Goal: Information Seeking & Learning: Learn about a topic

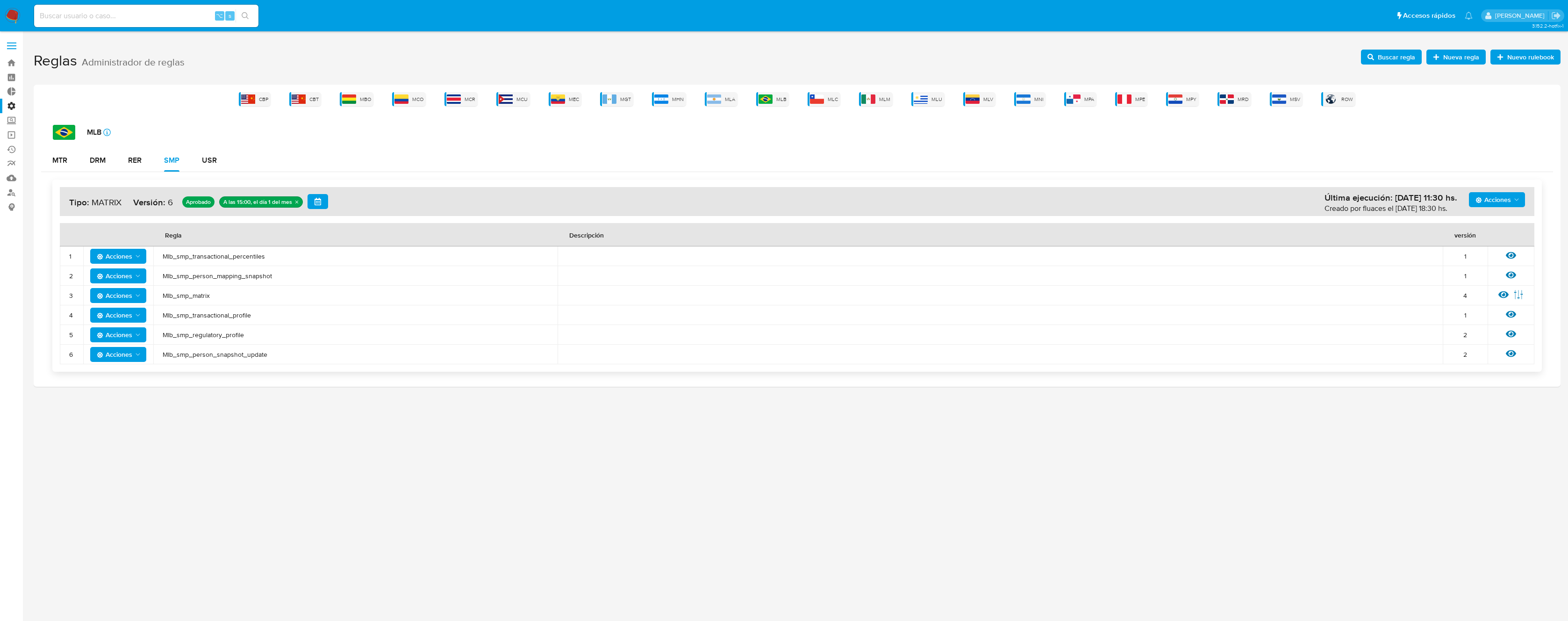
click at [217, 261] on td "Mlb_smp_transactional_percentiles" at bounding box center [356, 256] width 404 height 20
click at [219, 257] on span "Mlb_smp_transactional_percentiles" at bounding box center [356, 256] width 386 height 9
click at [513, 243] on th "Regla" at bounding box center [356, 234] width 404 height 23
drag, startPoint x: 297, startPoint y: 258, endPoint x: 161, endPoint y: 255, distance: 136.0
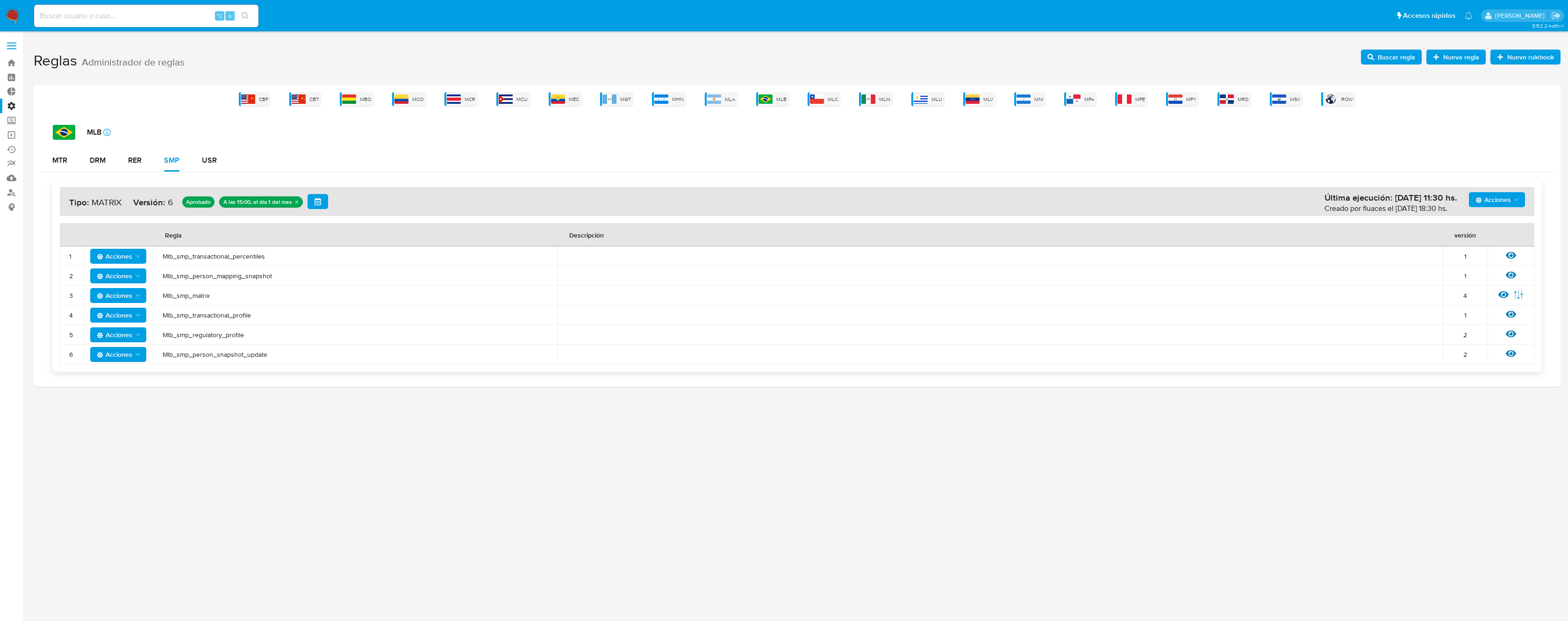
click at [161, 255] on td "Mlb_smp_transactional_percentiles" at bounding box center [356, 256] width 404 height 20
click at [239, 259] on span "Mlb_smp_transactional_percentiles" at bounding box center [356, 256] width 386 height 9
click at [131, 257] on span "Acciones" at bounding box center [114, 256] width 36 height 15
drag, startPoint x: 1445, startPoint y: 264, endPoint x: 1464, endPoint y: 258, distance: 19.9
click at [1448, 264] on td "1" at bounding box center [1465, 256] width 45 height 20
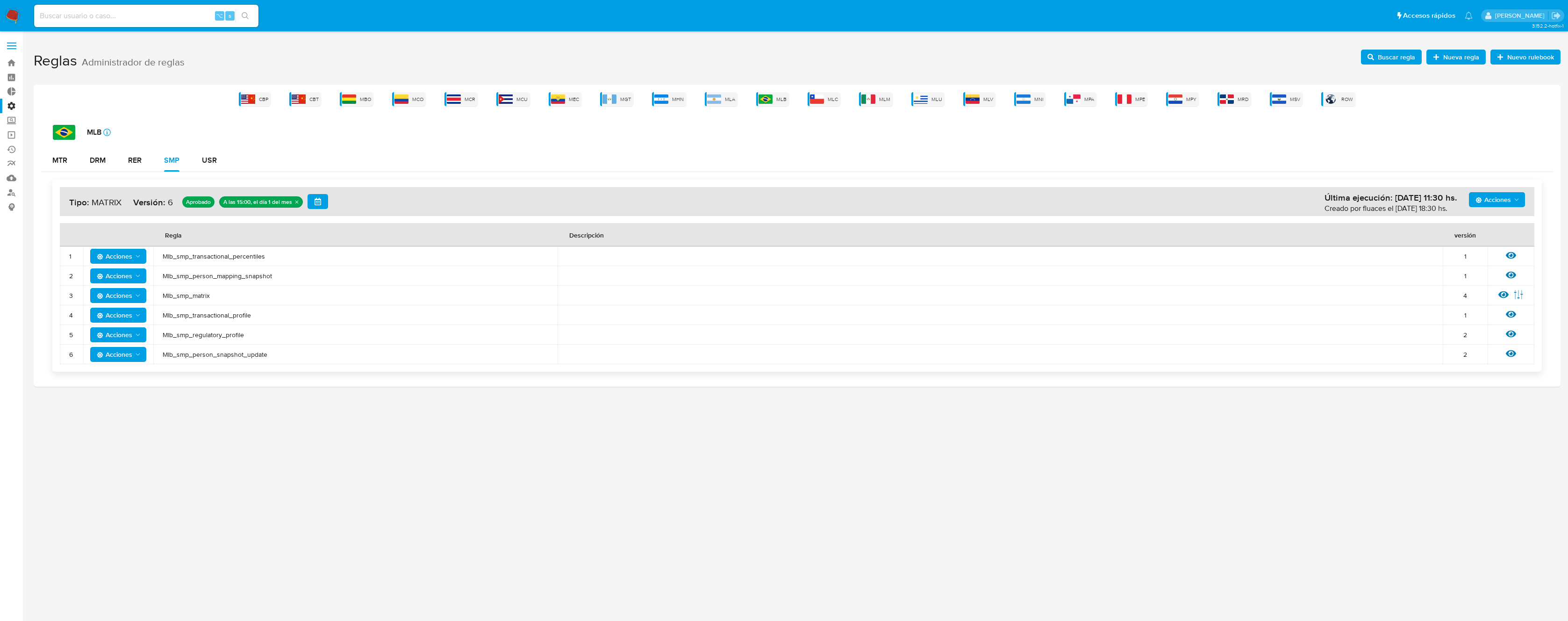
click at [255, 256] on span "Mlb_smp_transactional_percentiles" at bounding box center [356, 256] width 386 height 9
click at [189, 258] on span "Mlb_smp_transactional_percentiles" at bounding box center [356, 256] width 386 height 9
click at [1389, 56] on span "Buscar regla" at bounding box center [1395, 56] width 37 height 15
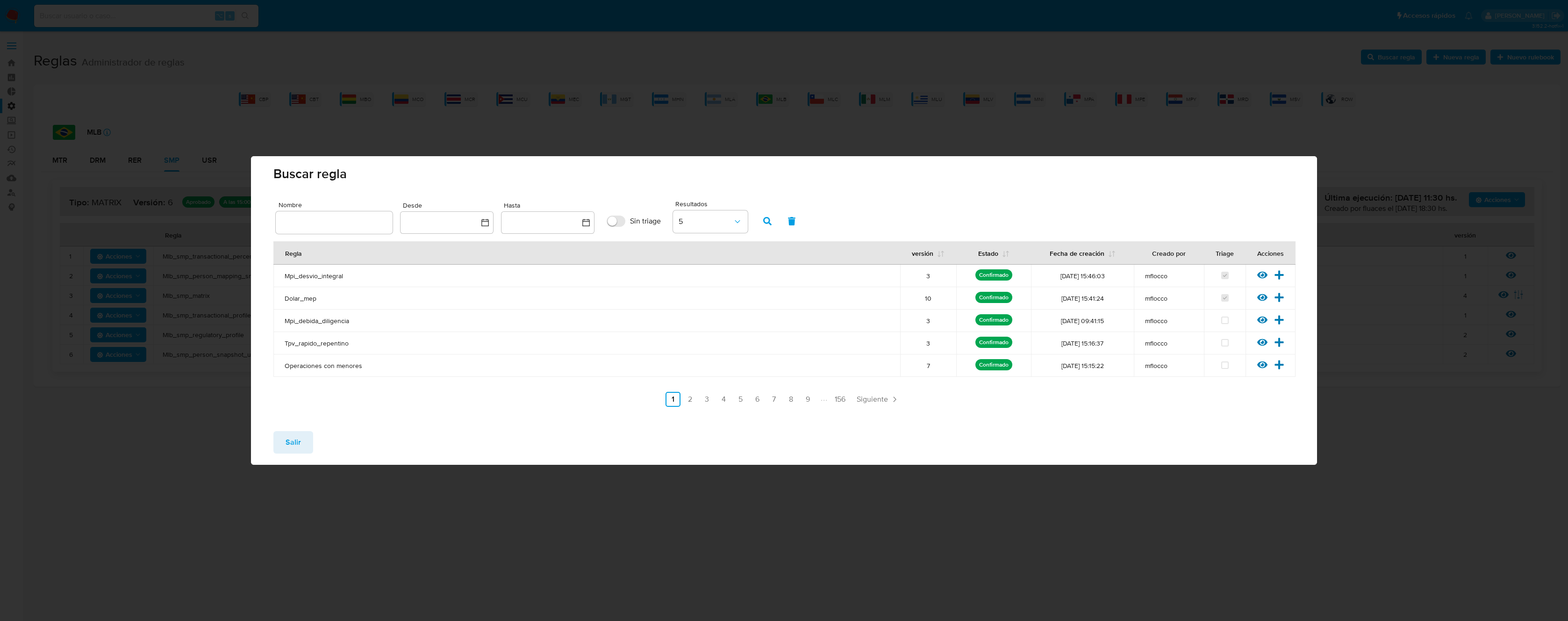
click at [356, 220] on input "text" at bounding box center [334, 222] width 117 height 12
type input "Mlb_smp_transactional_percentiles"
click at [770, 225] on icon "button" at bounding box center [768, 221] width 9 height 9
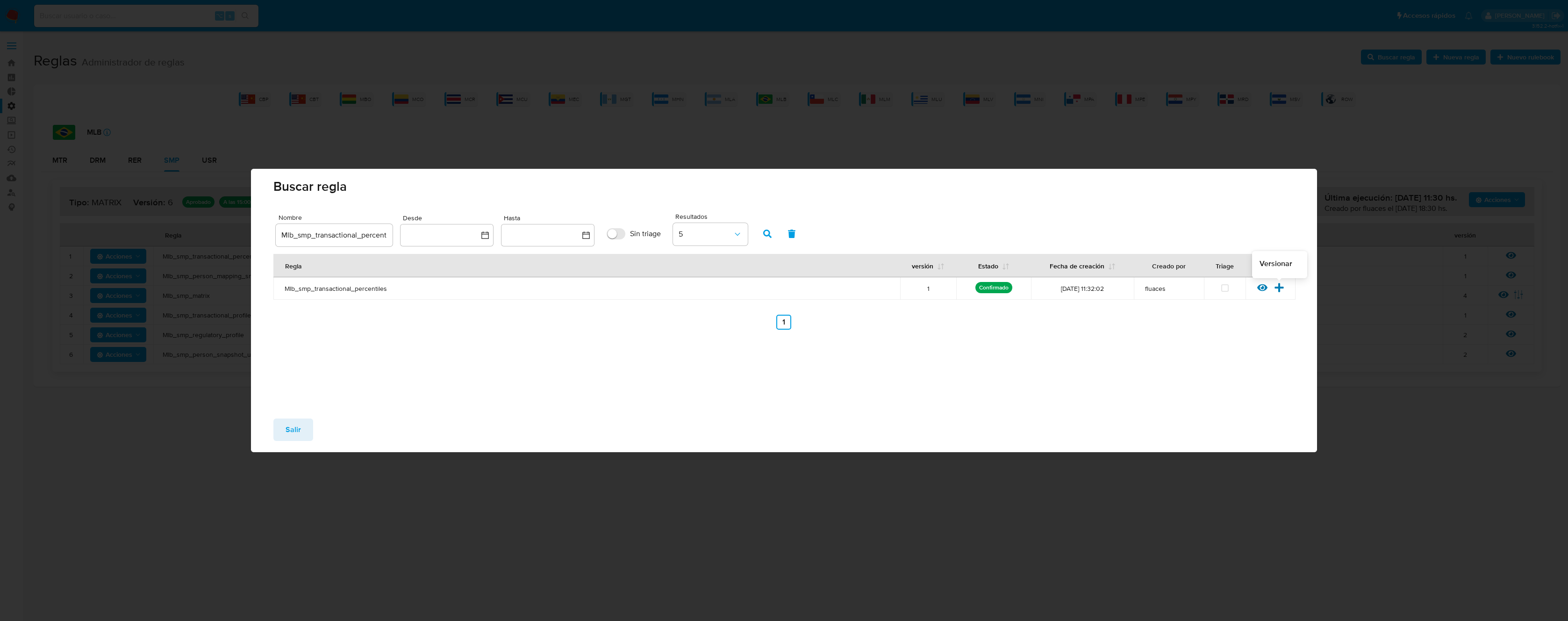
click at [1280, 288] on icon at bounding box center [1279, 287] width 10 height 10
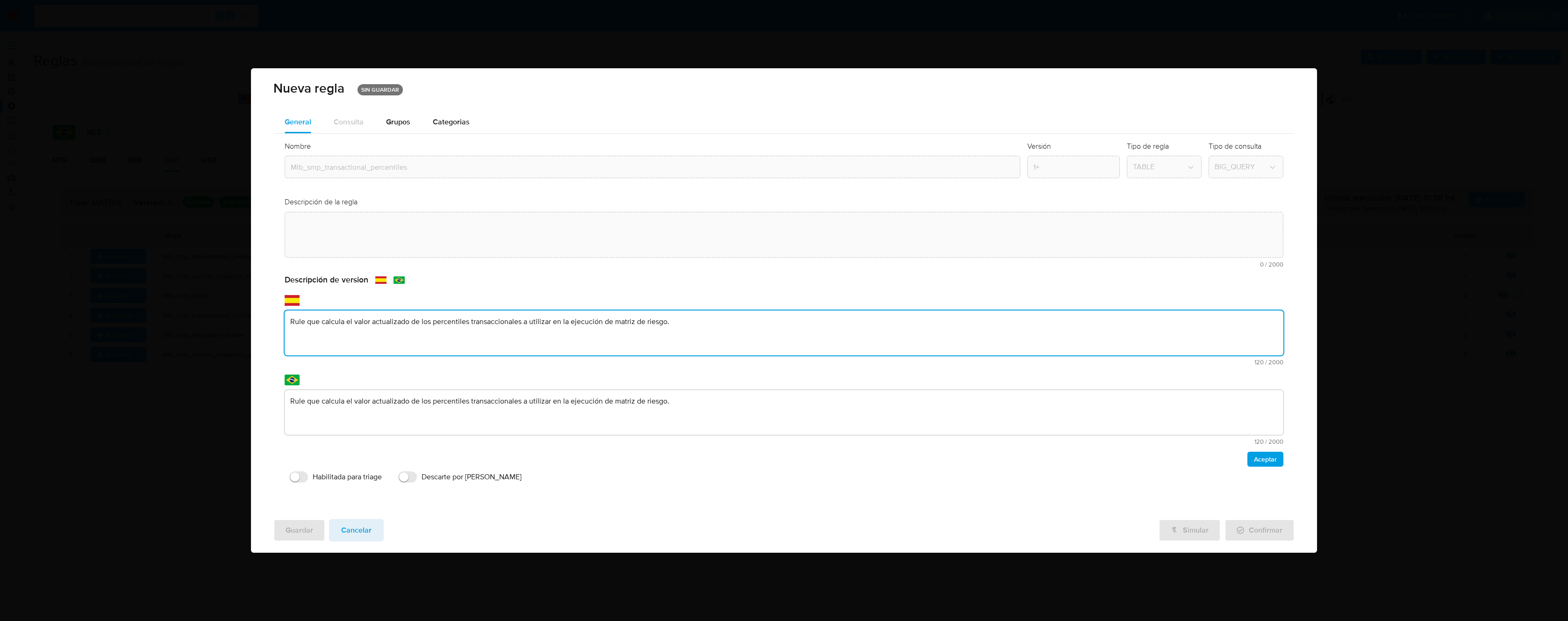
click at [349, 361] on div "text-es Rule que calcula el valor actualizado de los percentiles transaccionale…" at bounding box center [783, 337] width 998 height 55
click at [525, 326] on textarea "PPLD-5327 - Optimización de query y corrección de lógica de QR" at bounding box center [783, 333] width 998 height 45
click at [450, 322] on textarea "PPLD-5327 - Optimización de query y corrección de lógica de QR" at bounding box center [783, 333] width 998 height 45
click at [454, 322] on textarea "PPLD-5327 - Optimización de query y corrección de lógica de QR" at bounding box center [783, 333] width 998 height 45
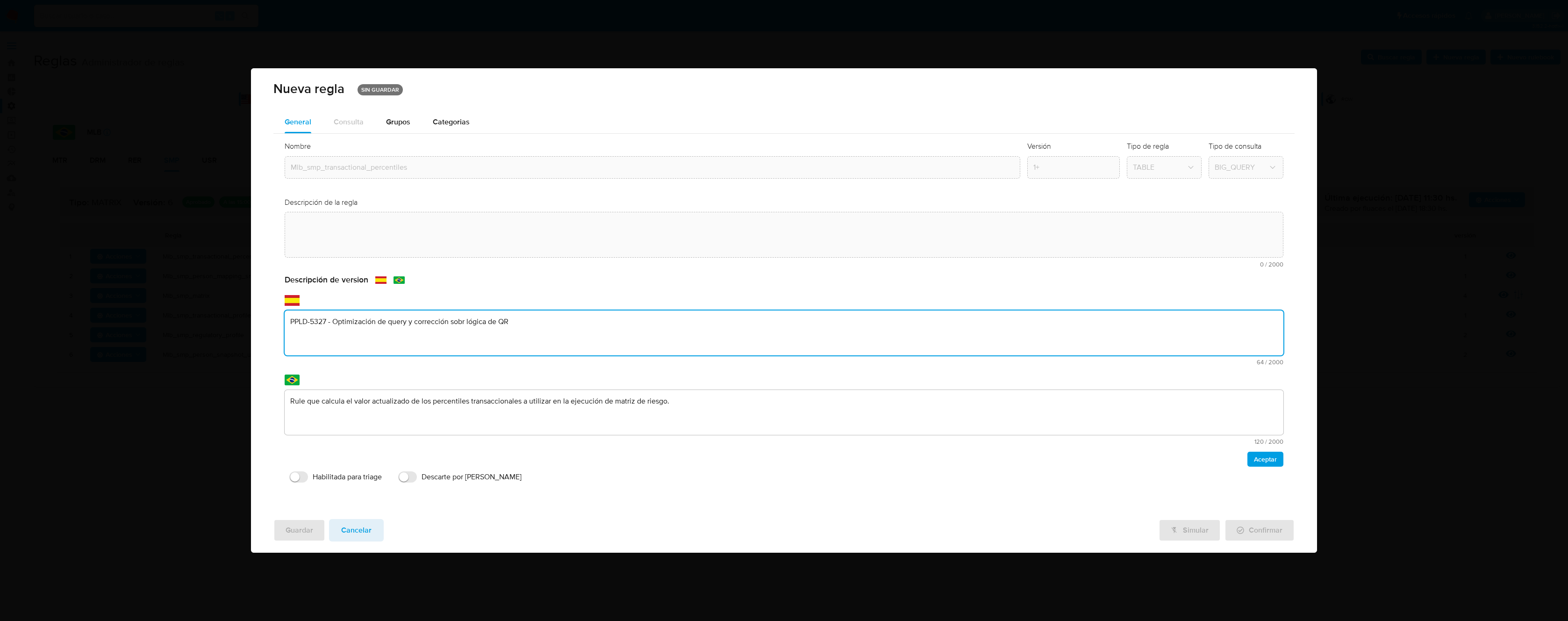
type textarea "PPLD-5327 - Optimización de query y corrección sobre lógica de QR"
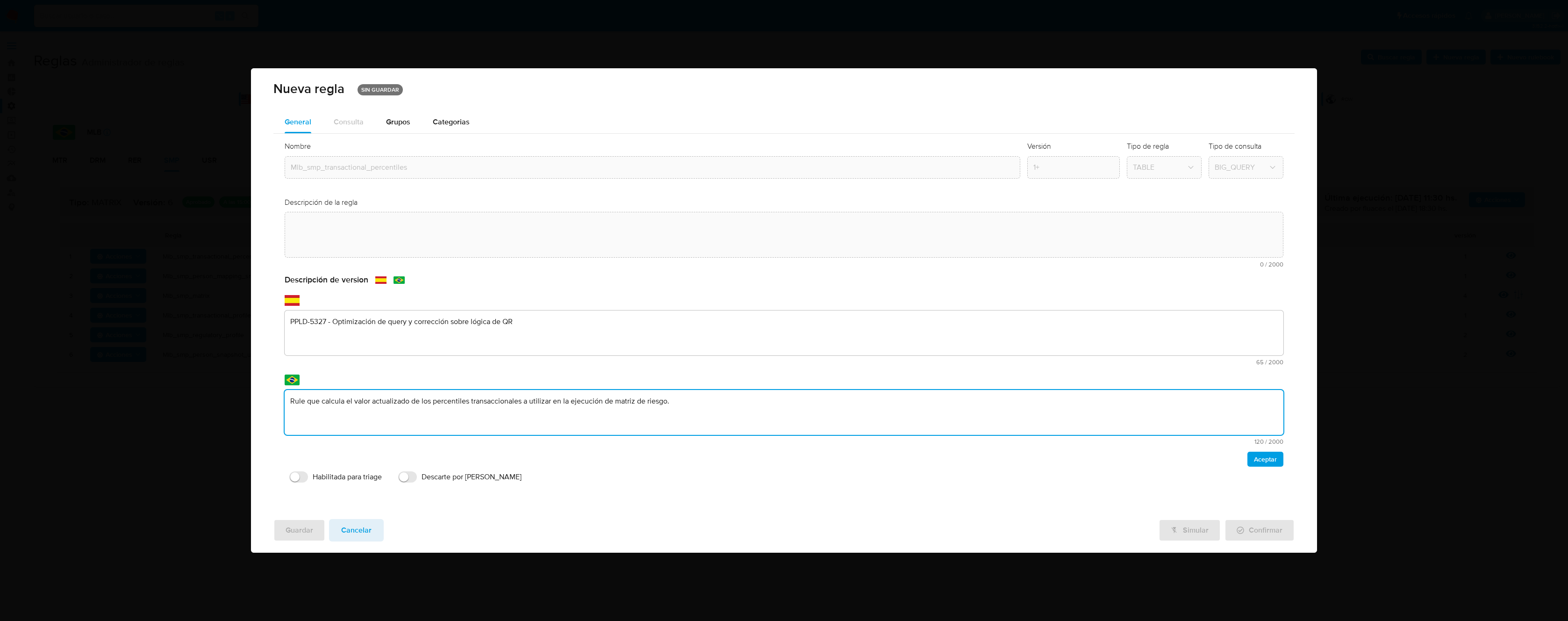
click at [428, 409] on textarea "Rule que calcula el valor actualizado de los percentiles transaccionales a util…" at bounding box center [783, 412] width 998 height 45
type textarea "PPLD-5327 - Optimización de query y corrección sobre lógica de QR"
click at [1260, 459] on span "Aceptar" at bounding box center [1265, 459] width 23 height 13
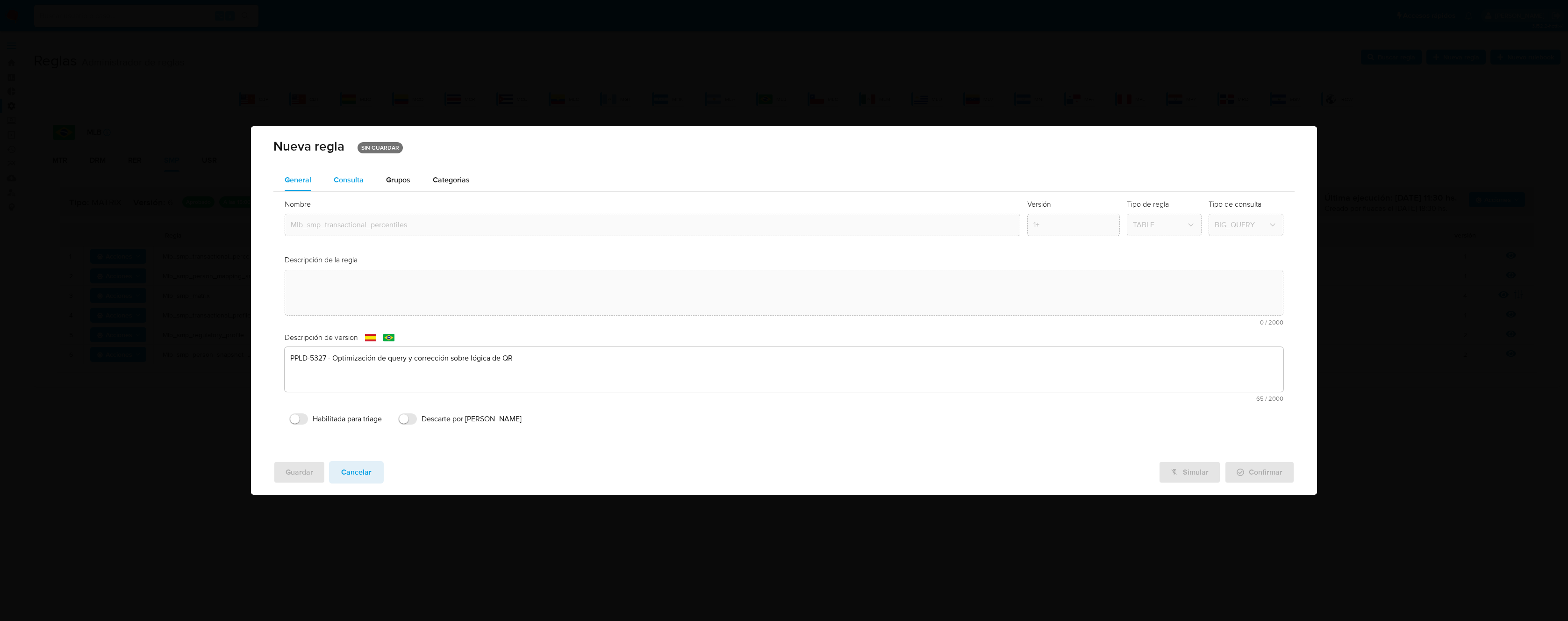
click at [347, 184] on span "Consulta" at bounding box center [349, 180] width 29 height 10
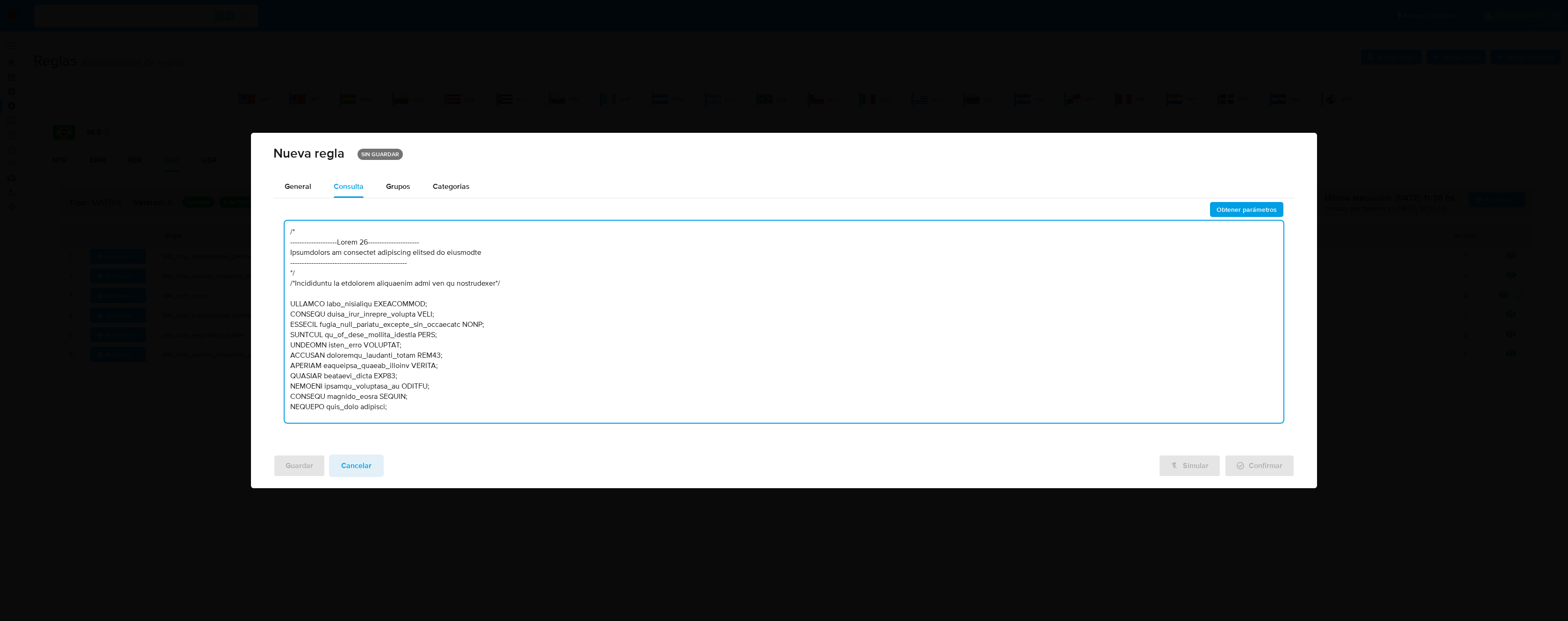
click at [469, 290] on textarea at bounding box center [783, 321] width 998 height 202
click at [463, 251] on textarea at bounding box center [783, 321] width 998 height 202
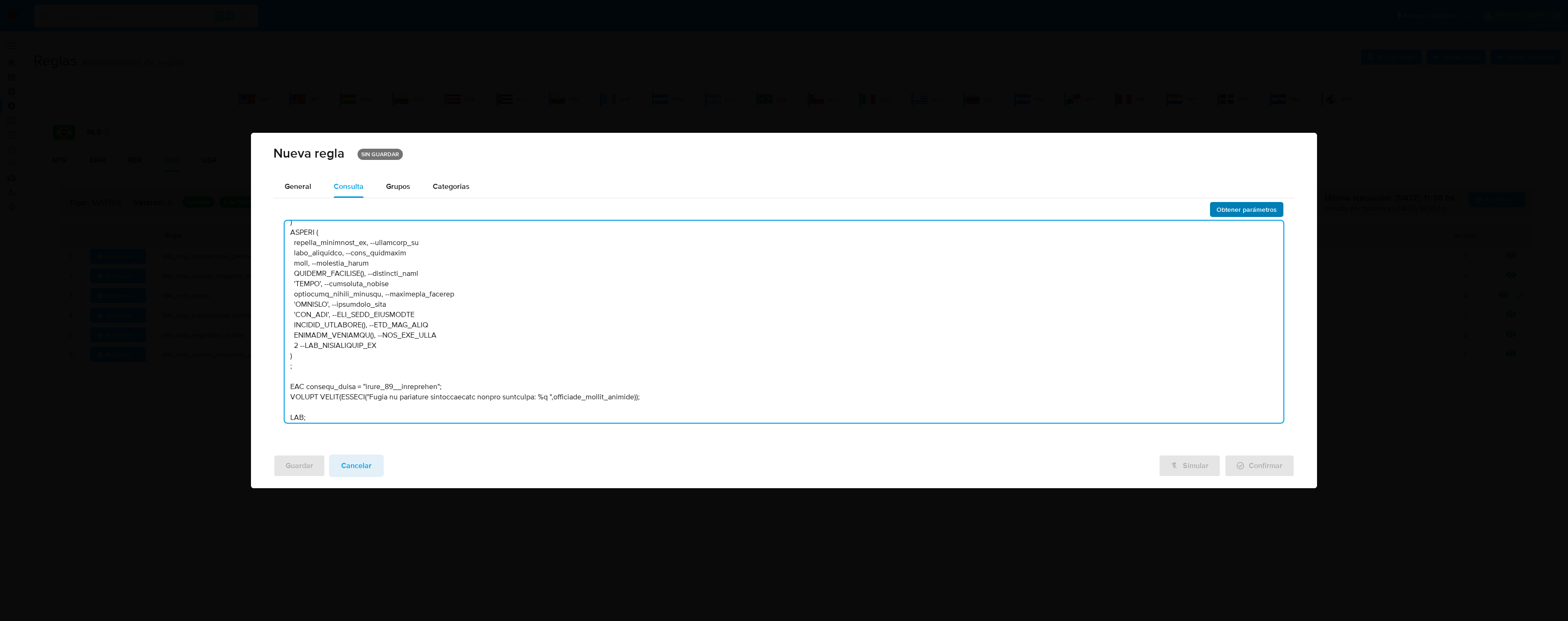
type textarea "/* --------------------Lorem 92---------------------- Ipsumdolors am consectet …"
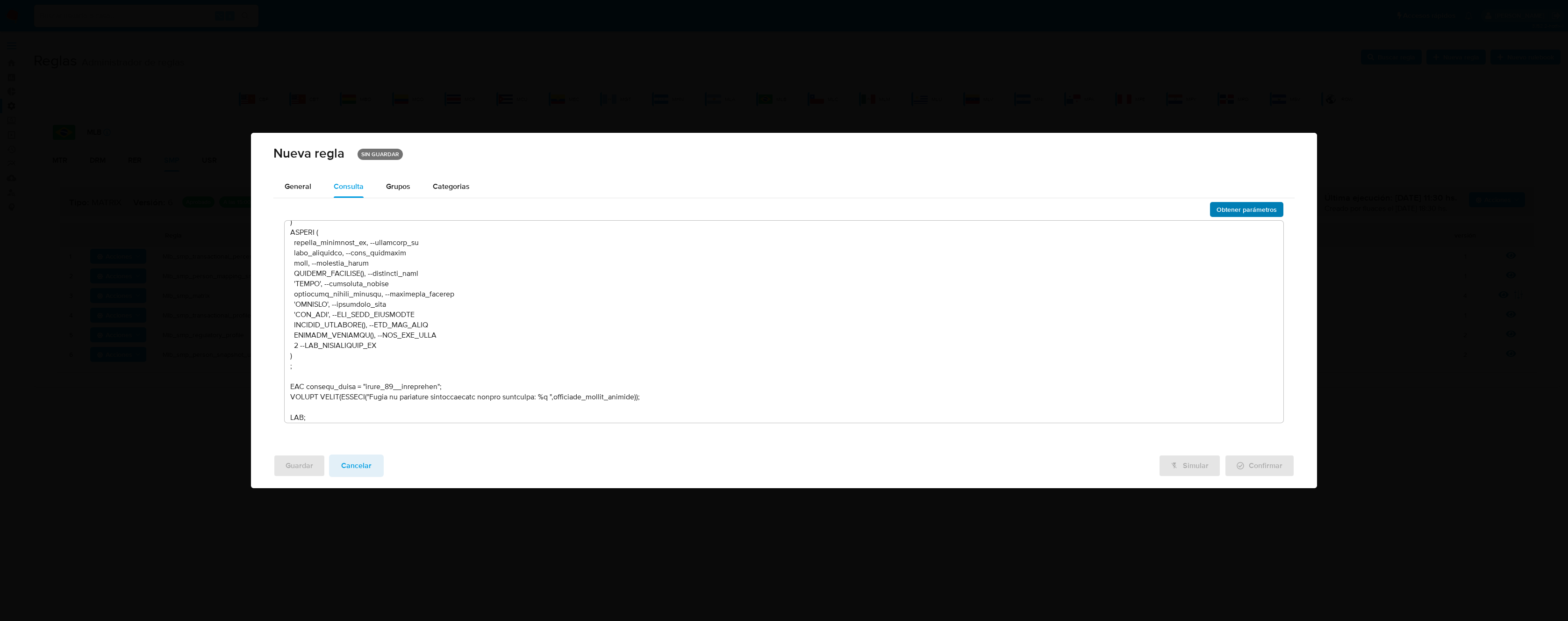
click at [1245, 212] on span "Obtener parámetros" at bounding box center [1246, 209] width 61 height 13
click at [418, 332] on textarea at bounding box center [783, 321] width 998 height 202
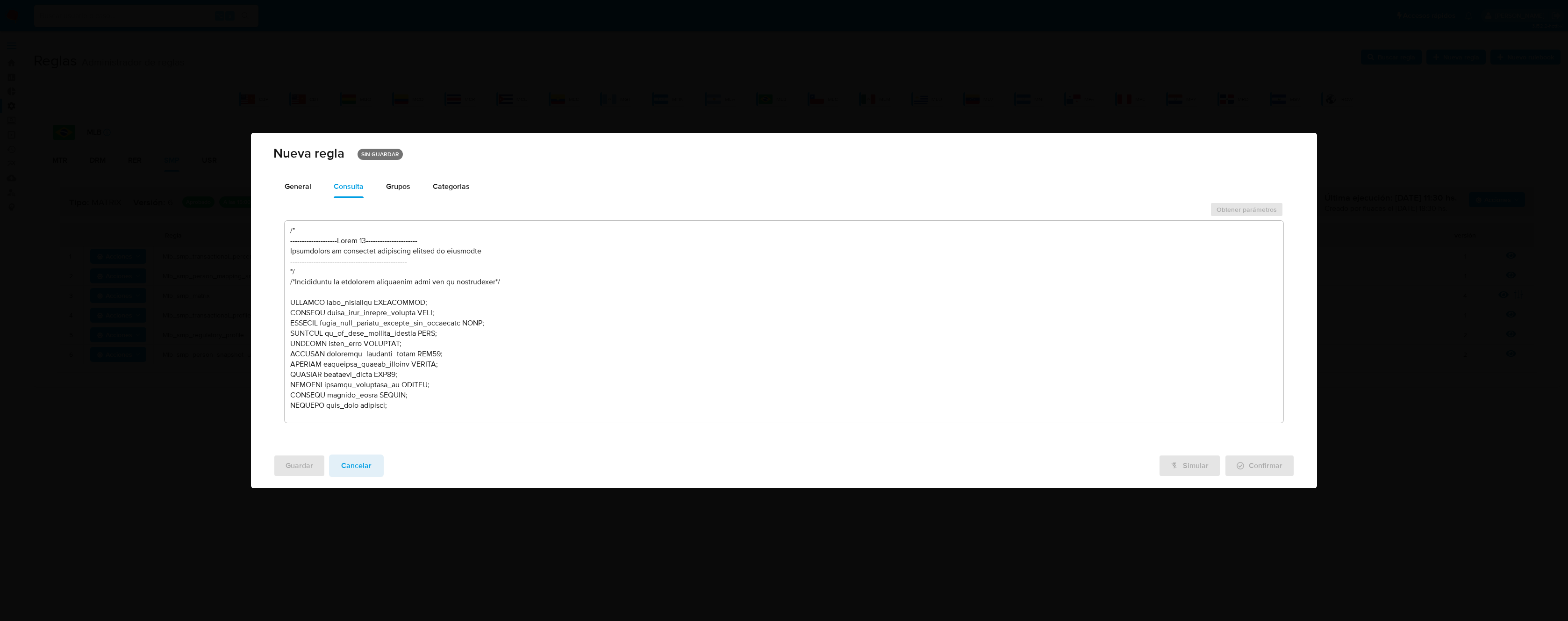
scroll to position [0, 0]
click at [299, 188] on span "General" at bounding box center [297, 186] width 27 height 10
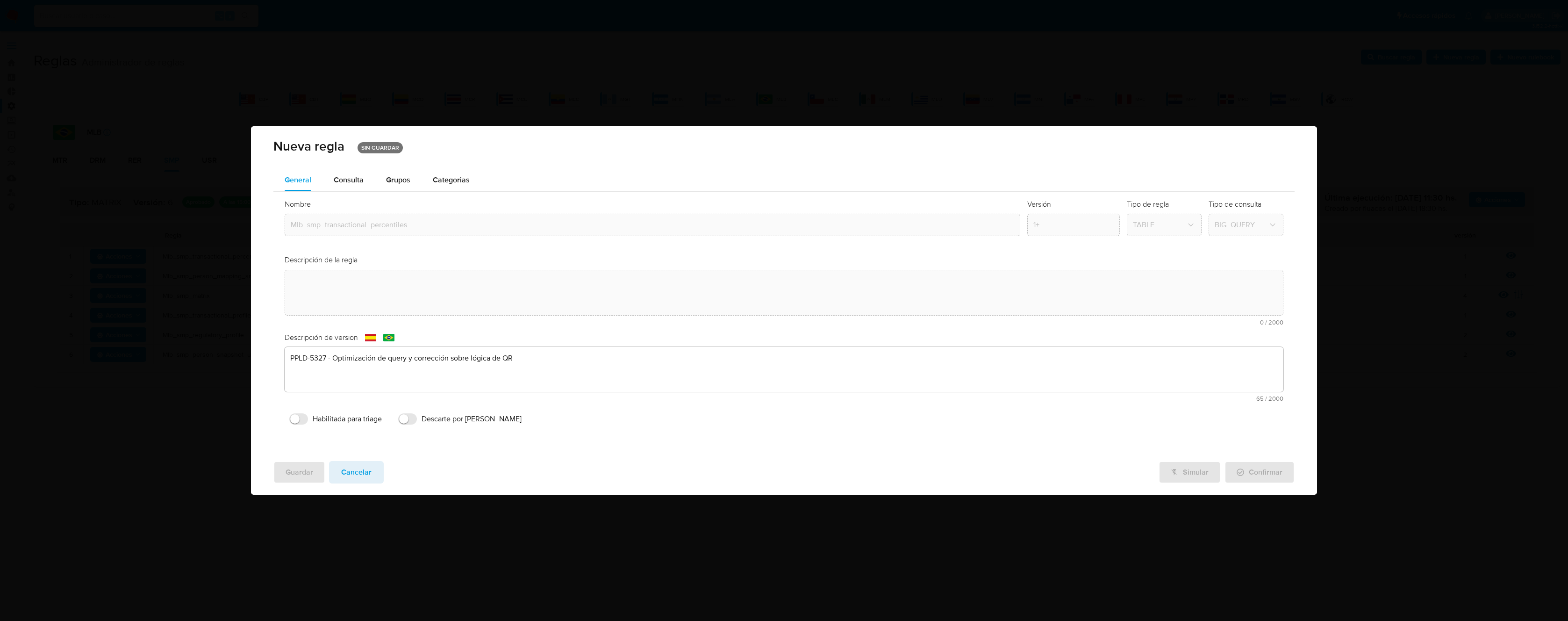
click at [376, 359] on div "text-es PPLD-5327 - Optimización de query y corrección sobre lógica de QR 65 / …" at bounding box center [783, 374] width 998 height 55
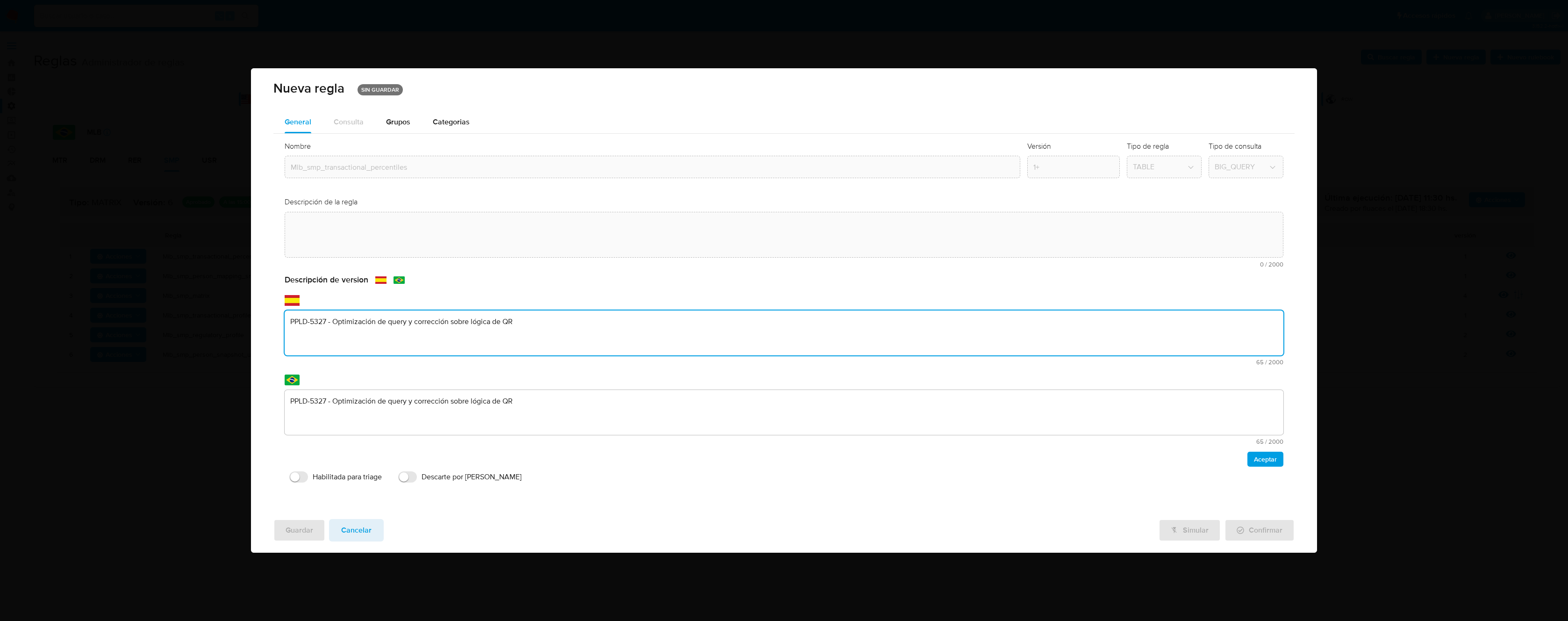
click at [399, 333] on textarea "PPLD-5327 - Optimización de query y corrección sobre lógica de QR" at bounding box center [783, 333] width 998 height 45
click at [400, 333] on textarea "PPLD-5327 - Optimización de query y corrección sobre lógica de QR" at bounding box center [783, 333] width 998 height 45
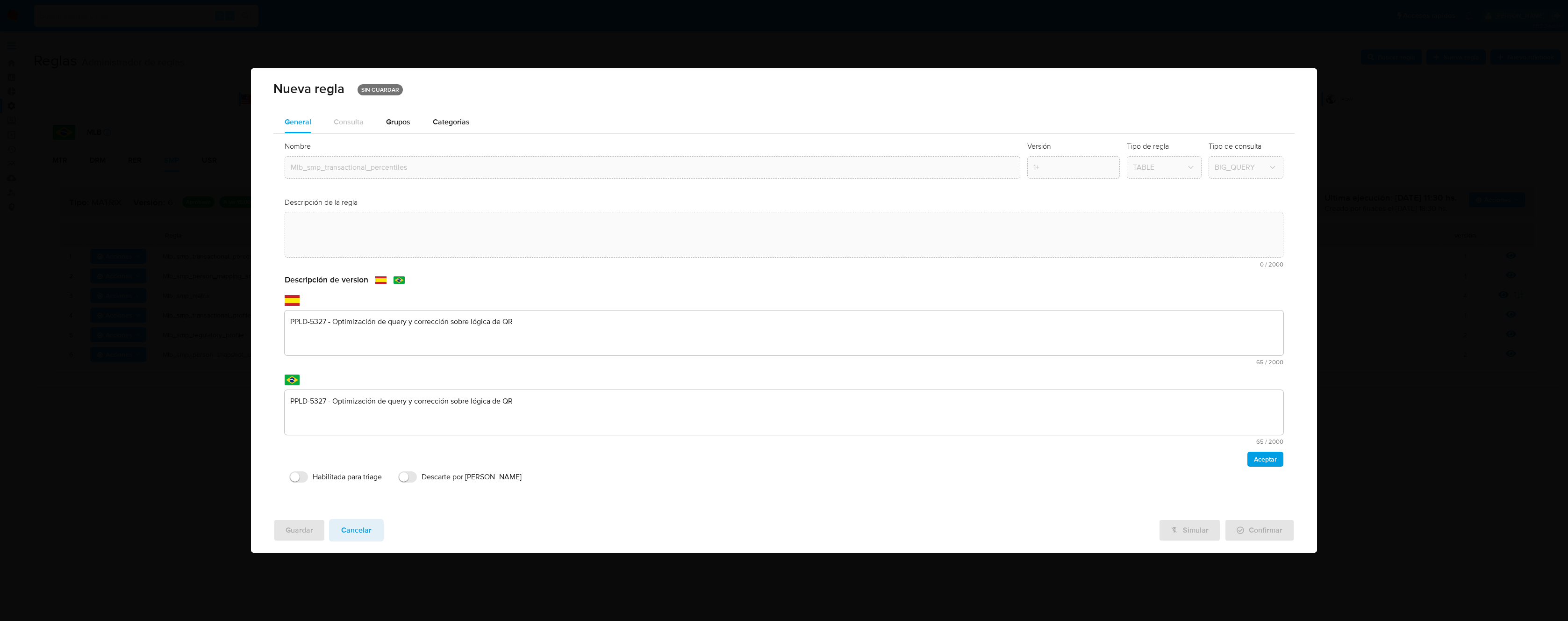
click at [369, 258] on div "text-es 0 / 2000 2000 caracteres restantes" at bounding box center [783, 239] width 998 height 56
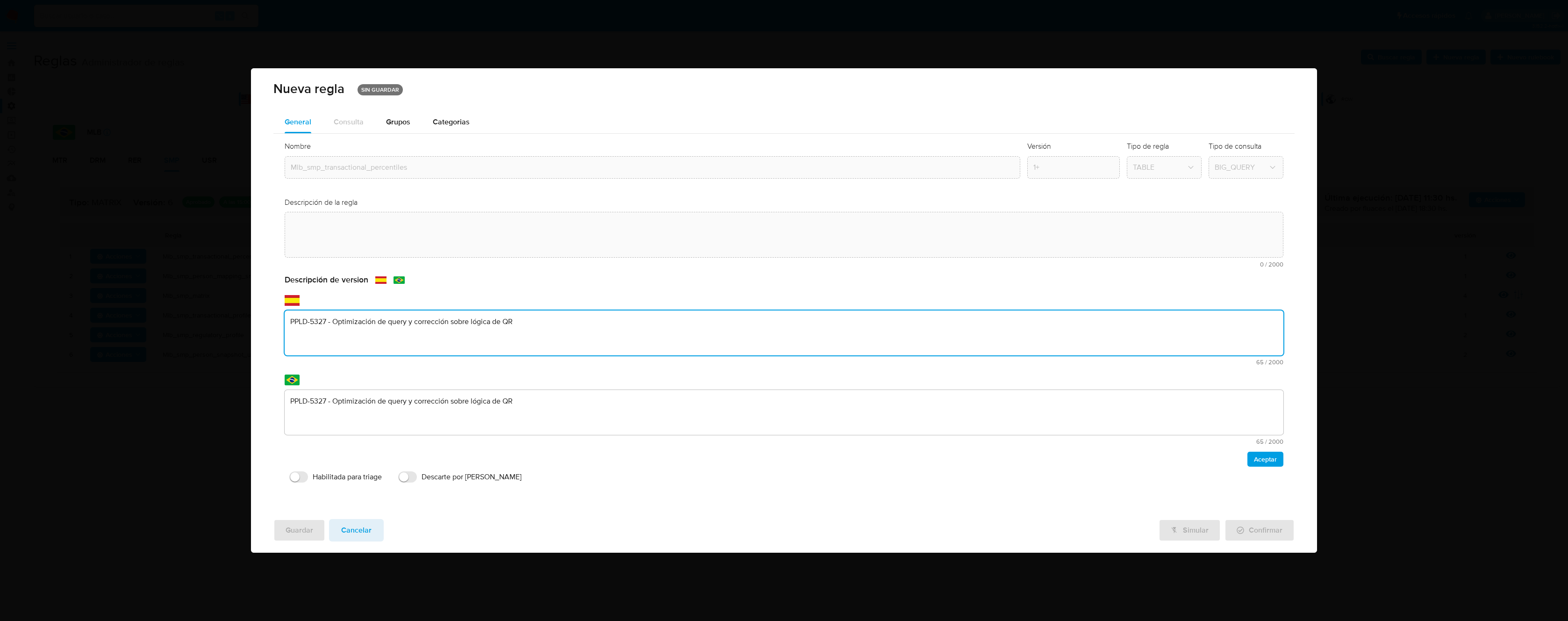
drag, startPoint x: 575, startPoint y: 328, endPoint x: 290, endPoint y: 338, distance: 285.2
click at [215, 324] on div "Nueva regla SIN GUARDAR General Consulta Parametros Grupos Categorias Ejecucion…" at bounding box center [784, 310] width 1568 height 621
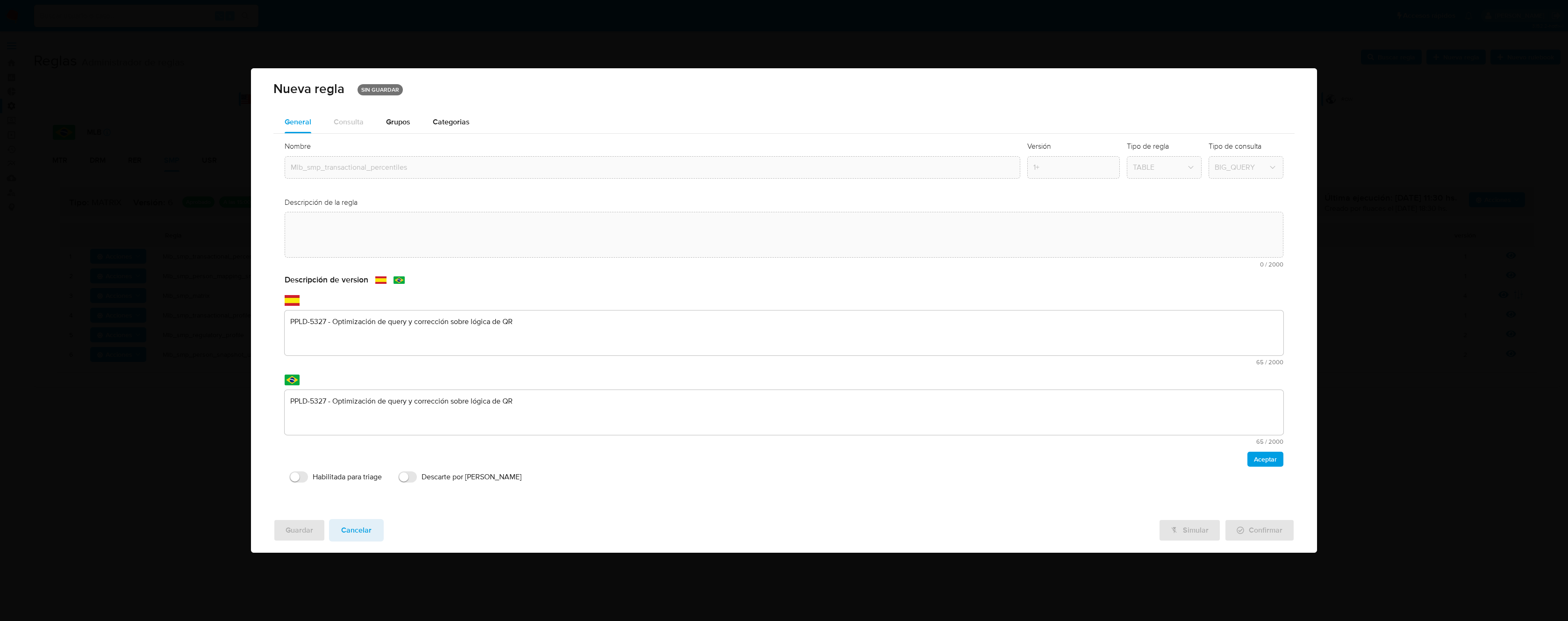
click at [357, 533] on span "Cancelar" at bounding box center [356, 530] width 30 height 21
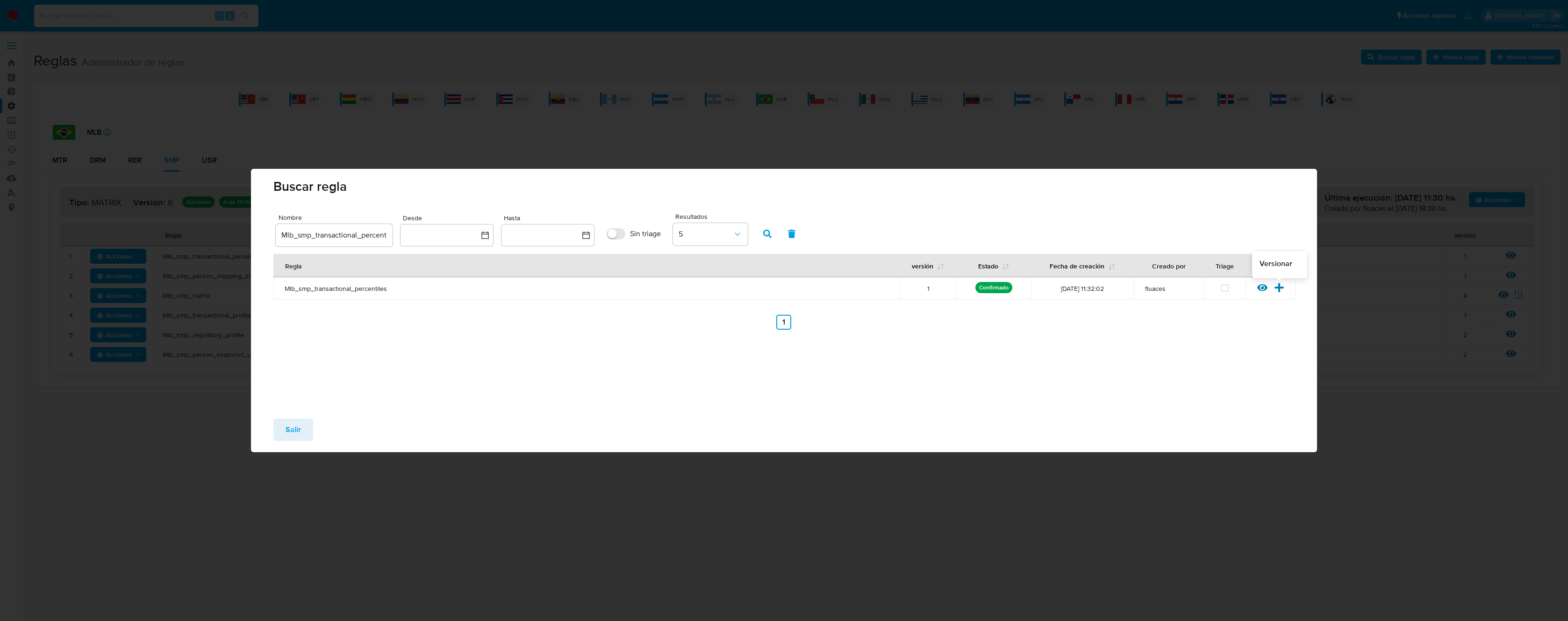
click at [1278, 286] on icon at bounding box center [1278, 287] width 9 height 9
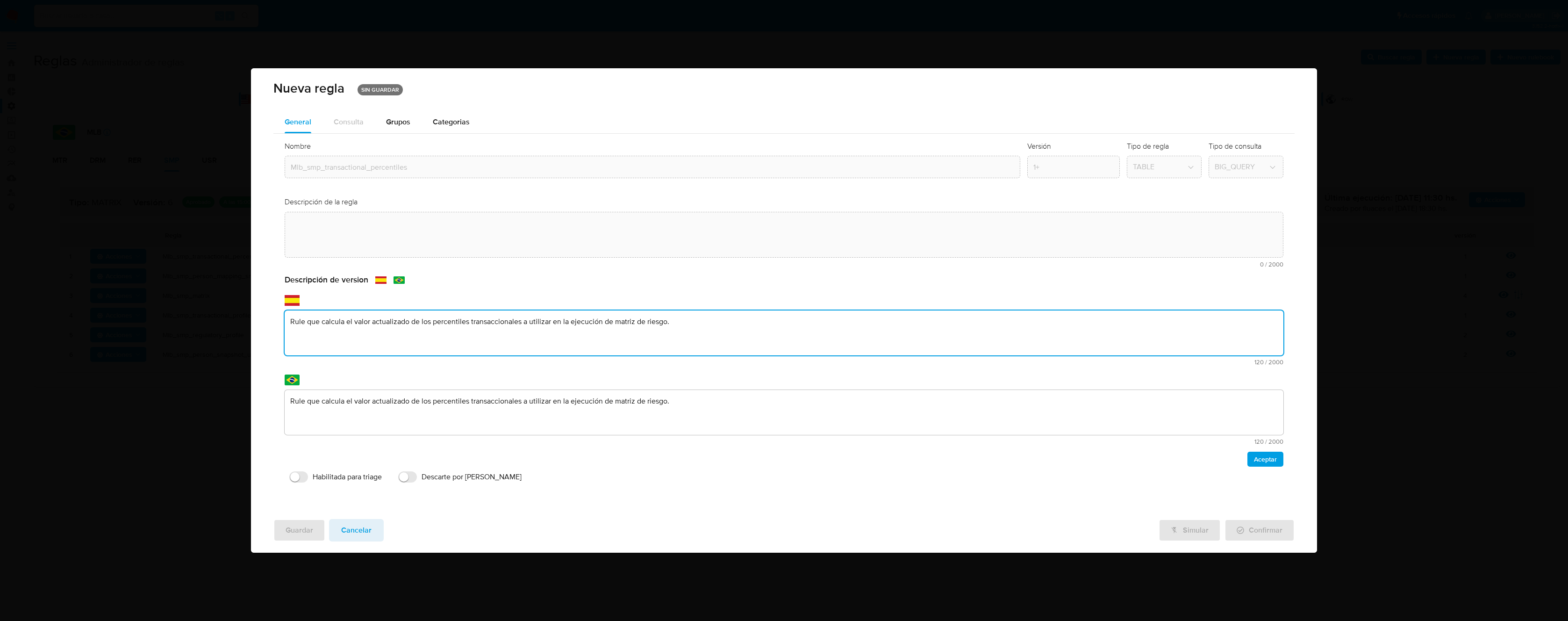
click at [445, 357] on div "text-es Rule que calcula el valor actualizado de los percentiles transaccionale…" at bounding box center [783, 337] width 998 height 55
type textarea "PPLD-5327 - Optimización de query y corrección sobre lógica de QR"
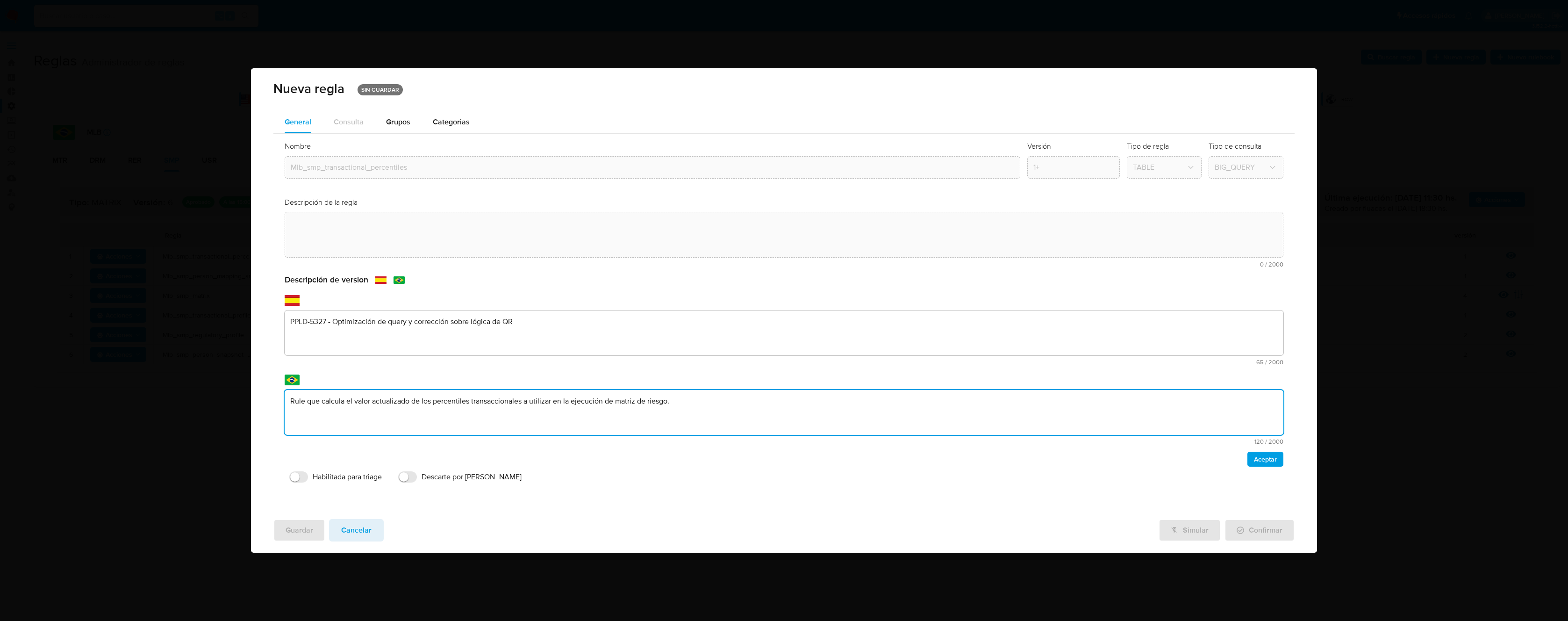
click at [389, 404] on textarea "Rule que calcula el valor actualizado de los percentiles transaccionales a util…" at bounding box center [783, 412] width 998 height 45
type textarea "PPLD-5327 - Optimización de query y corrección sobre lógica de QR"
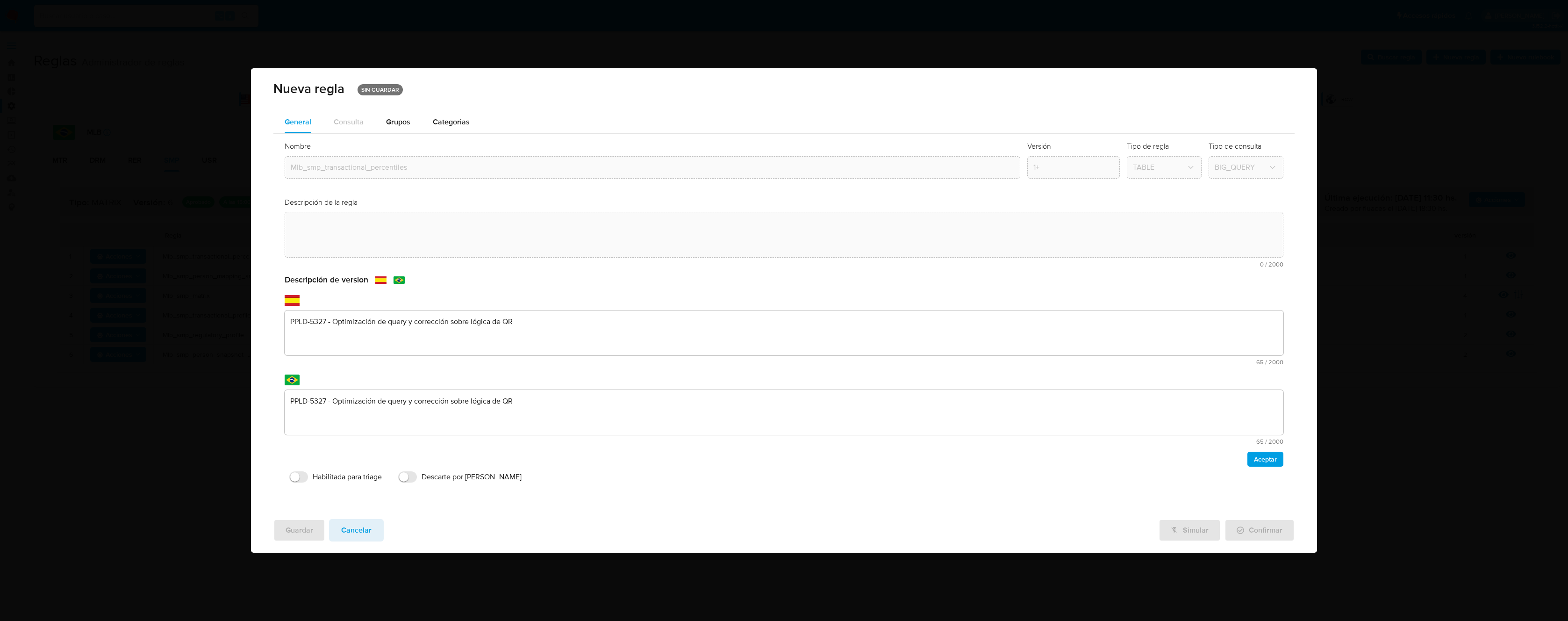
click at [1256, 462] on span "Aceptar" at bounding box center [1265, 459] width 23 height 13
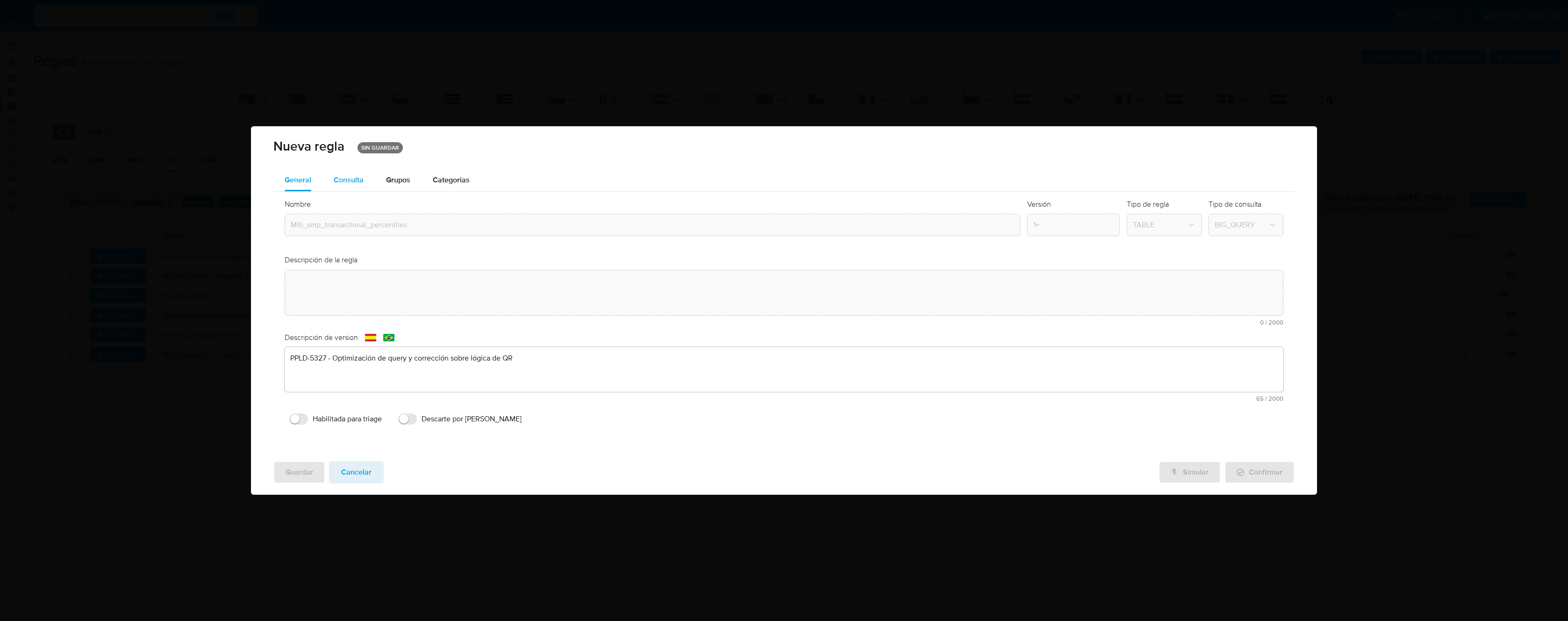
click at [349, 185] on div "Consulta" at bounding box center [349, 180] width 29 height 23
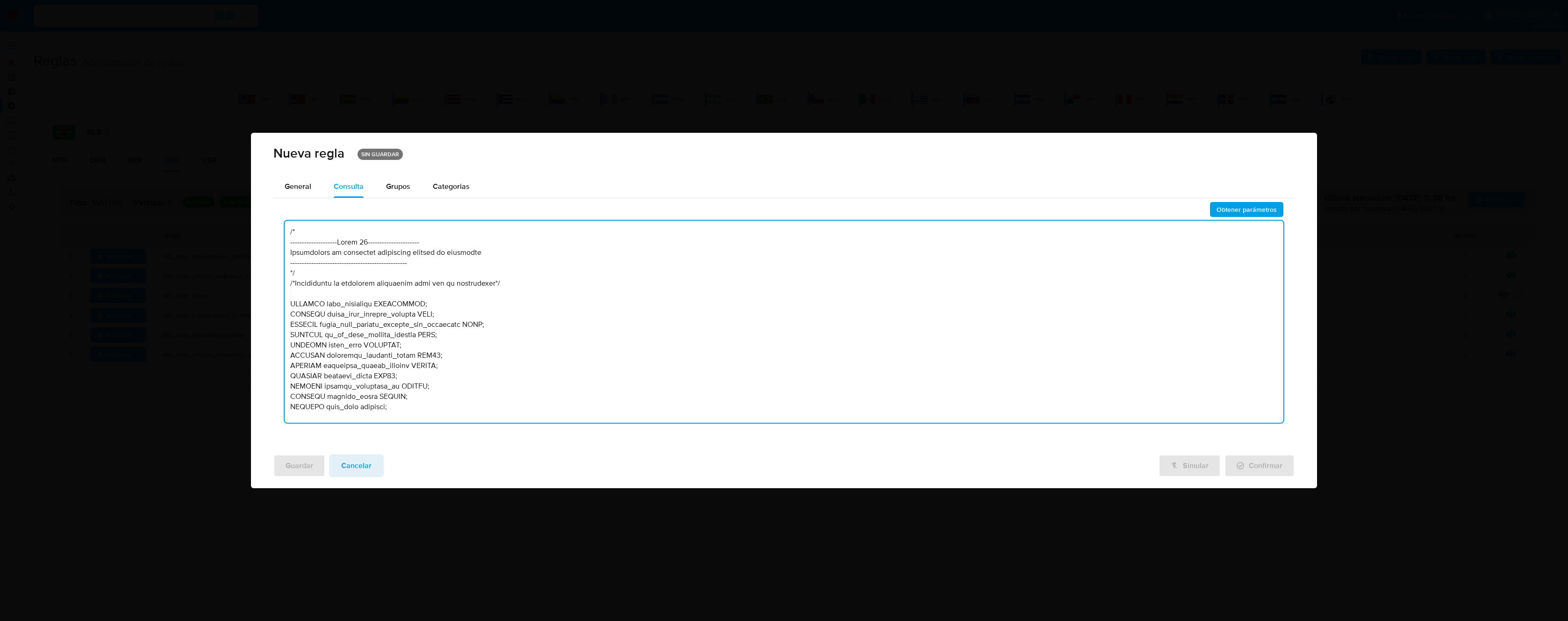
drag, startPoint x: 517, startPoint y: 224, endPoint x: 500, endPoint y: 242, distance: 24.8
click at [517, 224] on textarea at bounding box center [783, 321] width 998 height 202
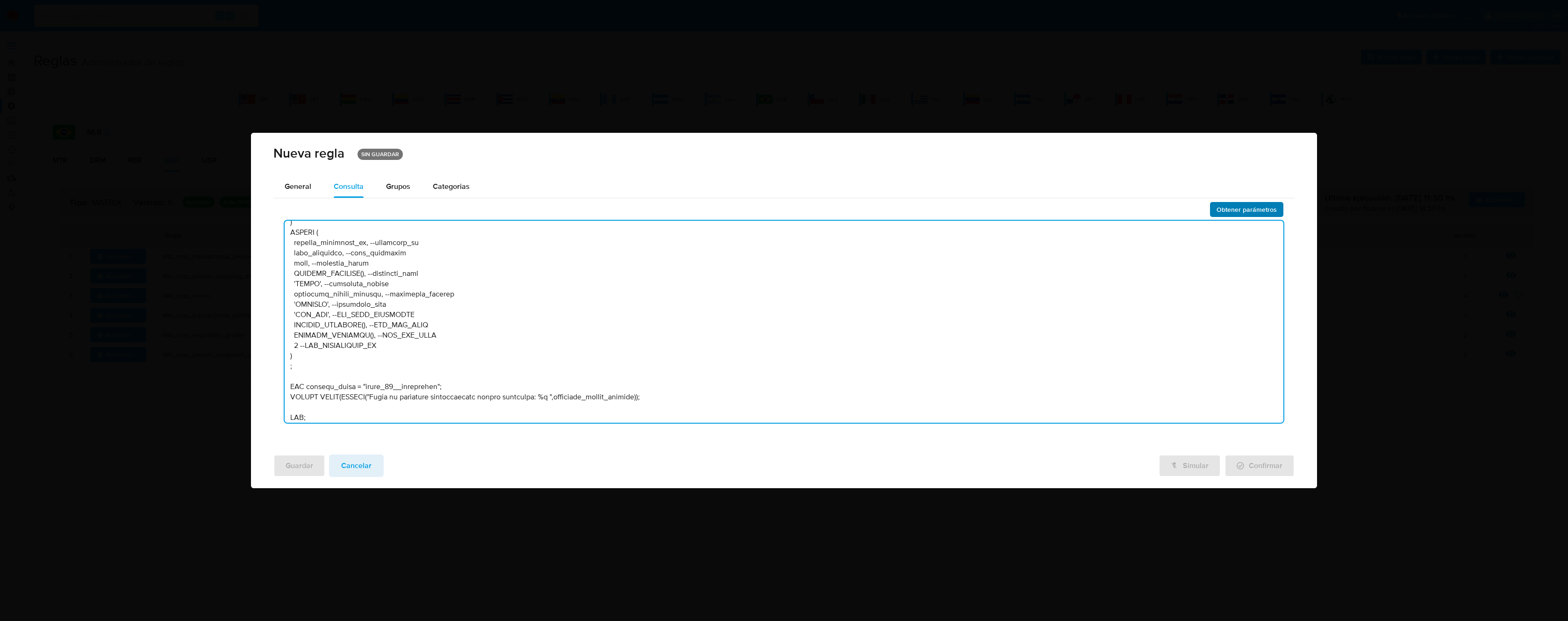
type textarea "/* --------------------Lorem 92---------------------- Ipsumdolors am consectet …"
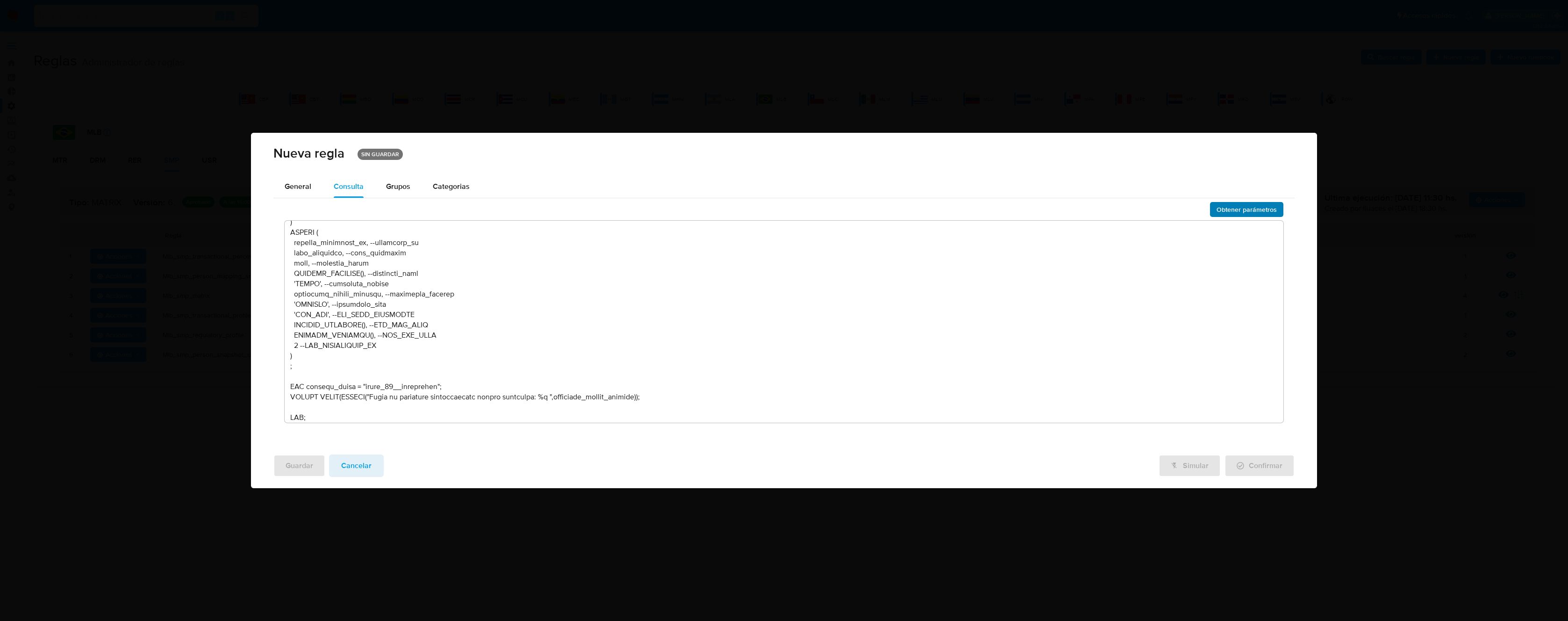
click at [1236, 210] on span "Obtener parámetros" at bounding box center [1246, 209] width 61 height 13
click at [364, 466] on span "Cancelar" at bounding box center [356, 466] width 30 height 21
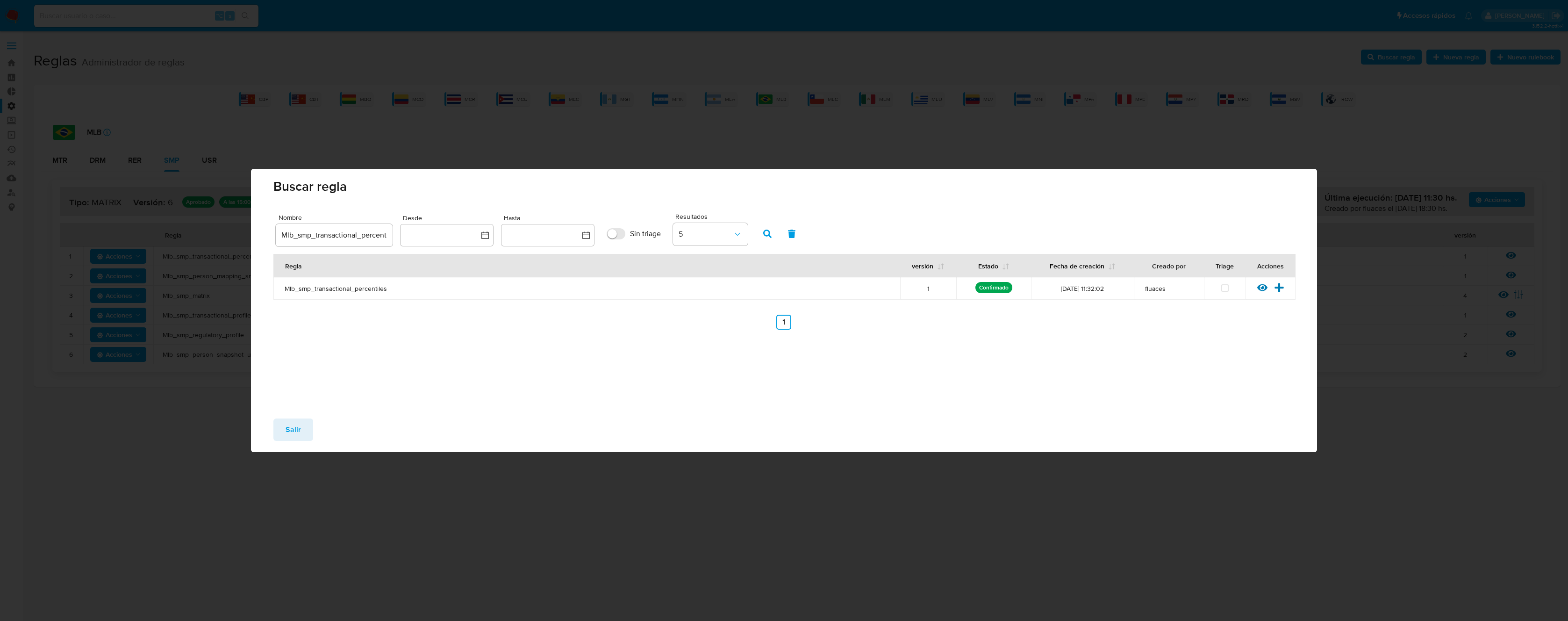
click at [297, 432] on span "Salir" at bounding box center [293, 429] width 16 height 21
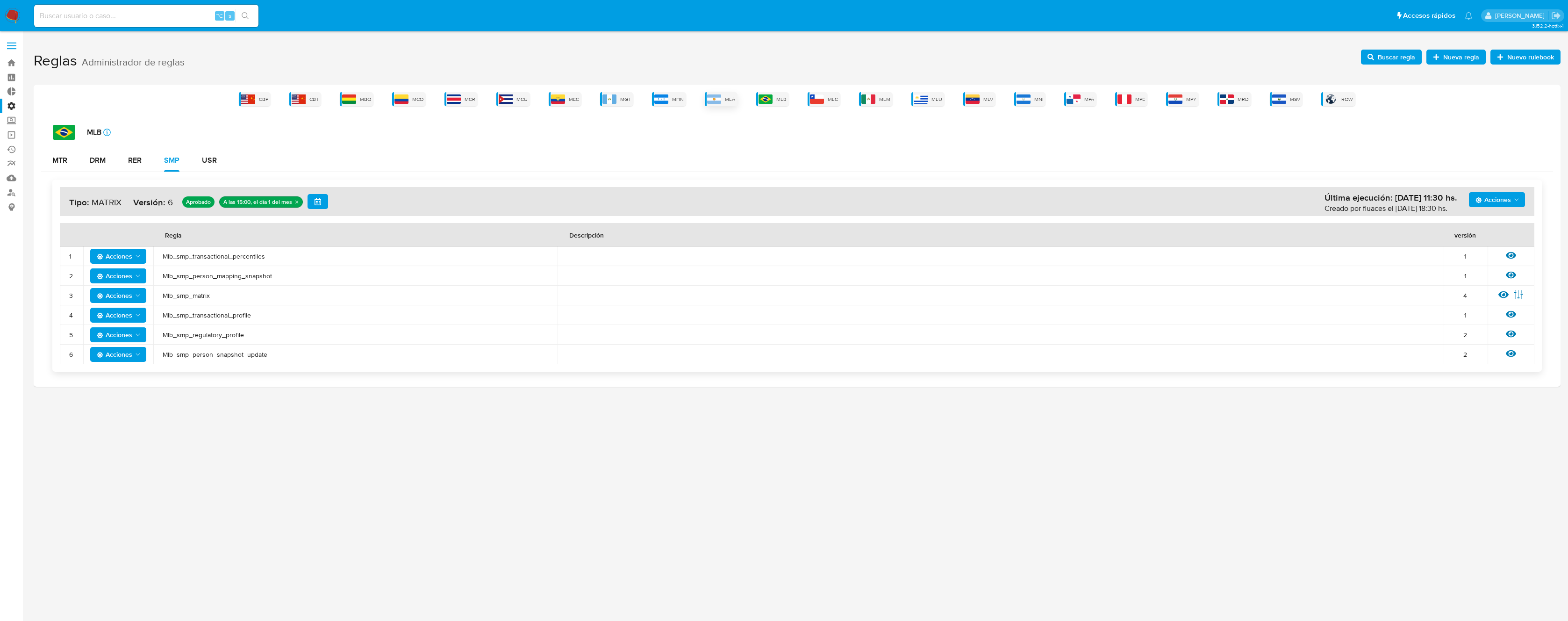
click at [722, 106] on div "MLA" at bounding box center [722, 99] width 33 height 14
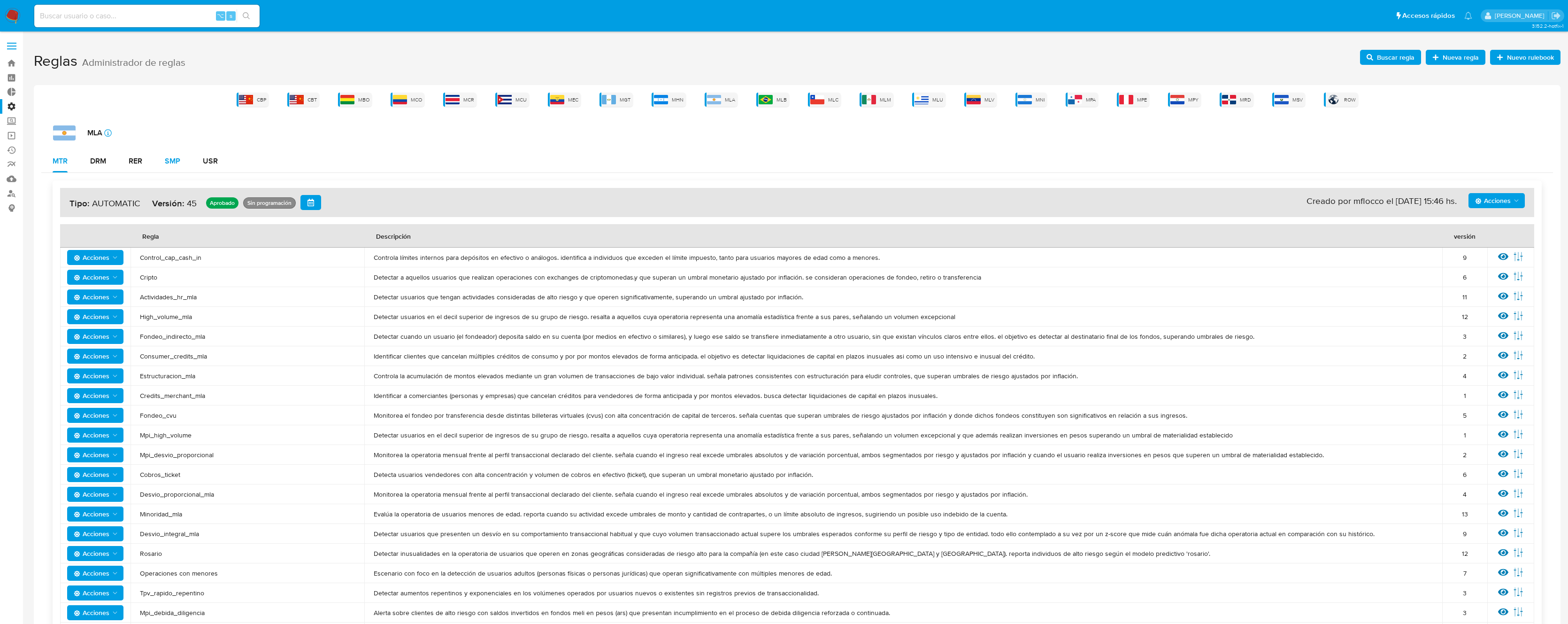
click at [179, 167] on div "SMP" at bounding box center [172, 161] width 16 height 23
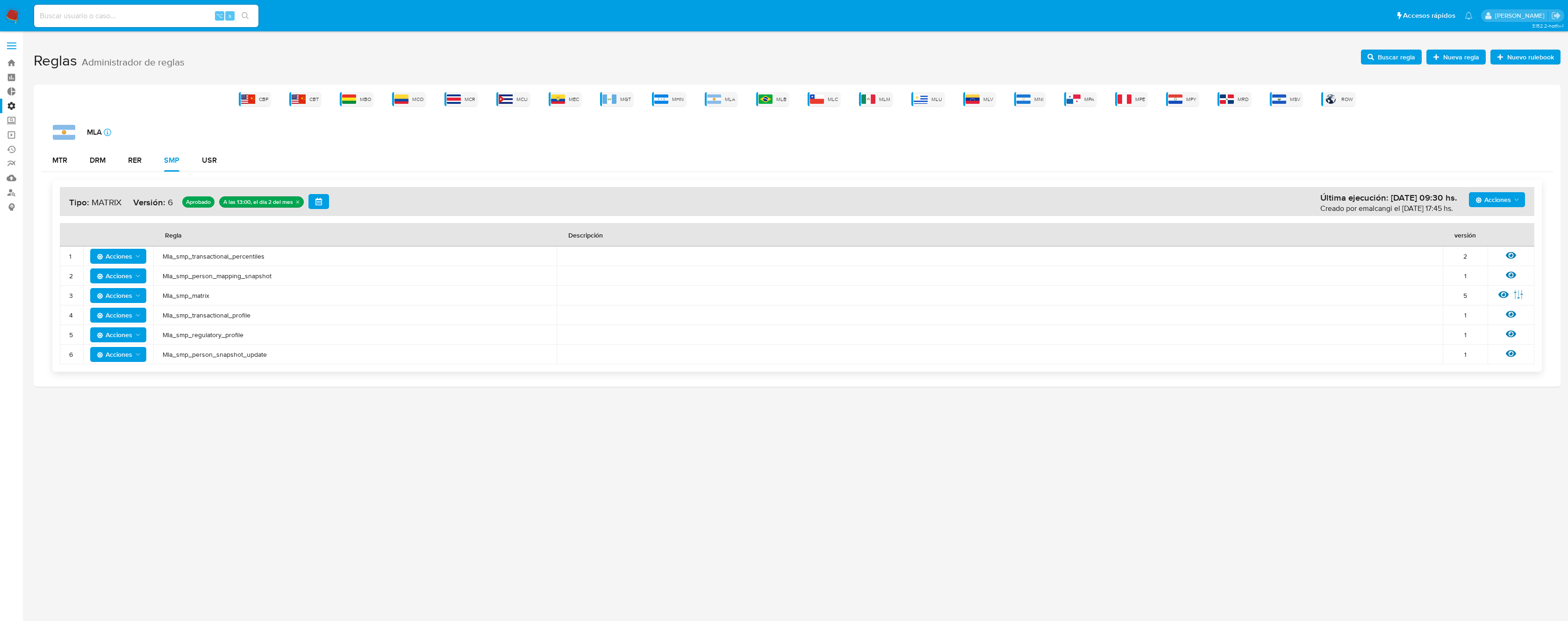
click at [209, 256] on span "Mla_smp_transactional_percentiles" at bounding box center [355, 256] width 384 height 9
drag, startPoint x: 209, startPoint y: 256, endPoint x: 442, endPoint y: 244, distance: 233.3
click at [210, 256] on span "Mla_smp_transactional_percentiles" at bounding box center [355, 256] width 384 height 9
click at [1401, 58] on span "Buscar regla" at bounding box center [1395, 56] width 37 height 15
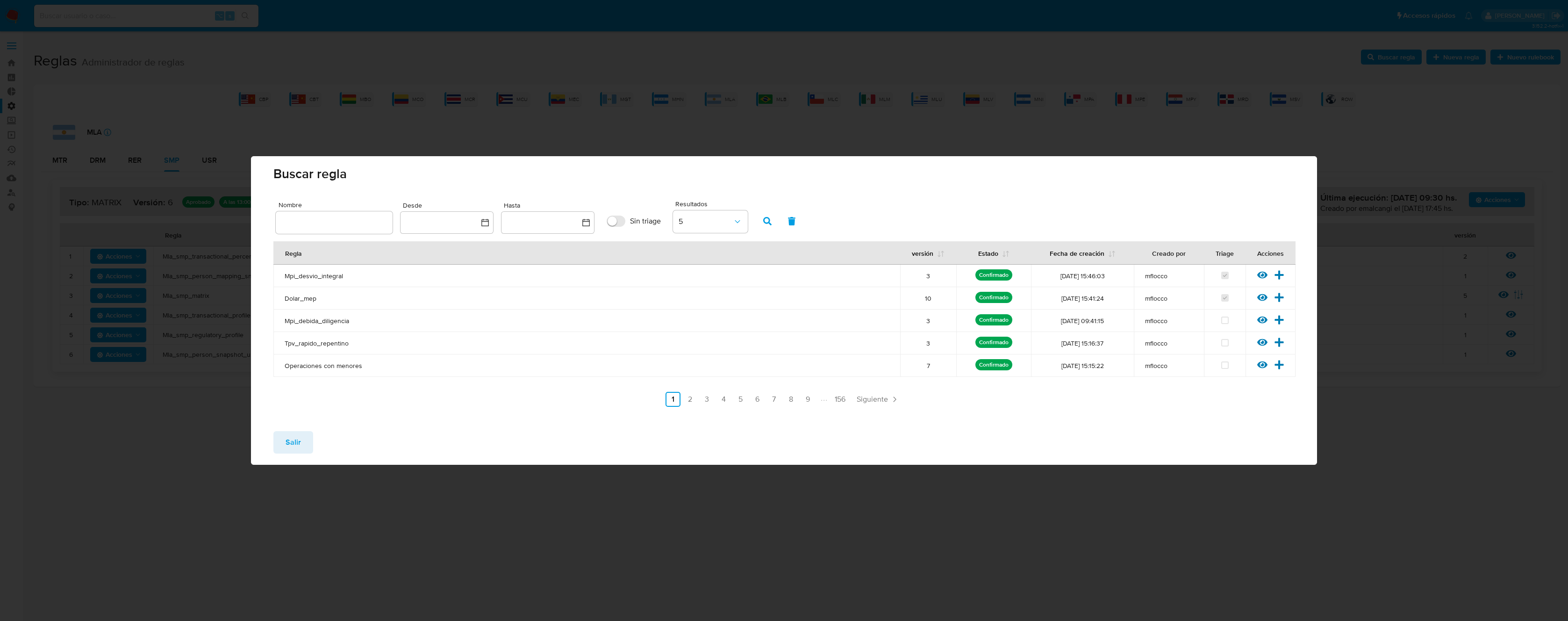
click at [375, 214] on div at bounding box center [334, 223] width 117 height 23
drag, startPoint x: 364, startPoint y: 220, endPoint x: 408, endPoint y: 225, distance: 44.3
click at [363, 220] on input "text" at bounding box center [334, 222] width 117 height 12
type input "Mla_smp_transactional_percentiles"
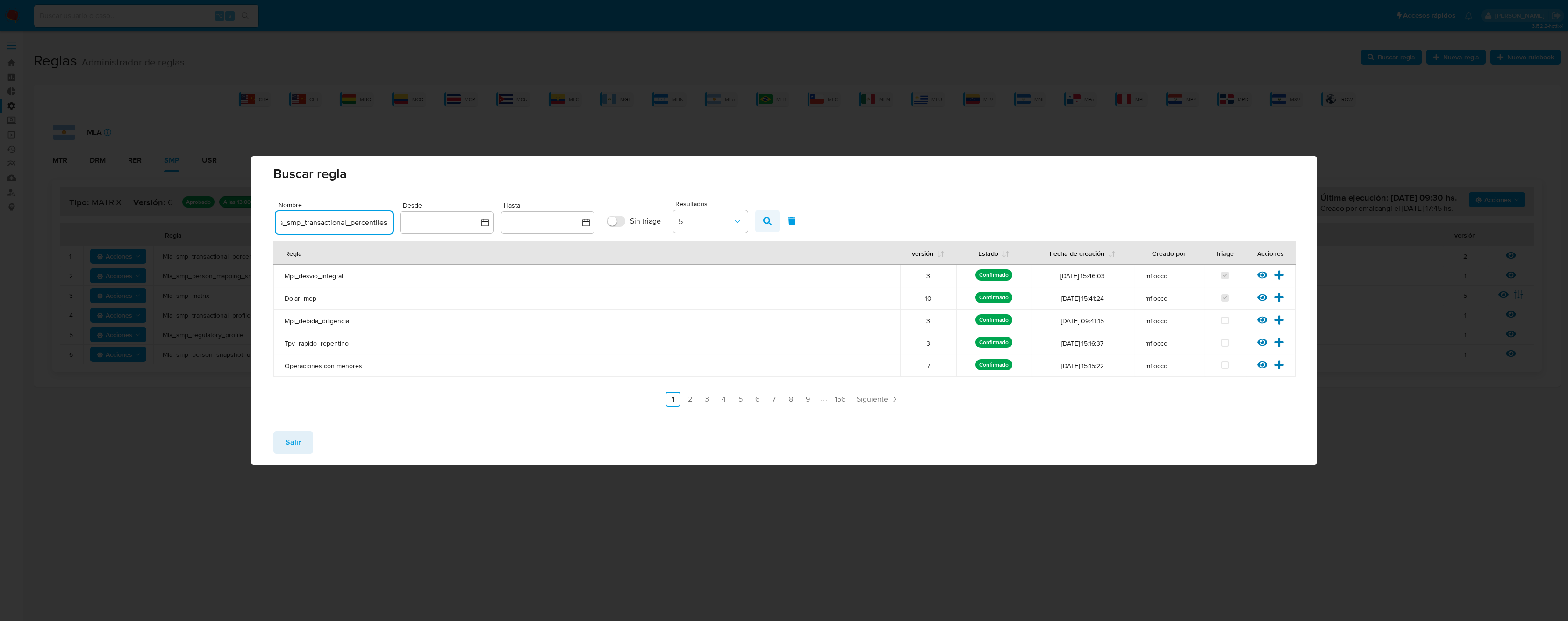
scroll to position [0, 0]
click at [769, 224] on icon "button" at bounding box center [768, 221] width 9 height 9
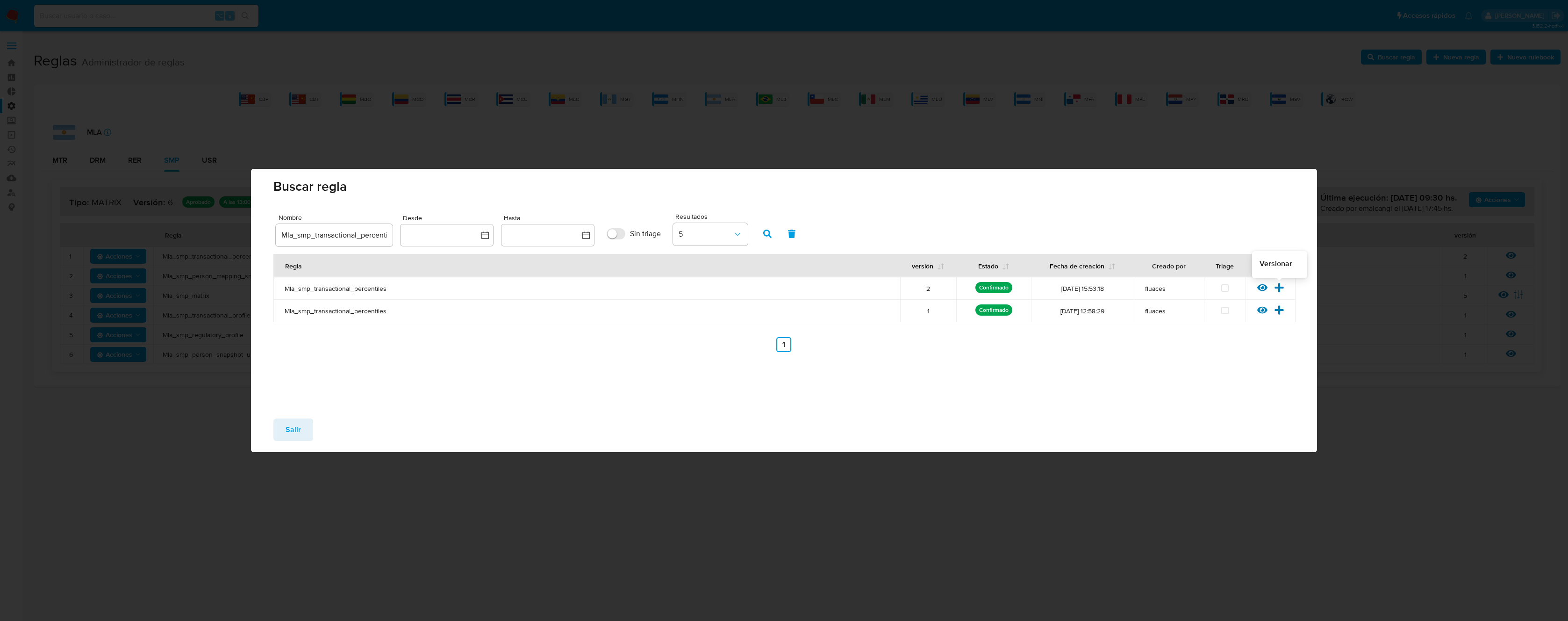
click at [1283, 288] on icon at bounding box center [1278, 287] width 9 height 9
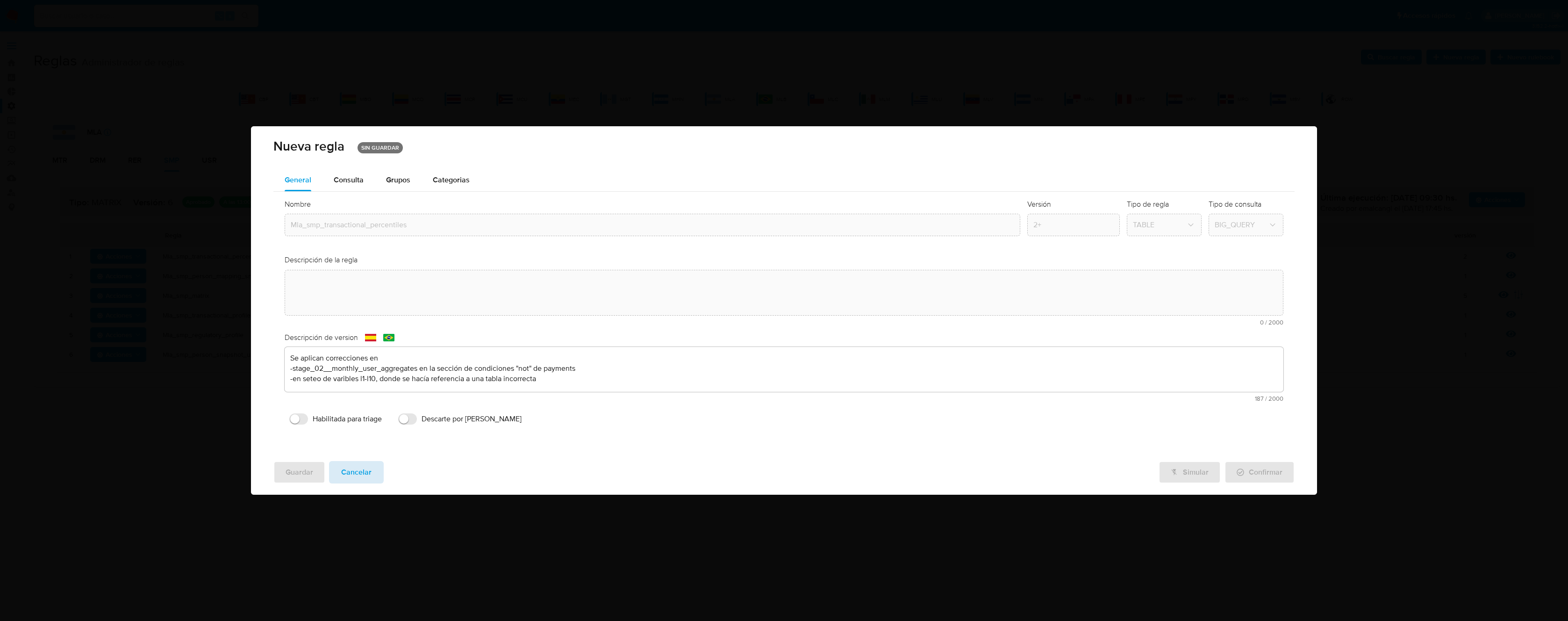
click at [371, 467] on button "Cancelar" at bounding box center [356, 472] width 55 height 23
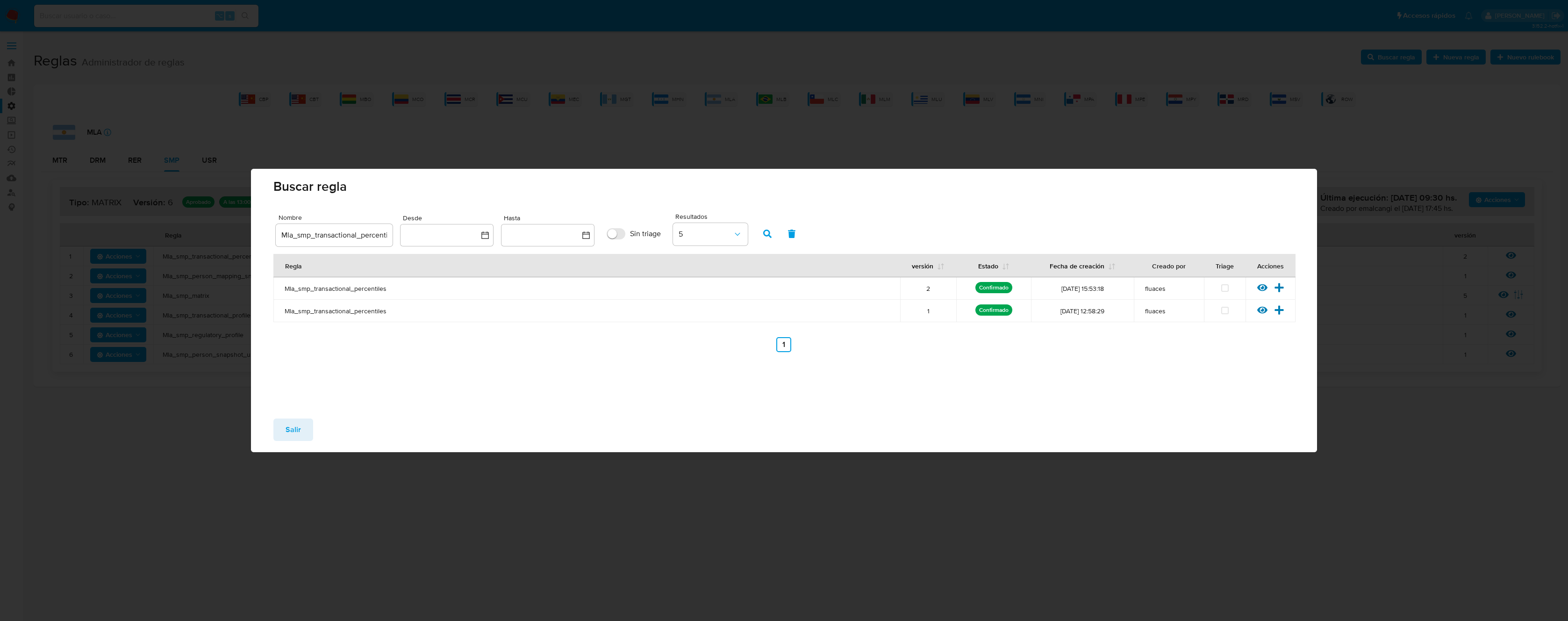
click at [294, 428] on span "Salir" at bounding box center [293, 429] width 16 height 21
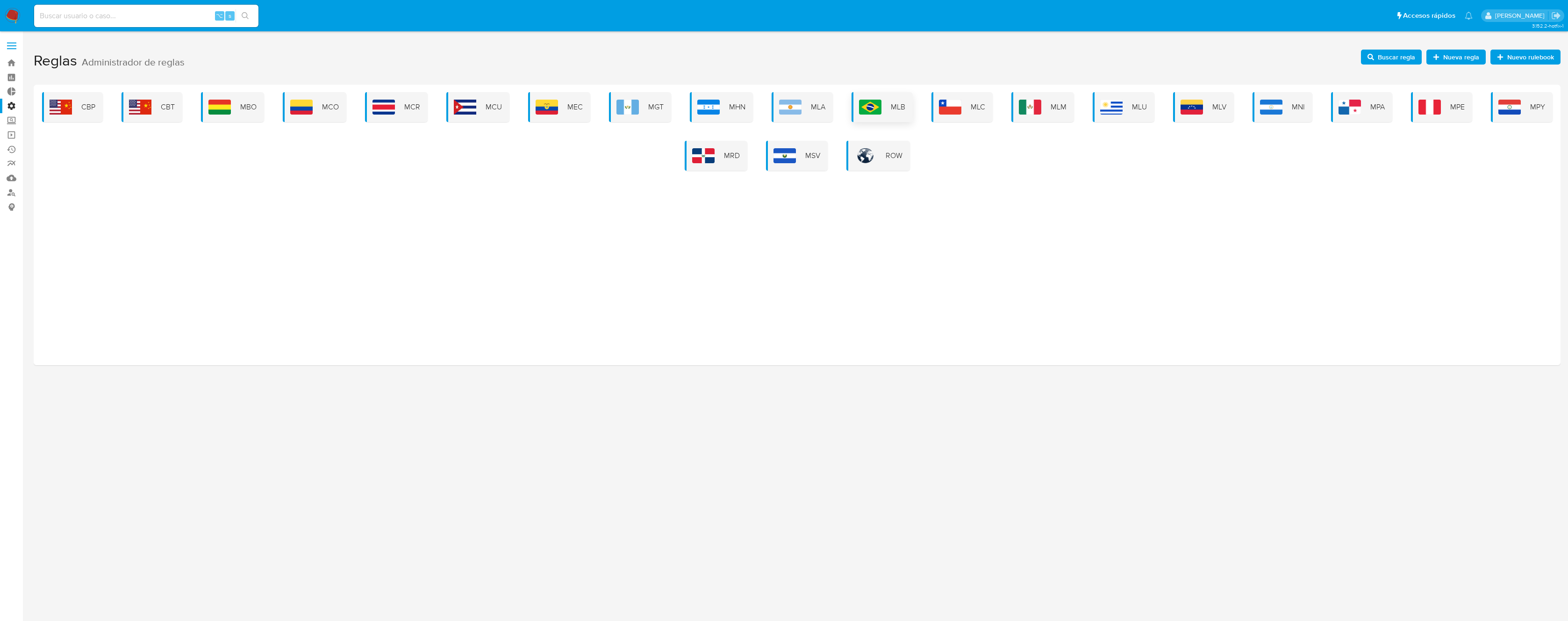
click at [876, 106] on img at bounding box center [870, 107] width 23 height 15
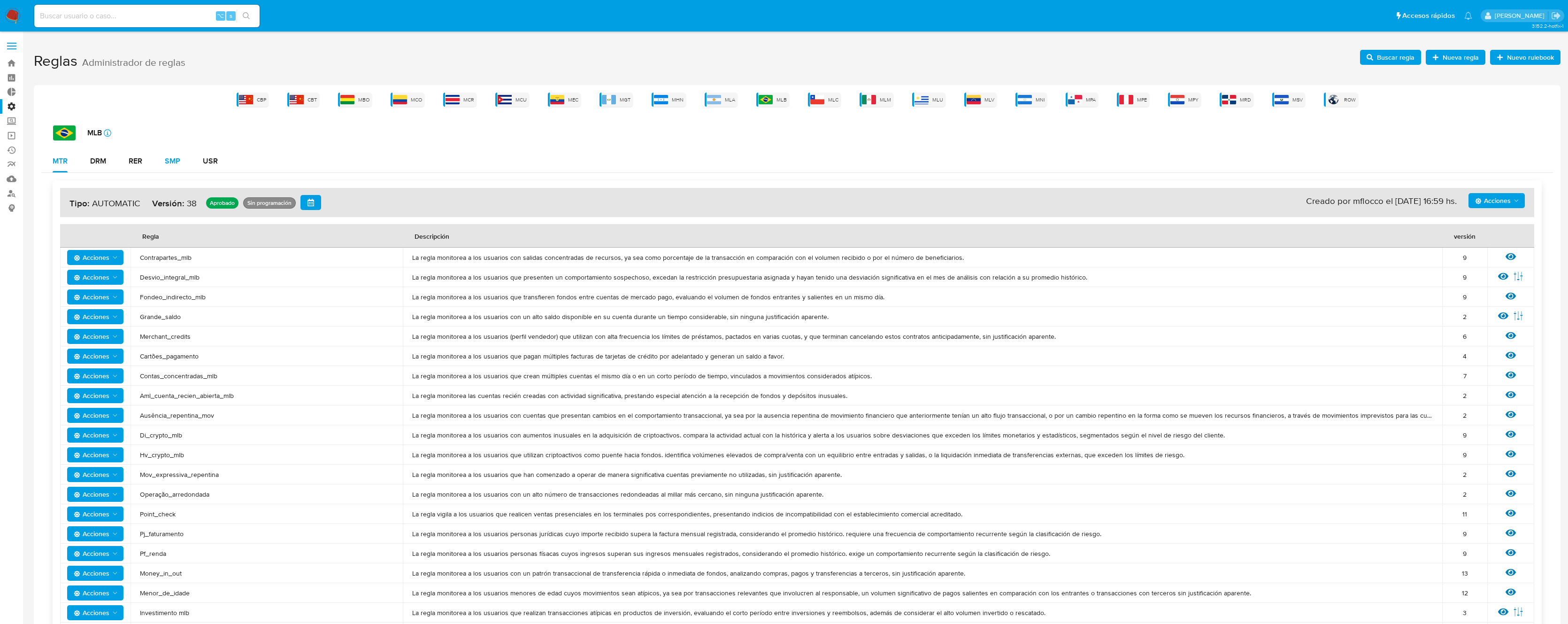
click at [166, 160] on div "SMP" at bounding box center [172, 160] width 16 height 8
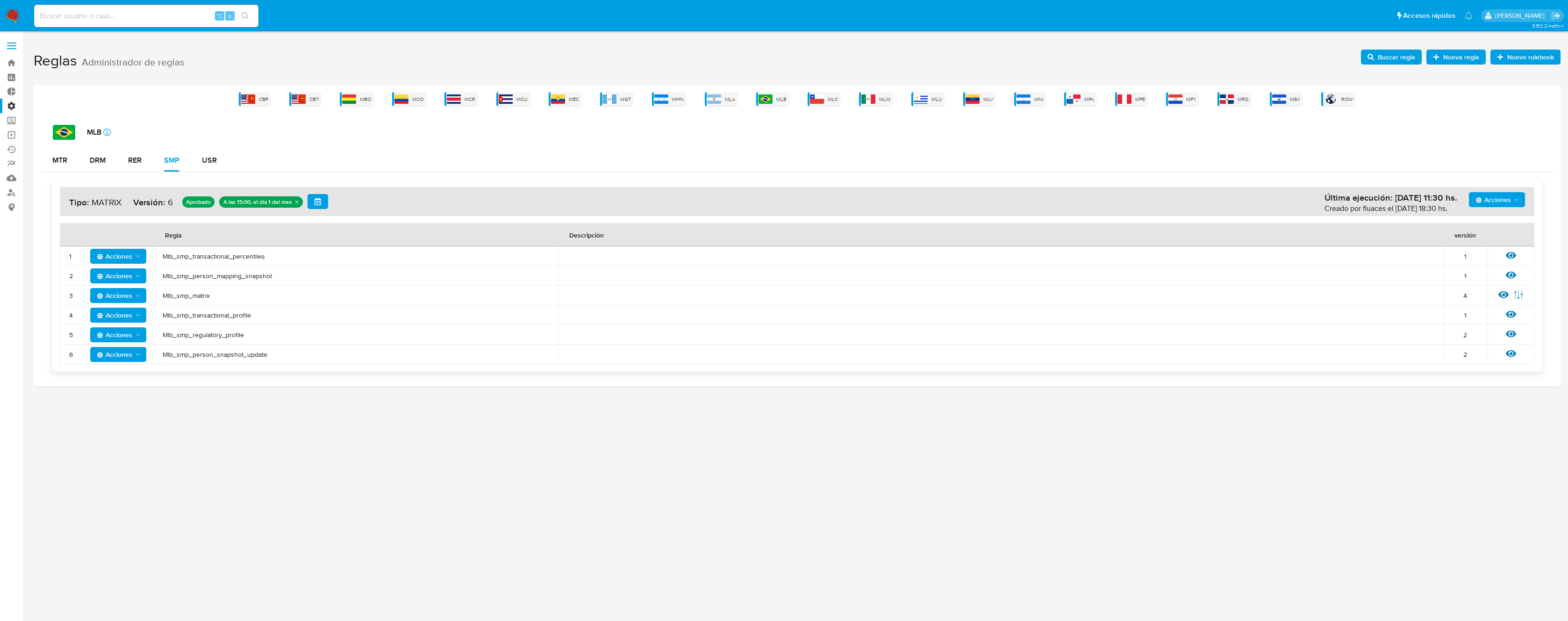
click at [212, 254] on span "Mlb_smp_transactional_percentiles" at bounding box center [356, 256] width 386 height 9
click at [1376, 57] on span "Buscar regla" at bounding box center [1391, 56] width 48 height 13
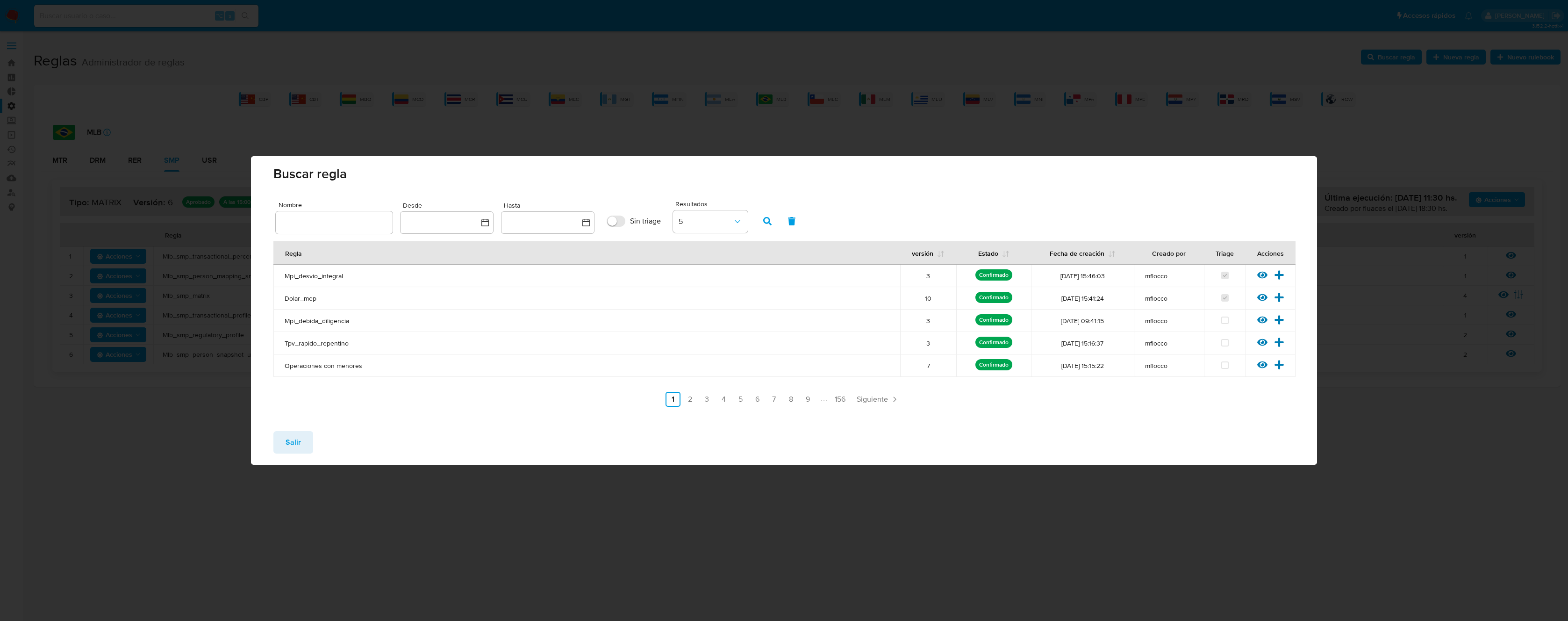
click at [330, 222] on input "text" at bounding box center [334, 222] width 117 height 12
type input "Mlb_smp_transactional_percentiles"
click at [774, 219] on button "button" at bounding box center [768, 221] width 24 height 23
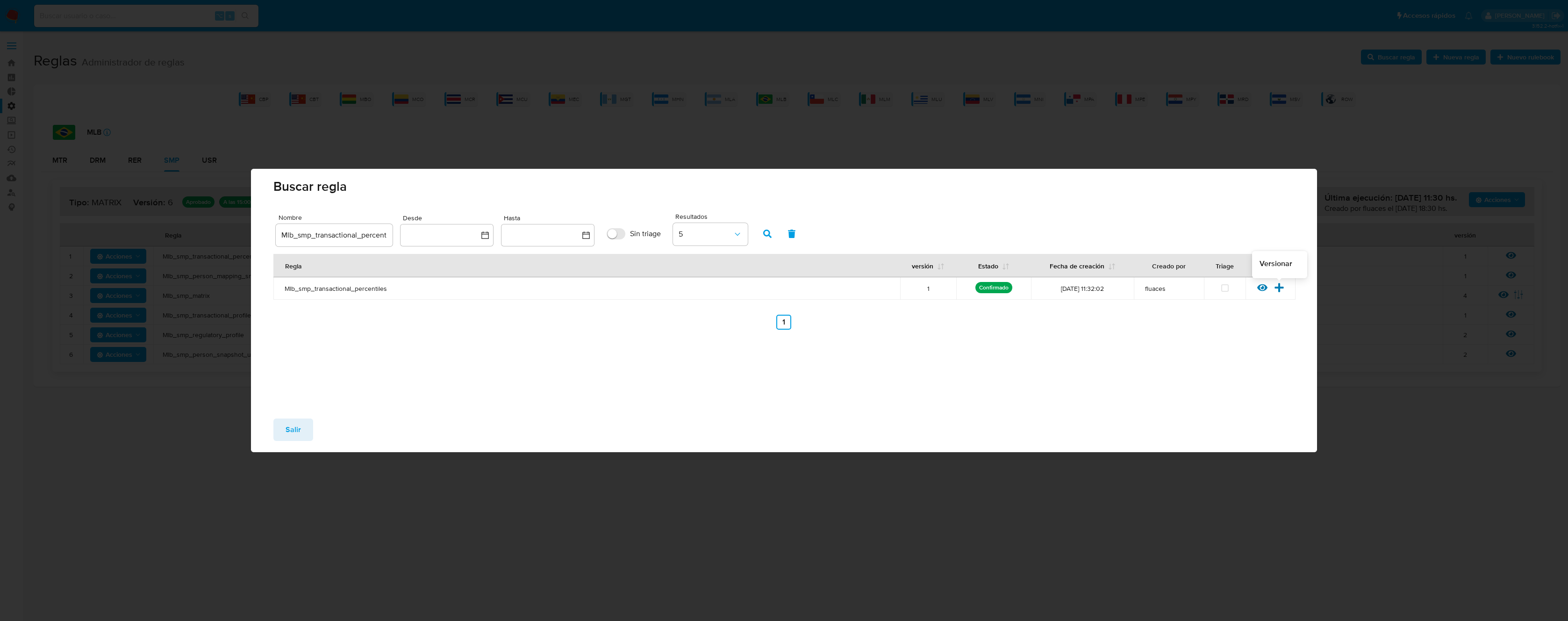
click at [1281, 285] on icon at bounding box center [1279, 287] width 10 height 10
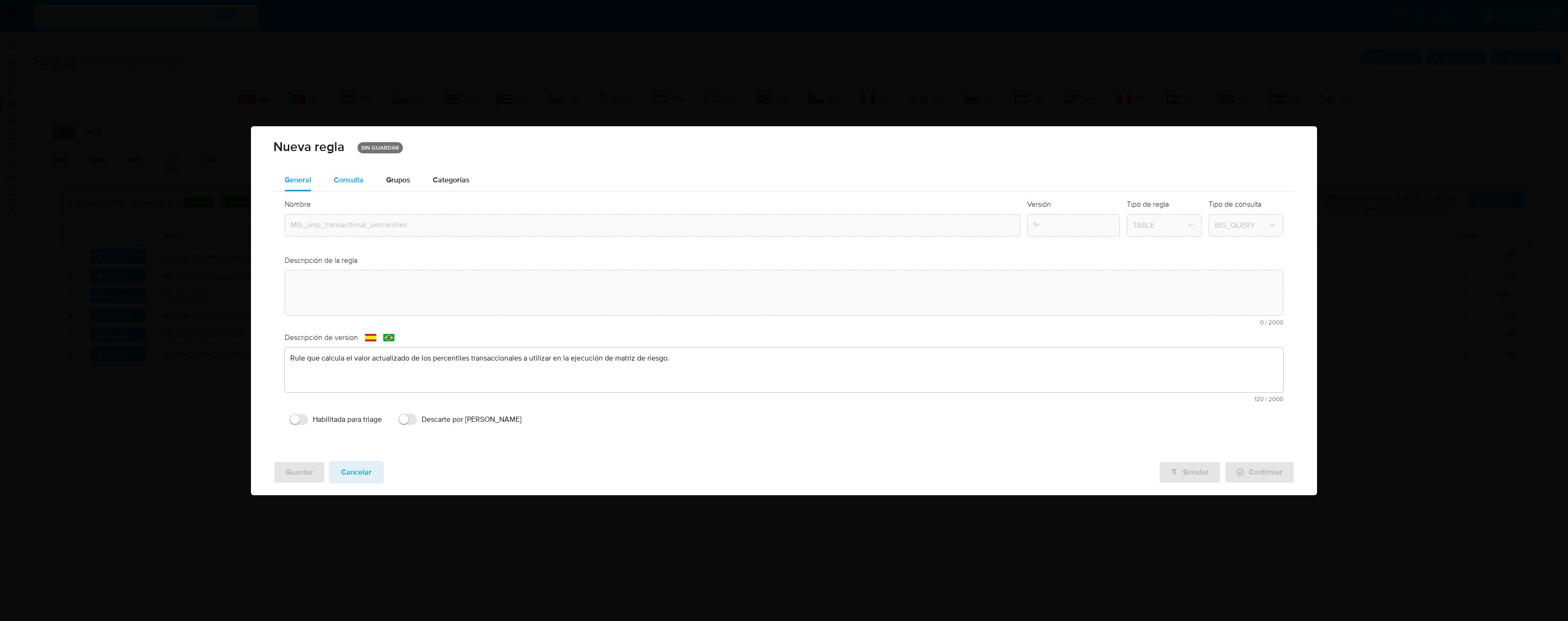
click at [355, 182] on span "Consulta" at bounding box center [349, 180] width 29 height 10
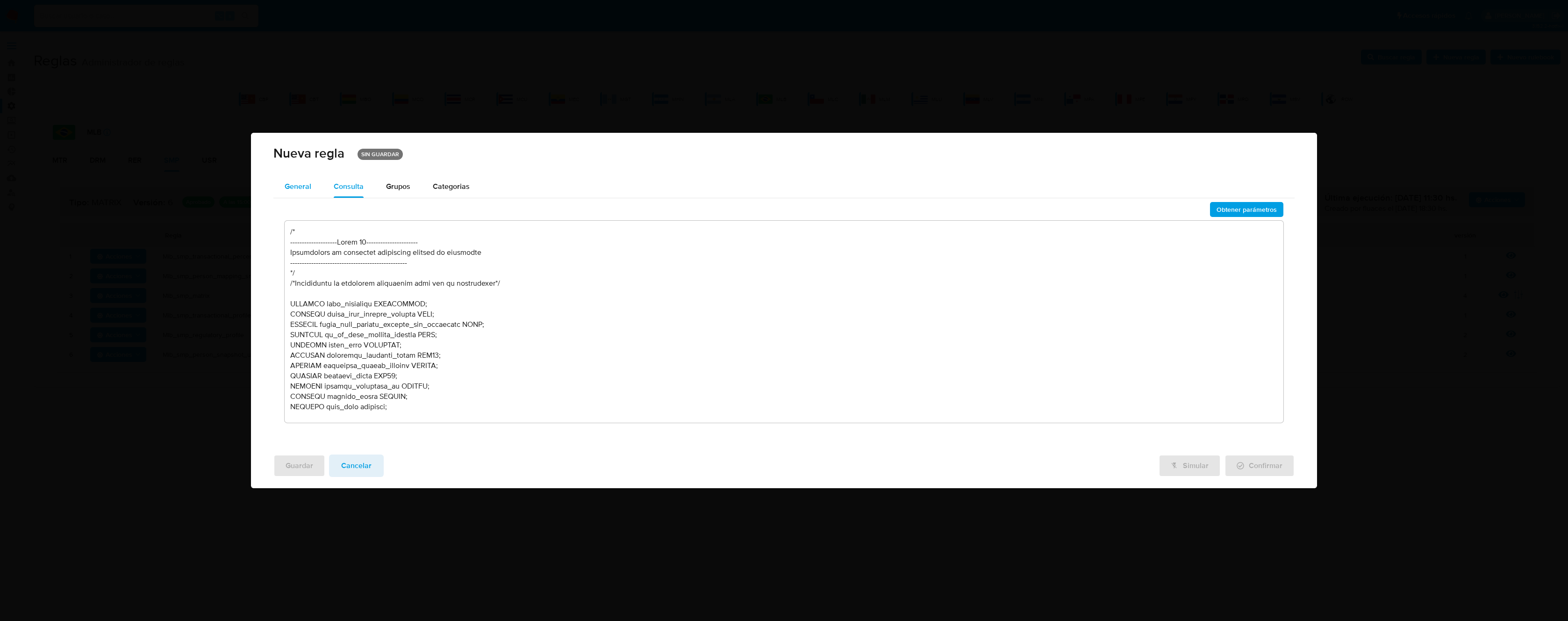
click at [304, 188] on span "General" at bounding box center [297, 186] width 27 height 10
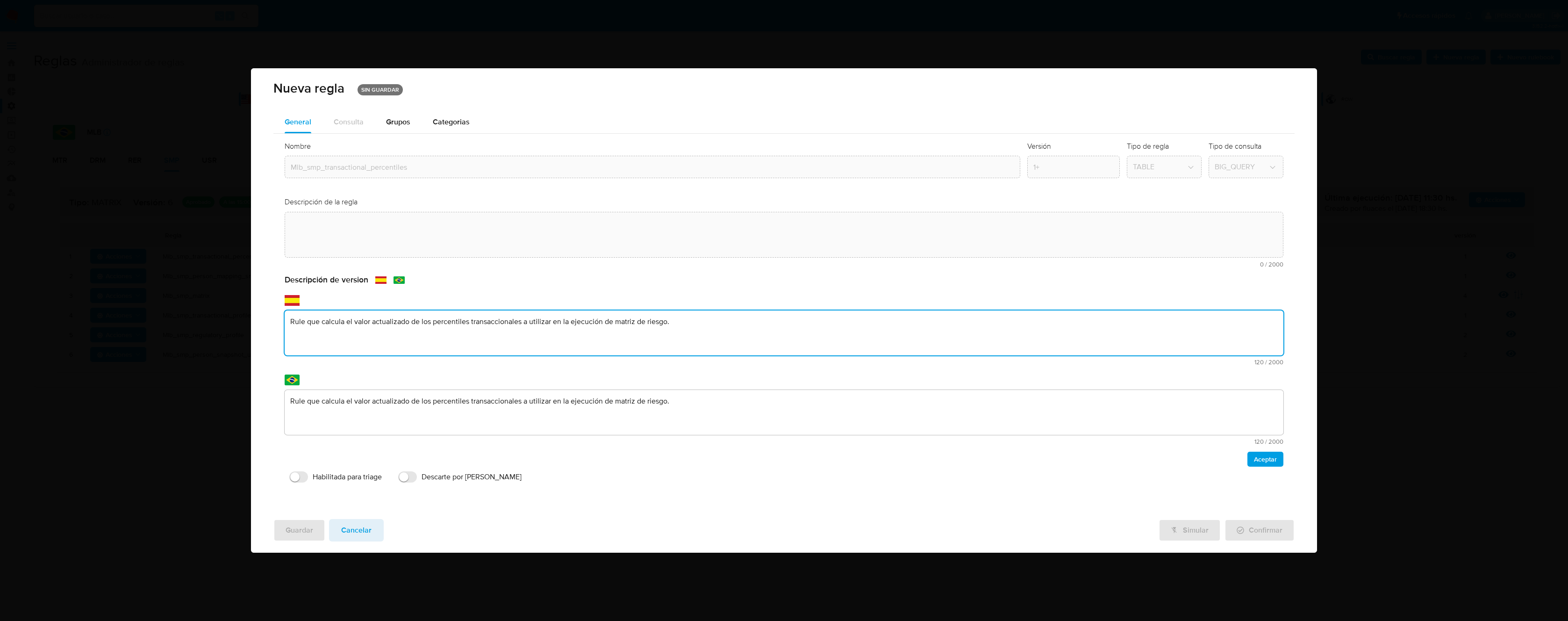
click at [454, 364] on div "text-es Rule que calcula el valor actualizado de los percentiles transaccionale…" at bounding box center [783, 337] width 998 height 55
type textarea "PPLD-5327 - Optimización de query y corrección sobre lógica de QR"
click at [412, 410] on textarea "Rule que calcula el valor actualizado de los percentiles transaccionales a util…" at bounding box center [783, 412] width 998 height 45
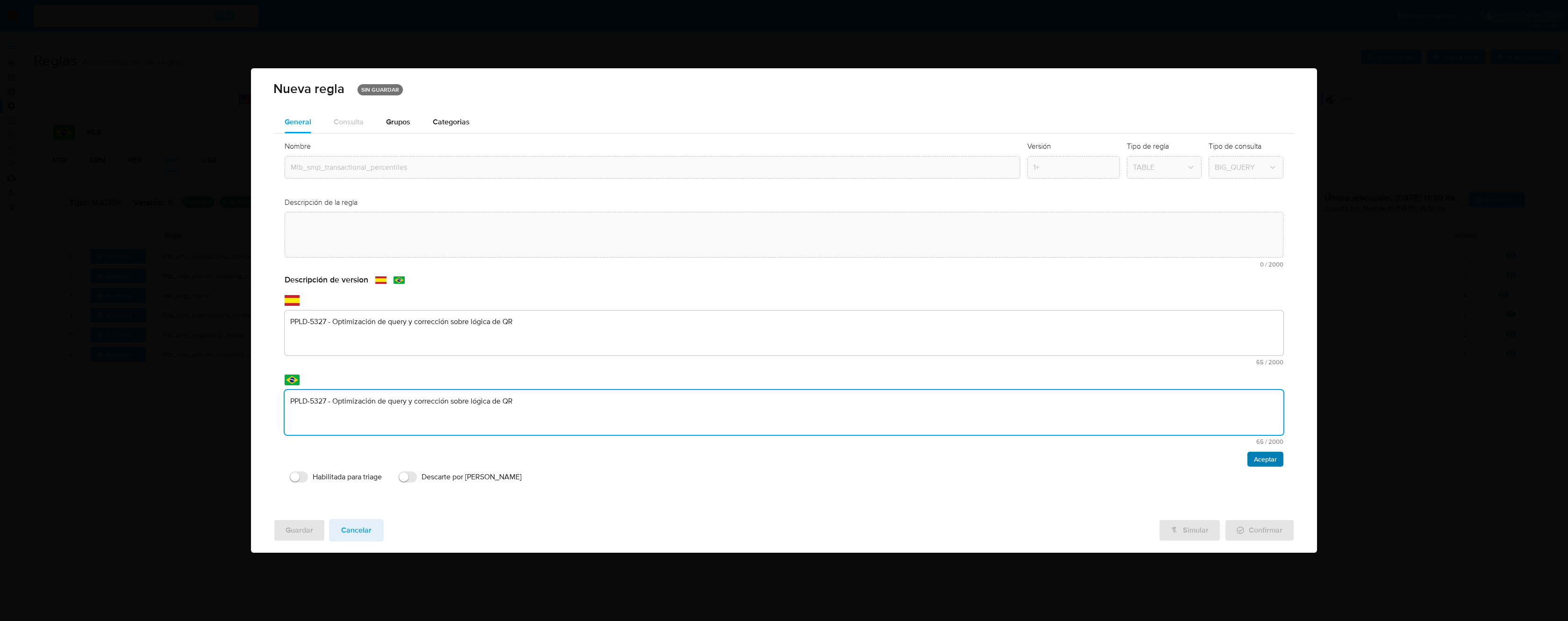
type textarea "PPLD-5327 - Optimización de query y corrección sobre lógica de QR"
click at [1264, 460] on span "Aceptar" at bounding box center [1265, 459] width 23 height 13
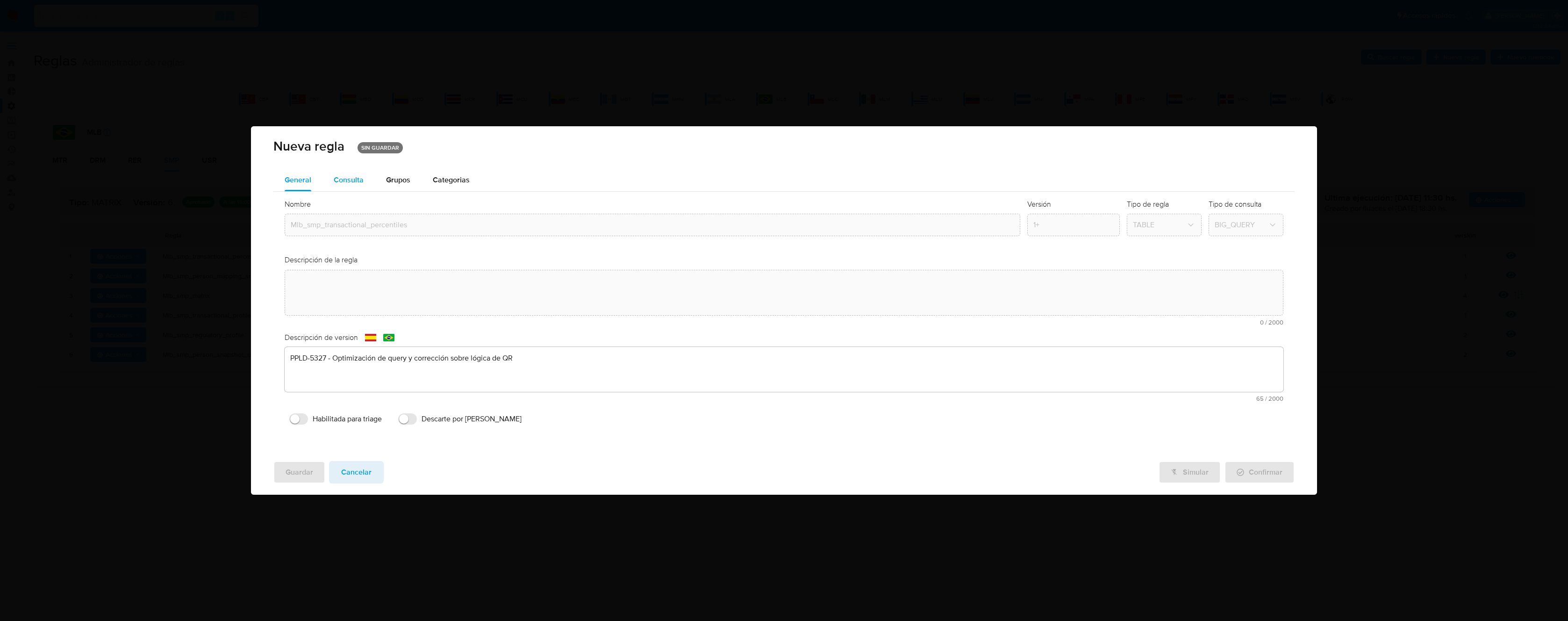
click at [356, 180] on span "Consulta" at bounding box center [349, 180] width 29 height 10
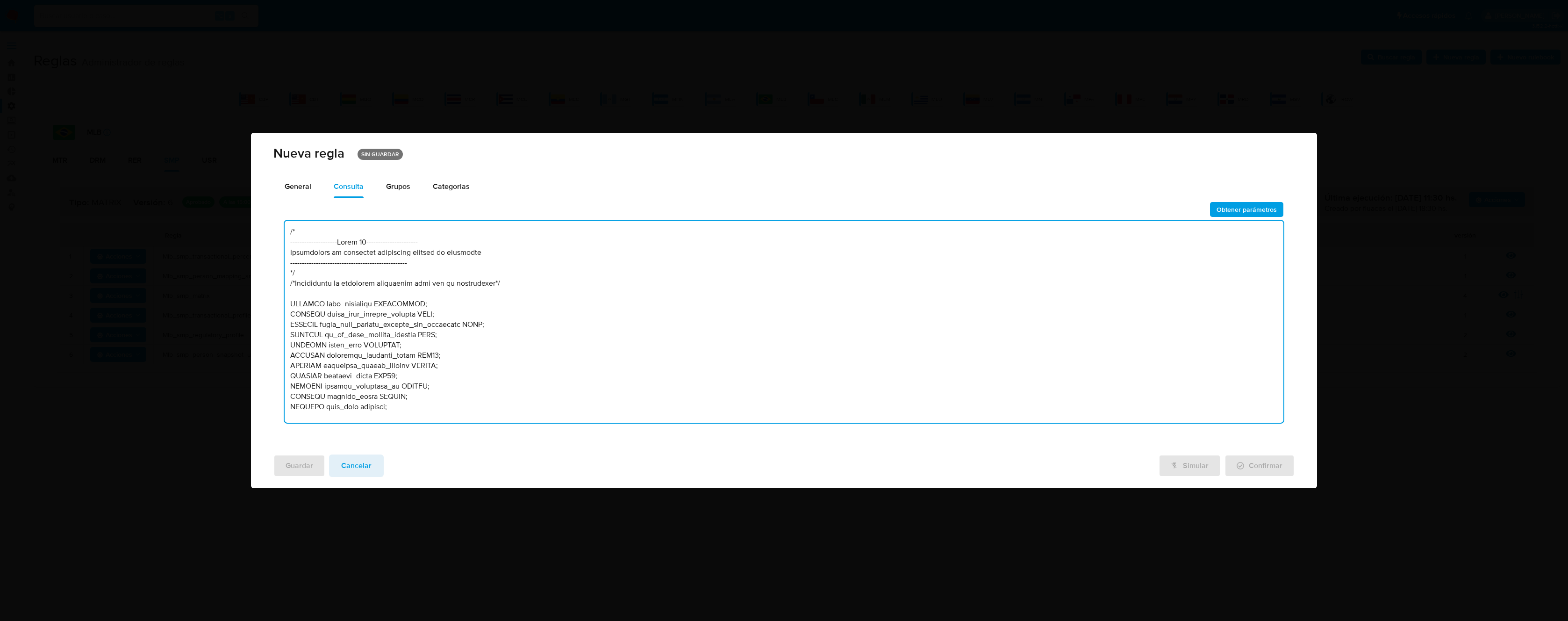
click at [431, 291] on textarea at bounding box center [783, 321] width 998 height 202
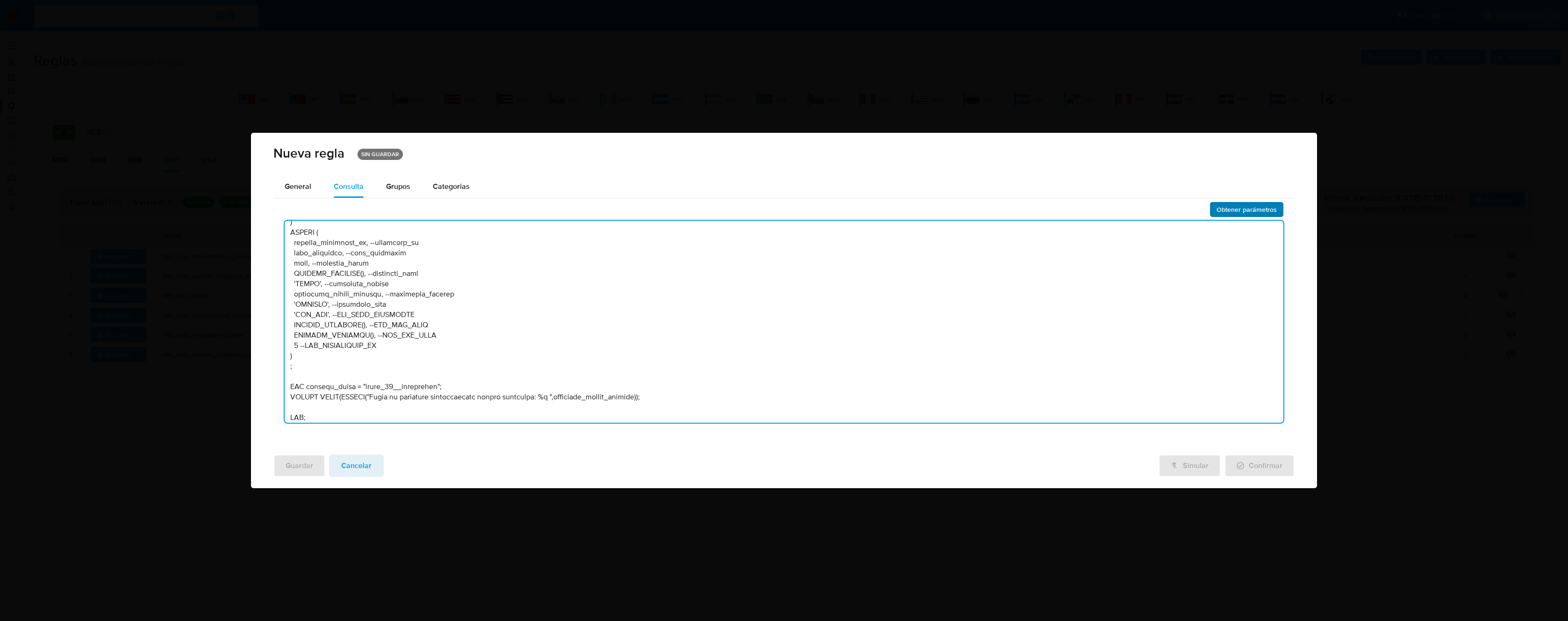
type textarea "/* --------------------Lorem 92---------------------- Ipsumdolors am consectet …"
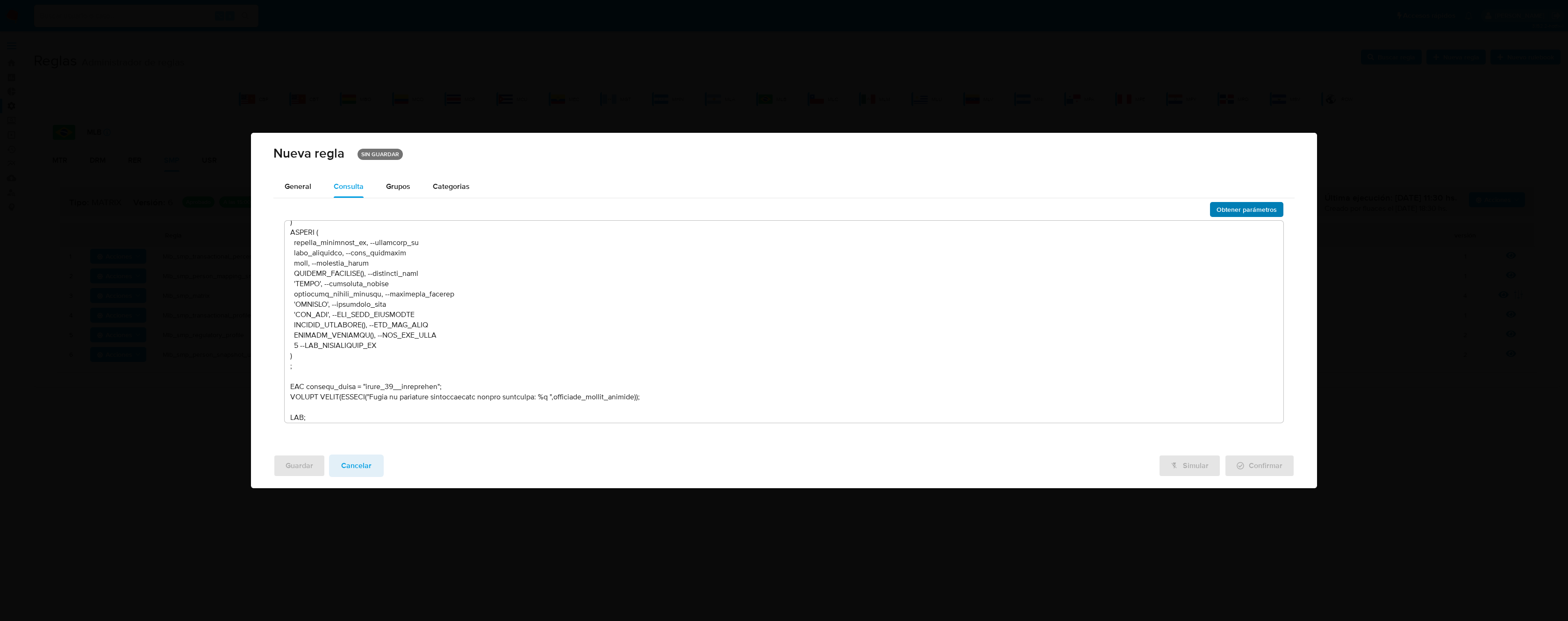
click at [1262, 206] on span "Obtener parámetros" at bounding box center [1246, 209] width 61 height 13
click at [445, 186] on span "Categorias" at bounding box center [451, 186] width 37 height 10
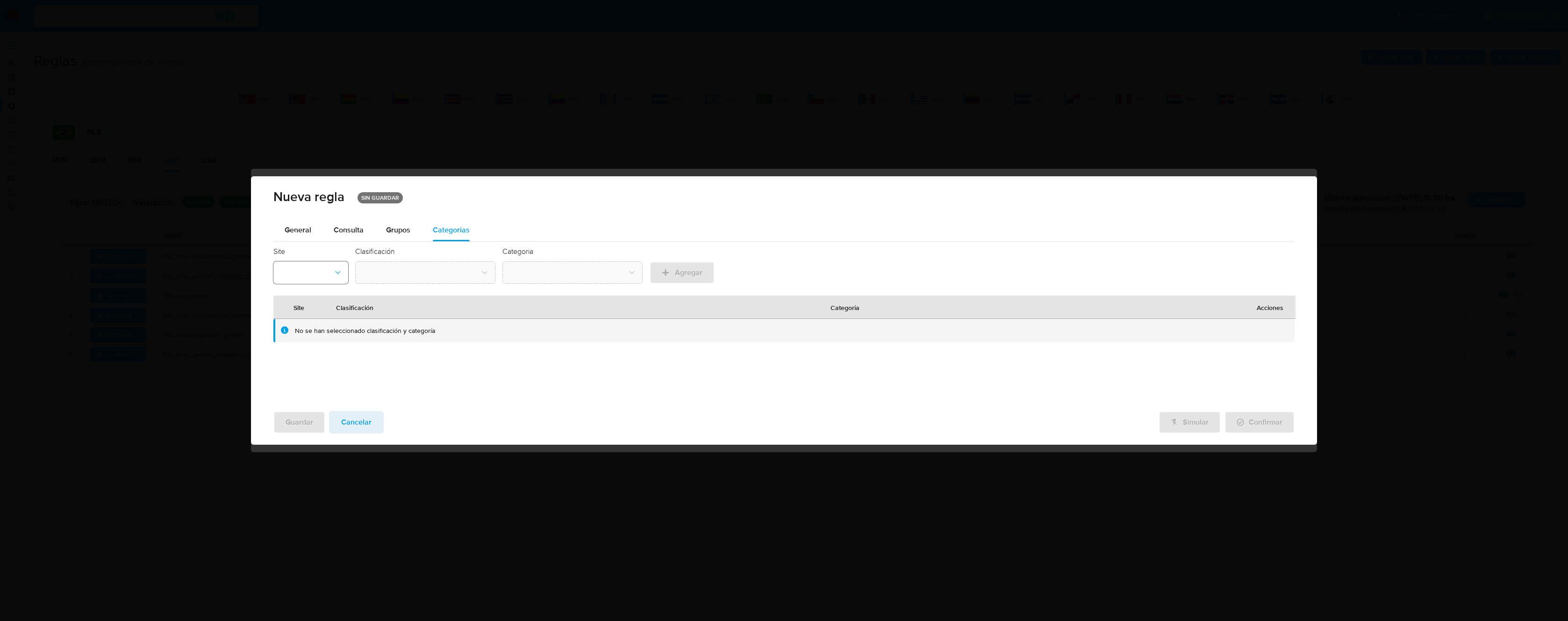
click at [330, 270] on button "site-id-dropdown" at bounding box center [310, 272] width 75 height 23
click at [299, 328] on div "MLB" at bounding box center [308, 328] width 58 height 23
click at [487, 271] on icon "classification-name-id-dropdown" at bounding box center [485, 272] width 10 height 10
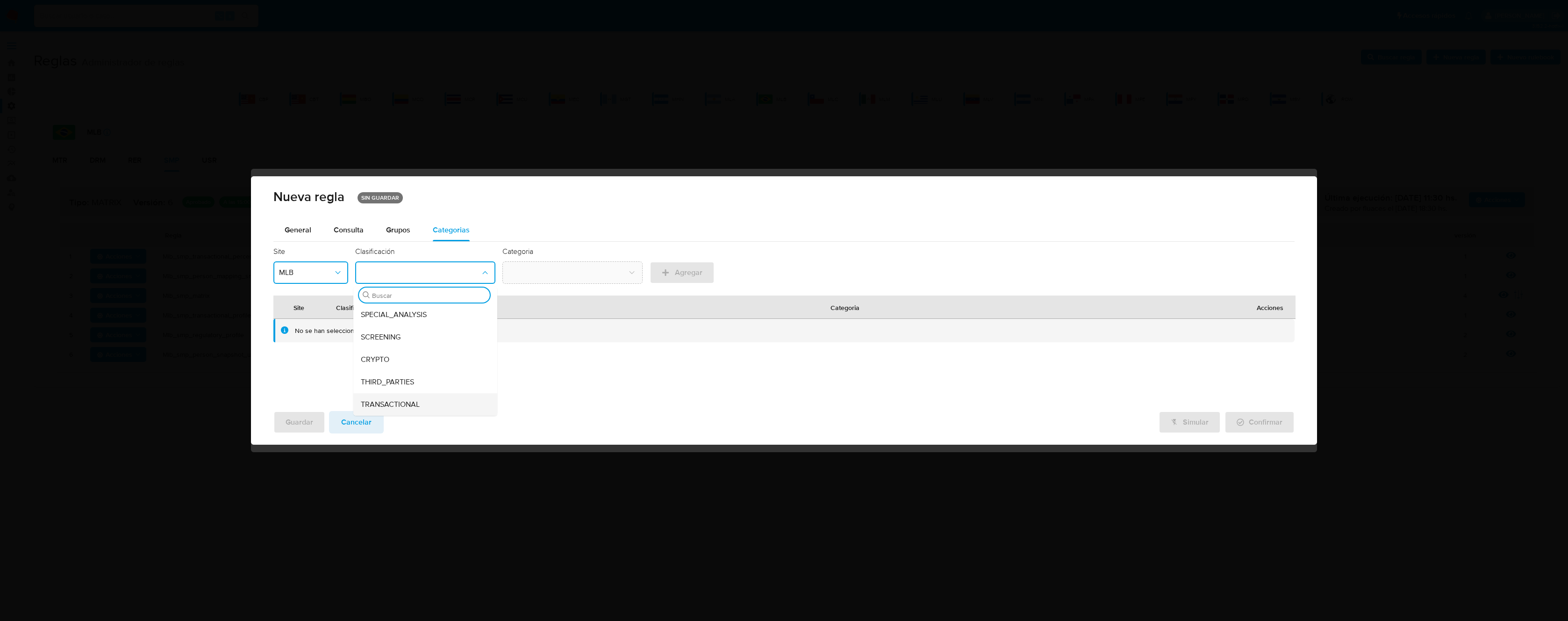
click at [419, 401] on div "TRANSACTIONAL" at bounding box center [422, 404] width 123 height 23
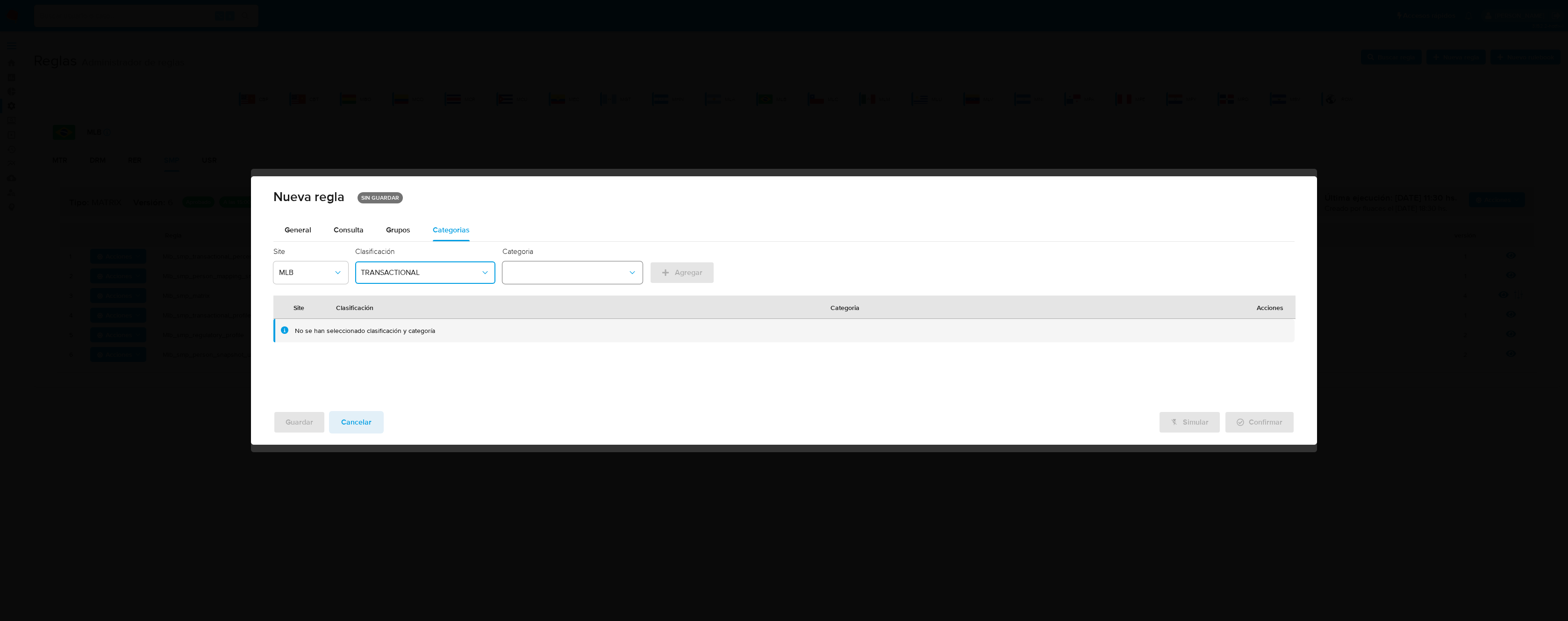
click at [626, 273] on button "category-name-id-dropdown" at bounding box center [572, 272] width 140 height 23
click at [588, 312] on div "WITHOUT_CATEGORY" at bounding box center [570, 315] width 123 height 23
click at [400, 232] on span "Grupos" at bounding box center [398, 230] width 24 height 10
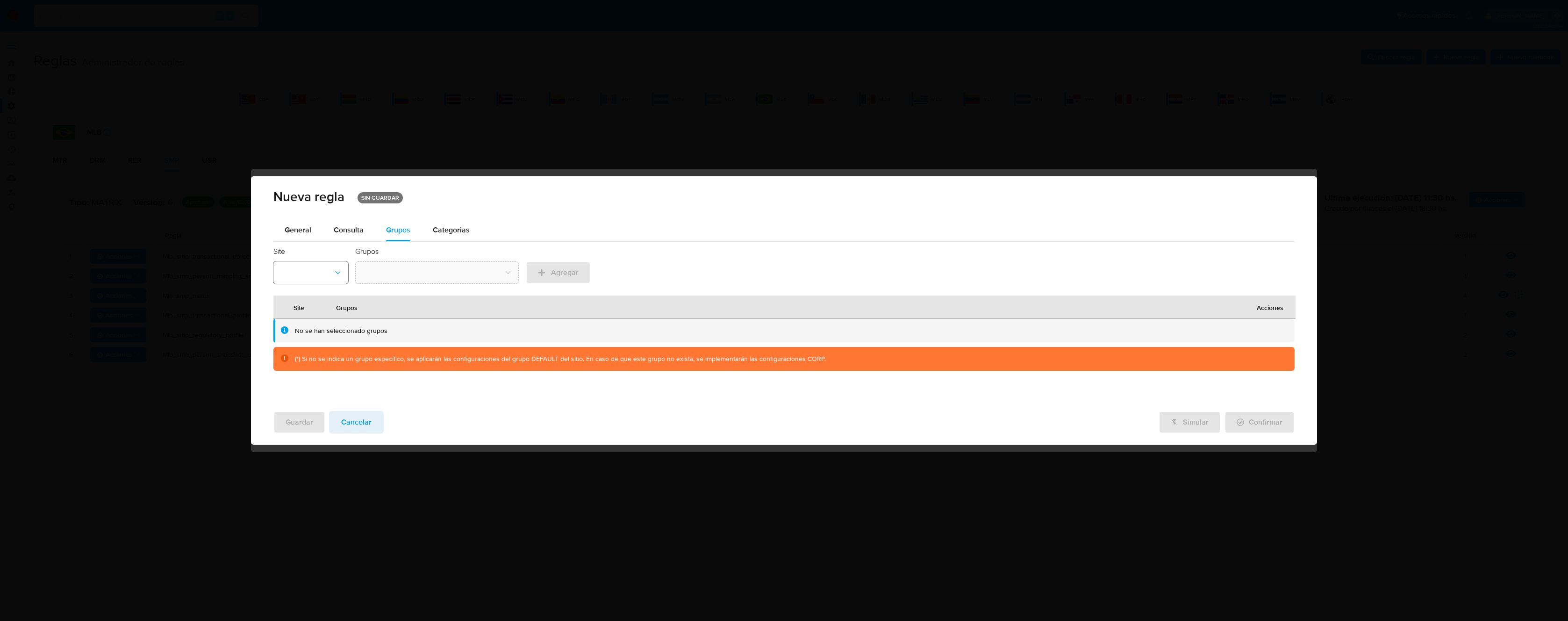
click at [336, 273] on icon "site-id-dropdown" at bounding box center [337, 272] width 10 height 10
click at [307, 320] on div "MLB" at bounding box center [308, 317] width 58 height 23
click at [444, 277] on button "group-name-id-dropdown" at bounding box center [436, 272] width 164 height 23
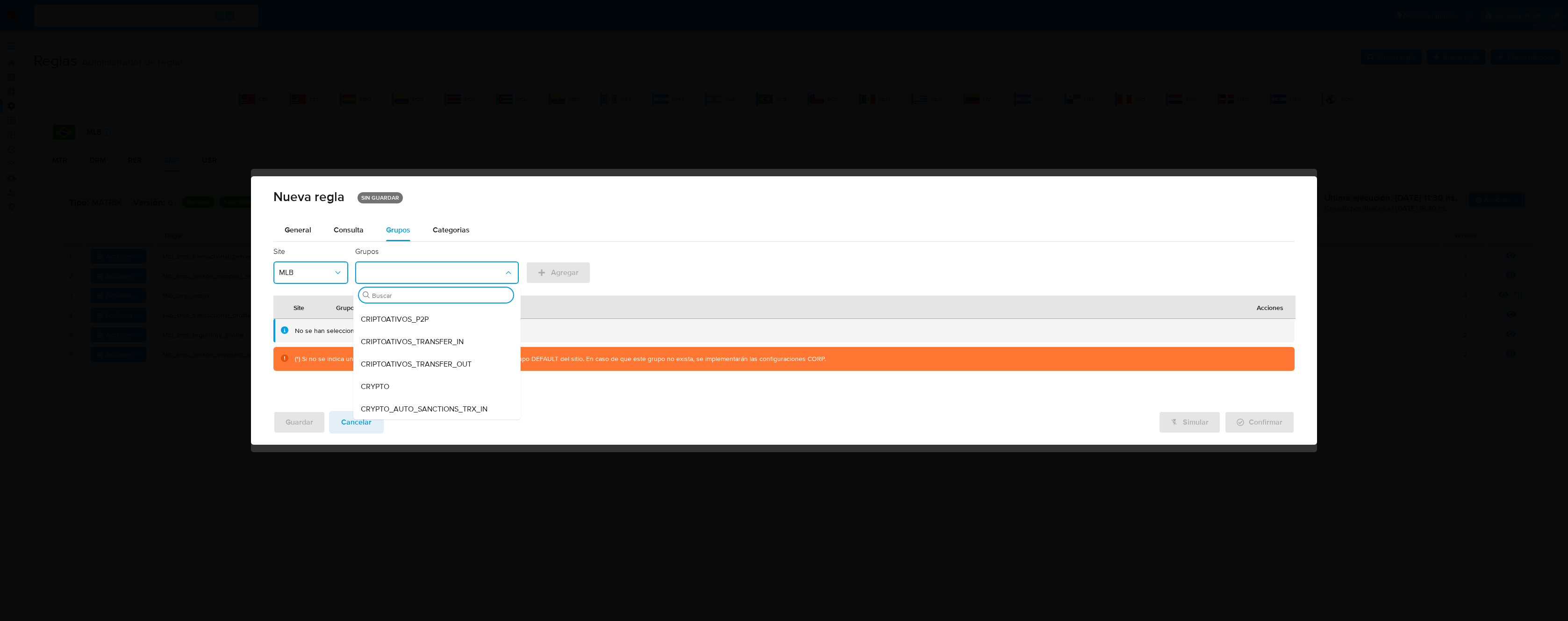
scroll to position [49, 0]
click at [707, 258] on div "Site MLB Grupos Buscar BUENAS_PRACTICAS CORPORATIVAS CRIPTOATIVOS_BHS CRIPTOATI…" at bounding box center [783, 265] width 1021 height 37
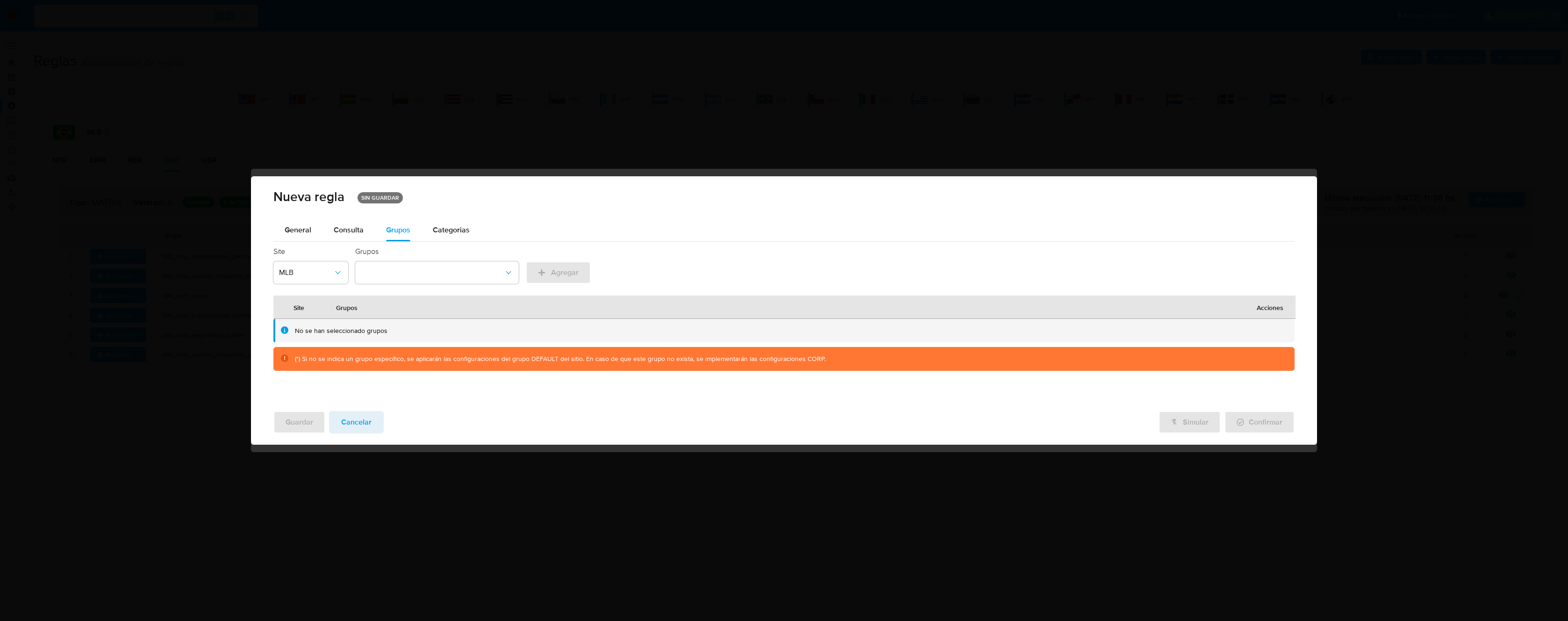
click at [357, 424] on span "Cancelar" at bounding box center [356, 422] width 30 height 21
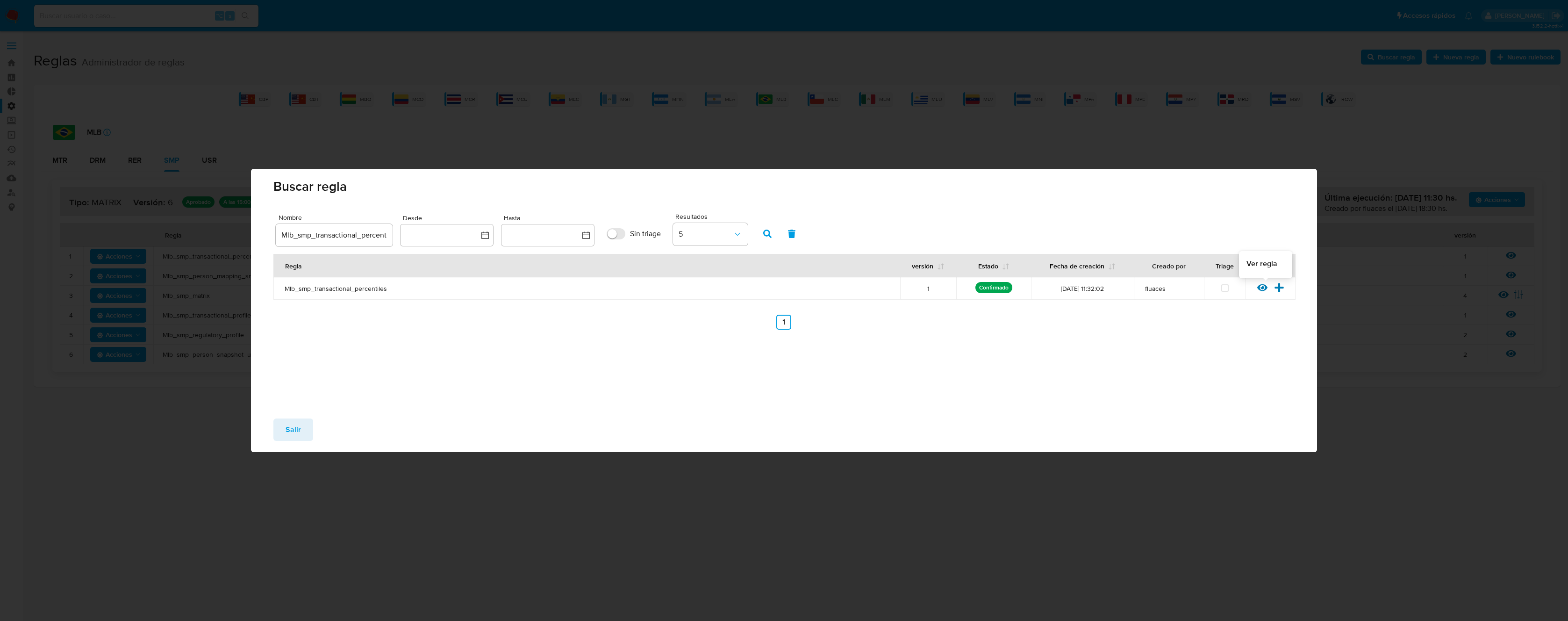
click at [1264, 291] on icon at bounding box center [1262, 287] width 10 height 10
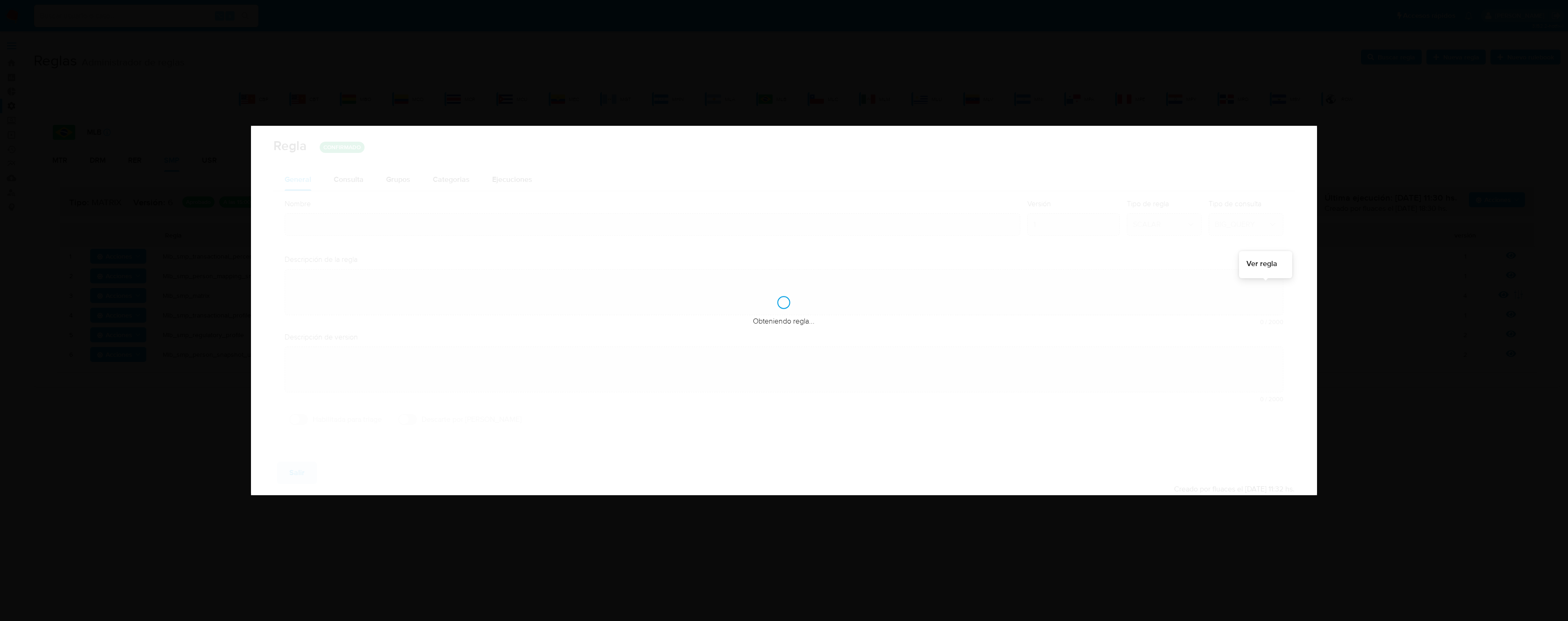
type input "Mlb_smp_transactional_percentiles"
type textarea "Rule que calcula el valor actualizado de los percentiles transaccionales a util…"
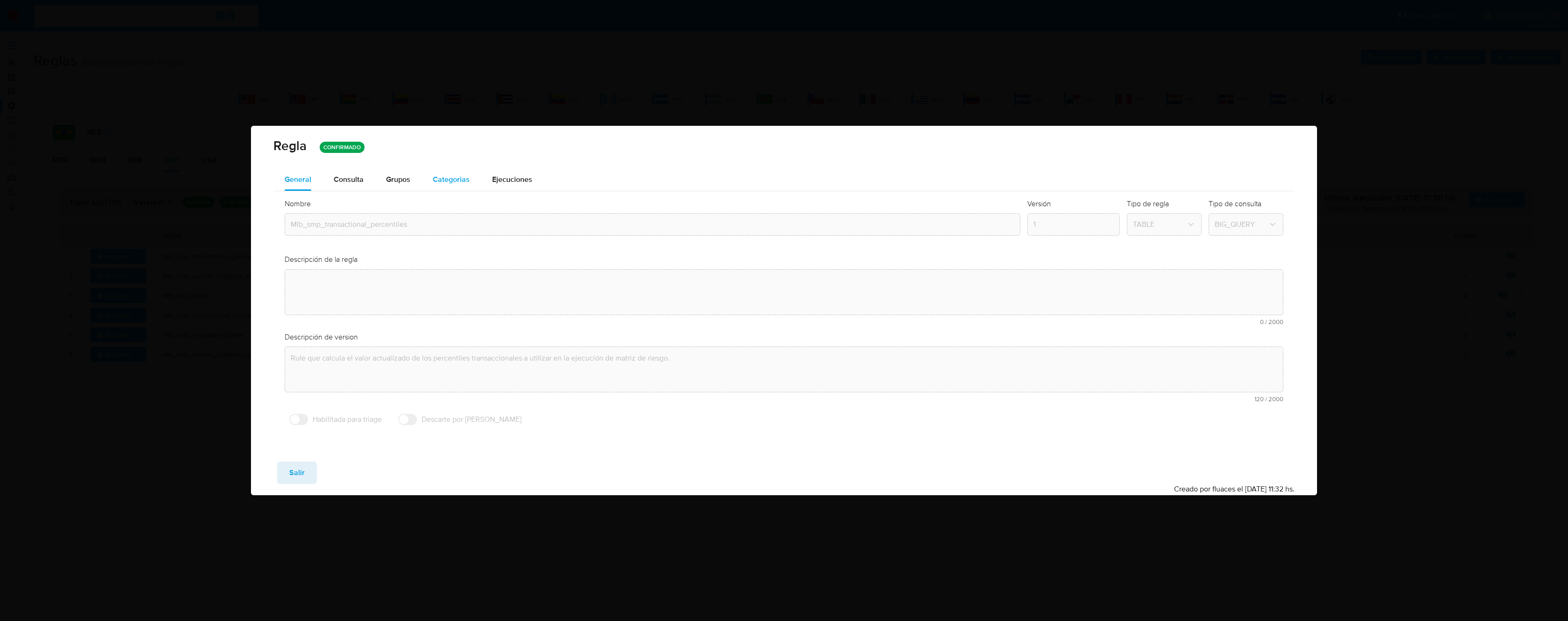
click at [449, 180] on span "Categorias" at bounding box center [451, 179] width 37 height 10
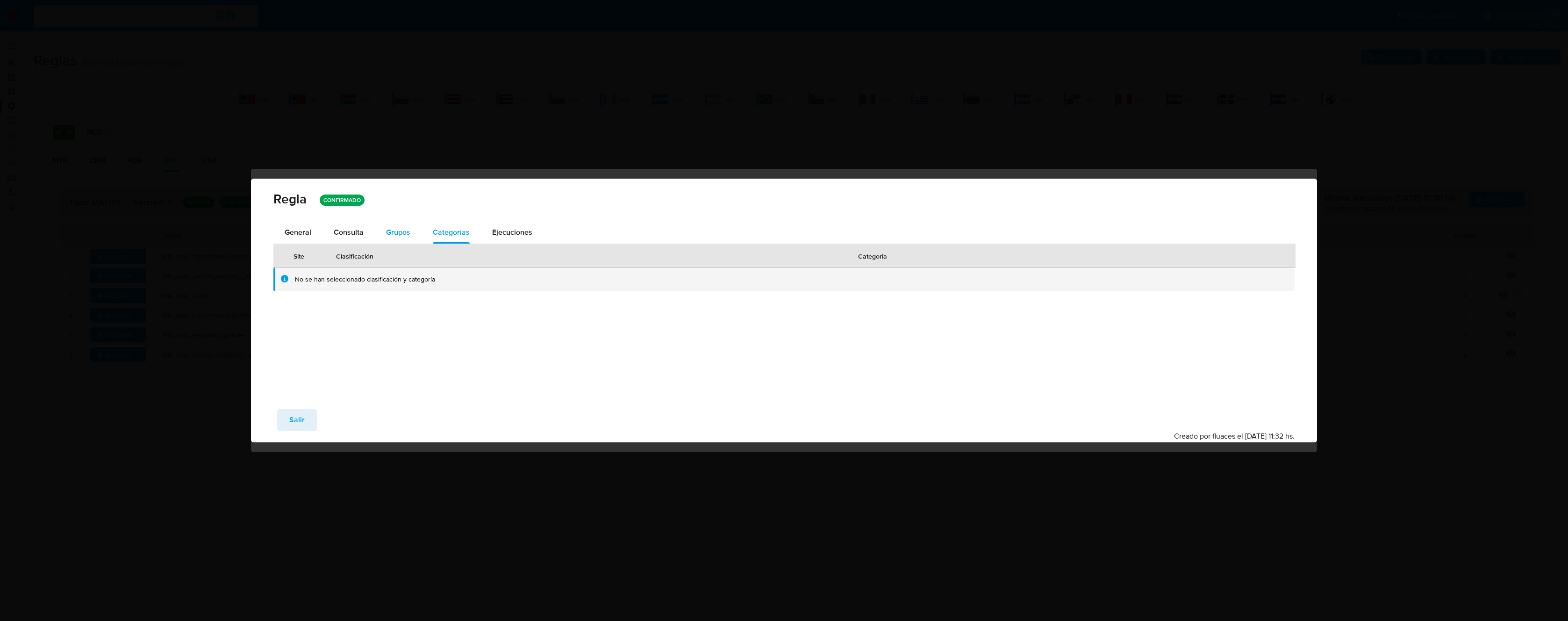
click at [389, 232] on span "Grupos" at bounding box center [398, 232] width 24 height 10
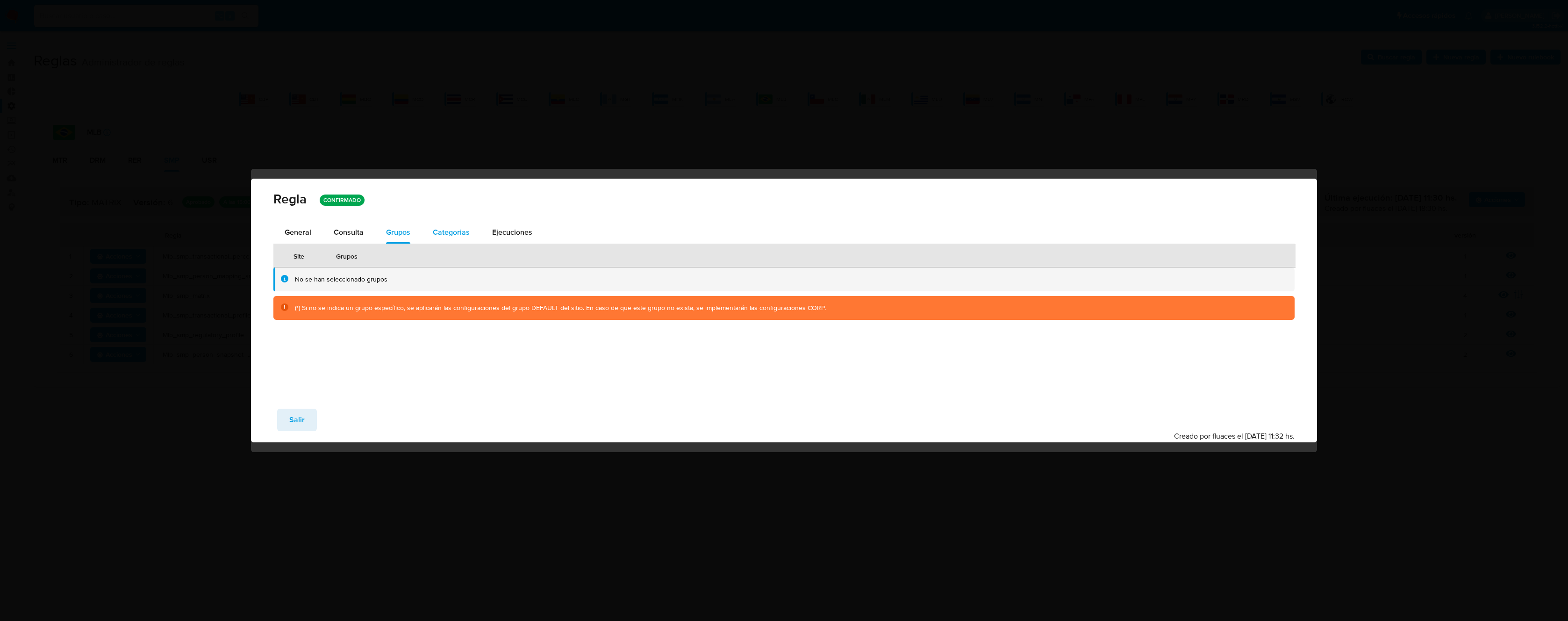
click at [463, 228] on span "Categorias" at bounding box center [451, 232] width 37 height 10
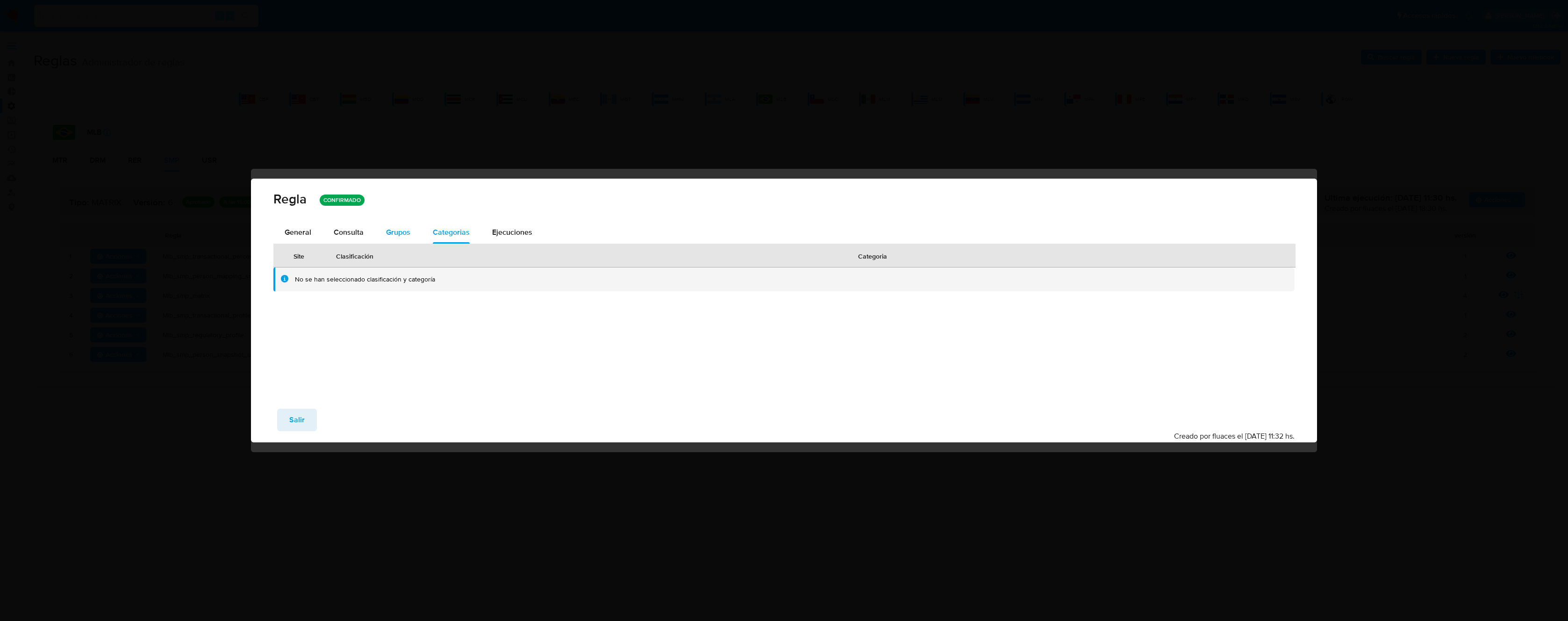
click at [392, 237] on span "Grupos" at bounding box center [398, 232] width 24 height 10
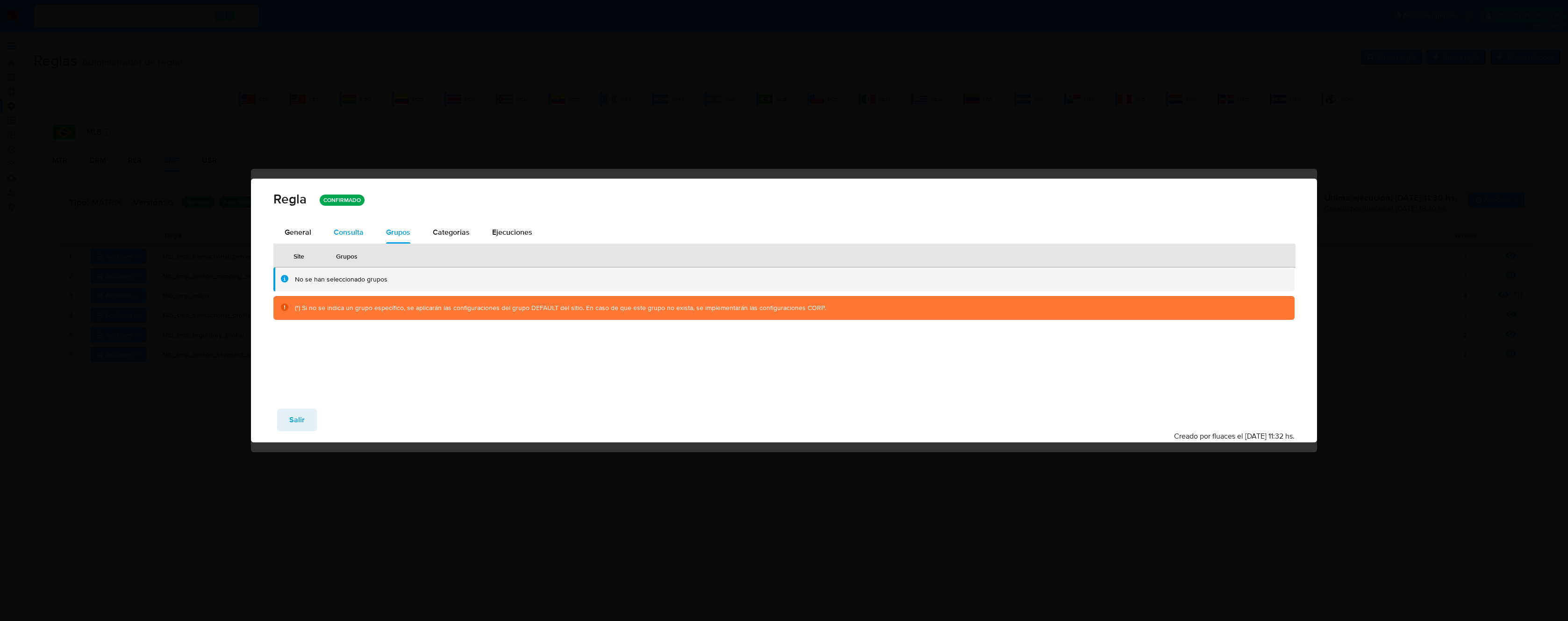
click at [351, 233] on span "Consulta" at bounding box center [349, 232] width 29 height 10
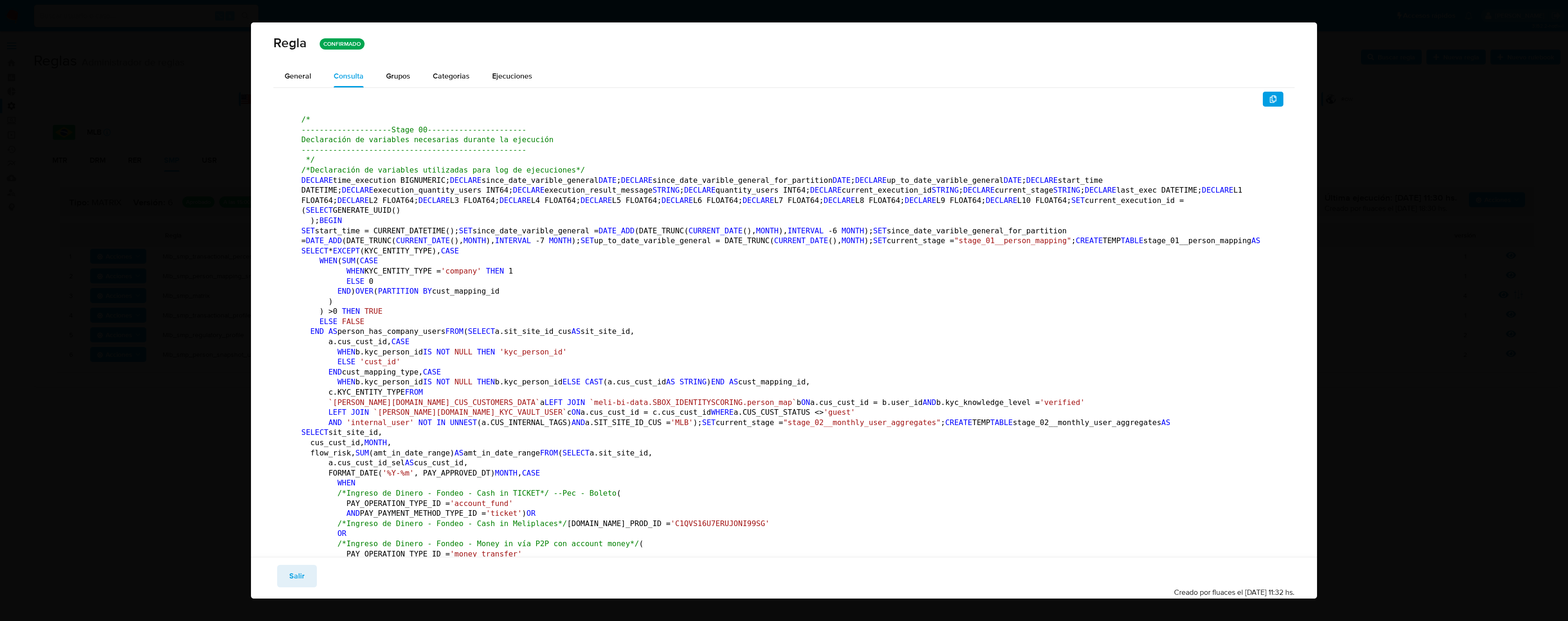
click at [294, 576] on span "Salir" at bounding box center [297, 576] width 16 height 21
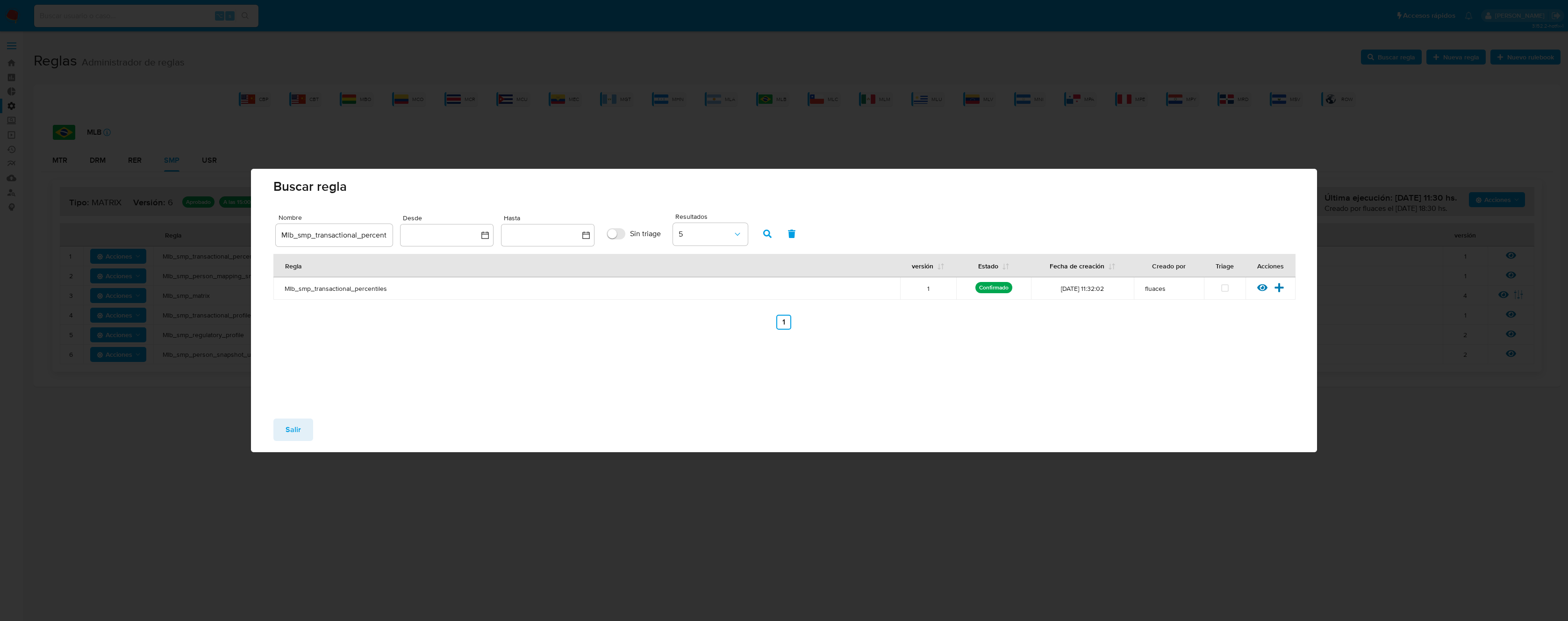
click at [304, 435] on button "Salir" at bounding box center [293, 429] width 40 height 23
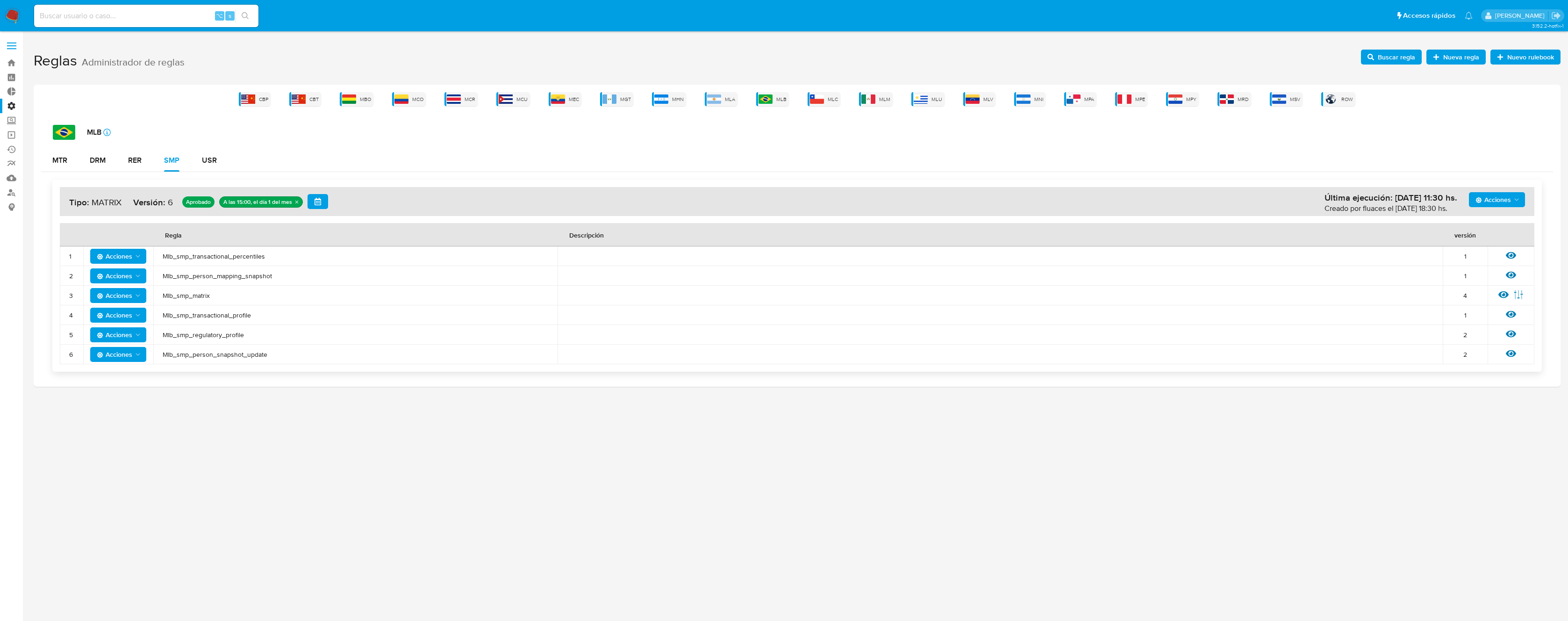
click at [221, 257] on span "Mlb_smp_transactional_percentiles" at bounding box center [356, 256] width 386 height 9
click at [1383, 48] on h1 "Reglas Administrador de reglas Nuevo rulebook Nueva regla Buscar regla" at bounding box center [797, 61] width 1526 height 32
click at [1387, 59] on span "Buscar regla" at bounding box center [1395, 56] width 37 height 15
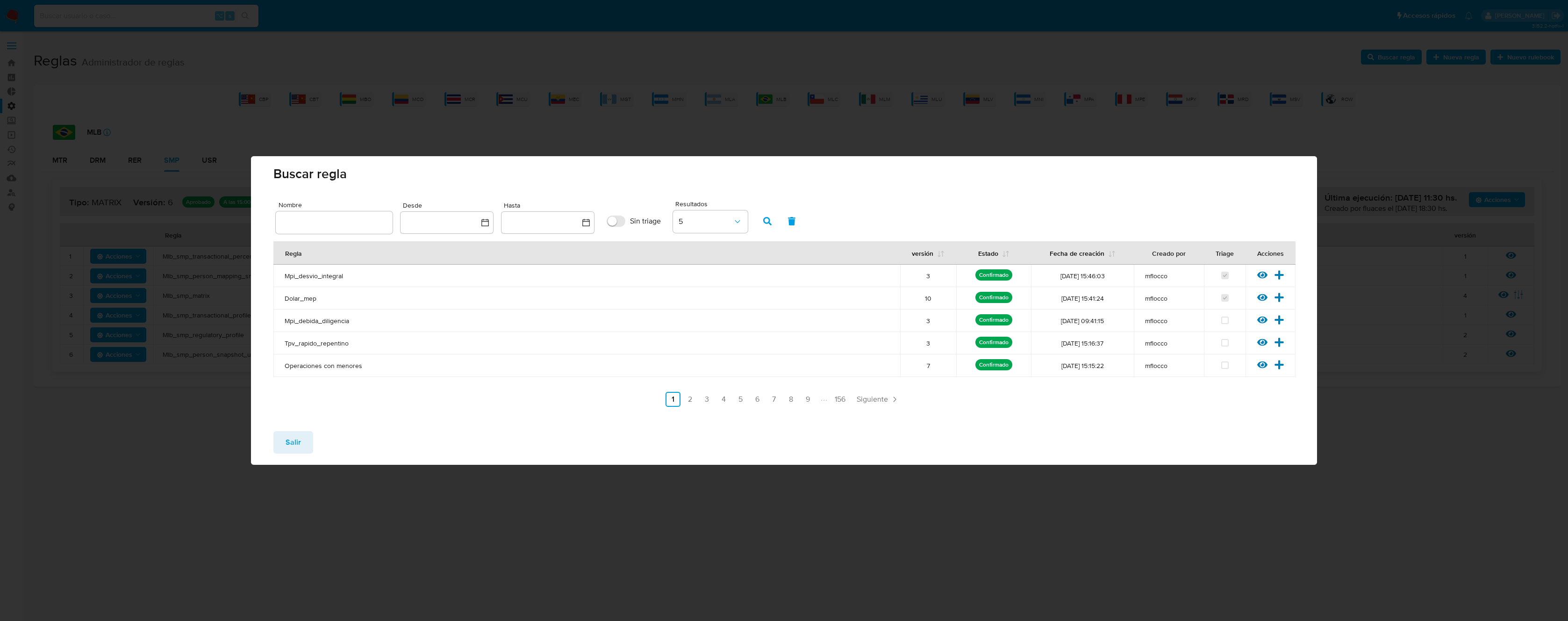
click at [348, 222] on input "text" at bounding box center [334, 222] width 117 height 12
type input "Mlb_smp_transactional_percentiles"
click at [768, 220] on icon "button" at bounding box center [768, 221] width 9 height 9
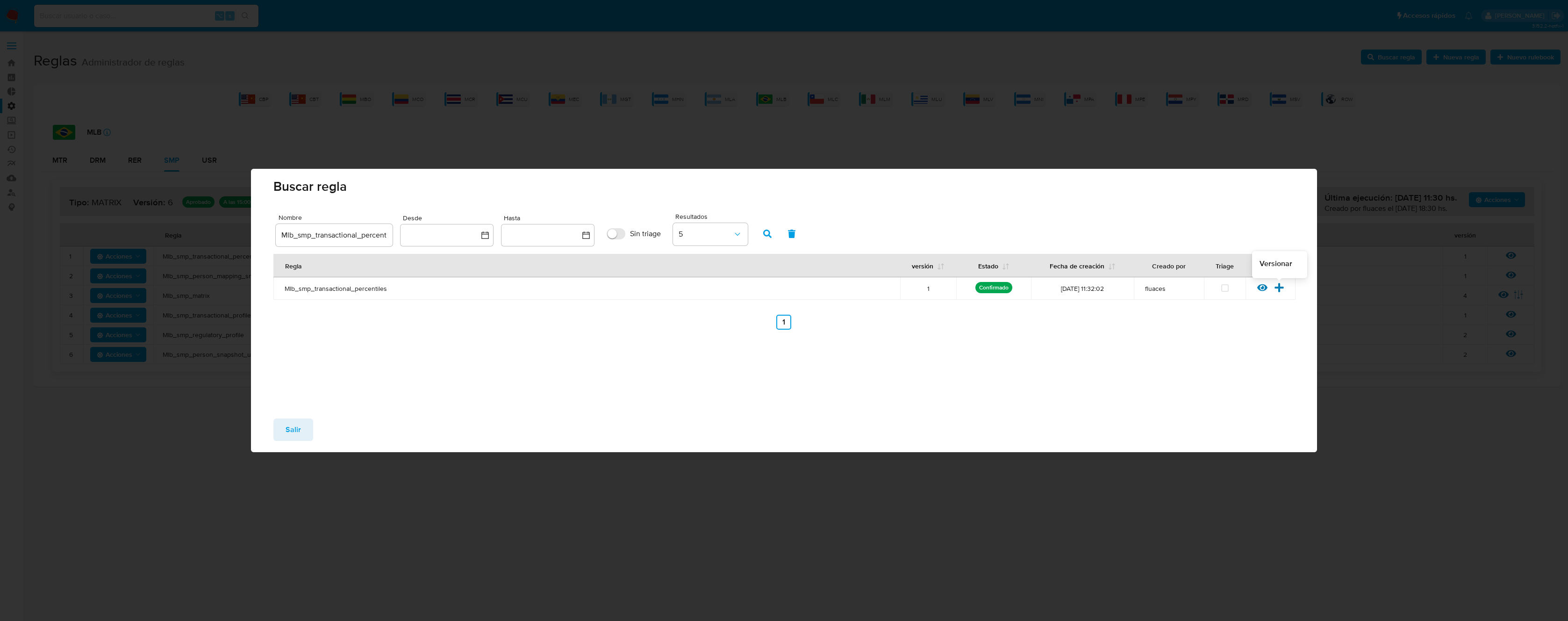
click at [1278, 289] on icon at bounding box center [1278, 287] width 9 height 9
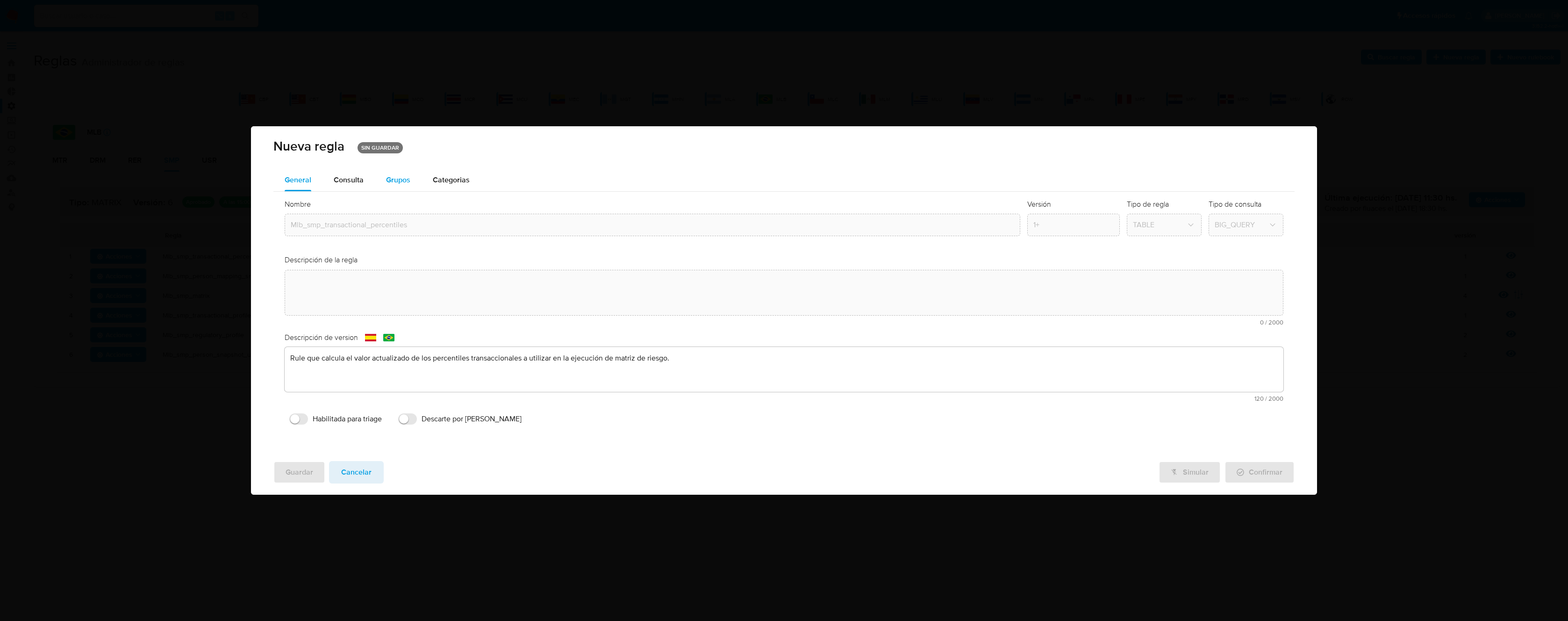
click at [407, 183] on span "Grupos" at bounding box center [398, 180] width 24 height 10
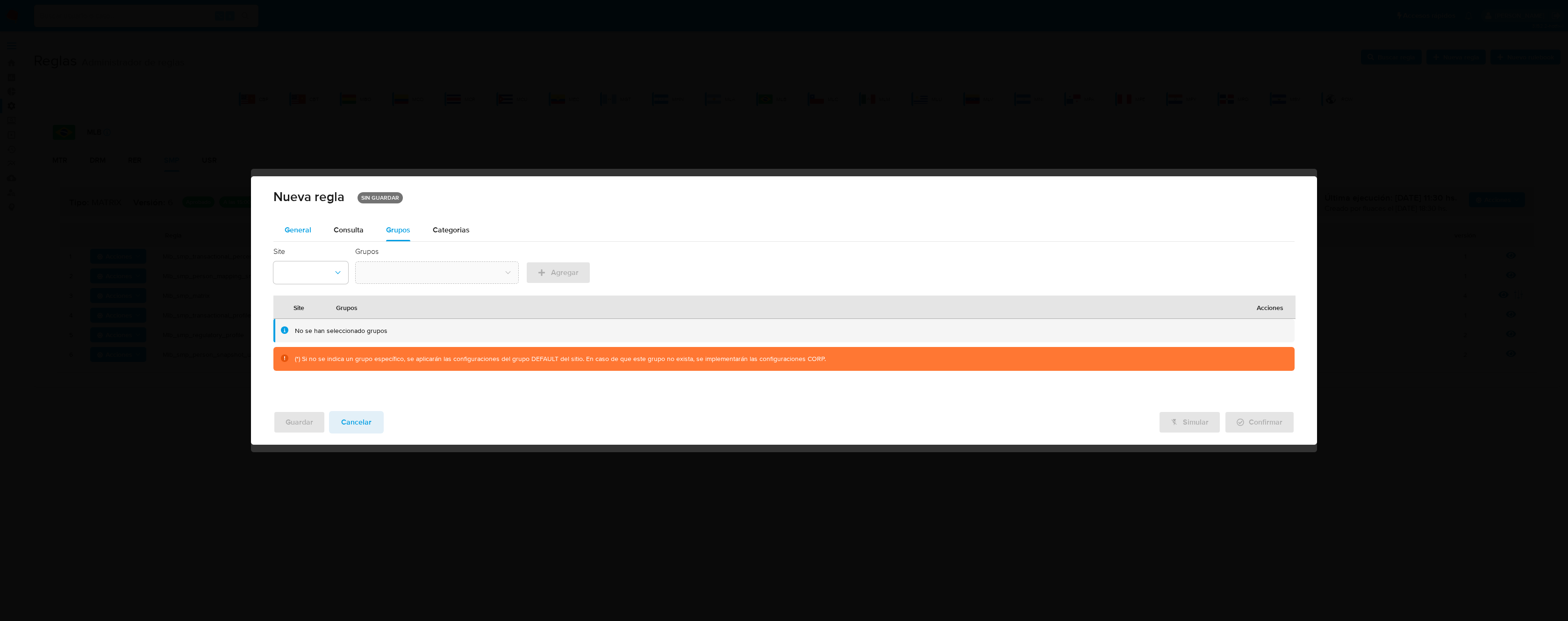
click at [281, 231] on button "General" at bounding box center [297, 230] width 49 height 23
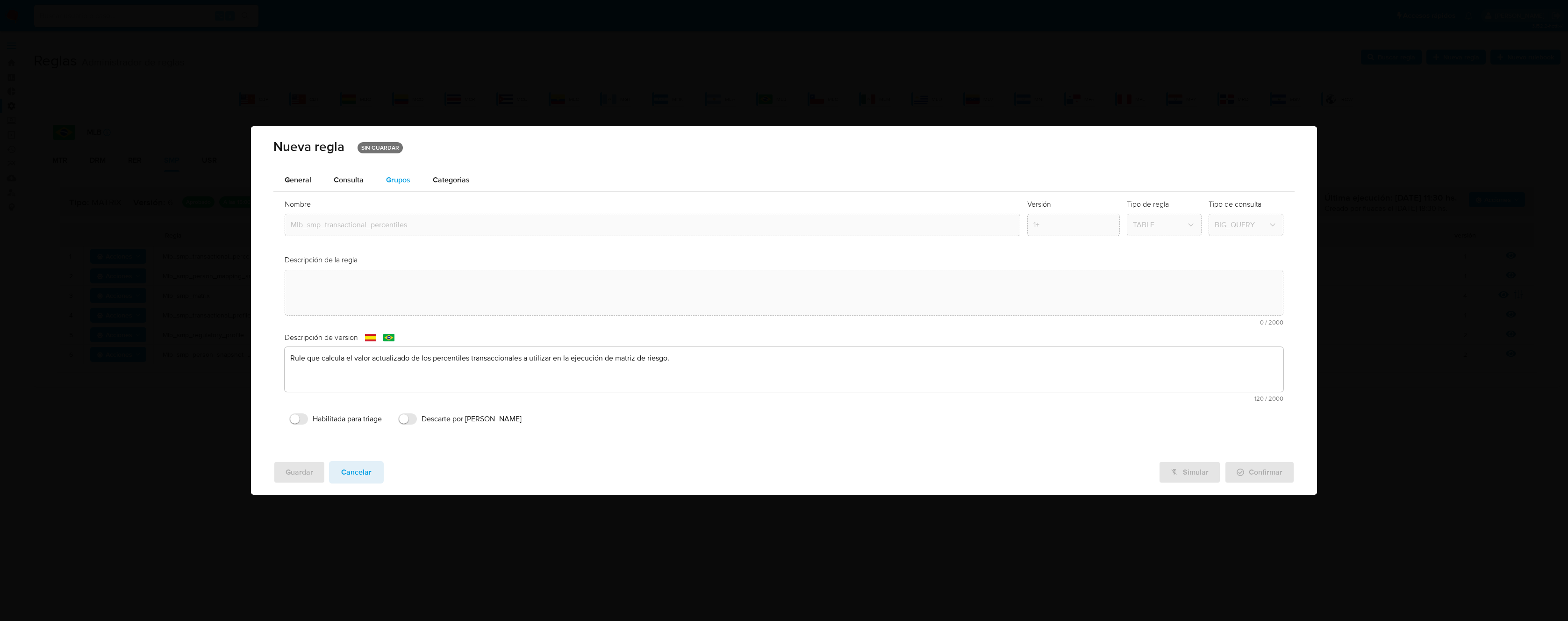
click at [396, 181] on span "Grupos" at bounding box center [398, 180] width 24 height 10
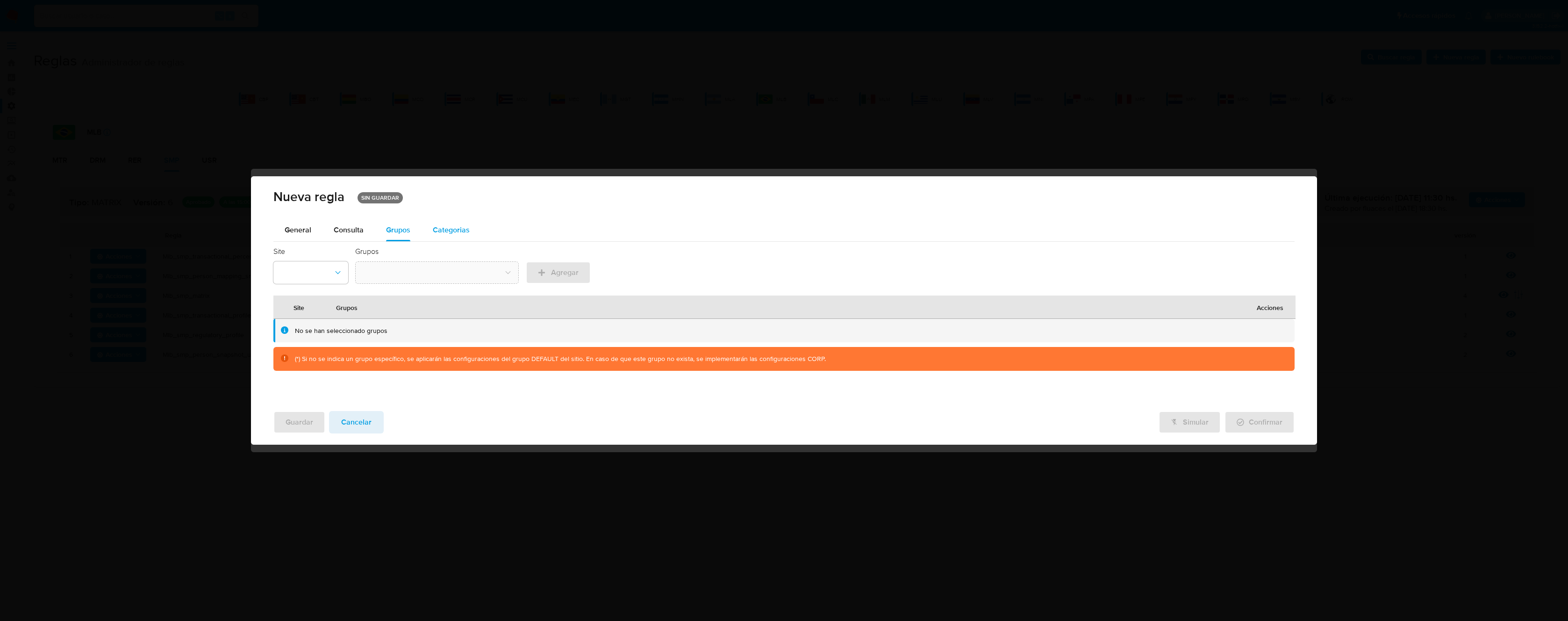
click at [457, 226] on span "Categorias" at bounding box center [451, 230] width 37 height 10
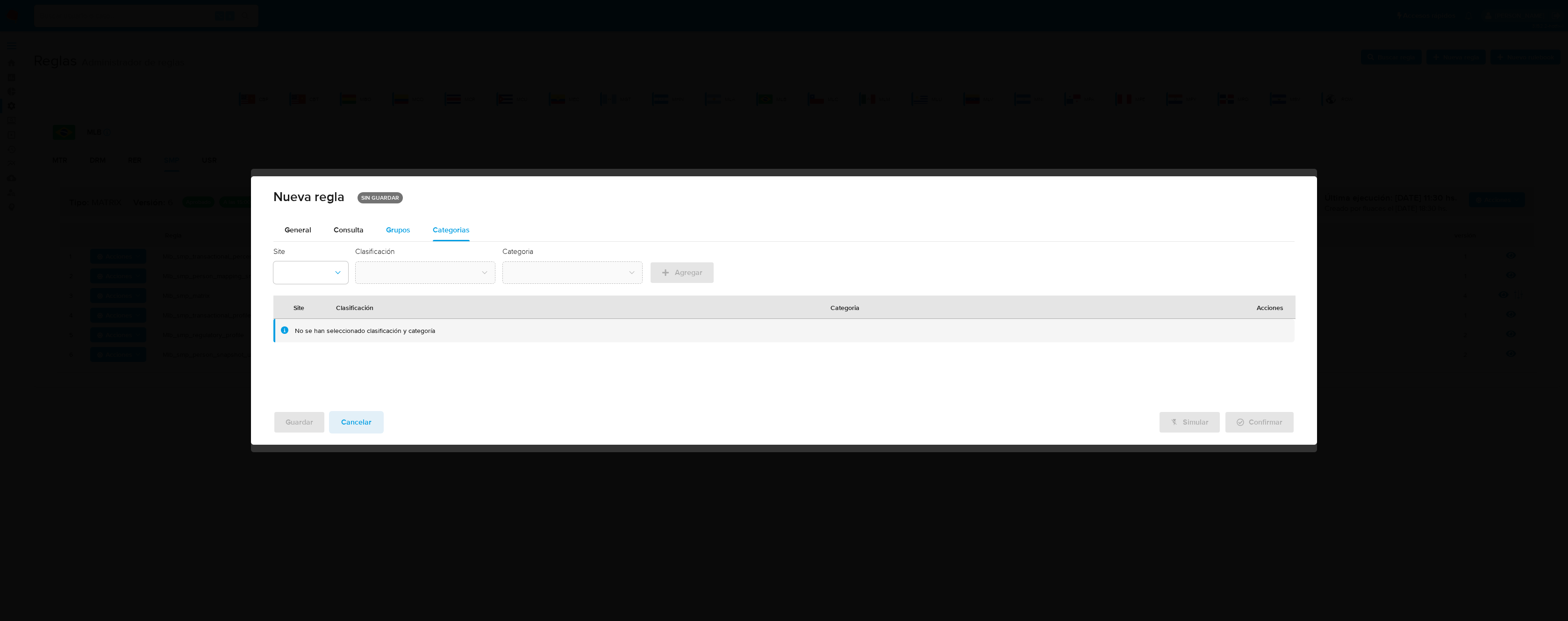
drag, startPoint x: 546, startPoint y: 226, endPoint x: 384, endPoint y: 228, distance: 162.0
click at [391, 230] on div "General Consulta Parametros Grupos Categorias Ejecuciones" at bounding box center [783, 230] width 1021 height 23
drag, startPoint x: 378, startPoint y: 219, endPoint x: 508, endPoint y: 226, distance: 130.2
click at [508, 226] on div "General Consulta Parametros Grupos Categorias Ejecuciones" at bounding box center [783, 230] width 1021 height 23
click at [533, 228] on div "General Consulta Parametros Grupos Categorias Ejecuciones" at bounding box center [783, 230] width 1021 height 23
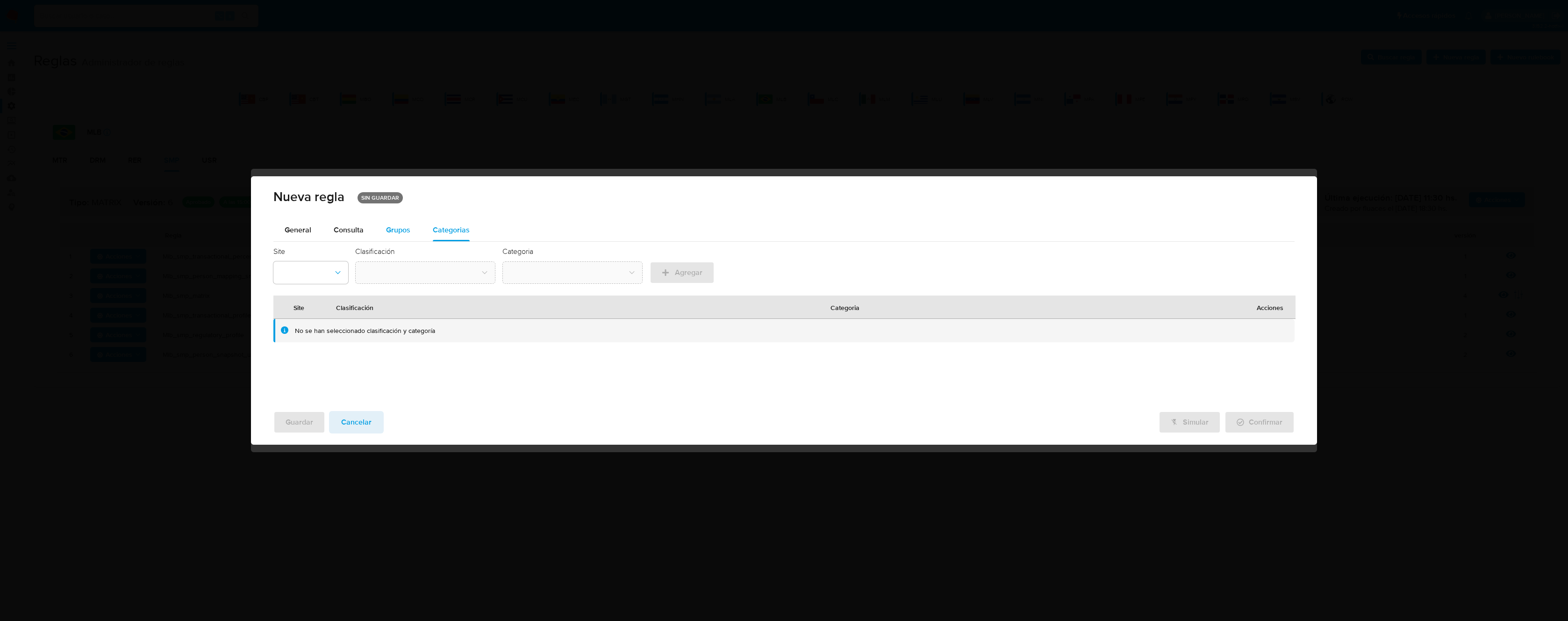
drag, startPoint x: 526, startPoint y: 233, endPoint x: 382, endPoint y: 232, distance: 144.0
click at [382, 232] on div "General Consulta Parametros Grupos Categorias Ejecuciones" at bounding box center [783, 230] width 1021 height 23
click at [360, 230] on span "Consulta" at bounding box center [349, 230] width 29 height 10
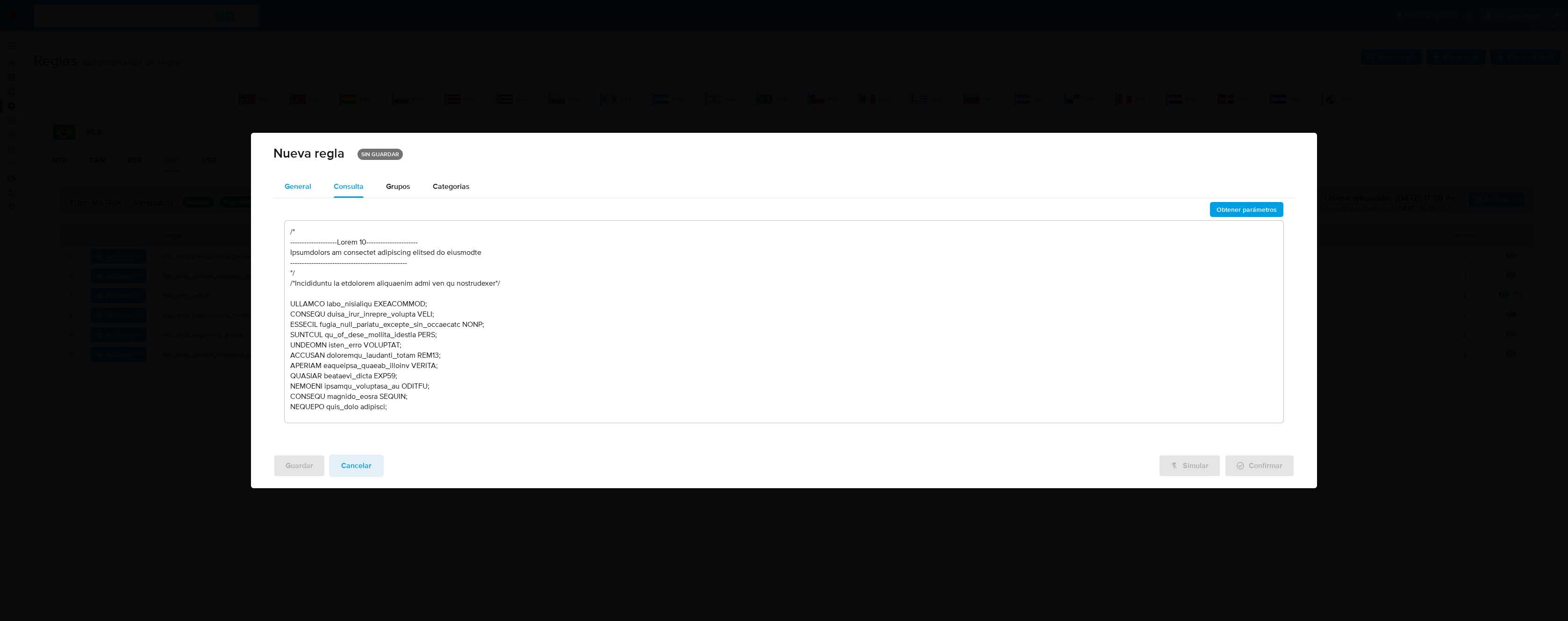
drag, startPoint x: 327, startPoint y: 184, endPoint x: 311, endPoint y: 185, distance: 16.0
click at [327, 184] on button "Consulta" at bounding box center [349, 186] width 52 height 23
click at [309, 184] on span "General" at bounding box center [297, 186] width 27 height 10
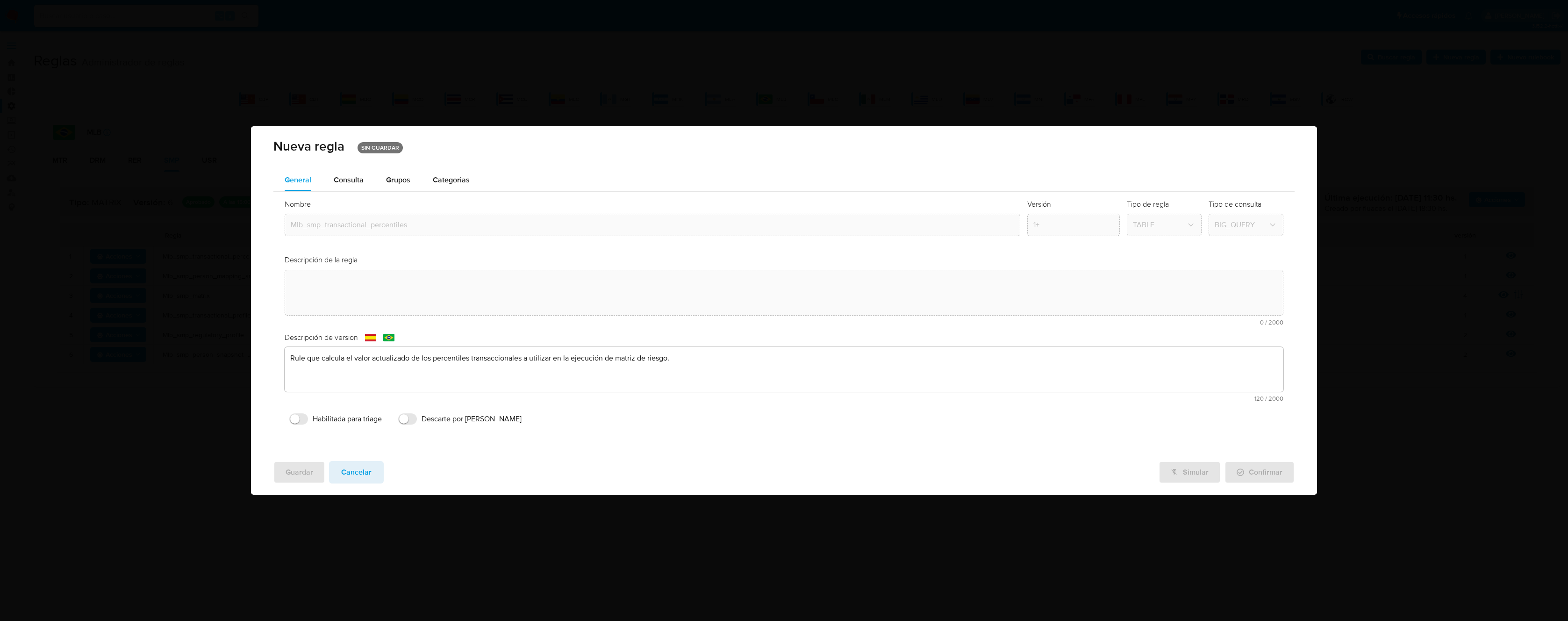
click at [258, 260] on div "General Consulta Parametros Grupos Categorias Ejecuciones Nombre text-es Mlb_sm…" at bounding box center [783, 311] width 1066 height 285
click at [355, 472] on span "Cancelar" at bounding box center [356, 472] width 30 height 21
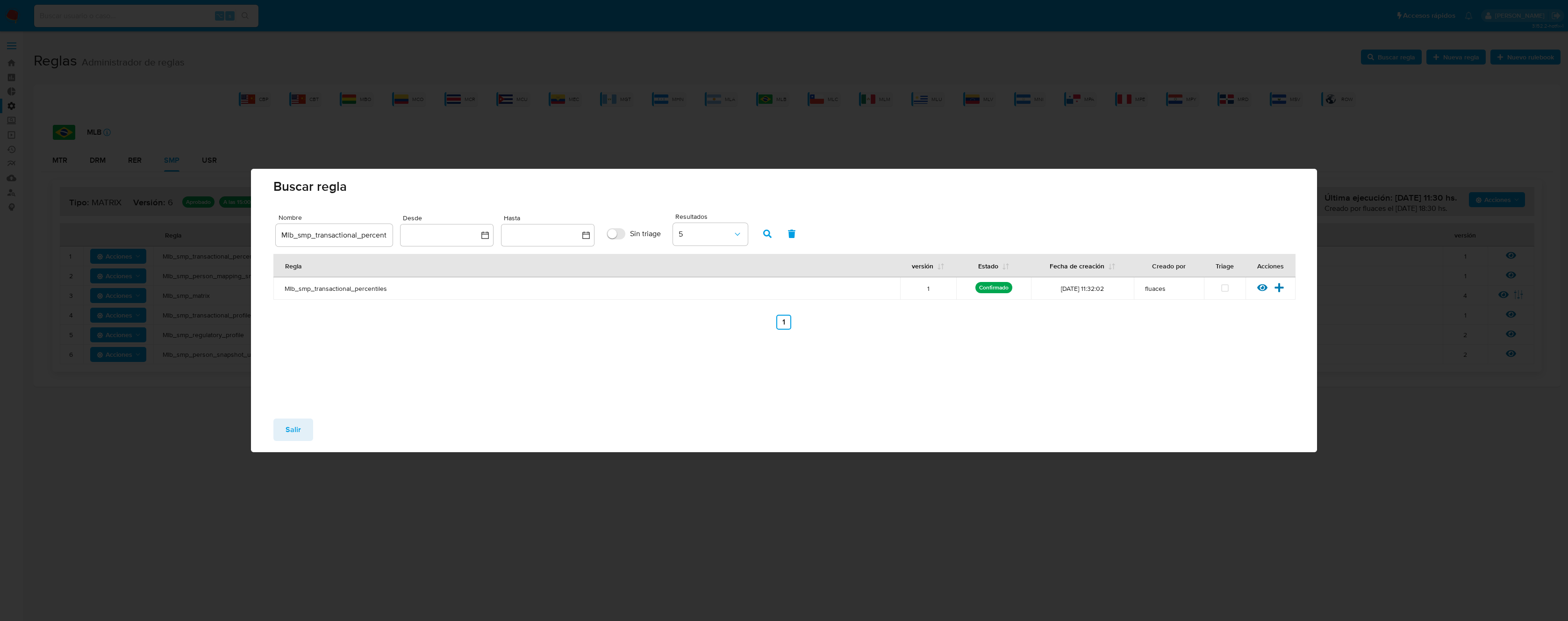
click at [290, 432] on span "Salir" at bounding box center [293, 429] width 16 height 21
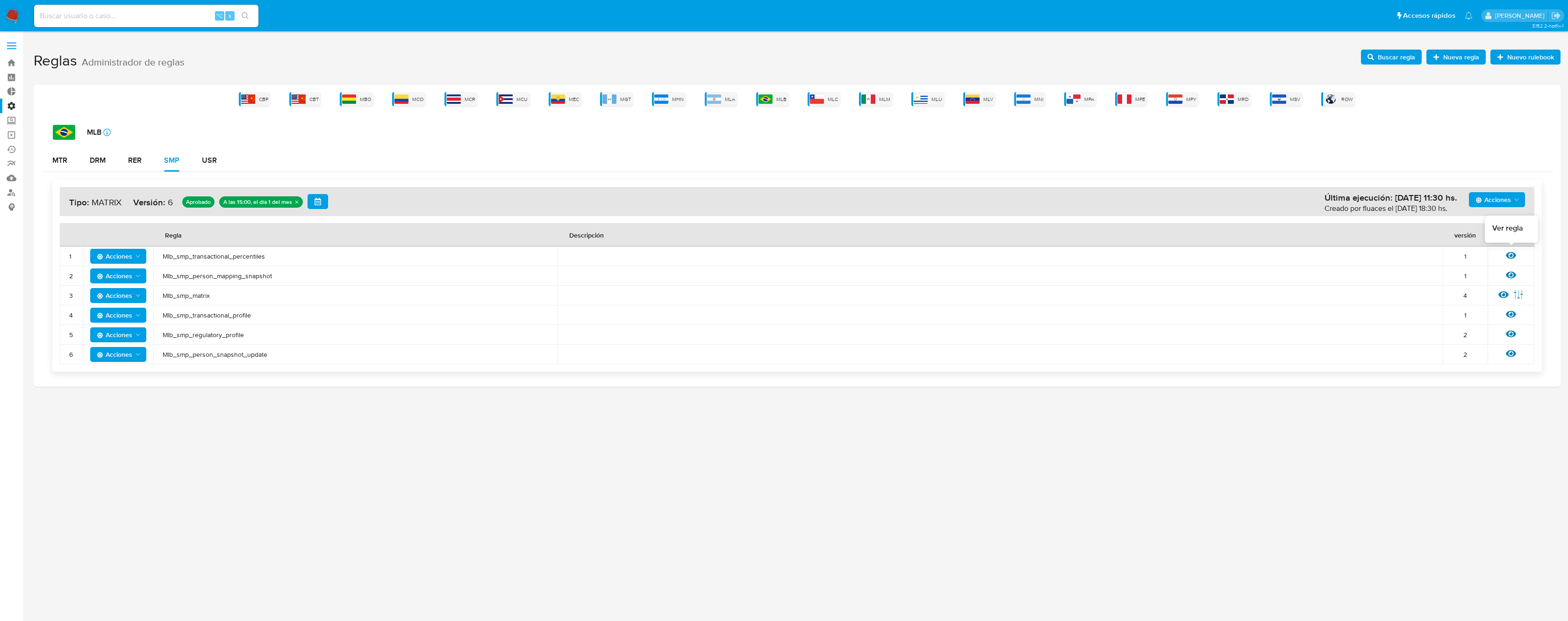
click at [1511, 258] on icon at bounding box center [1511, 255] width 10 height 10
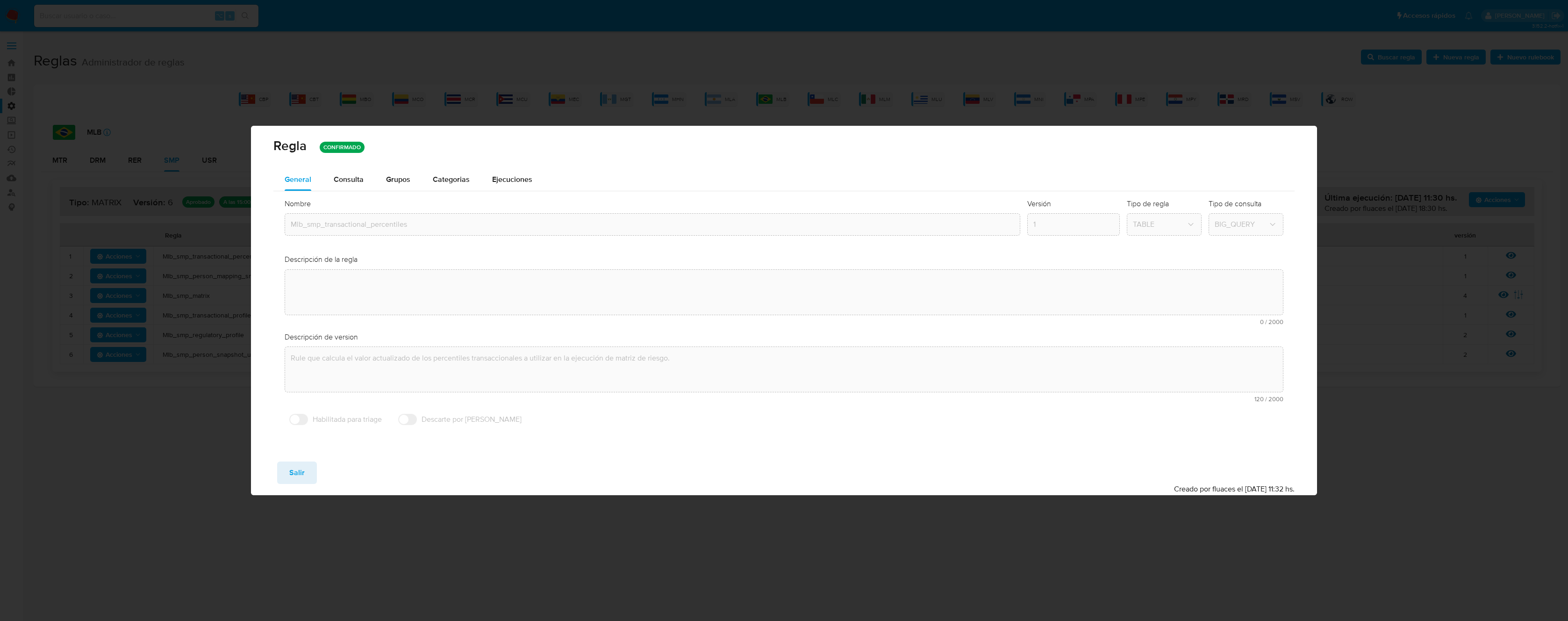
click at [292, 476] on span "Salir" at bounding box center [297, 473] width 16 height 21
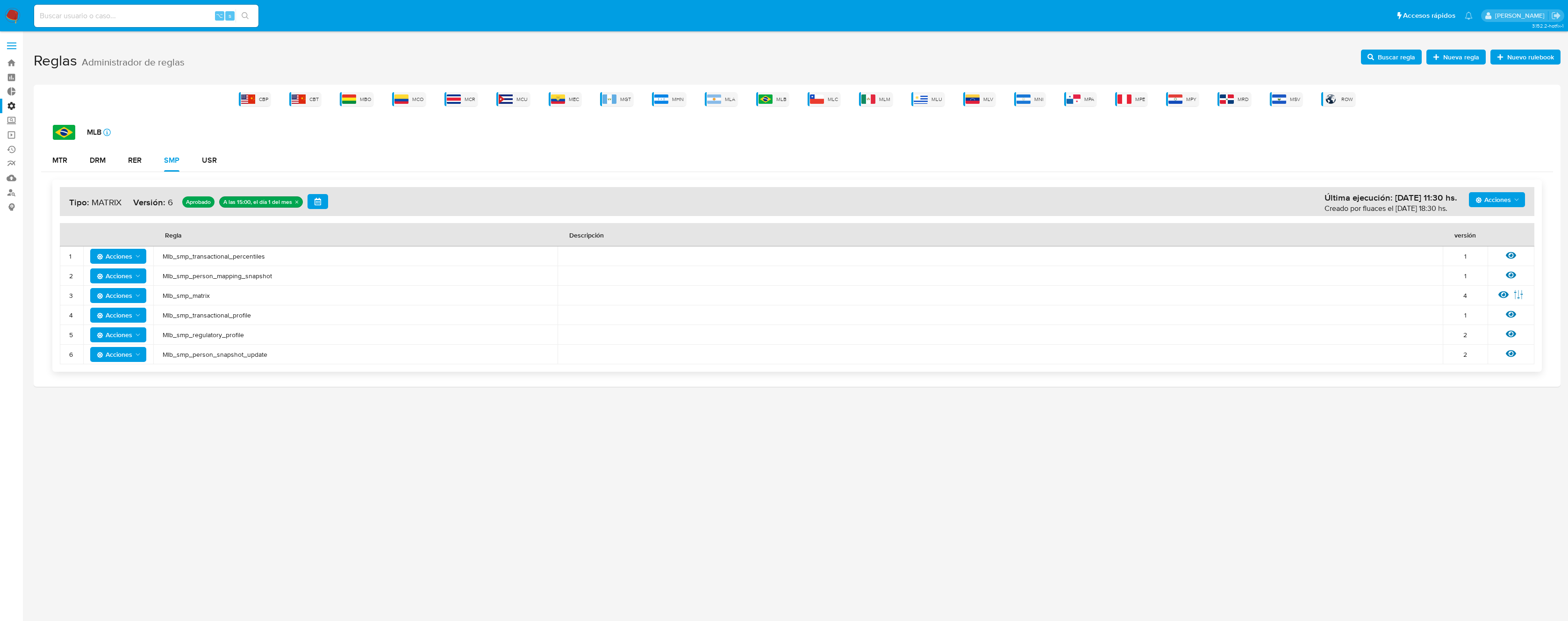
click at [196, 257] on span "Mlb_smp_transactional_percentiles" at bounding box center [356, 256] width 386 height 9
click at [1384, 55] on span "Buscar regla" at bounding box center [1395, 56] width 37 height 15
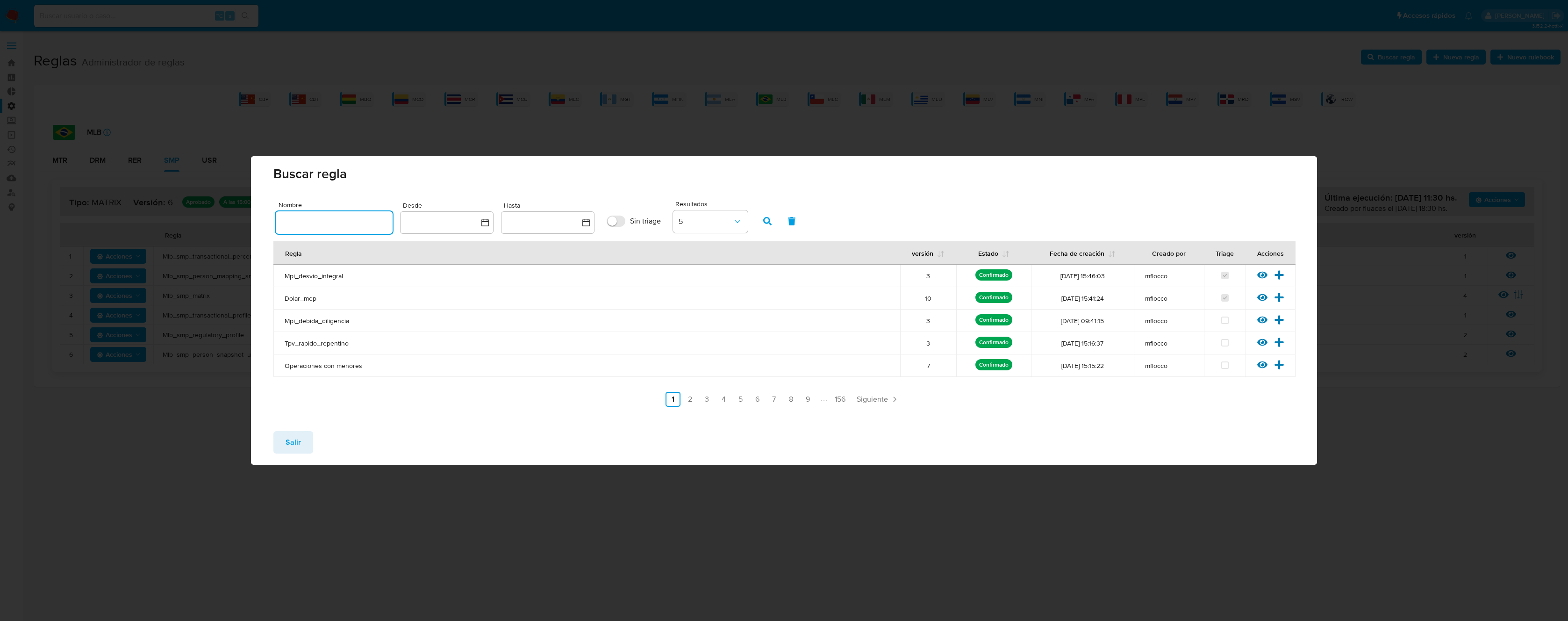
click at [343, 218] on input "text" at bounding box center [334, 222] width 117 height 12
type input "Mlb_smp_transactional_percentiles"
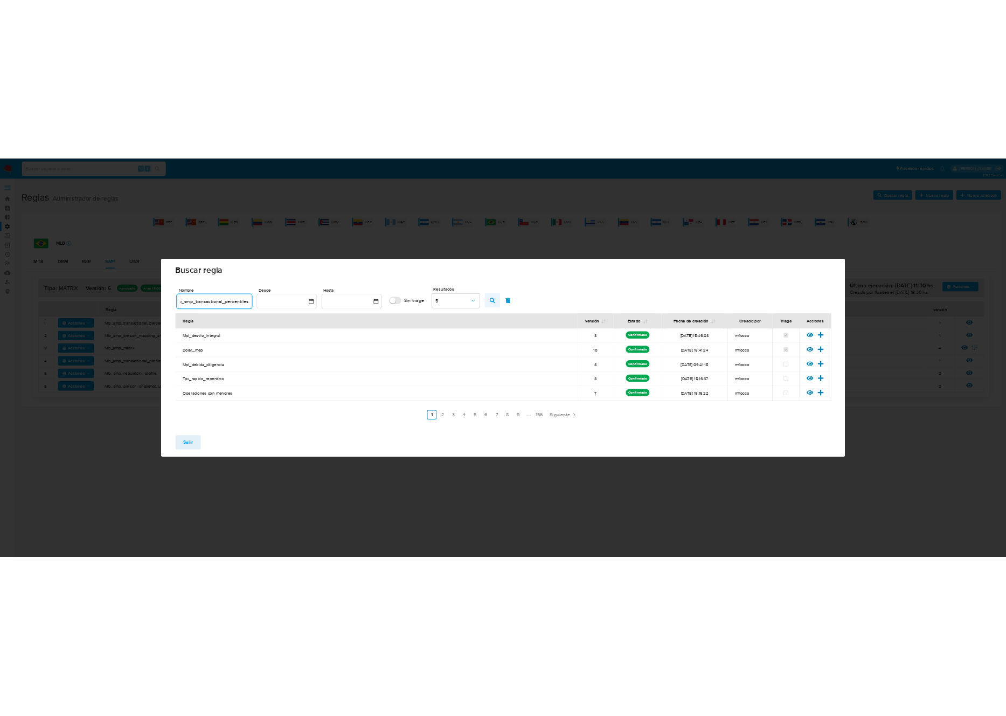
scroll to position [0, 0]
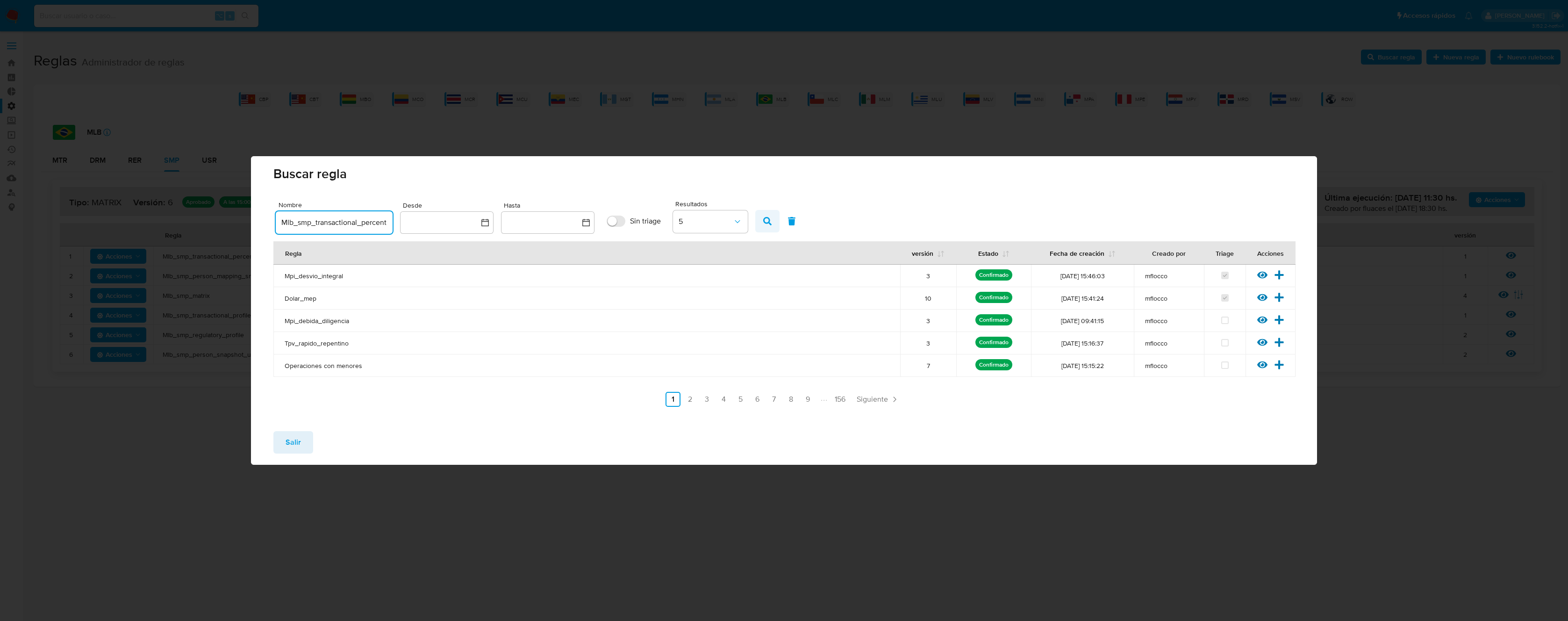
click at [779, 219] on button "button" at bounding box center [768, 221] width 24 height 23
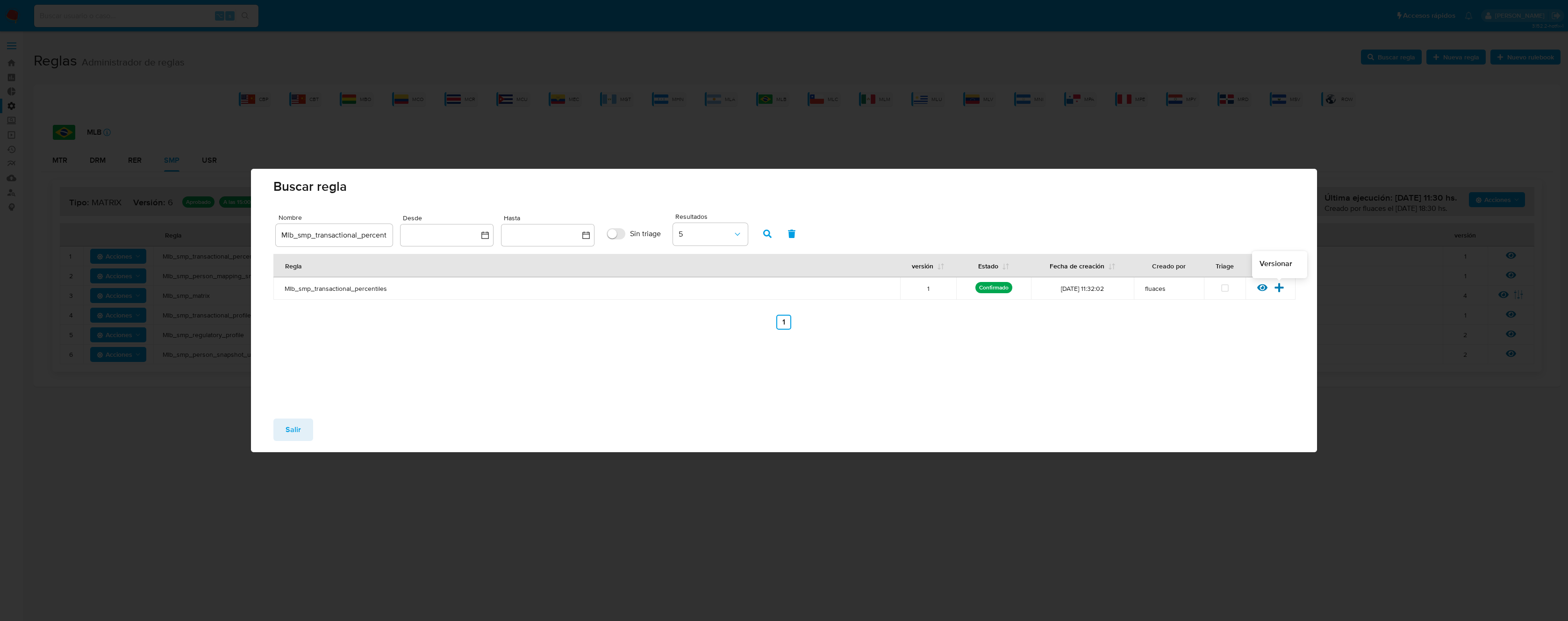
click at [1282, 288] on icon at bounding box center [1278, 287] width 9 height 9
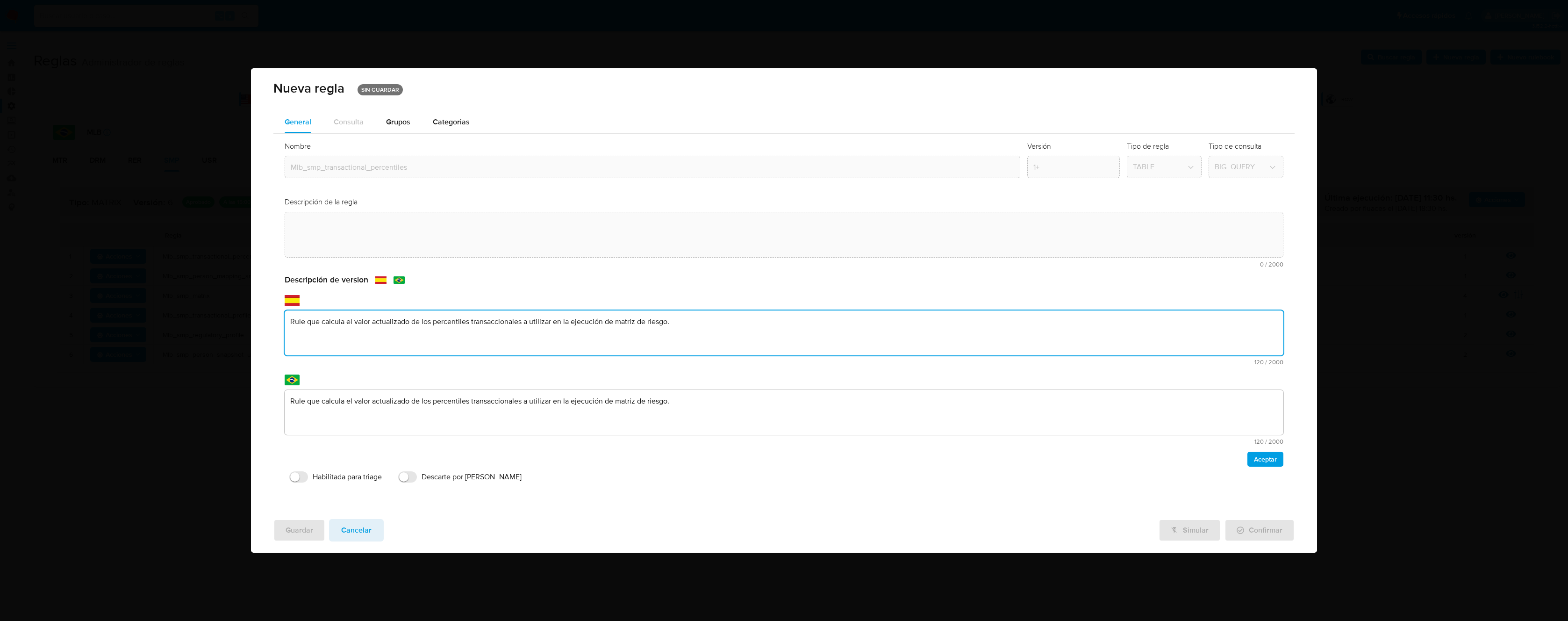
click at [355, 371] on div "Descripción de version text-es Rule que calcula el valor actualizado de los per…" at bounding box center [783, 369] width 998 height 192
type textarea "PPLD-5327 - Optimización de query y corrección sobre lógica de QR"
click at [360, 422] on textarea "Rule que calcula el valor actualizado de los percentiles transaccionales a util…" at bounding box center [783, 412] width 998 height 45
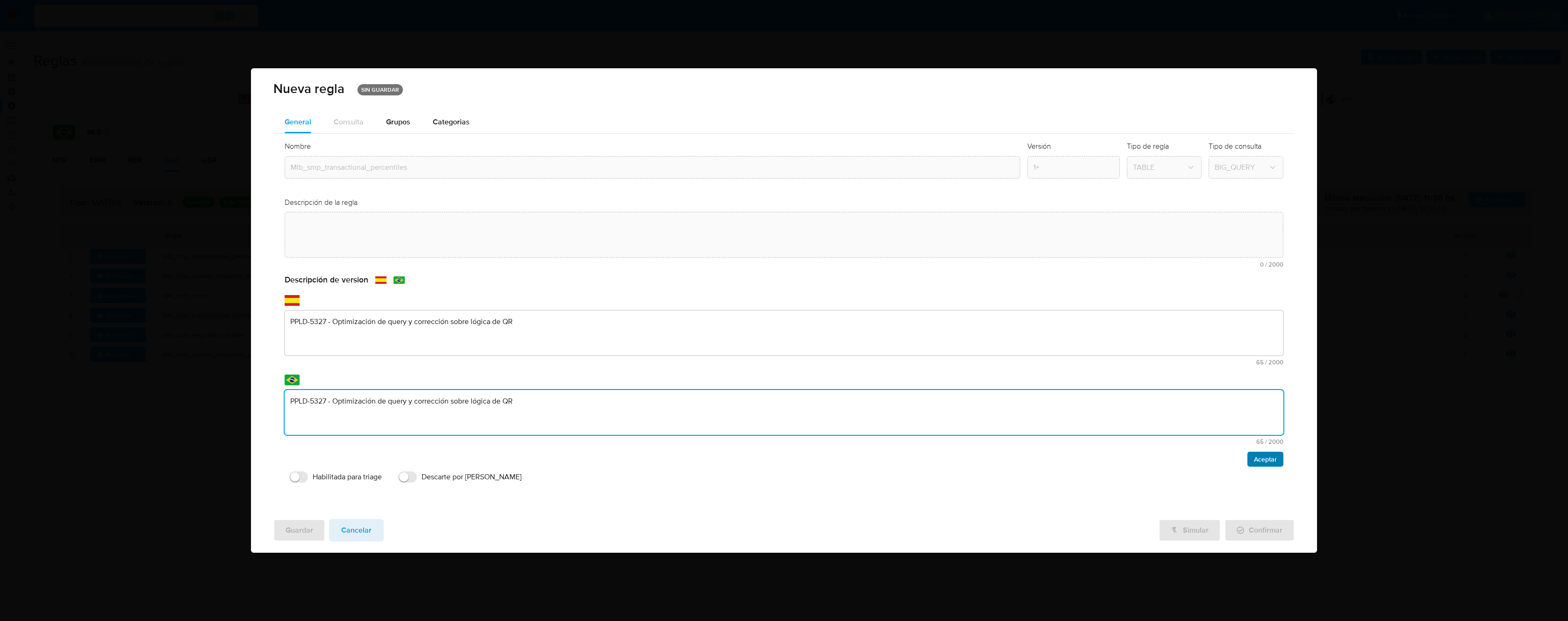
type textarea "PPLD-5327 - Optimización de query y corrección sobre lógica de QR"
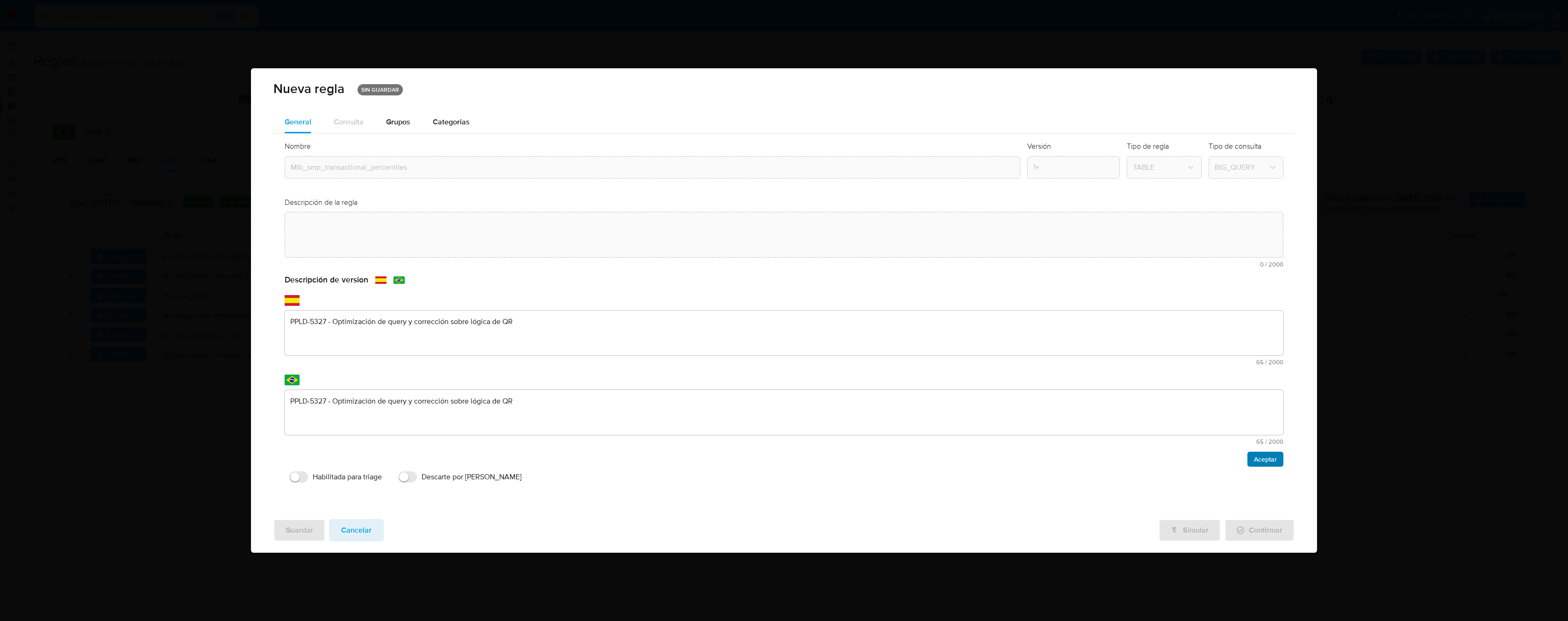
click at [1271, 460] on span "Aceptar" at bounding box center [1265, 459] width 23 height 13
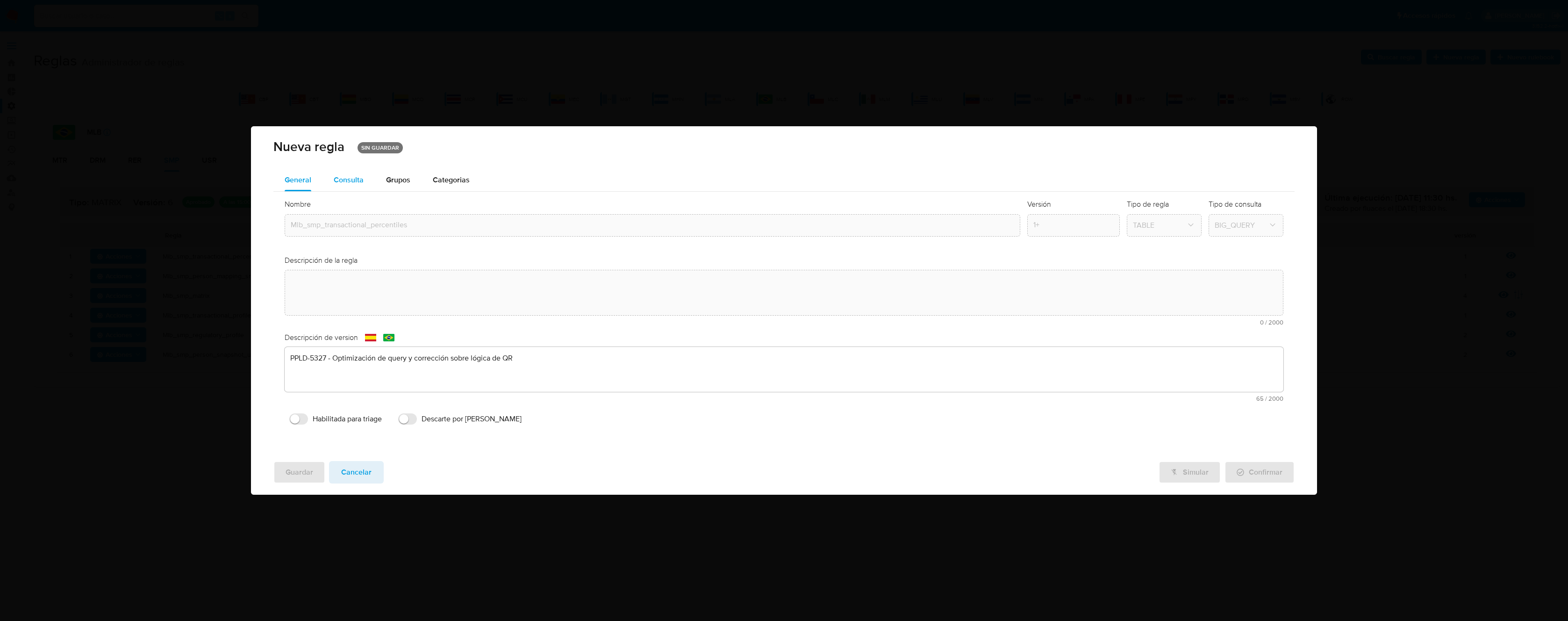
click at [350, 189] on div "Consulta" at bounding box center [349, 180] width 29 height 23
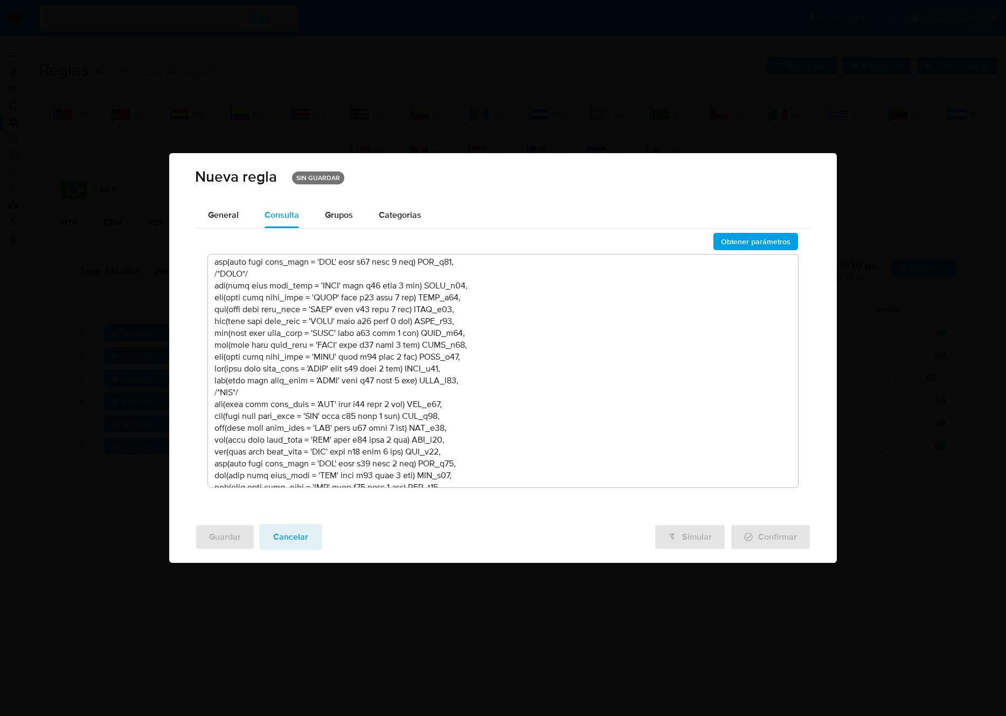
scroll to position [4886, 0]
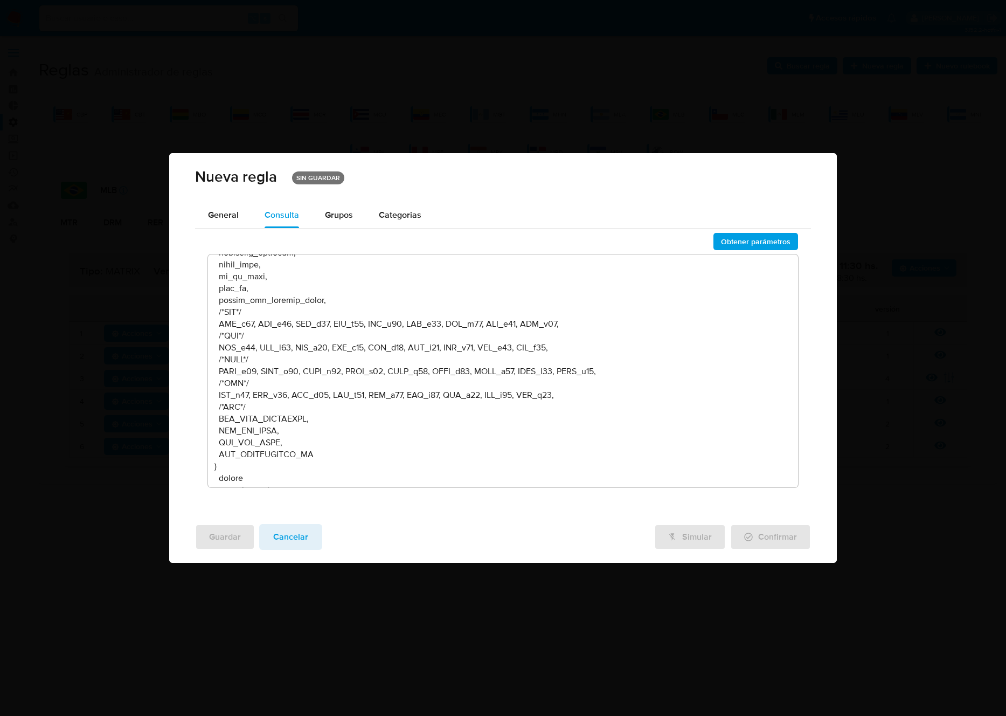
click at [483, 289] on textarea at bounding box center [503, 370] width 591 height 233
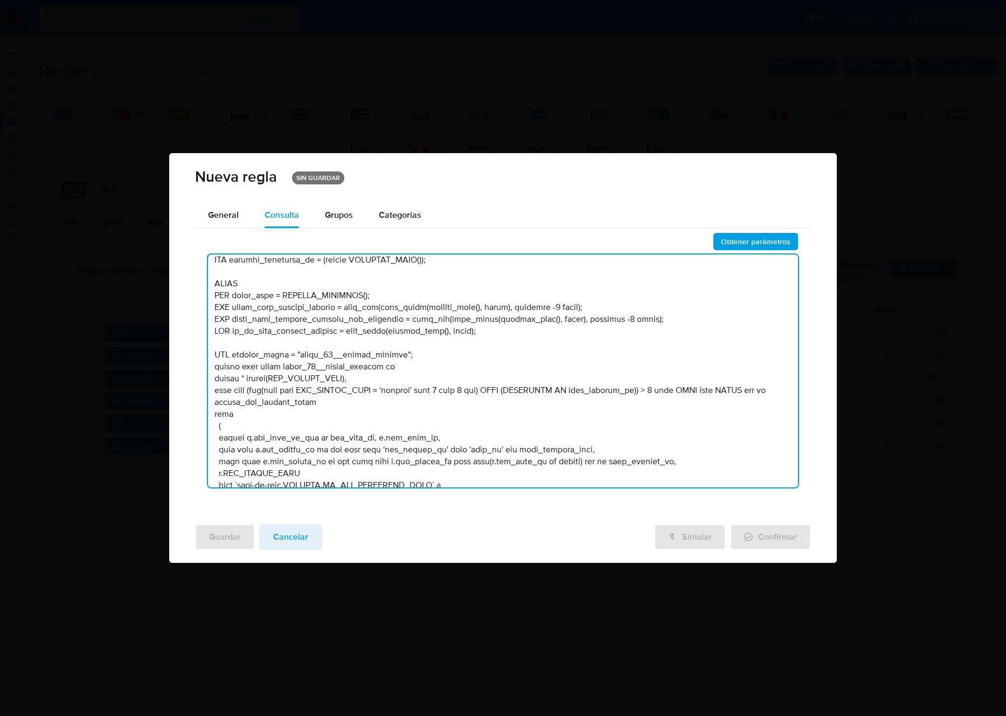
scroll to position [0, 0]
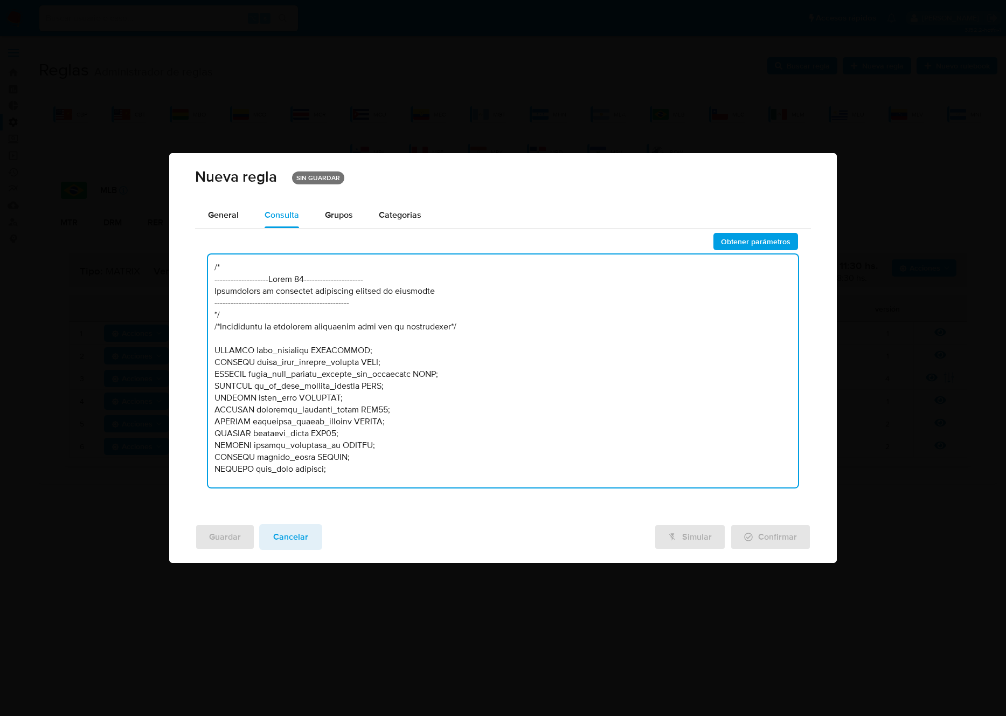
click at [657, 345] on textarea at bounding box center [503, 370] width 591 height 233
type textarea "/* --------------------Lorem 92---------------------- Ipsumdolors am consectet …"
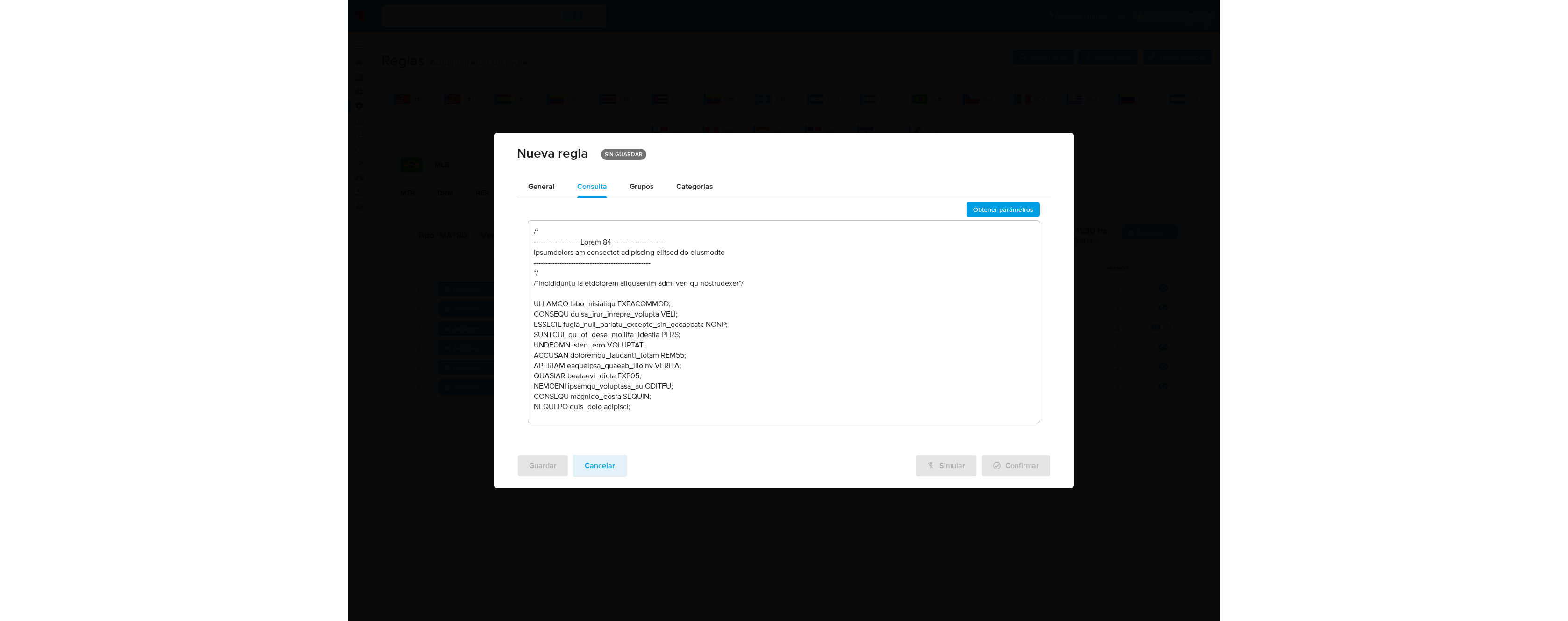
scroll to position [846, 0]
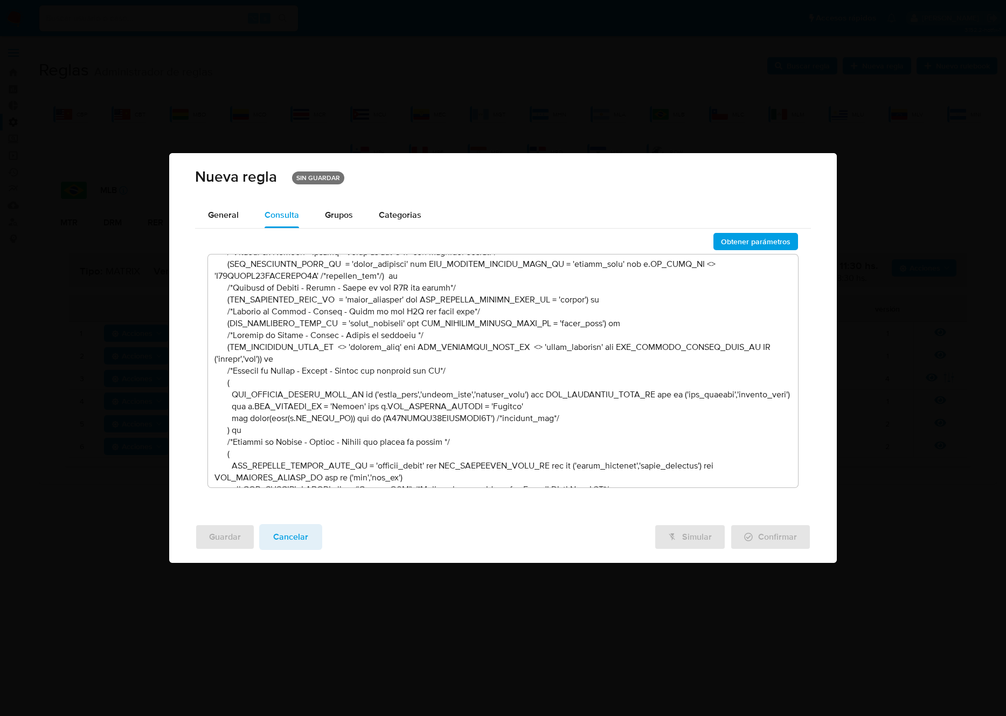
click at [734, 245] on span "Obtener parámetros" at bounding box center [756, 241] width 70 height 15
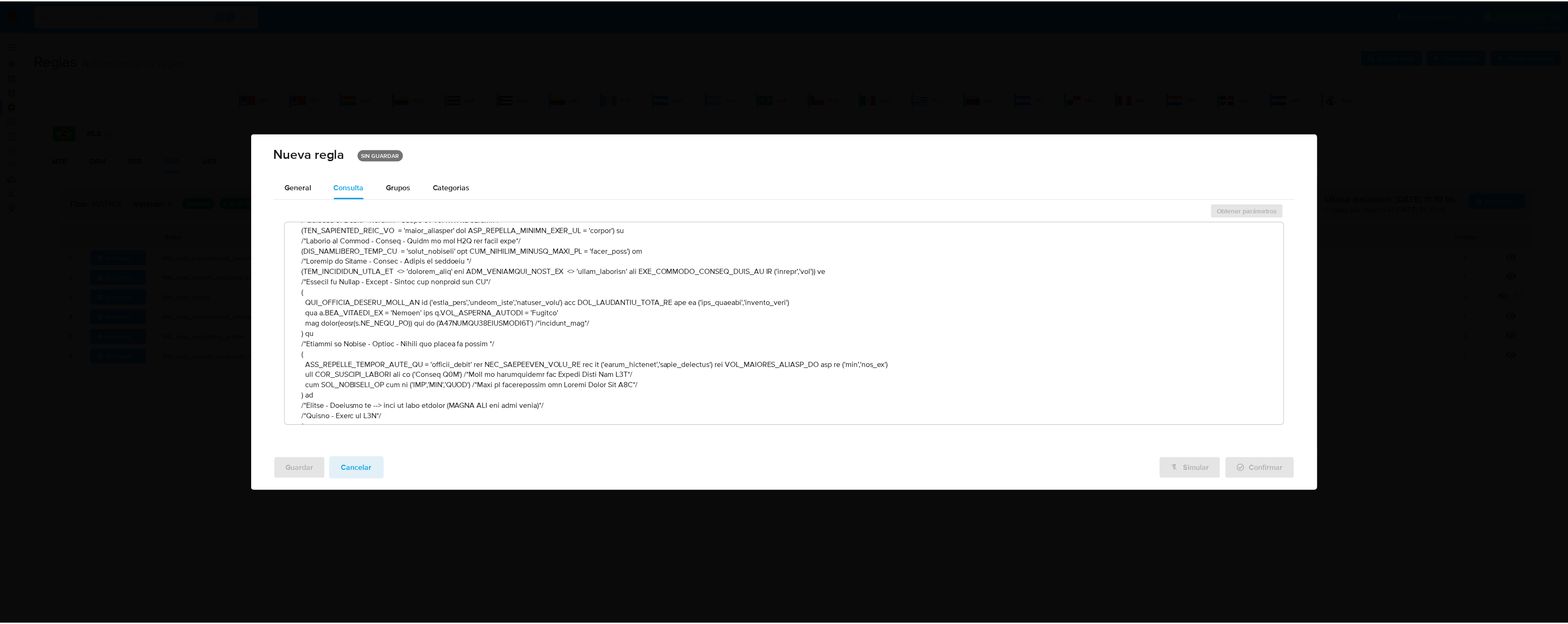
scroll to position [830, 0]
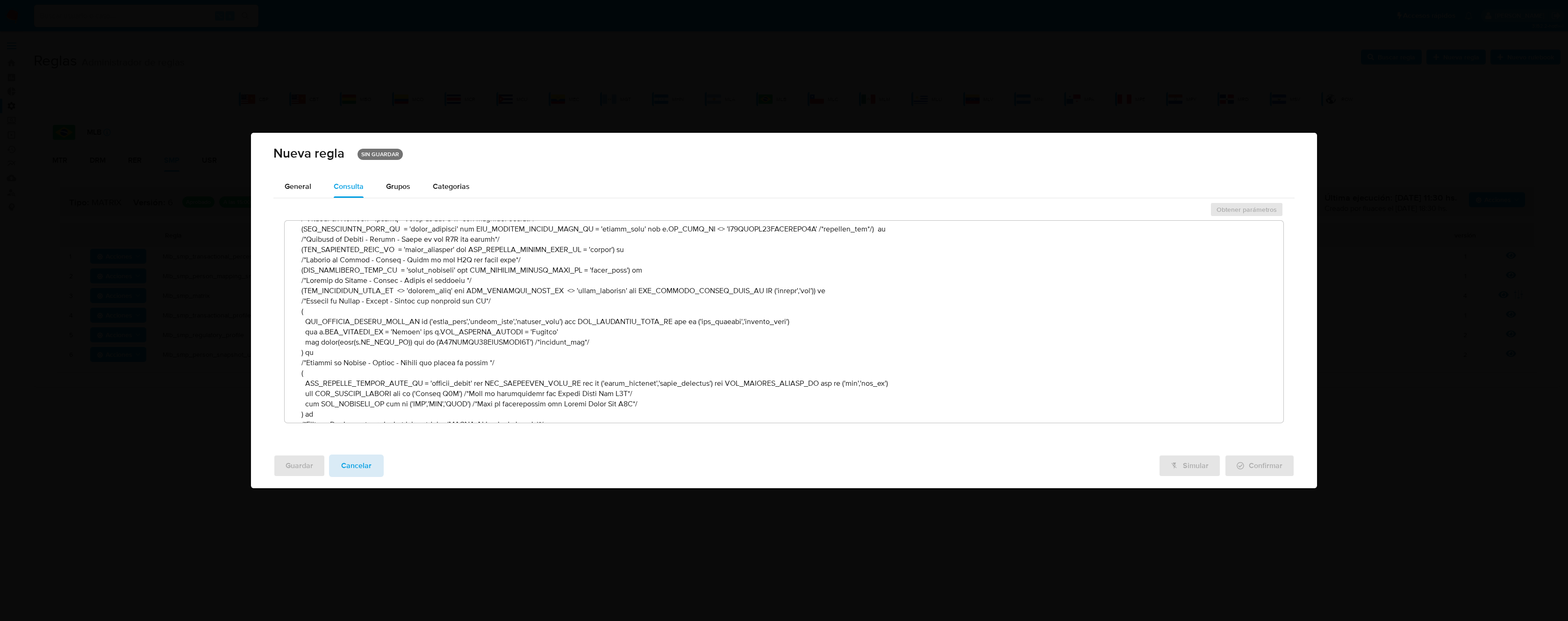
click at [371, 466] on button "Cancelar" at bounding box center [356, 466] width 55 height 23
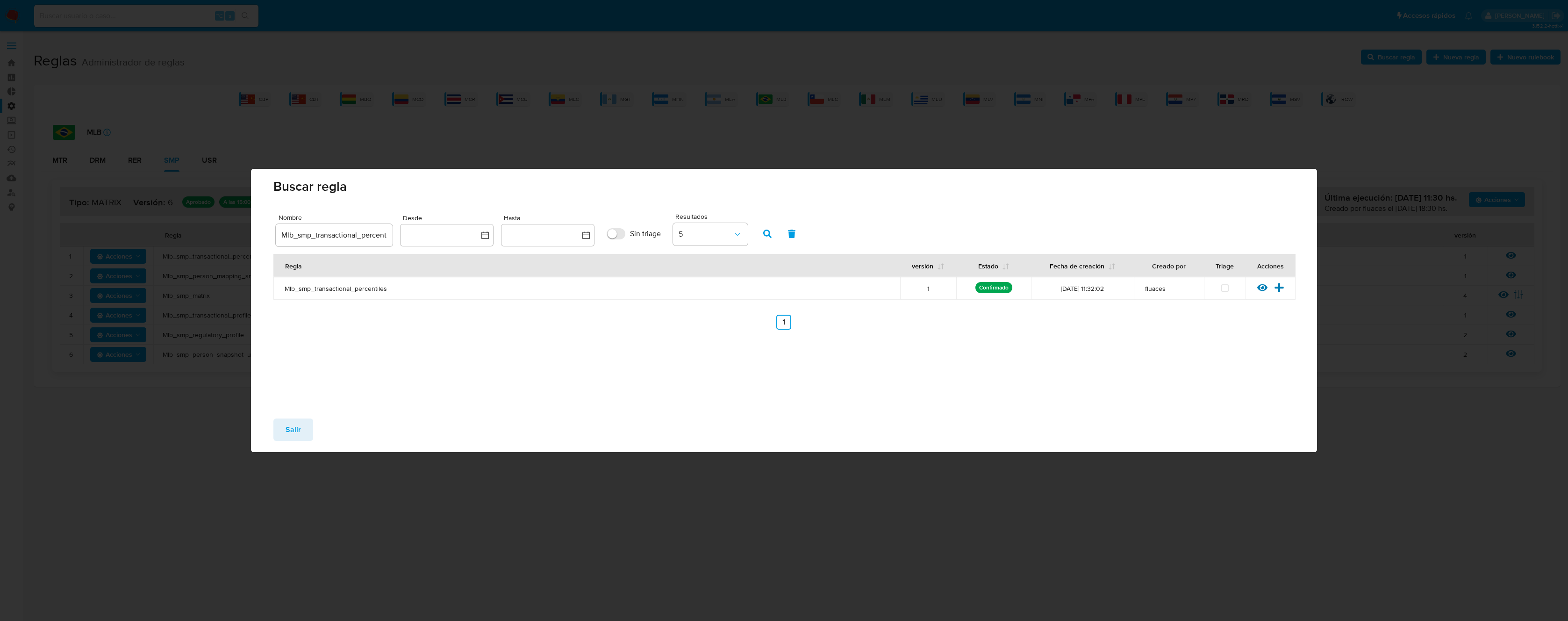
click at [299, 428] on span "Salir" at bounding box center [293, 429] width 16 height 21
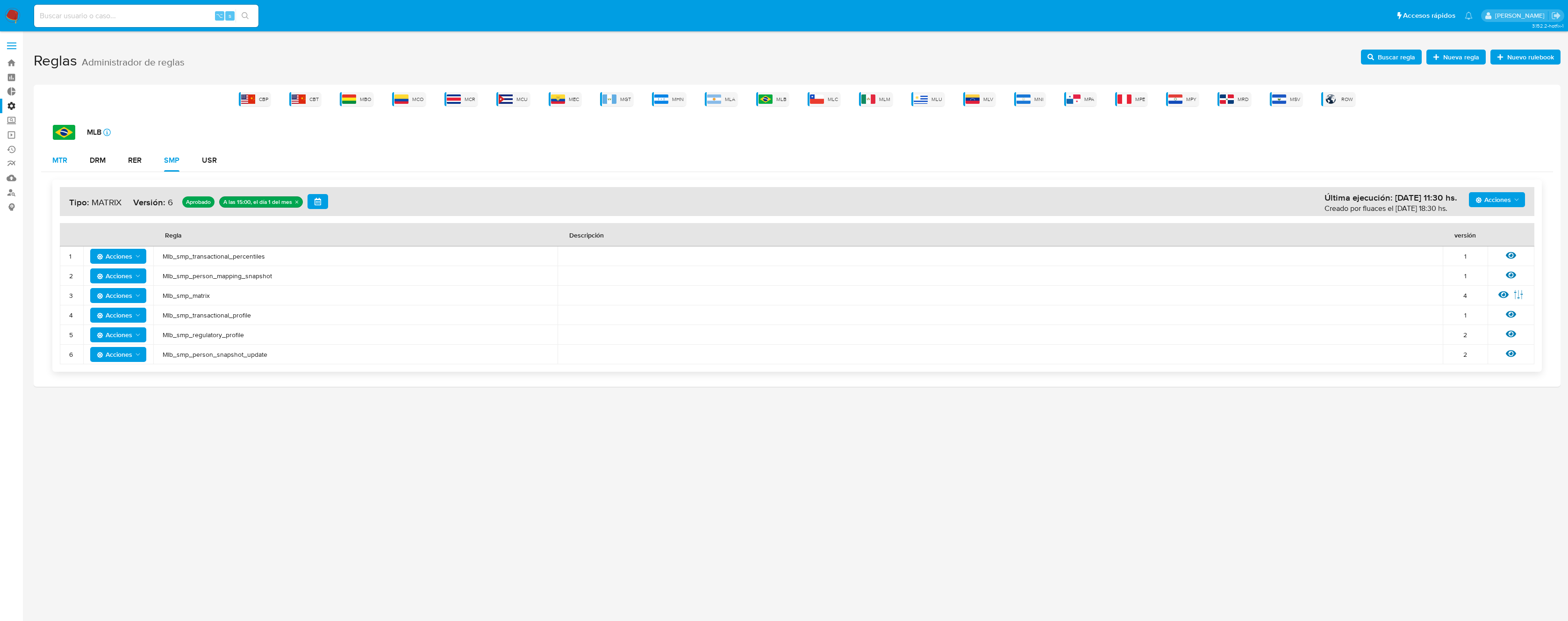
click at [63, 160] on div "MTR" at bounding box center [59, 160] width 15 height 8
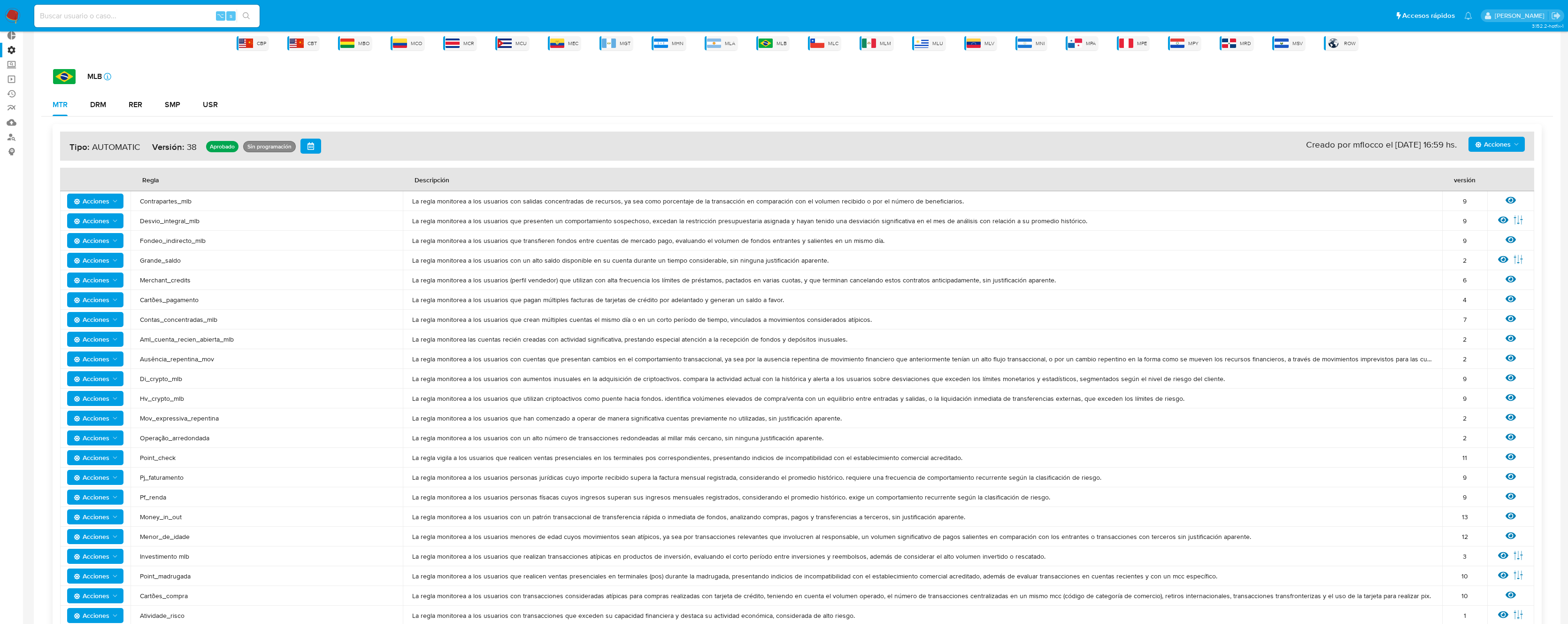
scroll to position [184, 0]
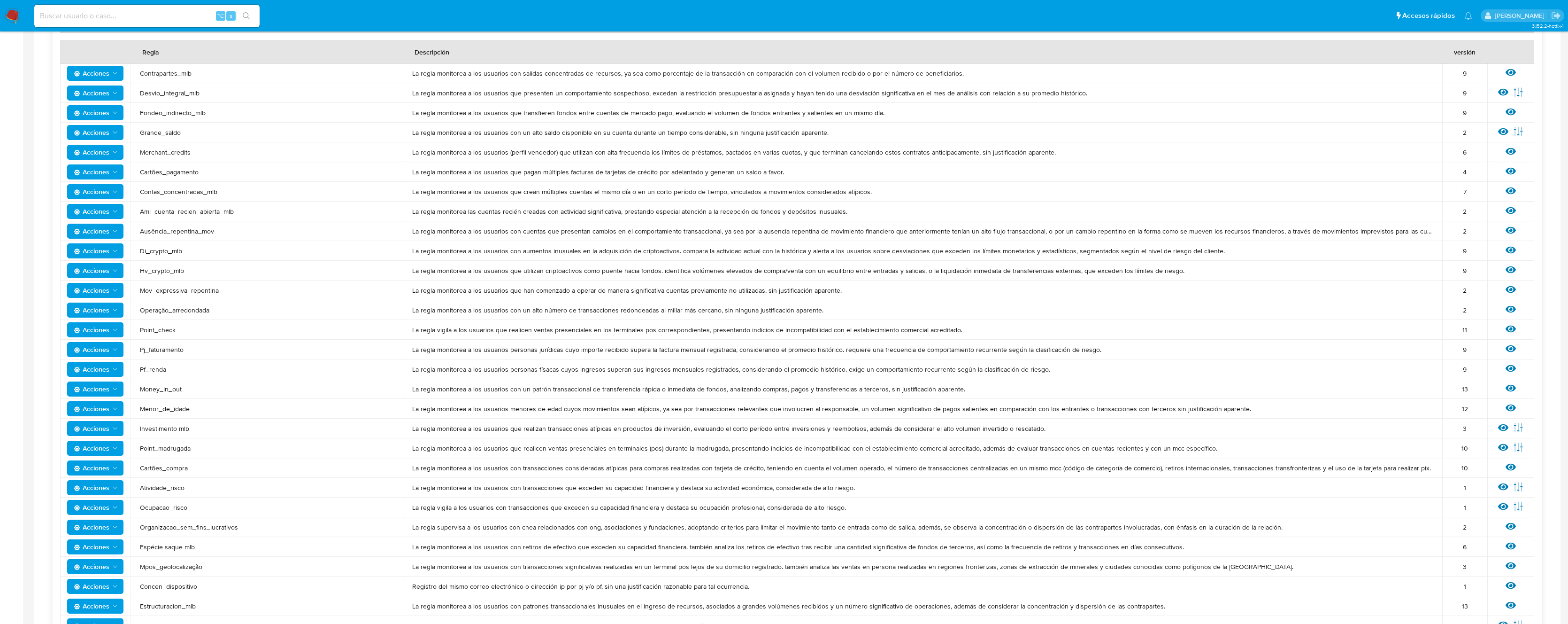
drag, startPoint x: 1512, startPoint y: 371, endPoint x: 717, endPoint y: 217, distance: 809.8
click at [717, 217] on tbody "Acciones Contrapartes_mlb La regla monitorea a los usuarios con salidas concent…" at bounding box center [797, 389] width 1474 height 651
drag, startPoint x: 715, startPoint y: 214, endPoint x: 671, endPoint y: 182, distance: 54.4
click at [714, 214] on span "La regla monitorea las cuentas recién creadas con actividad significativa, pres…" at bounding box center [922, 212] width 1020 height 9
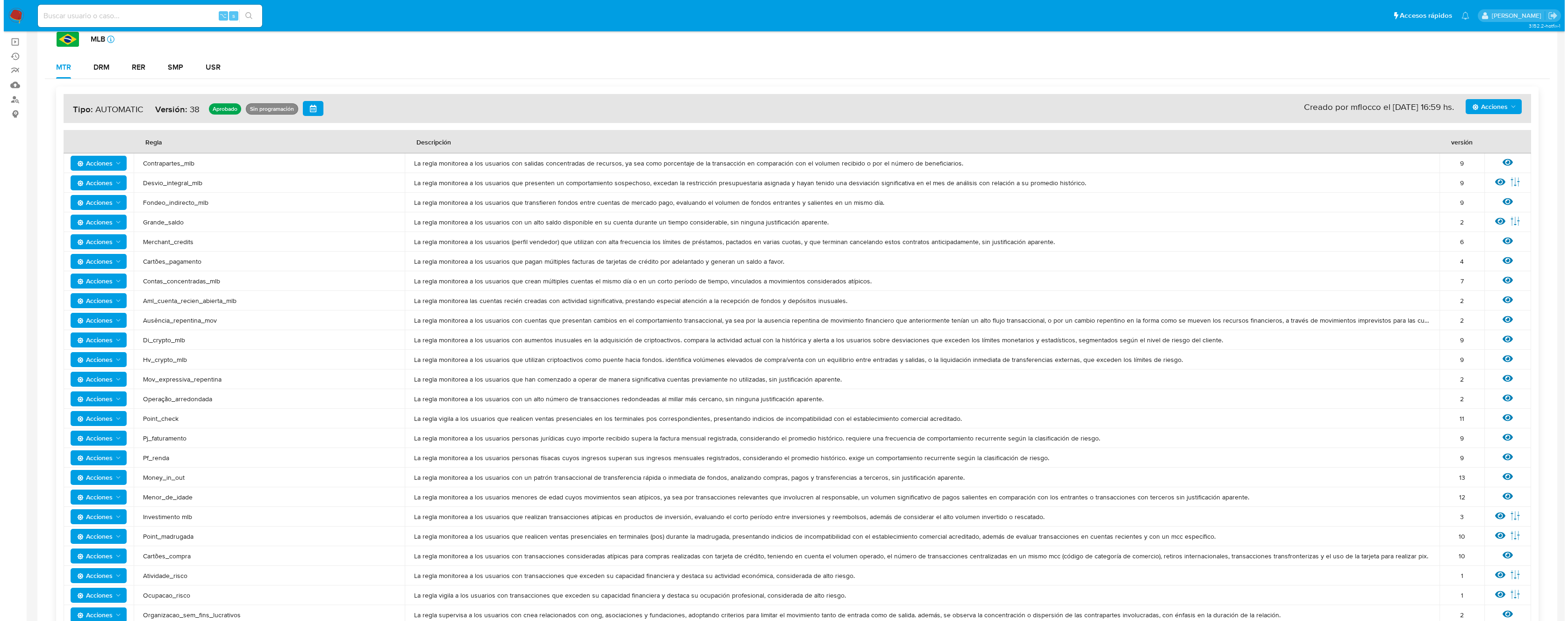
scroll to position [0, 0]
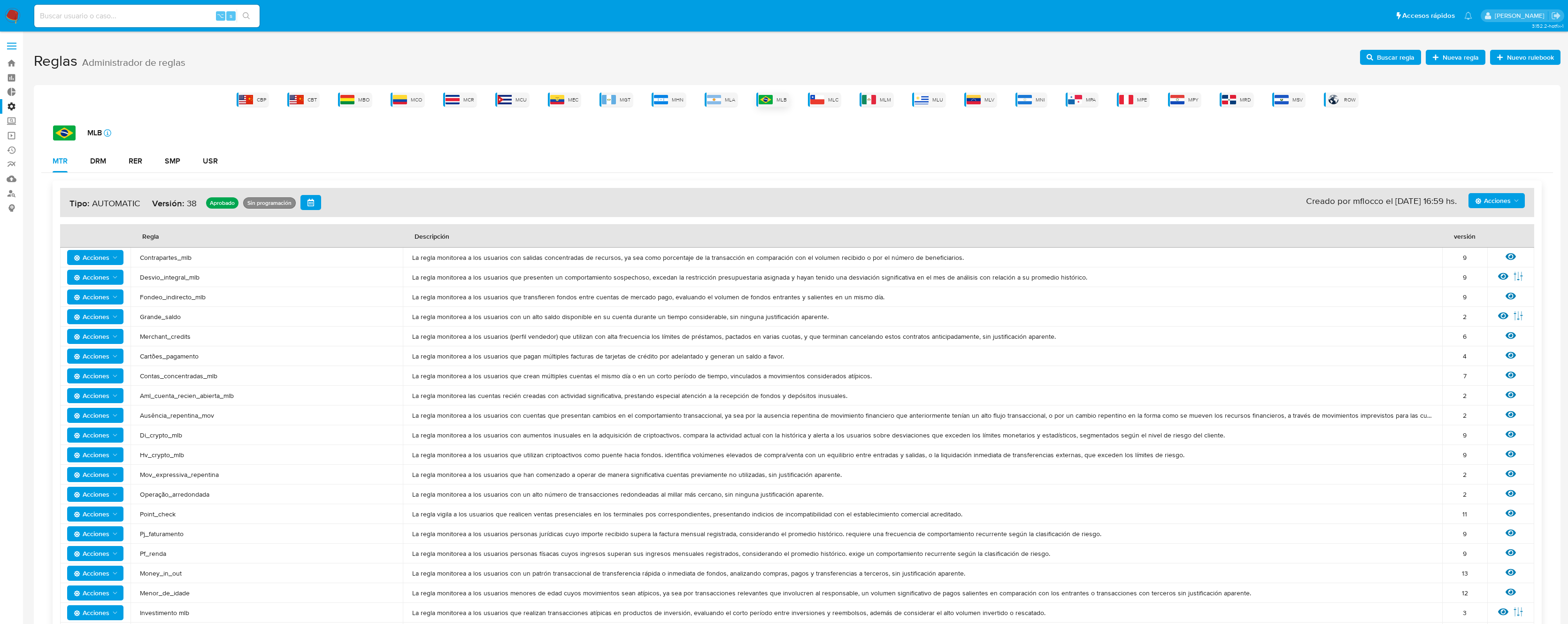
click at [778, 99] on span "MLB" at bounding box center [781, 99] width 10 height 7
drag, startPoint x: 174, startPoint y: 196, endPoint x: 176, endPoint y: 182, distance: 14.1
click at [174, 193] on div "Acciones Sin ejecuciones realizadas Creado por mflocco el [DATE] 16:59 hs. Tipo…" at bounding box center [797, 202] width 1474 height 29
click at [179, 165] on div "SMP" at bounding box center [172, 160] width 16 height 8
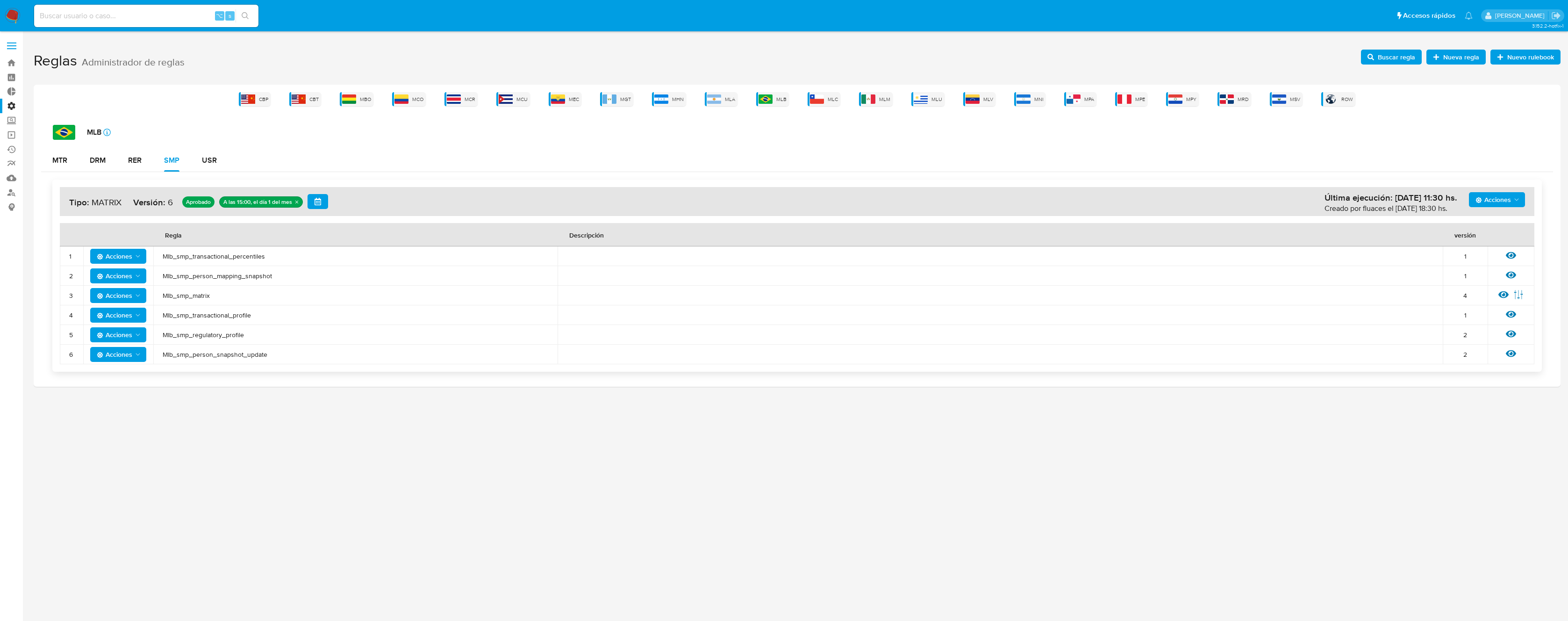
click at [402, 258] on span "Mlb_smp_transactional_percentiles" at bounding box center [356, 256] width 386 height 9
click at [246, 254] on span "Mlb_smp_transactional_percentiles" at bounding box center [356, 256] width 386 height 9
click at [1381, 61] on span "Buscar regla" at bounding box center [1395, 56] width 37 height 15
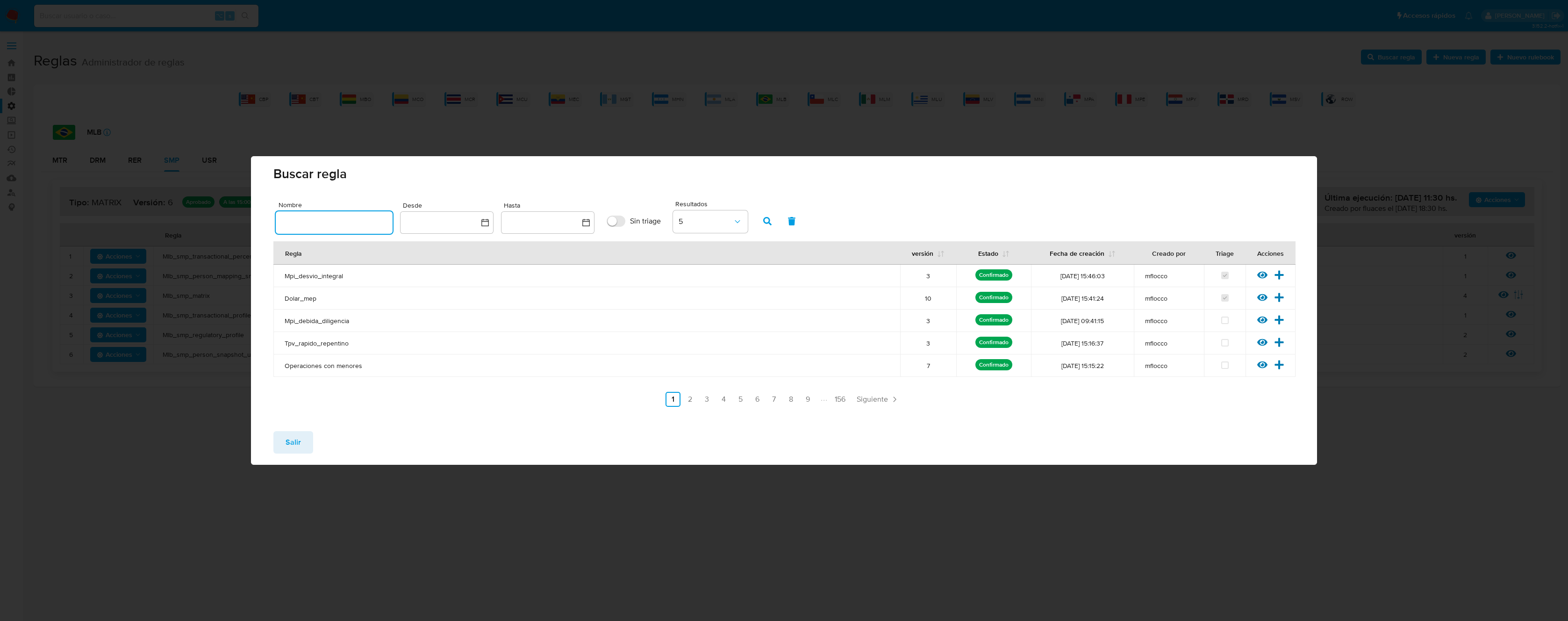
click at [353, 219] on input "text" at bounding box center [334, 222] width 117 height 12
type input "Mlb_smp_transactional_percentiles"
click at [758, 219] on button "button" at bounding box center [768, 221] width 24 height 23
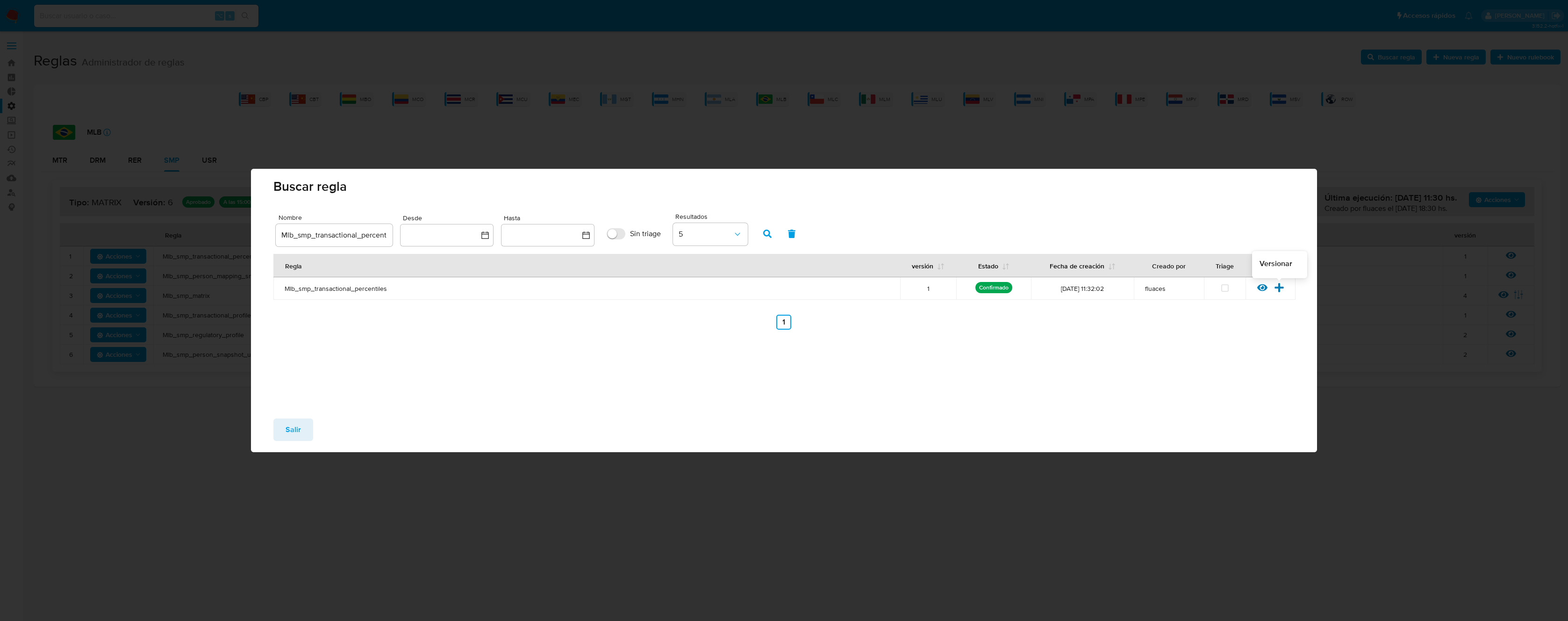
click at [1278, 287] on icon at bounding box center [1278, 287] width 9 height 9
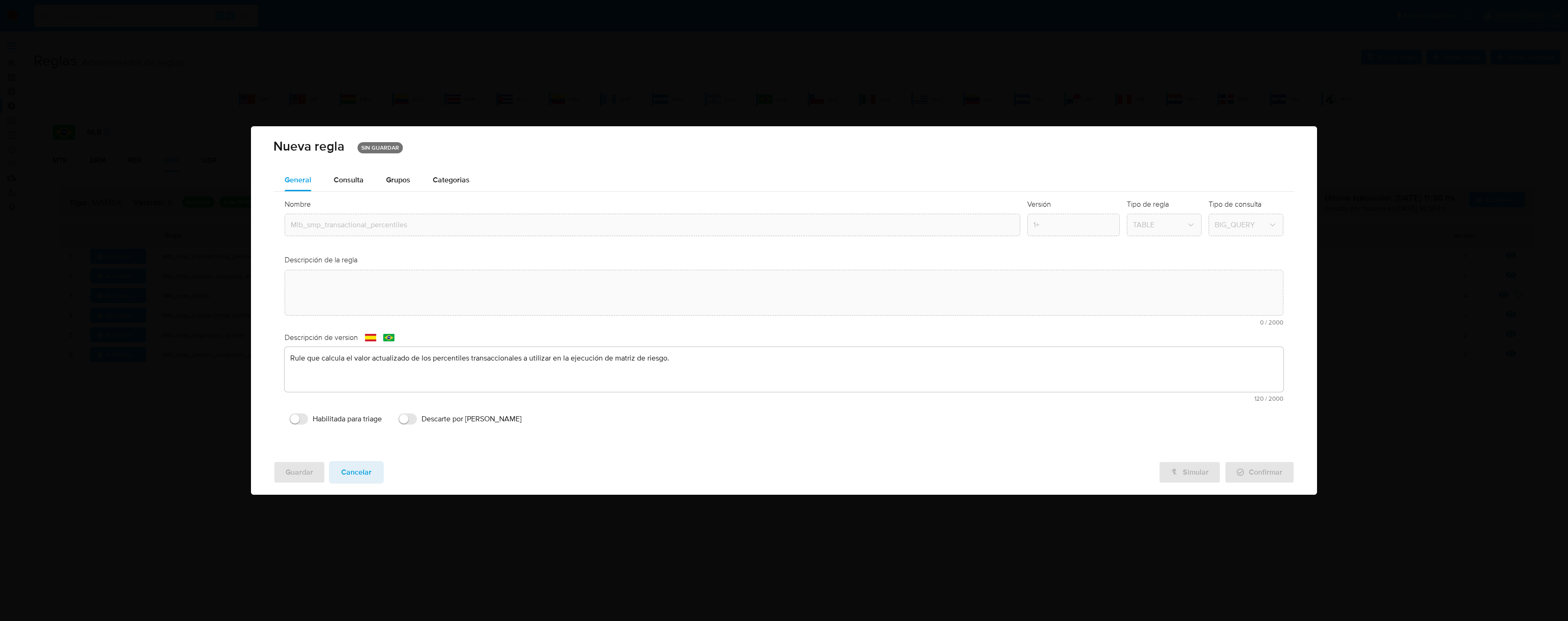
drag, startPoint x: 430, startPoint y: 376, endPoint x: 433, endPoint y: 370, distance: 6.7
click at [431, 376] on div "Descripción de version text-es Rule que calcula el valor actualizado de los per…" at bounding box center [783, 370] width 998 height 76
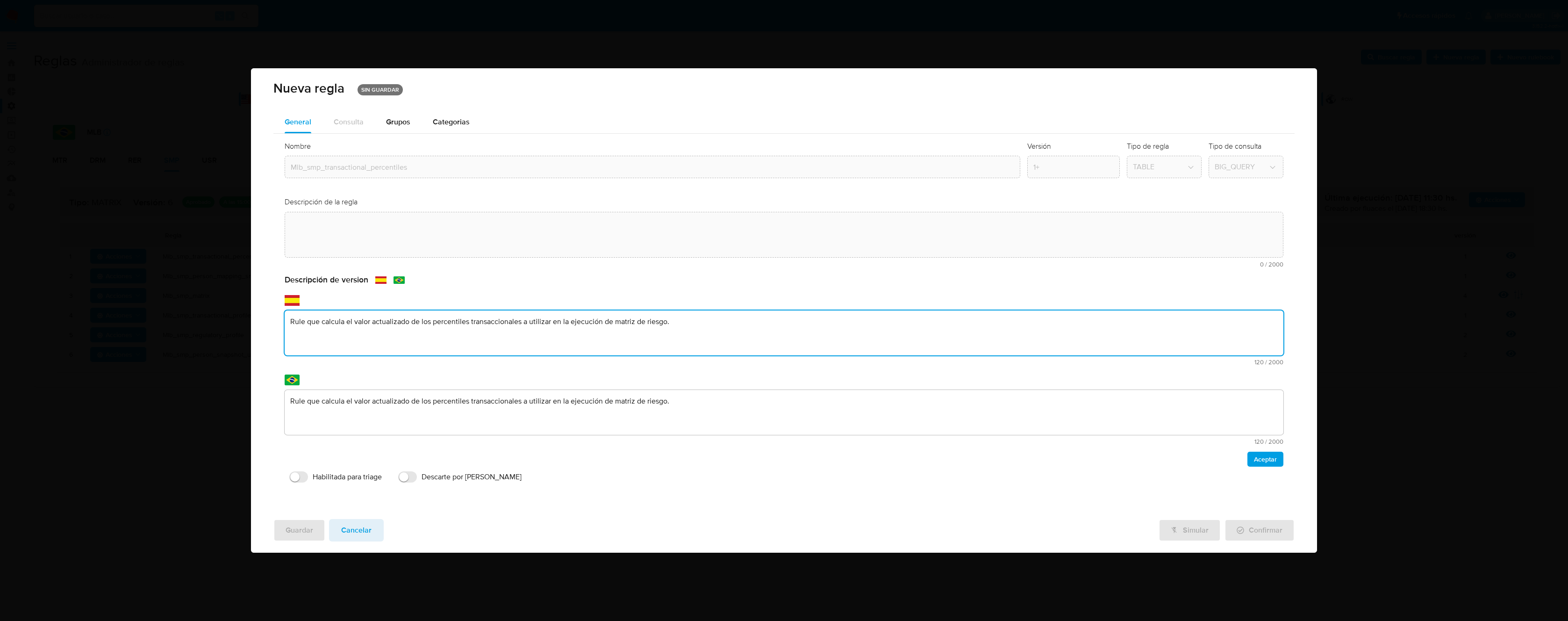
click at [439, 335] on textarea "Rule que calcula el valor actualizado de los percentiles transaccionales a util…" at bounding box center [783, 333] width 998 height 45
type textarea "PPLD-5327 - Optimización de query y corrección sobre lógica de QR"
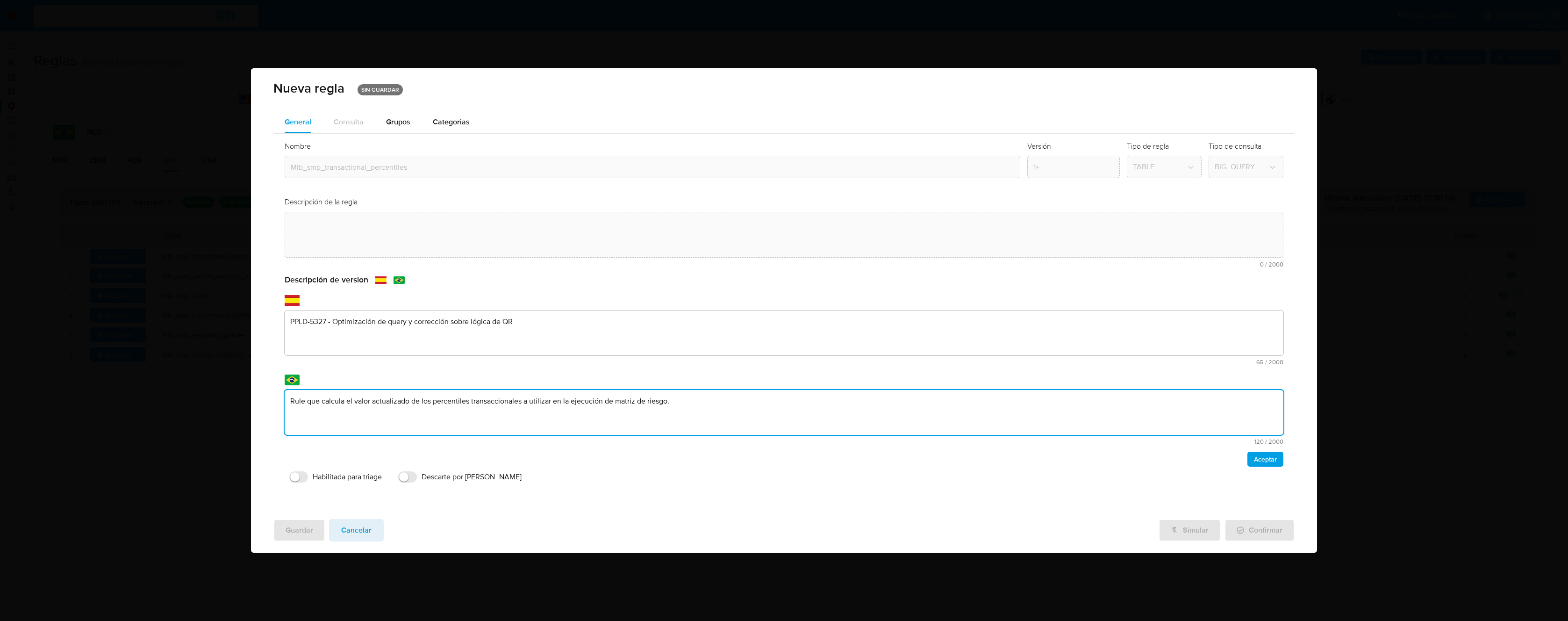
click at [435, 402] on textarea "Rule que calcula el valor actualizado de los percentiles transaccionales a util…" at bounding box center [783, 412] width 998 height 45
type textarea "PPLD-5327 - Optimización de query y corrección sobre lógica de QR"
drag, startPoint x: 1265, startPoint y: 461, endPoint x: 938, endPoint y: 337, distance: 349.7
click at [1265, 461] on span "Aceptar" at bounding box center [1265, 459] width 23 height 13
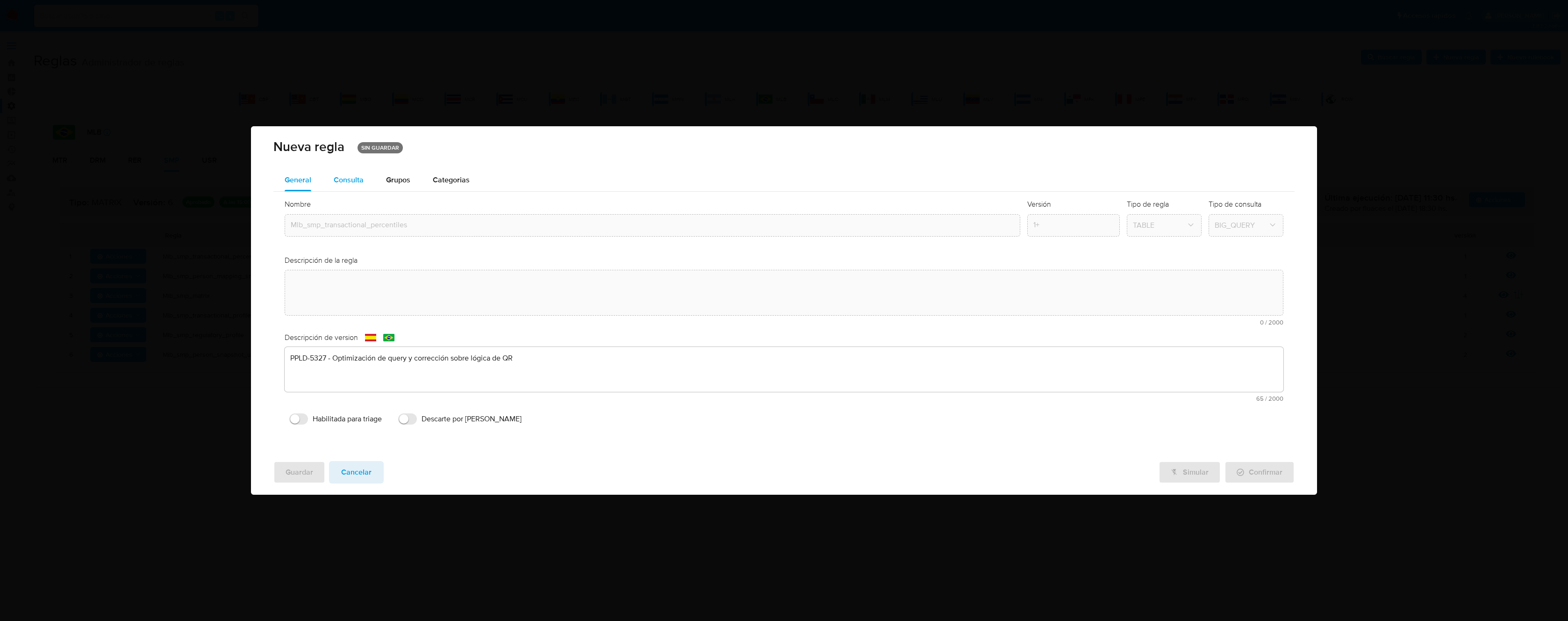
click at [344, 187] on div "Consulta" at bounding box center [349, 180] width 29 height 23
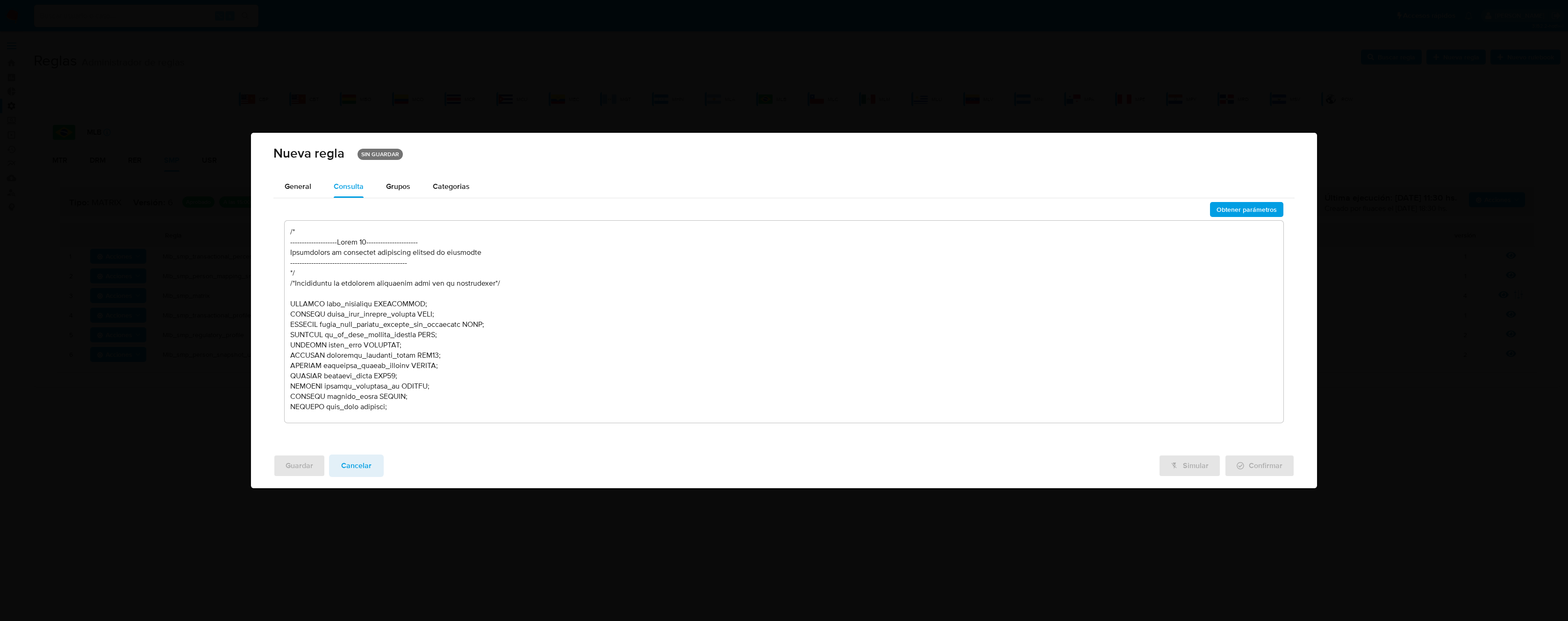
click at [424, 264] on textarea at bounding box center [783, 321] width 998 height 202
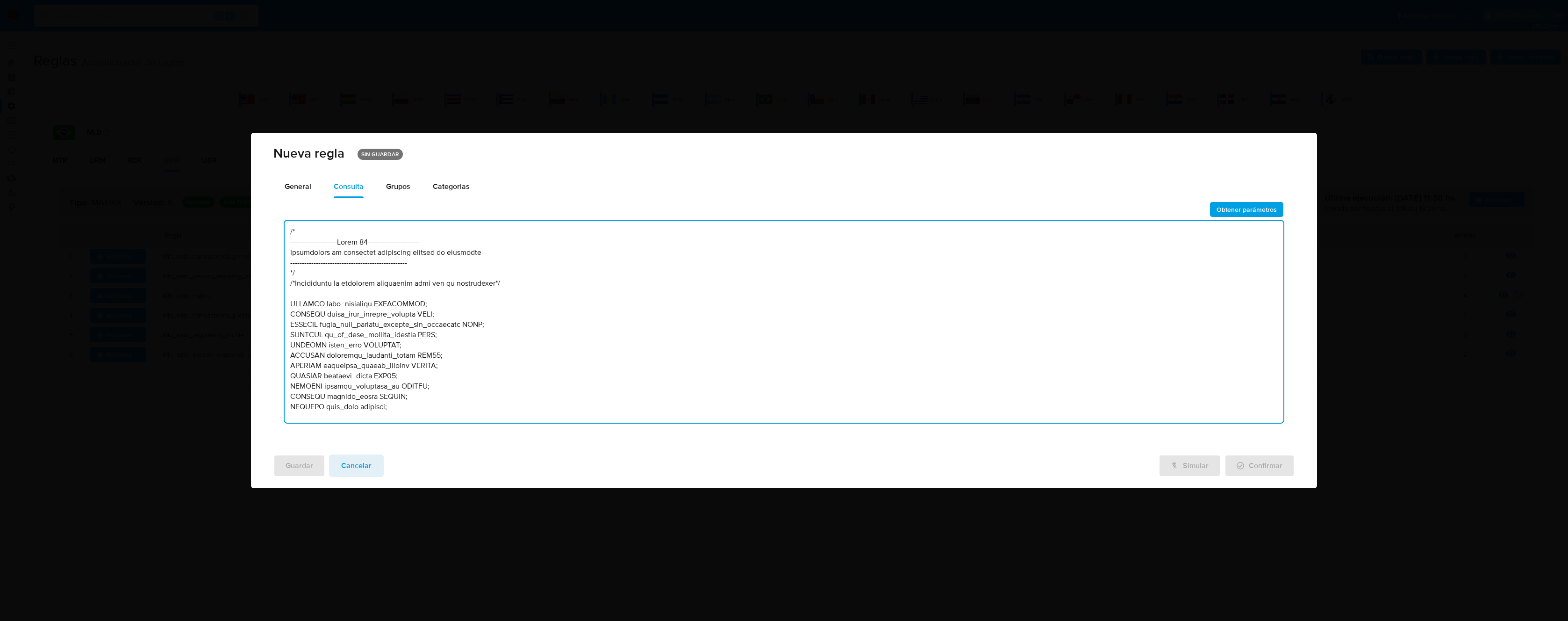
scroll to position [4904, 0]
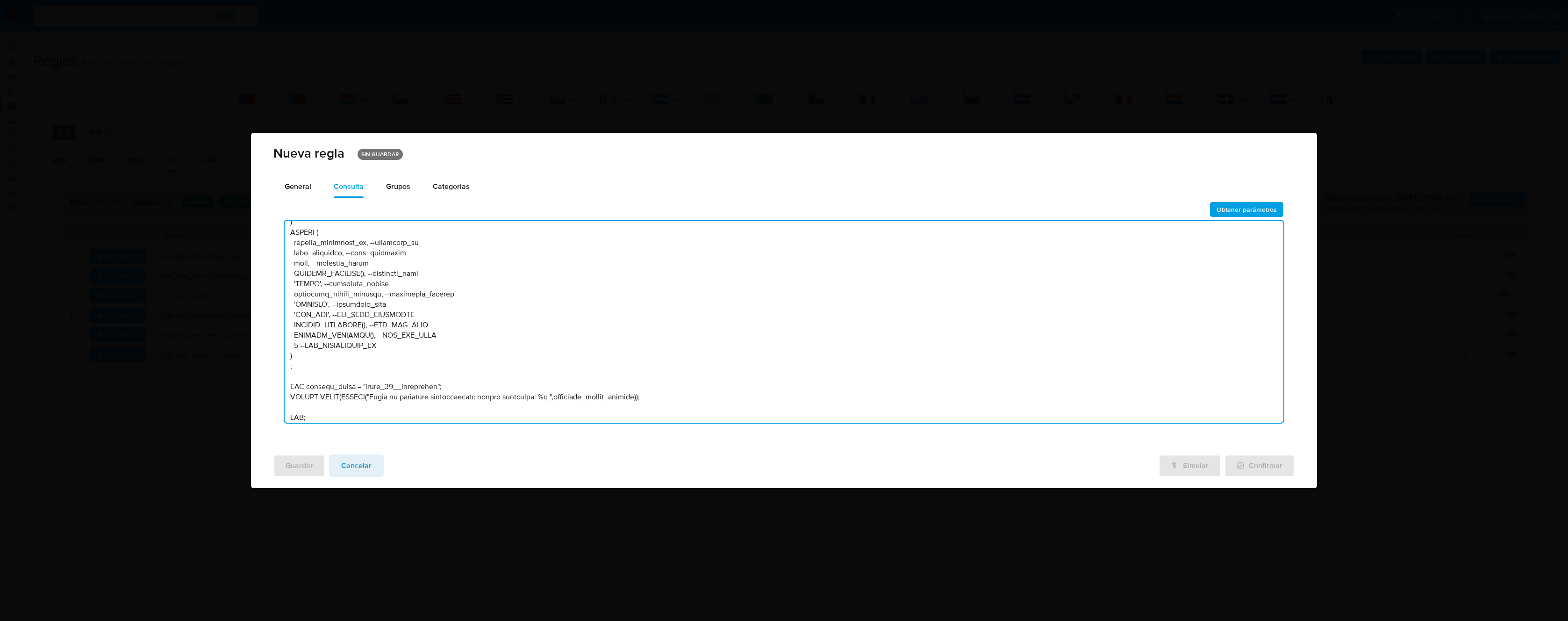
type textarea "/* --------------------Lorem 92---------------------- Ipsumdolors am consectet …"
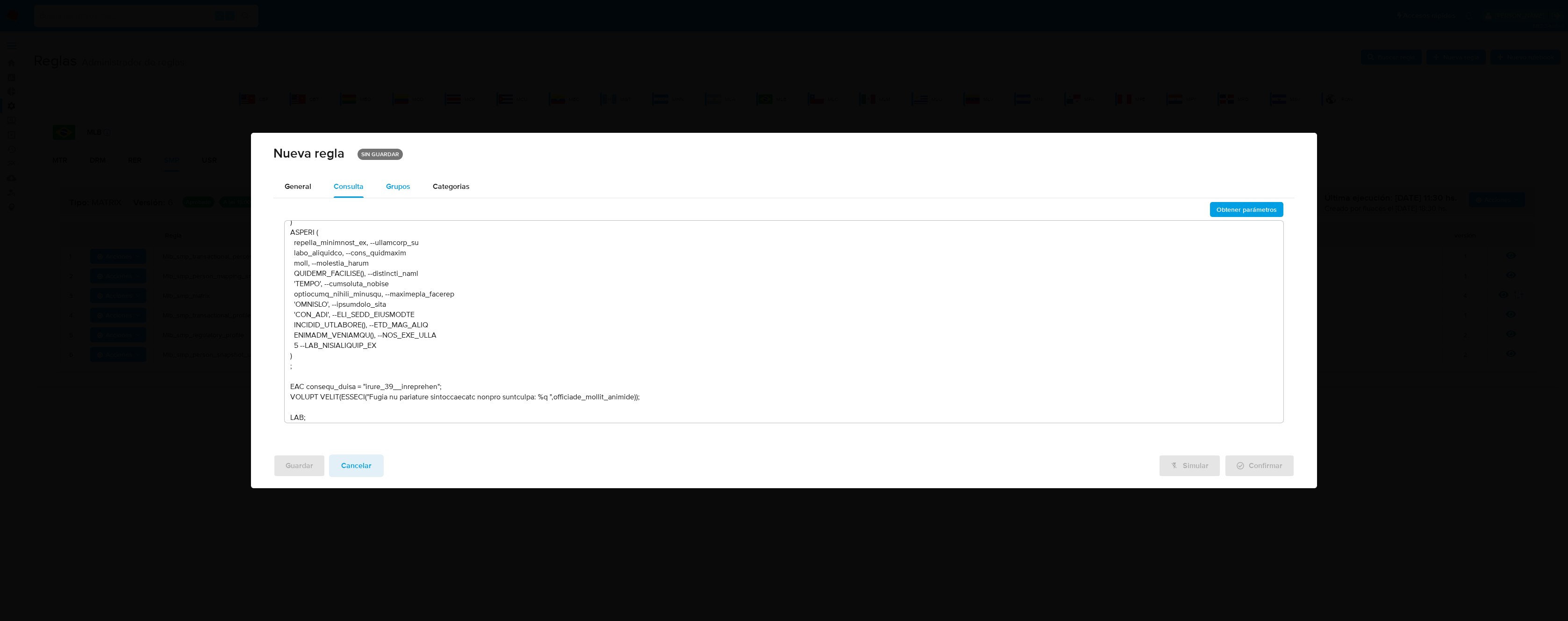
click at [389, 184] on span "Grupos" at bounding box center [398, 186] width 24 height 10
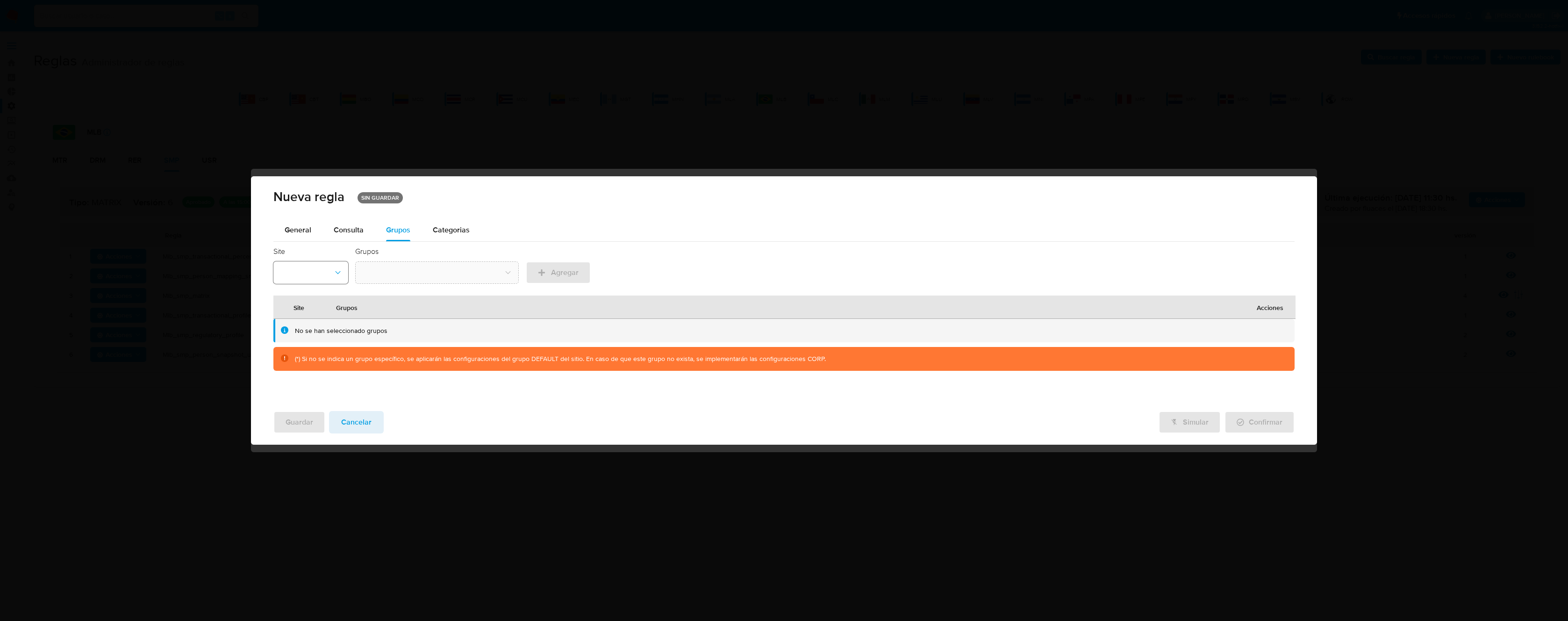
click at [331, 272] on button "site-id-dropdown" at bounding box center [310, 272] width 75 height 23
click at [297, 348] on div "MLB" at bounding box center [308, 353] width 58 height 23
click at [474, 274] on button "group-name-id-dropdown" at bounding box center [436, 272] width 164 height 23
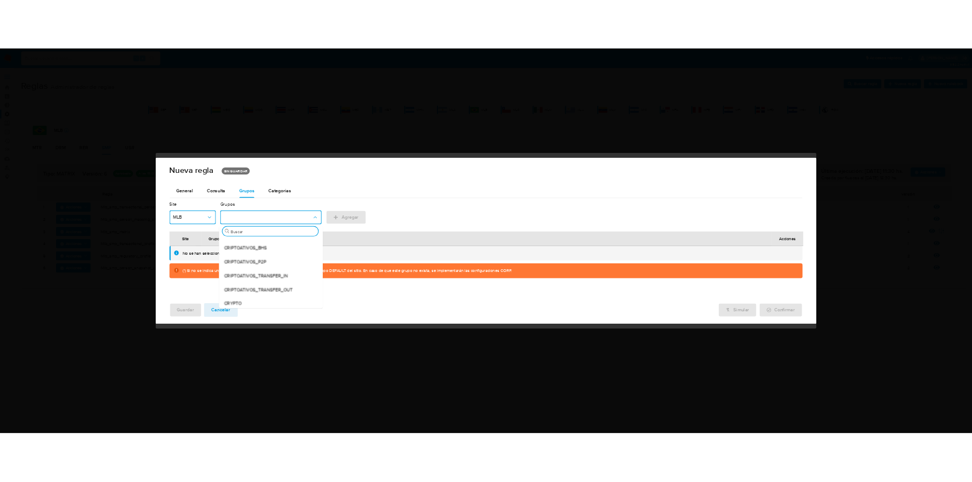
scroll to position [0, 0]
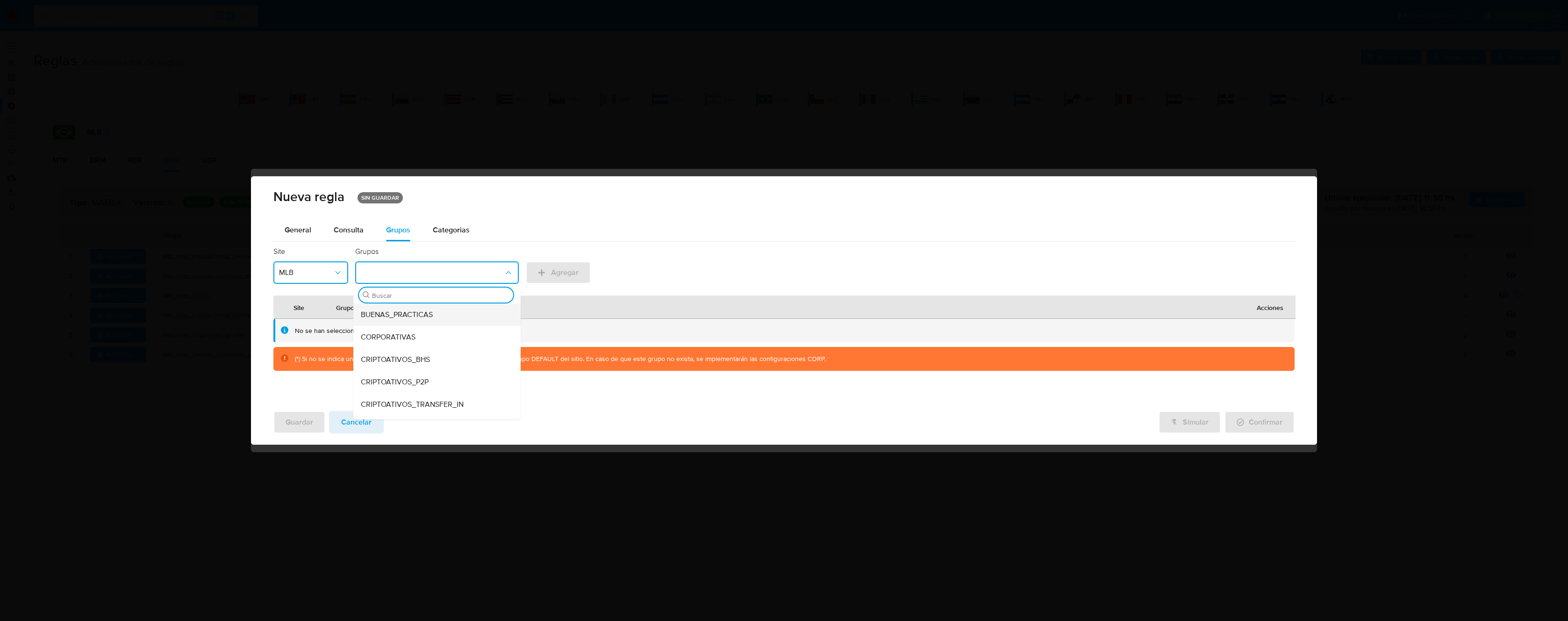
click at [445, 315] on div "BUENAS_PRACTICAS" at bounding box center [434, 315] width 147 height 23
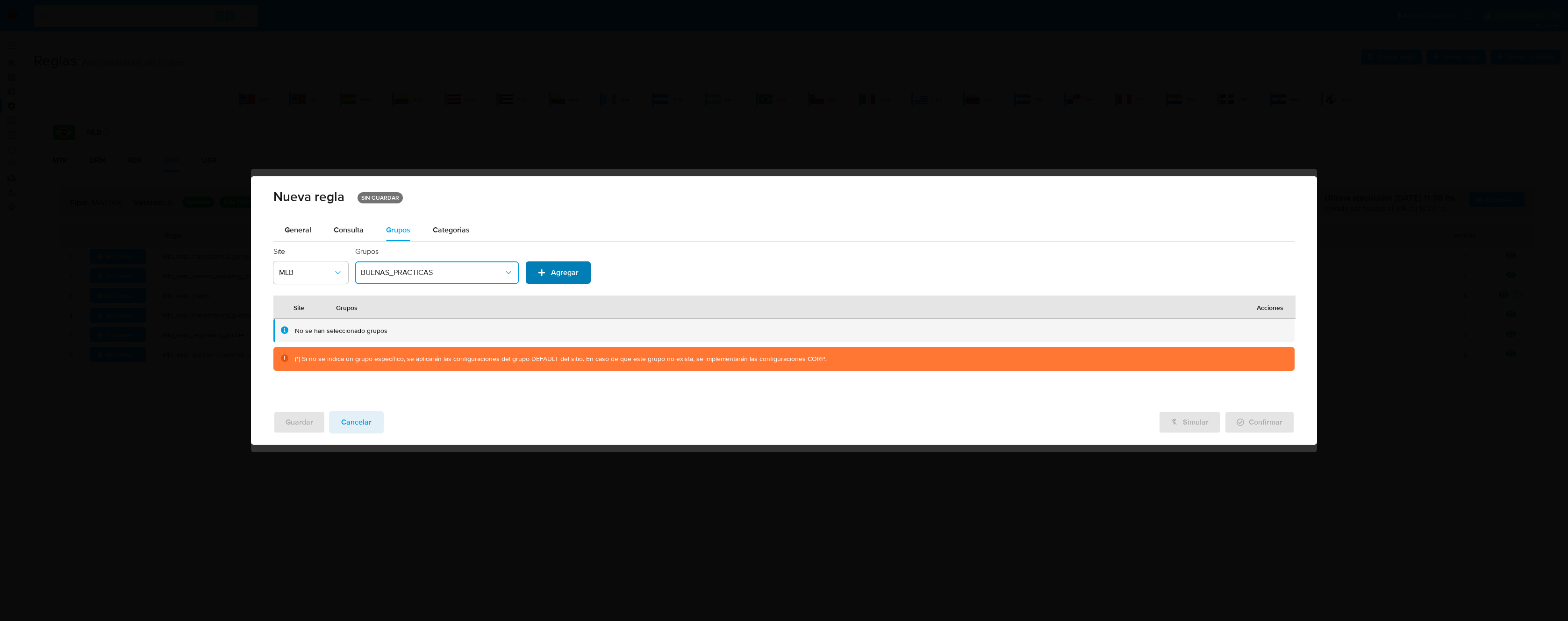
click at [564, 270] on span "Agregar" at bounding box center [565, 272] width 28 height 23
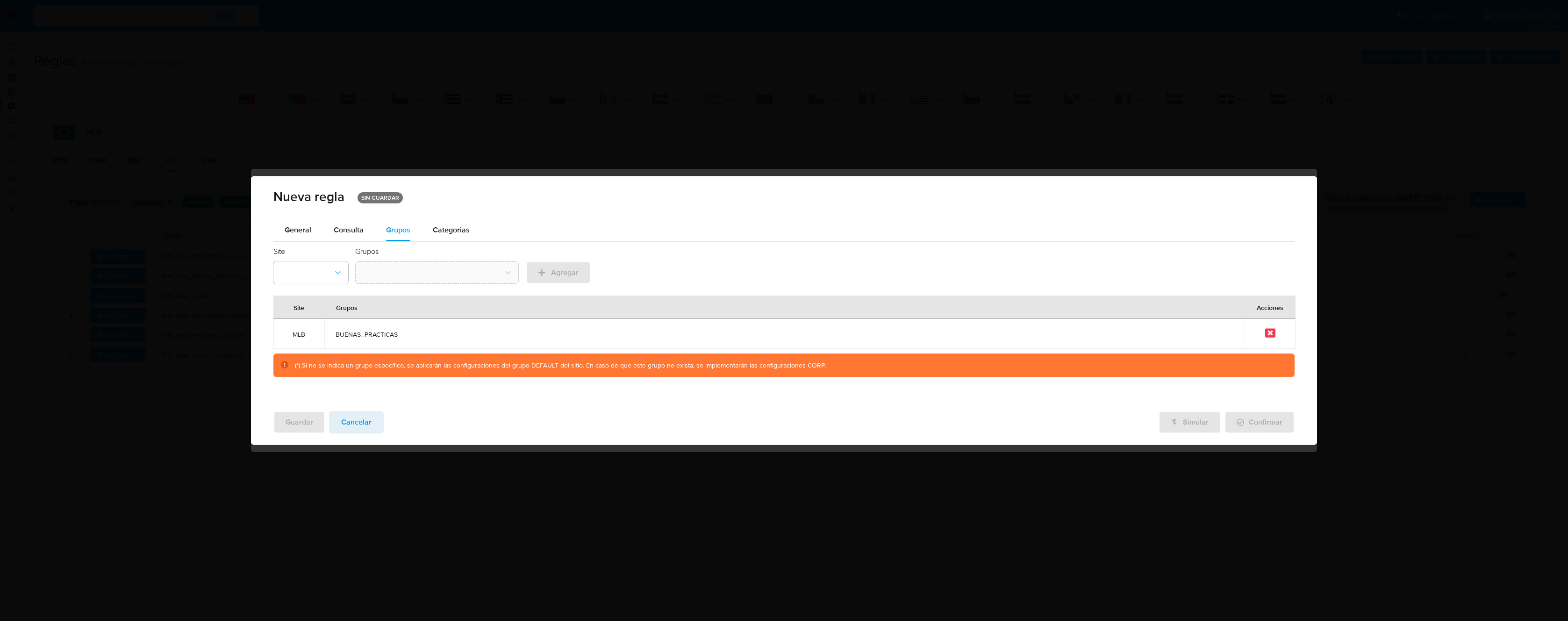
click at [1272, 333] on icon at bounding box center [1271, 332] width 10 height 9
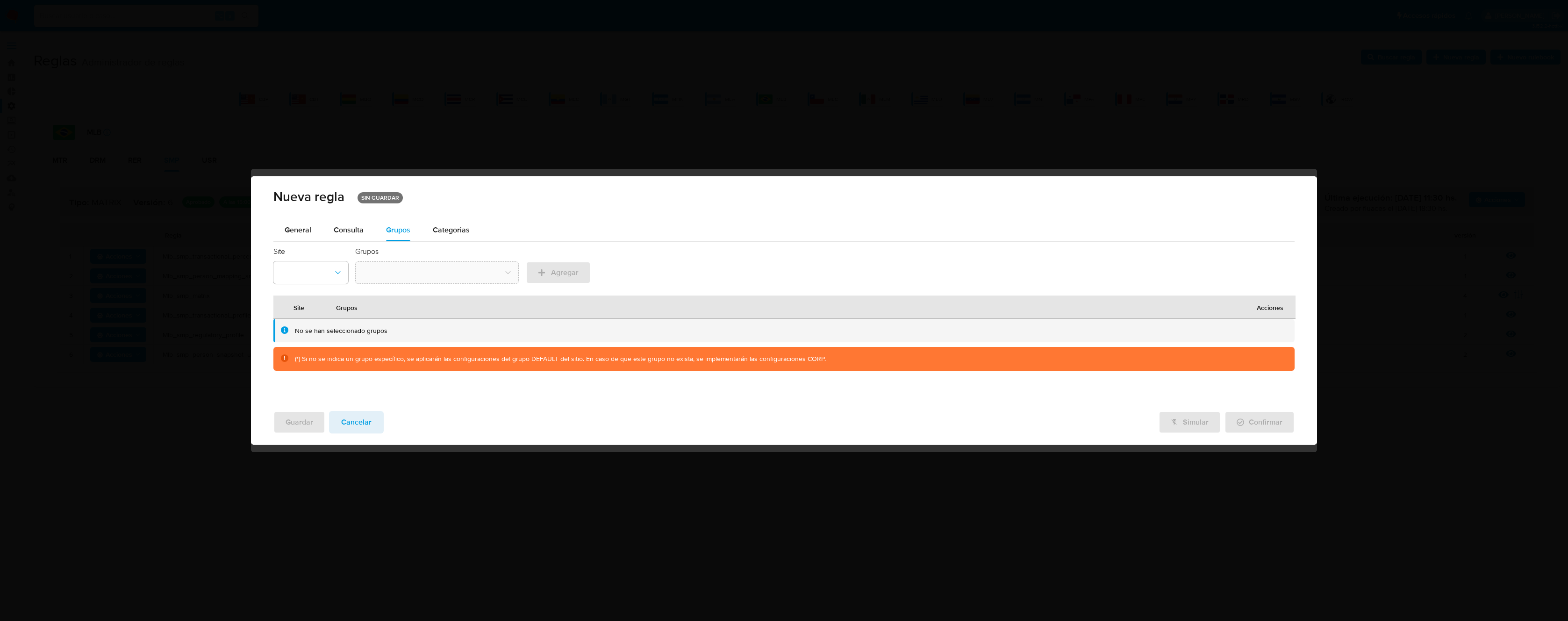
click at [386, 425] on div "Guardar Cancelar Simular Confirmar" at bounding box center [783, 422] width 1021 height 23
click at [369, 423] on span "Cancelar" at bounding box center [356, 422] width 30 height 21
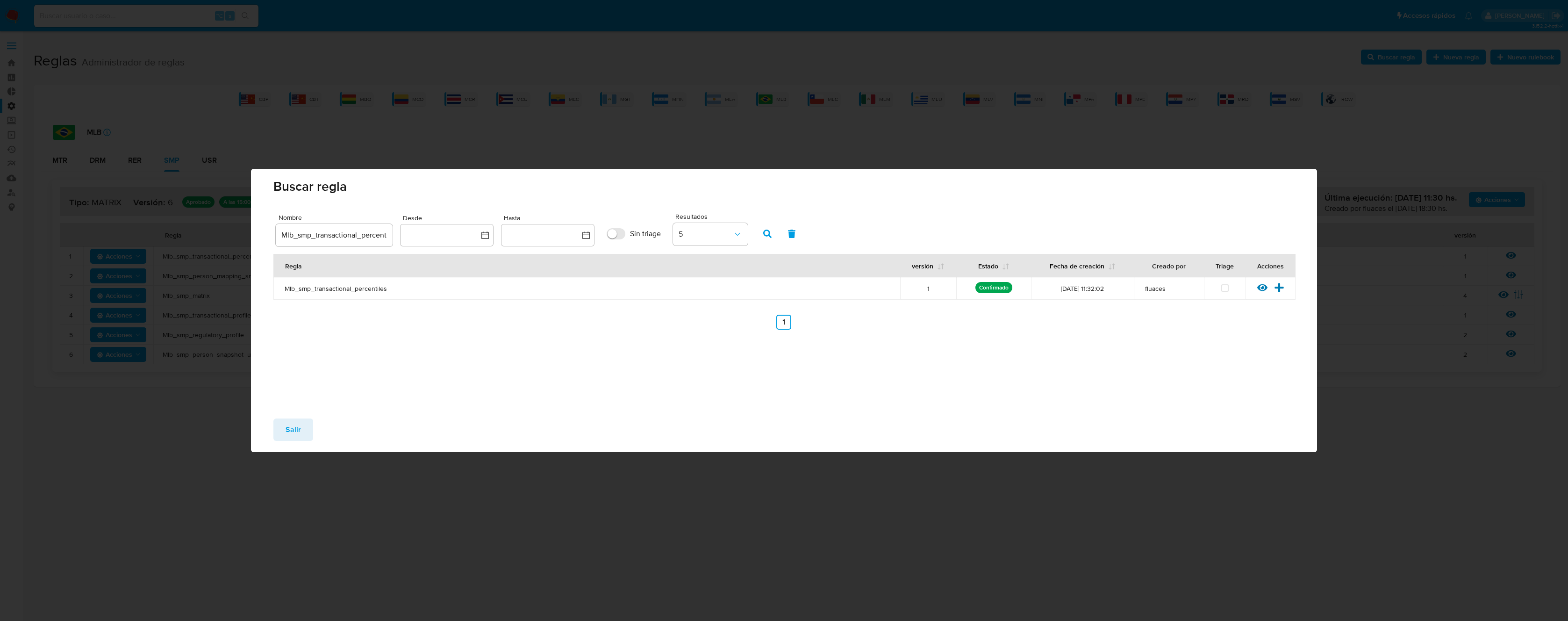
click at [339, 291] on span "Mlb_smp_transactional_percentiles" at bounding box center [586, 289] width 604 height 9
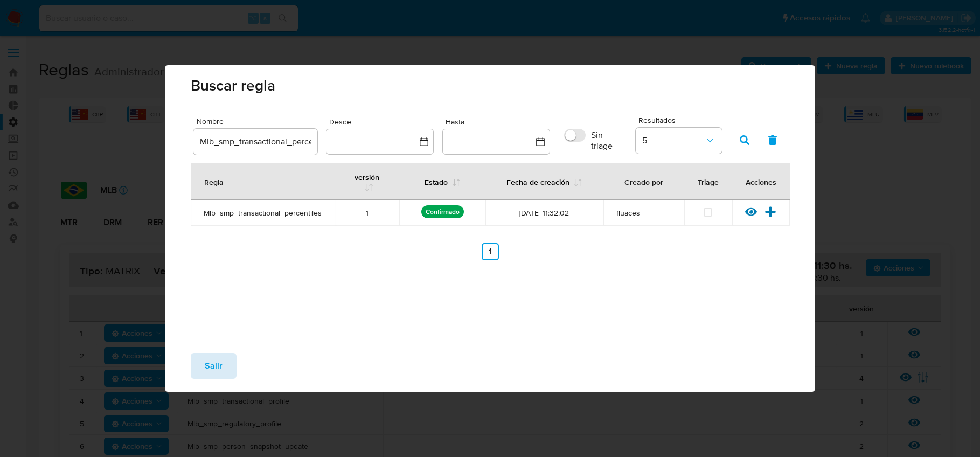
click at [209, 369] on span "Salir" at bounding box center [214, 366] width 18 height 24
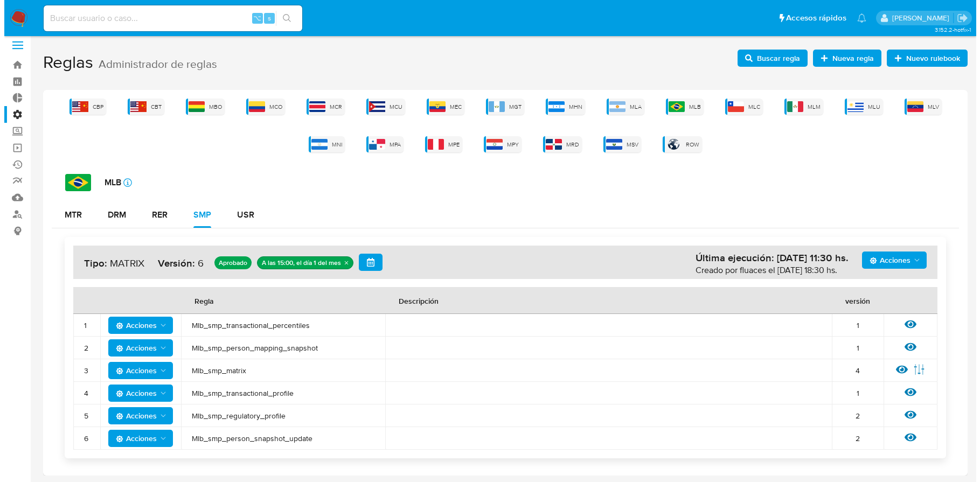
scroll to position [8, 0]
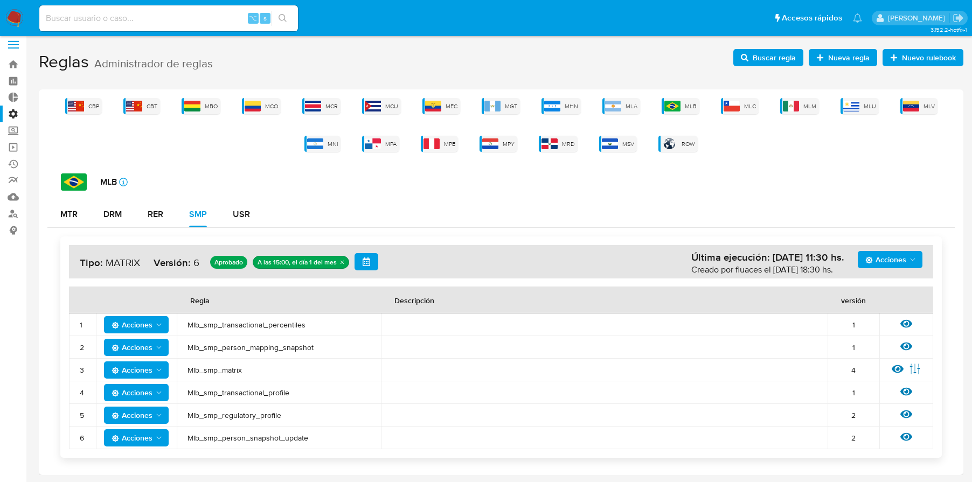
click at [259, 321] on span "Mlb_smp_transactional_percentiles" at bounding box center [279, 325] width 183 height 10
click at [768, 57] on span "Buscar regla" at bounding box center [774, 57] width 43 height 17
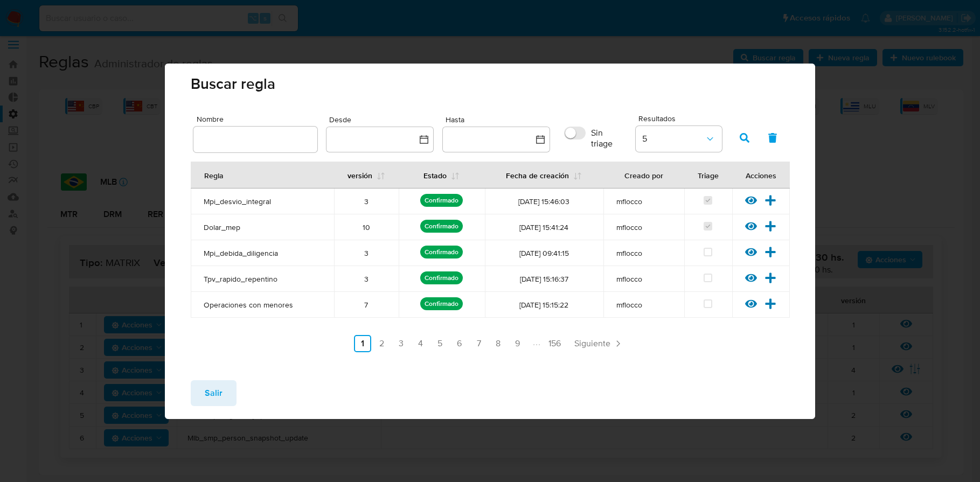
click at [283, 148] on div at bounding box center [255, 140] width 124 height 26
click at [276, 142] on input "text" at bounding box center [255, 140] width 124 height 14
type input "Mlb_smp_transactional_percentiles"
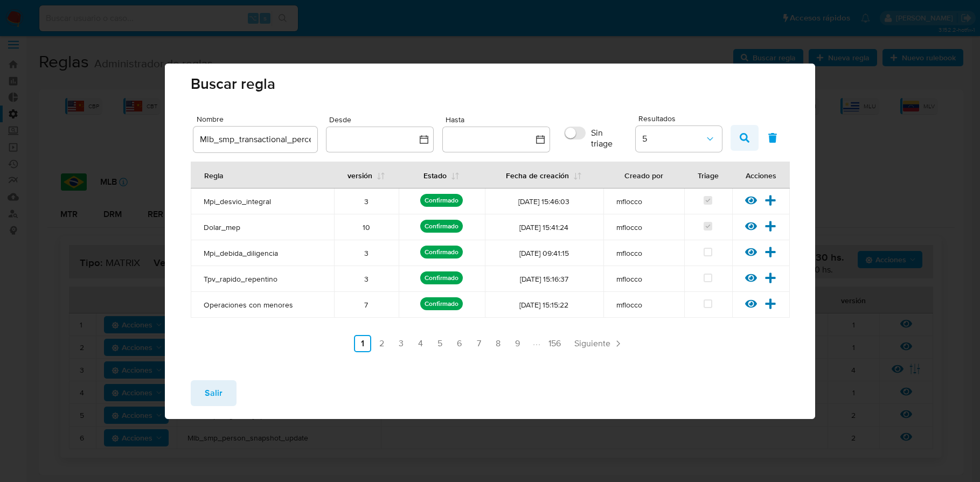
click at [744, 135] on icon "button" at bounding box center [745, 138] width 10 height 10
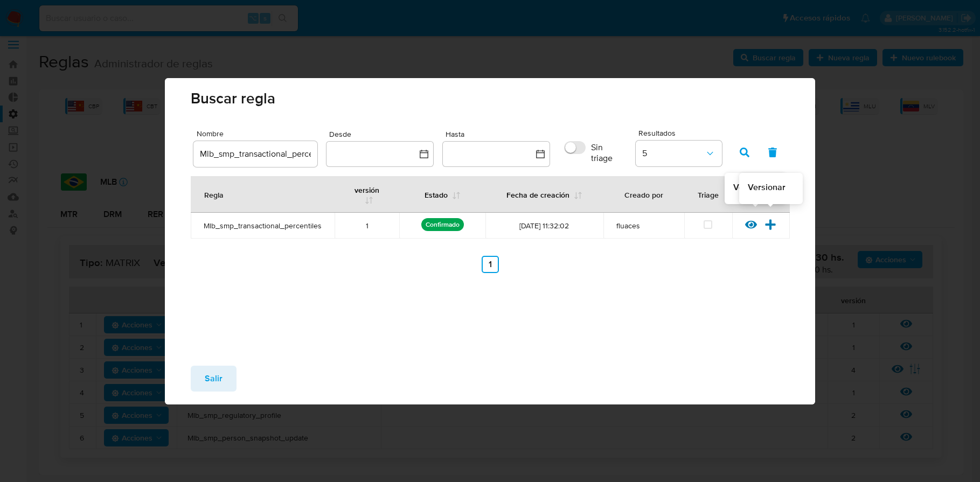
click at [773, 219] on icon at bounding box center [771, 224] width 10 height 10
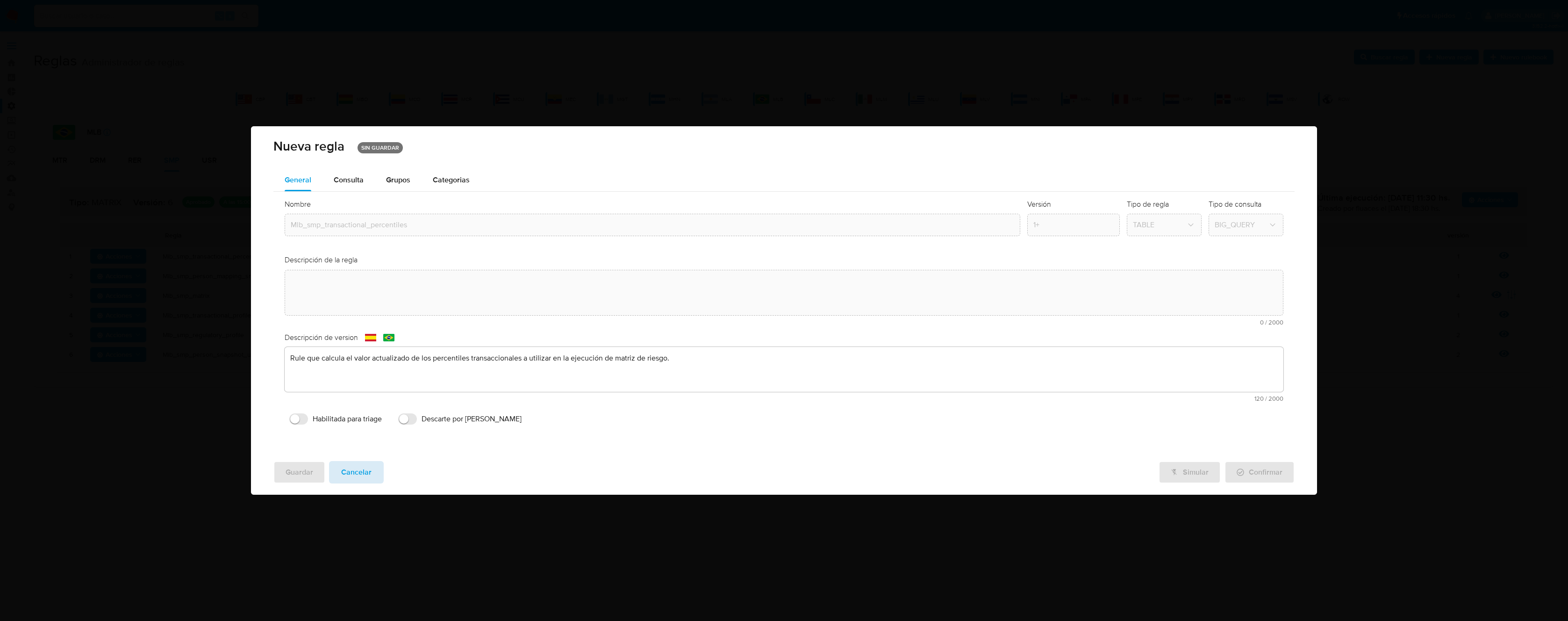
click at [356, 477] on span "Cancelar" at bounding box center [356, 472] width 30 height 21
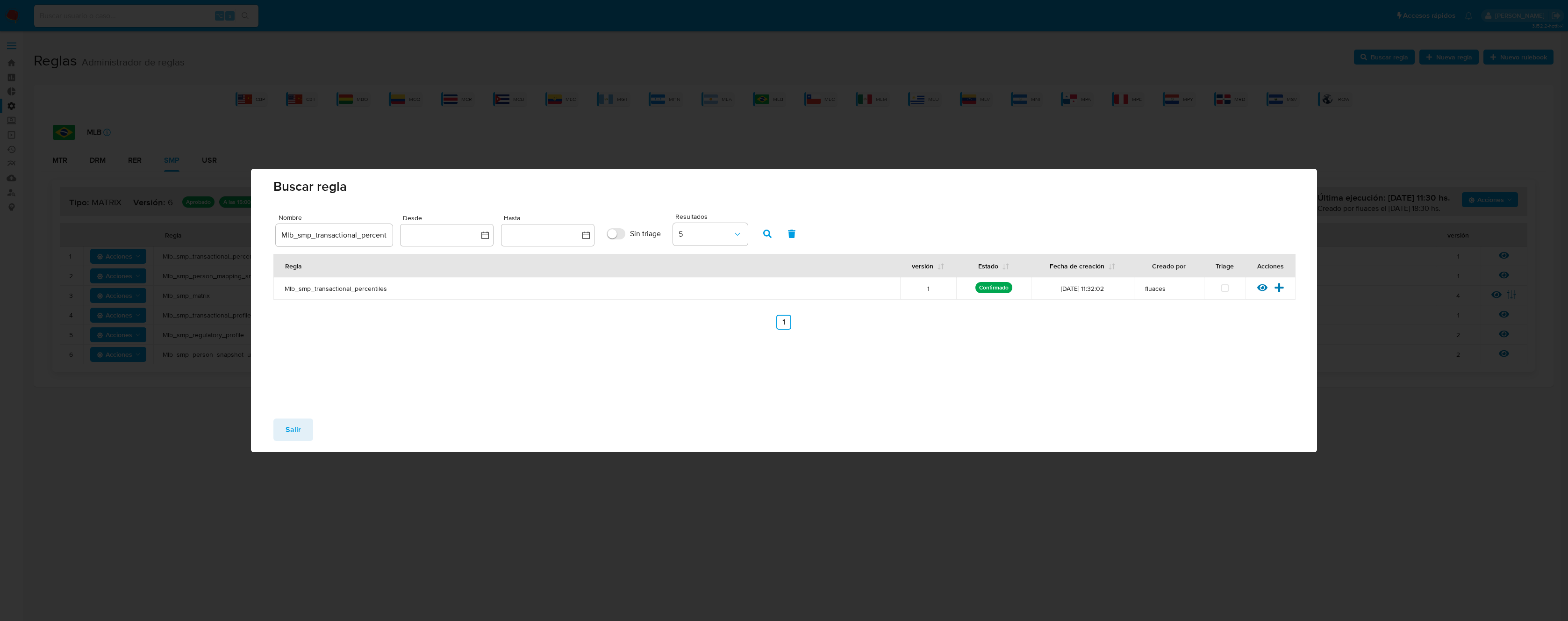
drag, startPoint x: 292, startPoint y: 425, endPoint x: 296, endPoint y: 413, distance: 12.6
click at [291, 425] on span "Salir" at bounding box center [293, 429] width 16 height 21
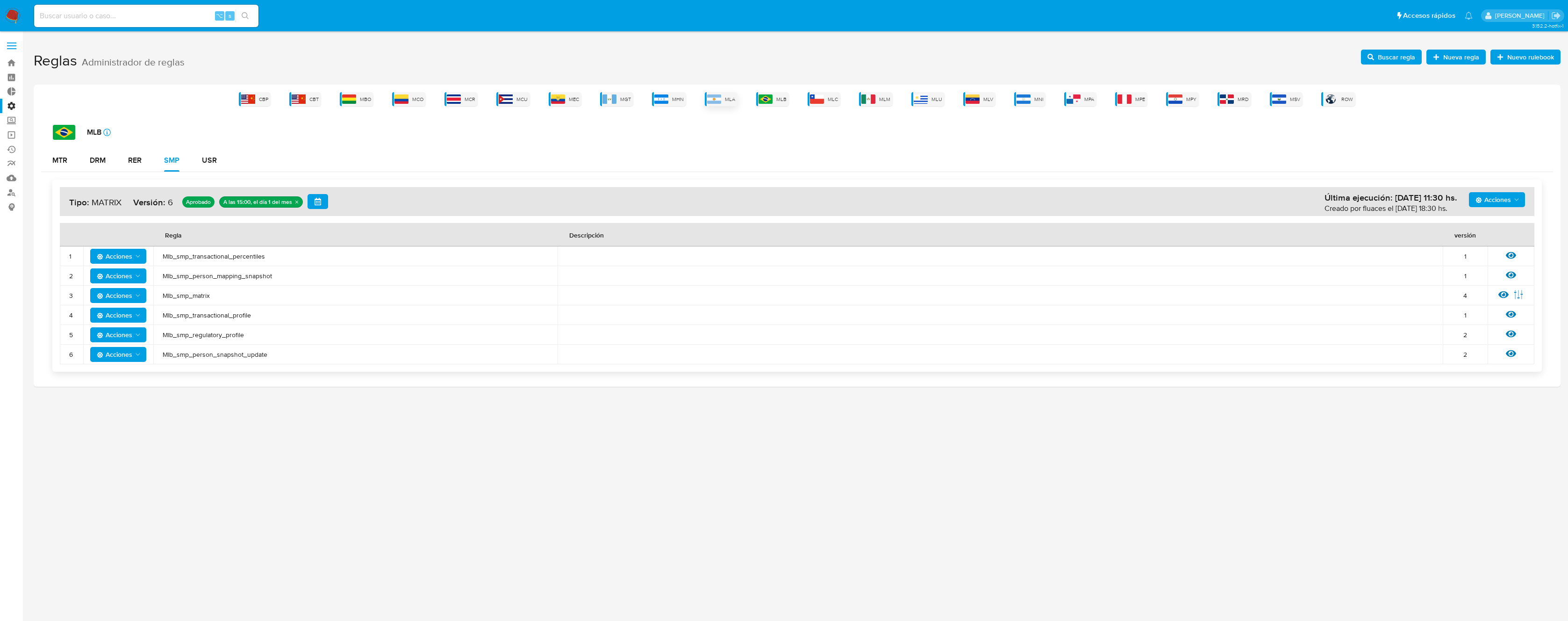
click at [725, 97] on div "MLA" at bounding box center [722, 99] width 33 height 14
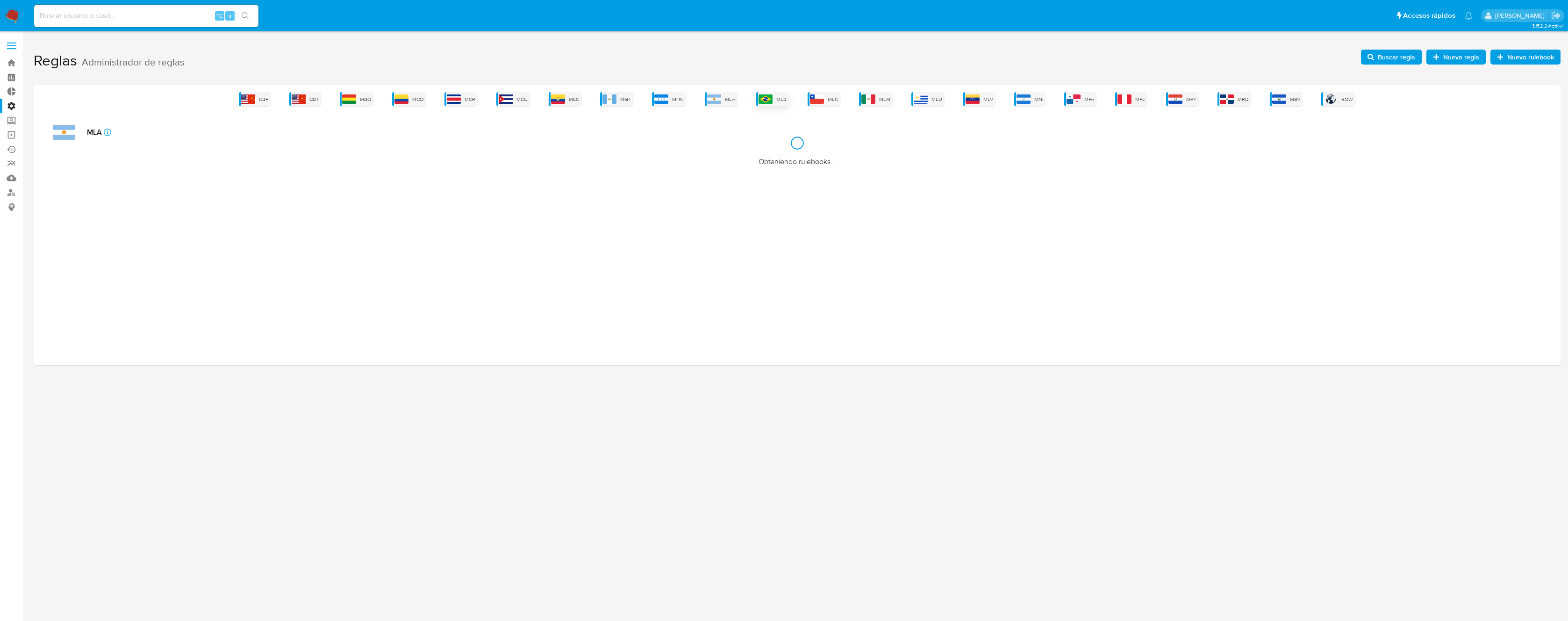
click at [763, 95] on img at bounding box center [765, 99] width 14 height 10
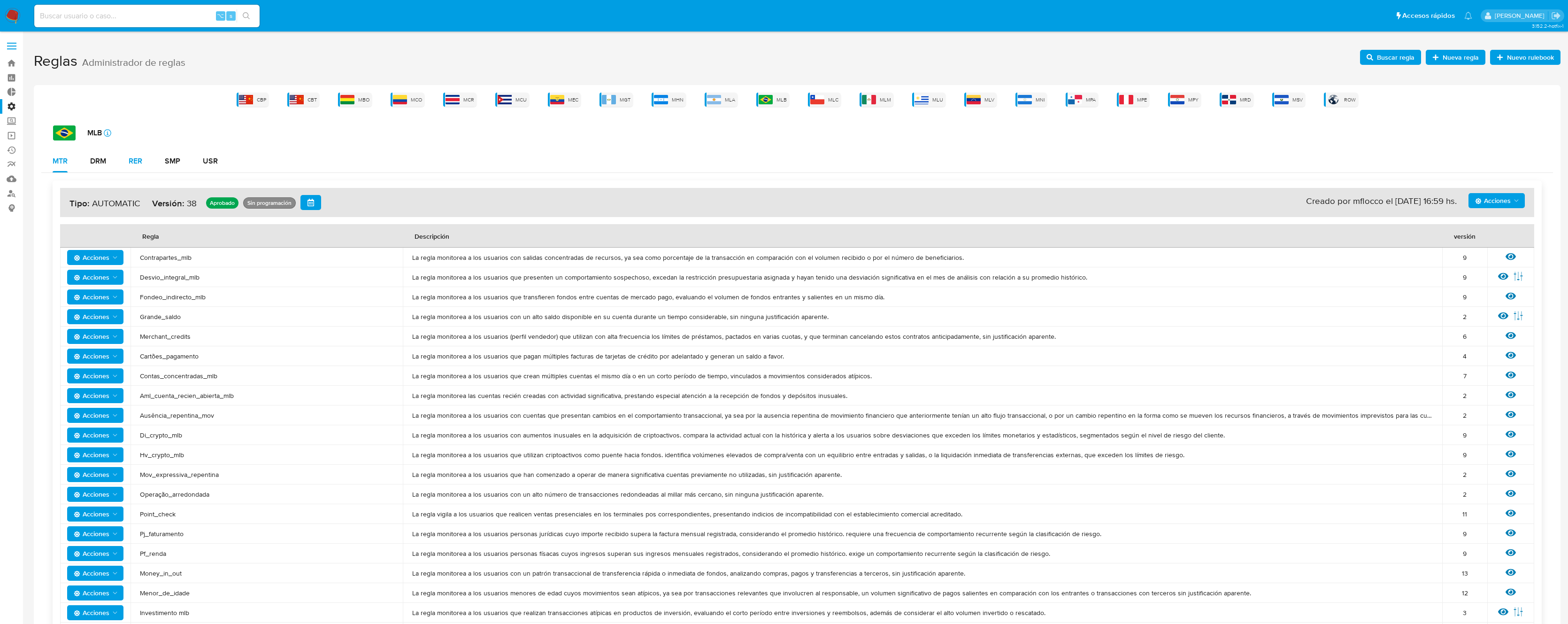
click at [122, 164] on button "RER" at bounding box center [135, 161] width 36 height 23
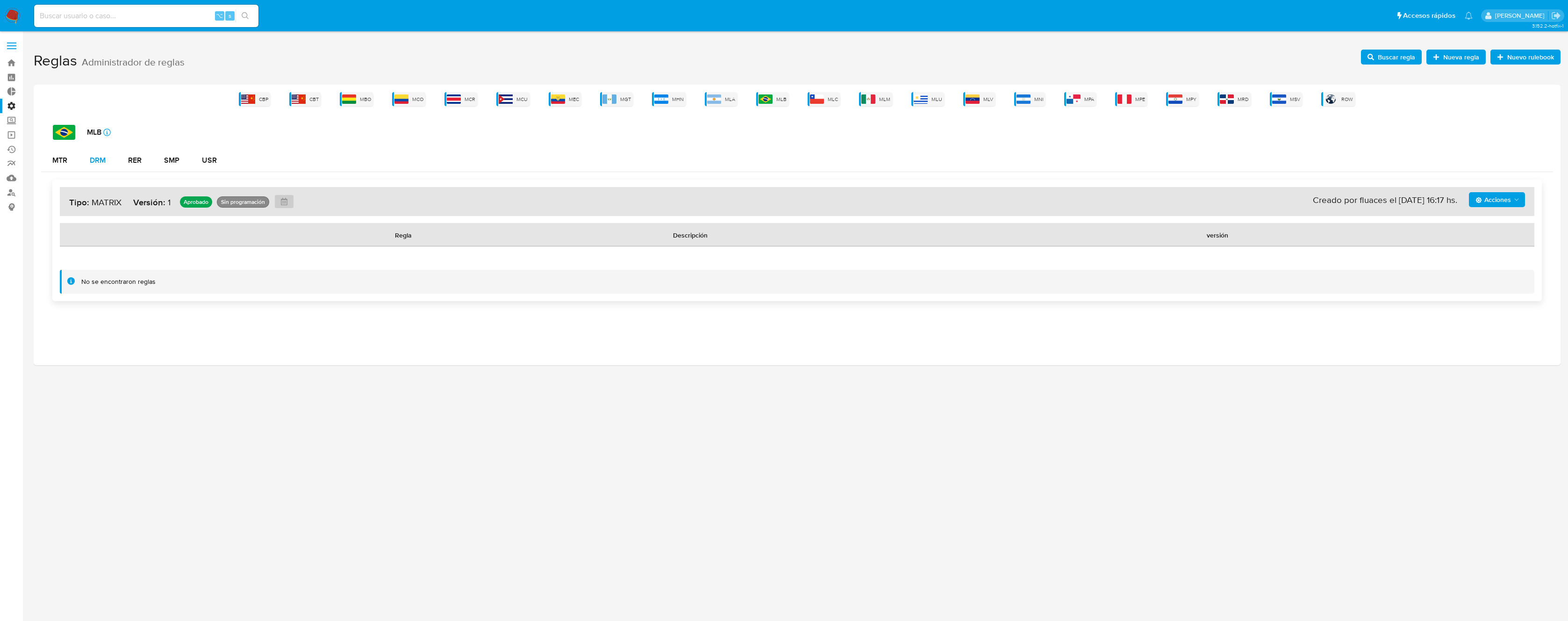
click at [95, 159] on div "DRM" at bounding box center [97, 160] width 16 height 8
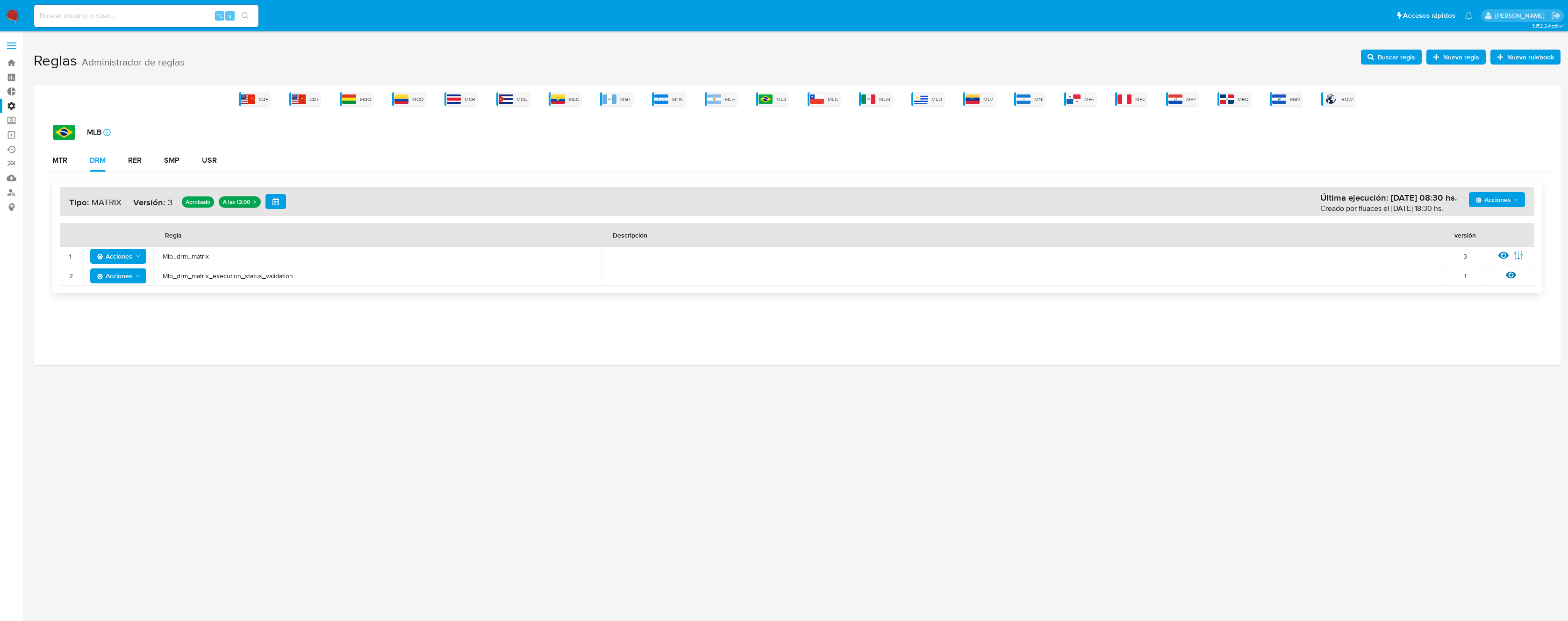
drag, startPoint x: 349, startPoint y: 276, endPoint x: 269, endPoint y: 245, distance: 85.8
click at [160, 256] on tbody "1 Acciones Mlb_drm_matrix 3 Ver regla Editar parámetros 2 Acciones Mlb_drm_matr…" at bounding box center [797, 265] width 1474 height 39
click at [293, 280] on td "Mlb_drm_matrix_execution_status_validation" at bounding box center [377, 276] width 448 height 20
drag, startPoint x: 307, startPoint y: 275, endPoint x: 164, endPoint y: 258, distance: 144.0
click at [164, 258] on tbody "1 Acciones Mlb_drm_matrix 3 Ver regla Editar parámetros 2 Acciones Mlb_drm_matr…" at bounding box center [797, 265] width 1474 height 39
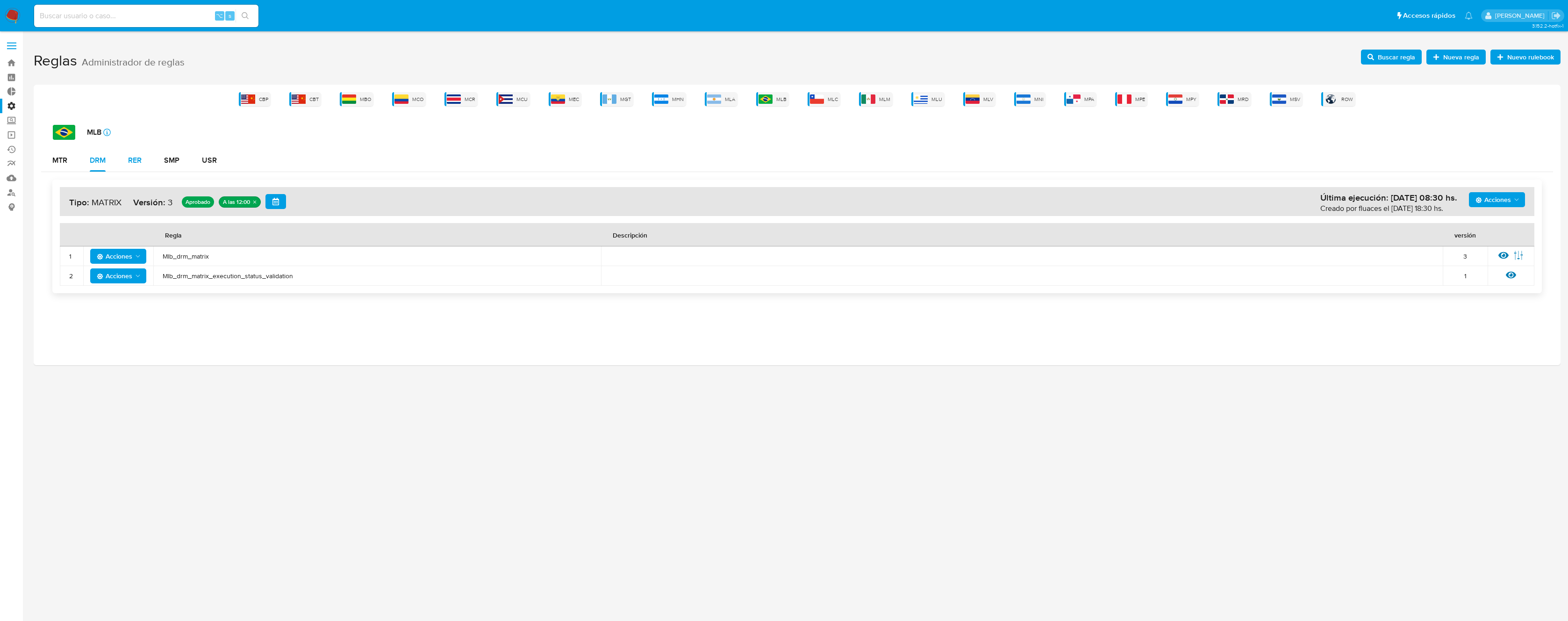
click at [140, 161] on div "RER" at bounding box center [135, 160] width 14 height 8
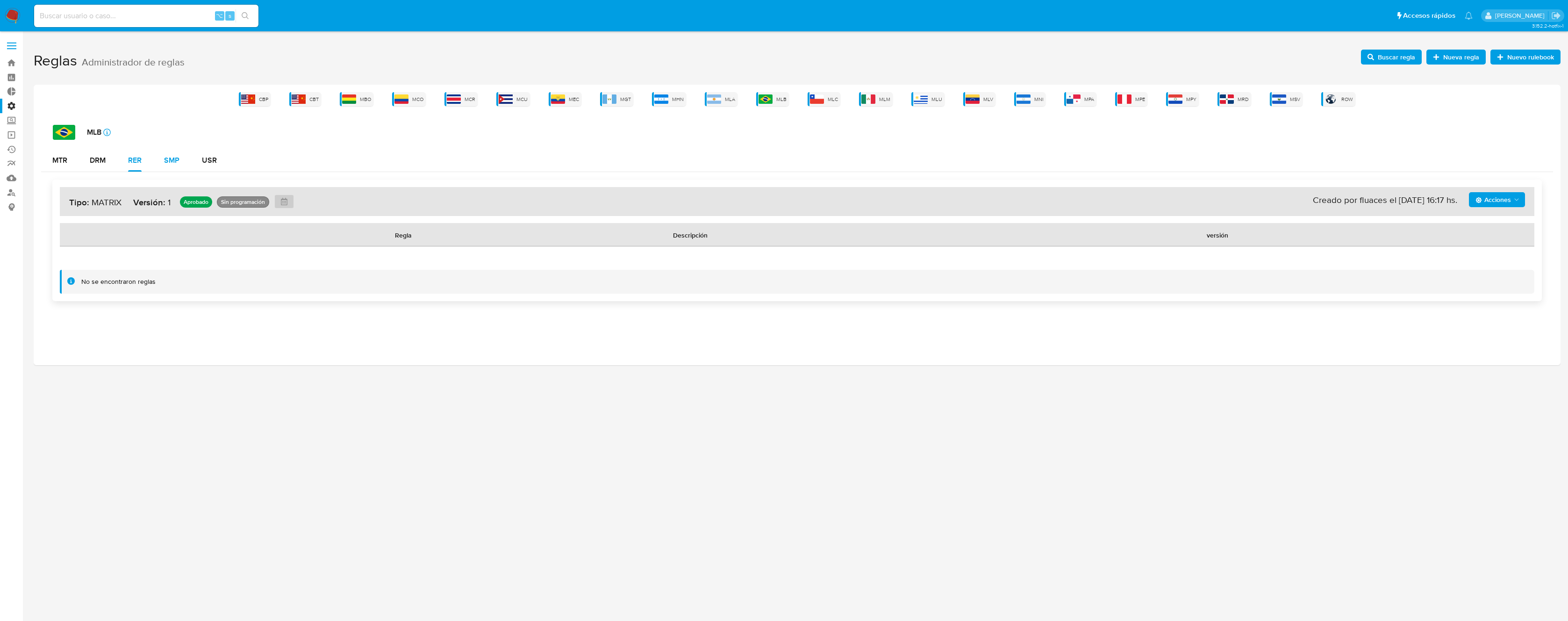
click at [171, 164] on div "SMP" at bounding box center [172, 160] width 16 height 8
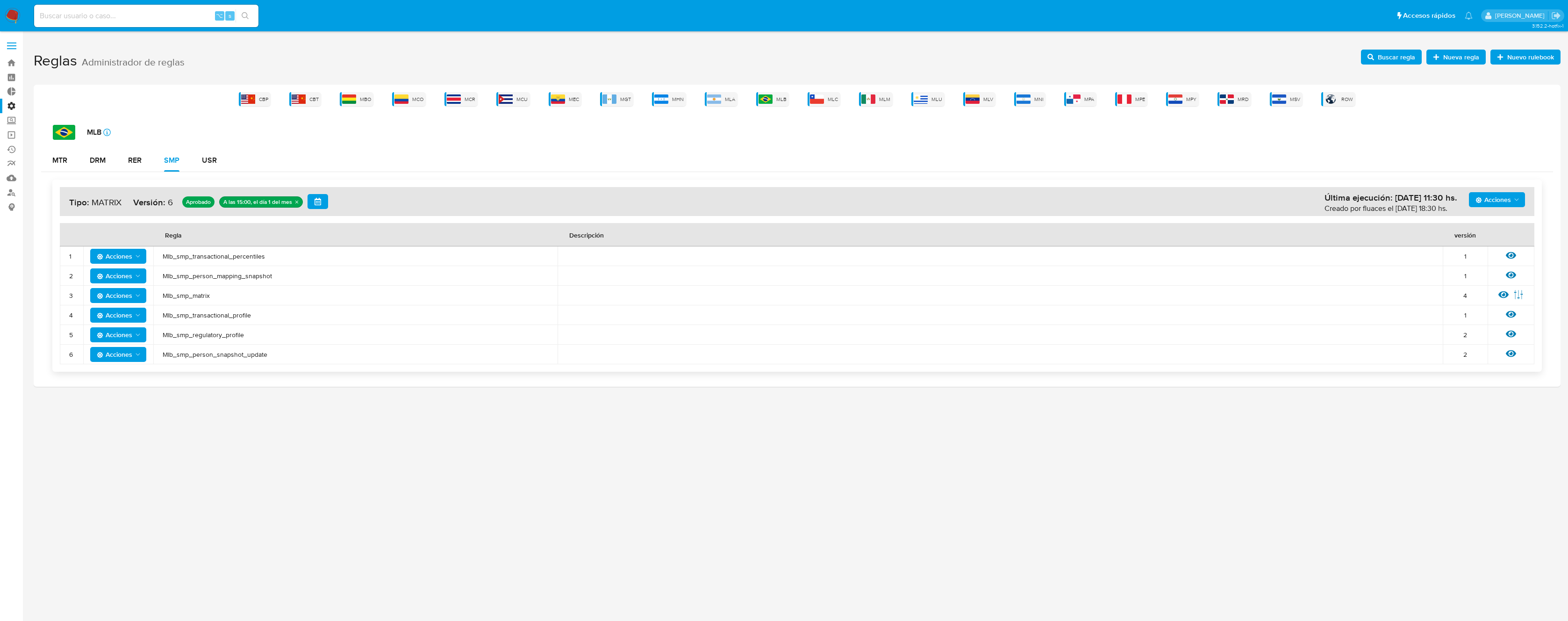
drag, startPoint x: 276, startPoint y: 358, endPoint x: 164, endPoint y: 255, distance: 152.2
click at [163, 255] on tbody "1 Acciones Mlb_smp_transactional_percentiles 1 Ver regla 2 Acciones Mlb_smp_per…" at bounding box center [797, 305] width 1474 height 118
click at [318, 339] on td "Mlb_smp_regulatory_profile" at bounding box center [356, 334] width 404 height 20
drag, startPoint x: 325, startPoint y: 363, endPoint x: 45, endPoint y: 232, distance: 309.1
click at [45, 232] on div "Acciones Última ejecución: [DATE] 11:30 hs. Creado por fluaces el [DATE] 18:30 …" at bounding box center [796, 275] width 1512 height 207
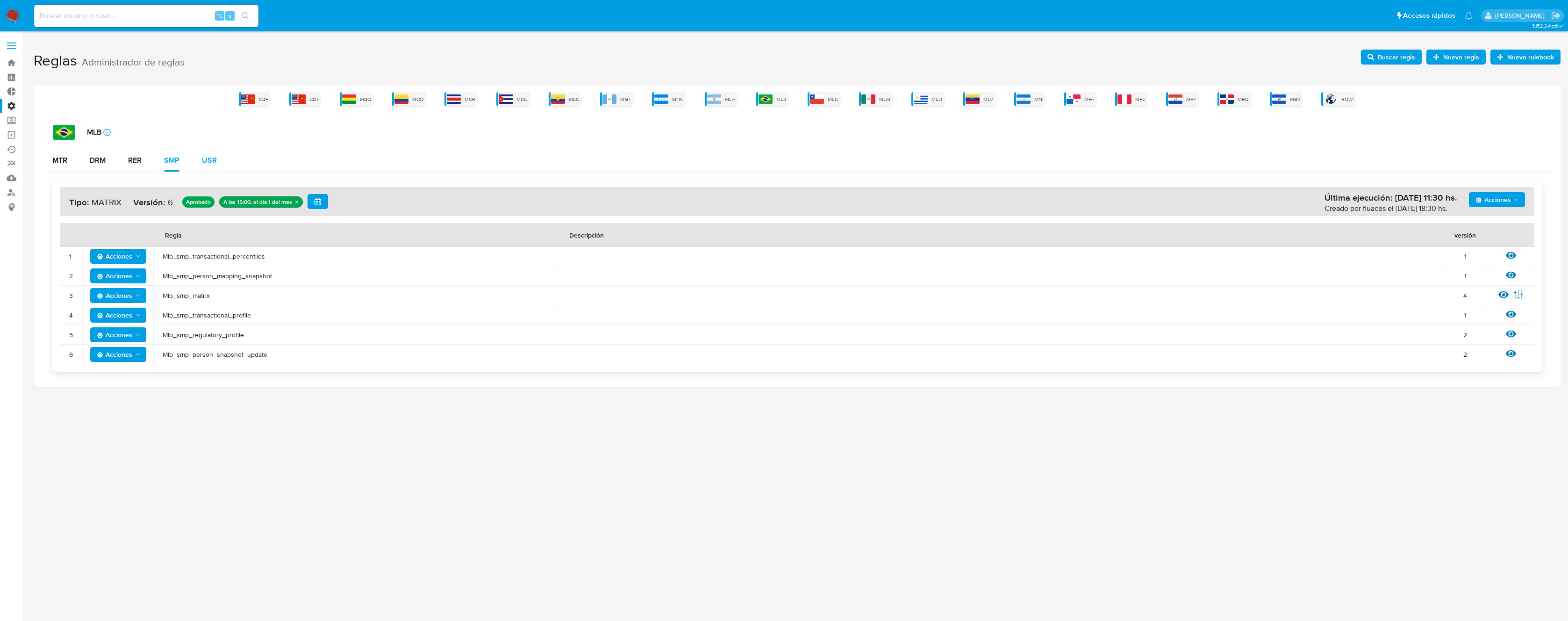
click at [206, 160] on div "USR" at bounding box center [209, 160] width 15 height 8
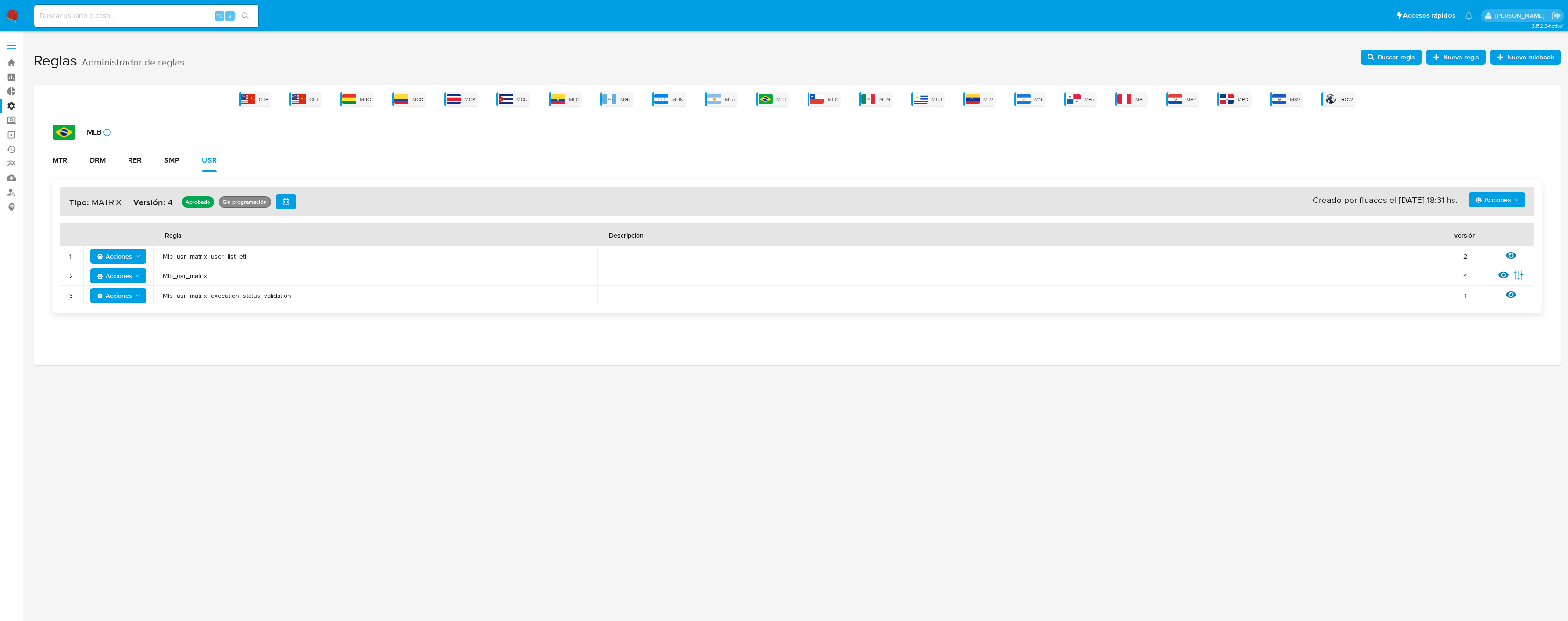
drag, startPoint x: 314, startPoint y: 296, endPoint x: 92, endPoint y: 231, distance: 231.3
click at [92, 231] on table "Regla Descripción versión 1 Acciones Mlb_usr_matrix_user_list_etl 2 Ver regla 2…" at bounding box center [797, 264] width 1474 height 82
click at [712, 100] on img at bounding box center [714, 99] width 14 height 10
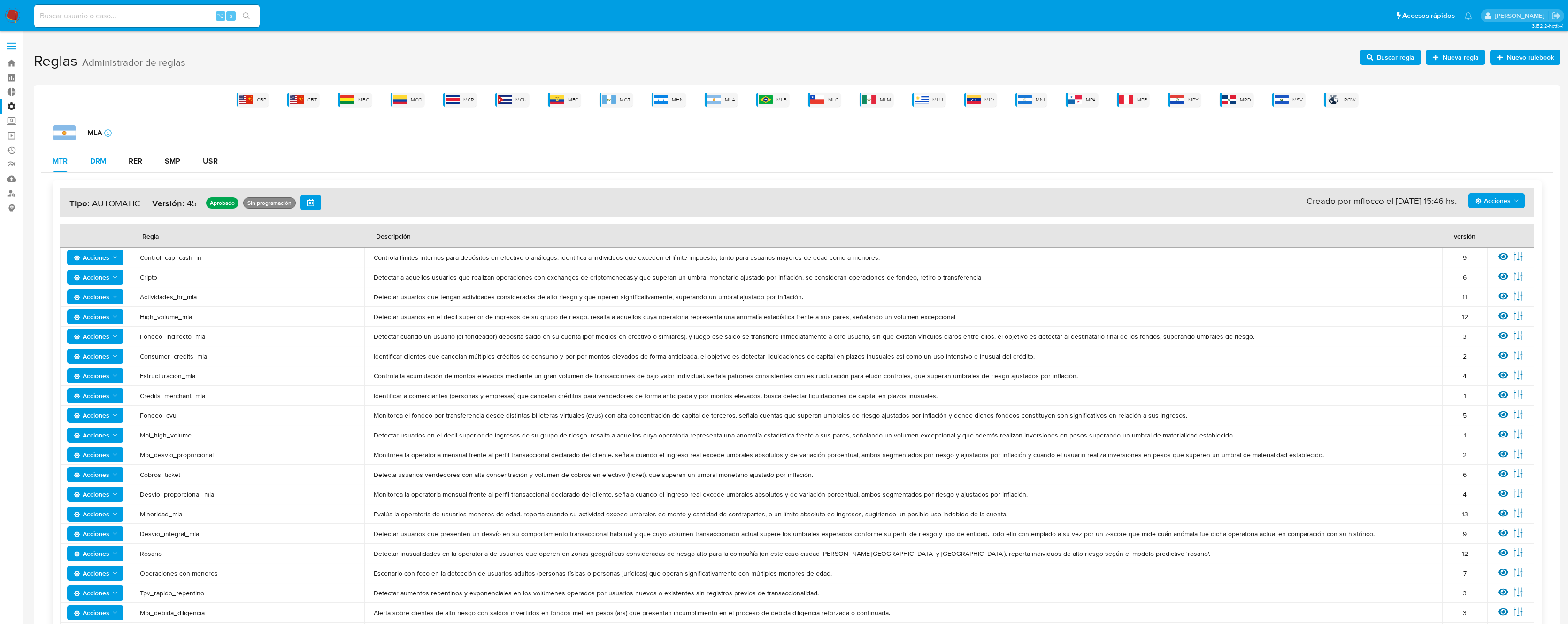
click at [105, 160] on div "DRM" at bounding box center [98, 160] width 16 height 8
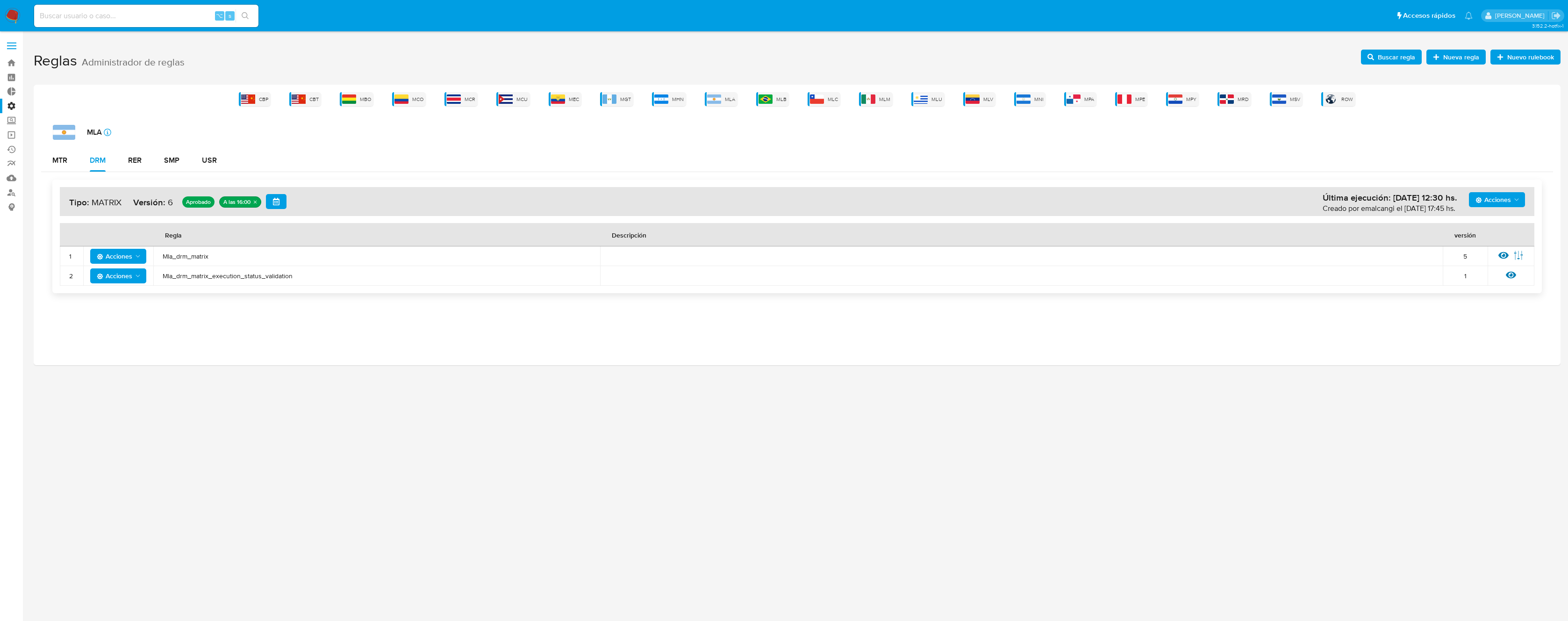
drag, startPoint x: 316, startPoint y: 279, endPoint x: 89, endPoint y: 239, distance: 230.5
click at [89, 239] on table "Regla Descripción versión 1 Acciones Mla_drm_matrix 5 Ver regla Editar parámetr…" at bounding box center [797, 254] width 1474 height 62
click at [137, 164] on div "RER" at bounding box center [135, 160] width 14 height 8
click at [283, 255] on span "Mla_rer_regulated_users_expired_risks_user_list" at bounding box center [391, 256] width 456 height 9
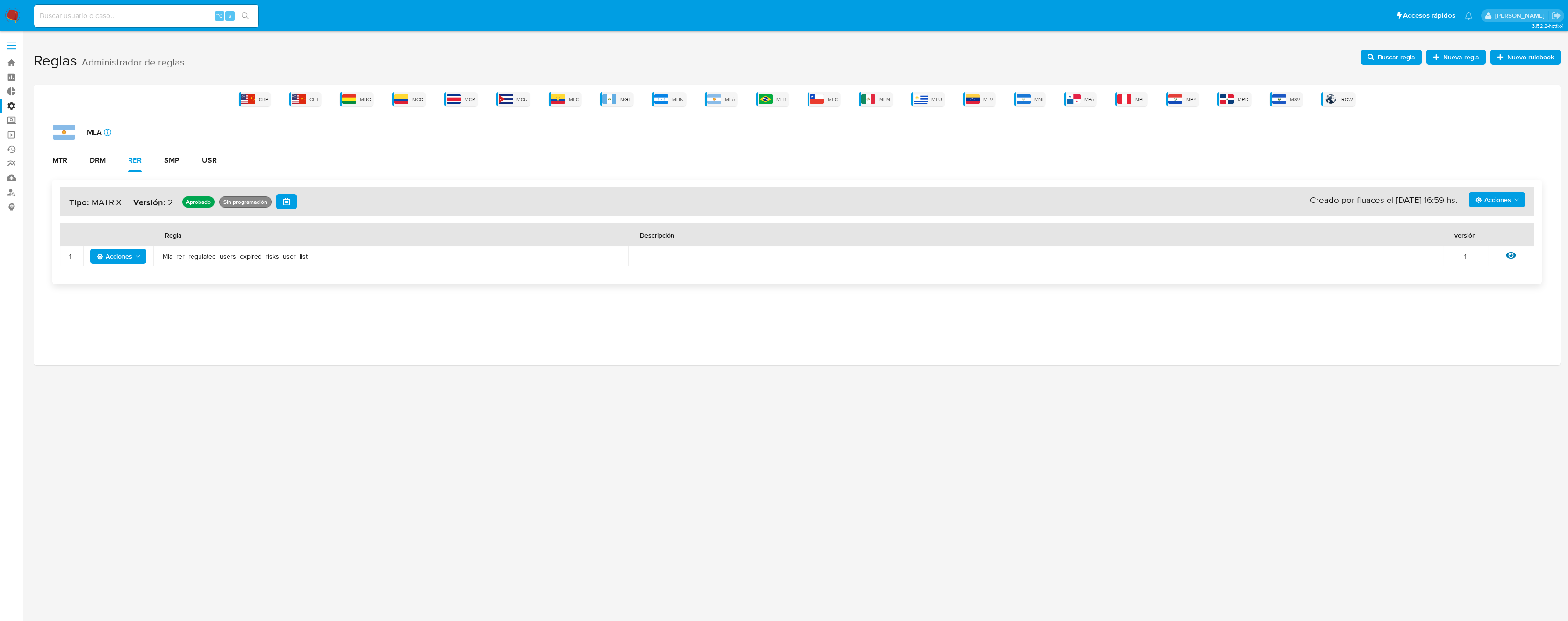
click at [284, 255] on span "Mla_rer_regulated_users_expired_risks_user_list" at bounding box center [391, 256] width 456 height 9
click at [189, 154] on button "SMP" at bounding box center [172, 160] width 38 height 23
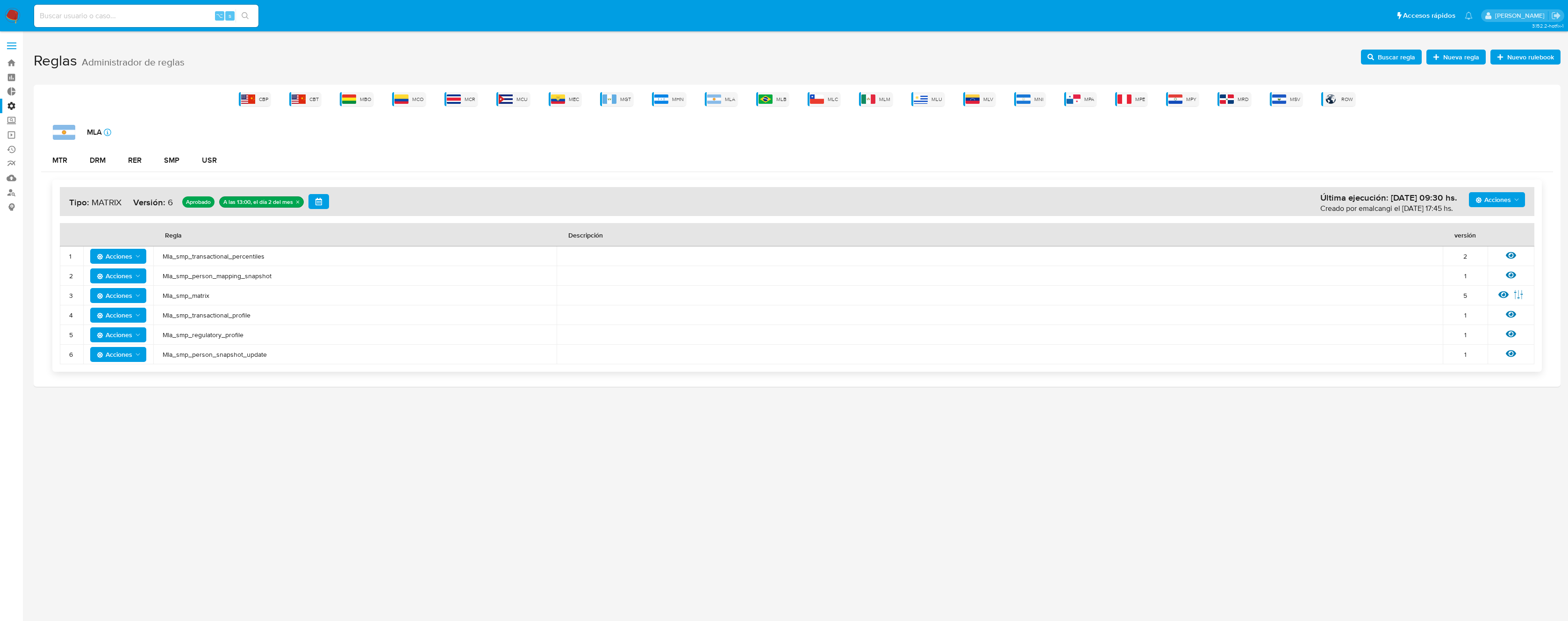
drag, startPoint x: 288, startPoint y: 355, endPoint x: 82, endPoint y: 242, distance: 235.0
click at [82, 242] on table "Regla Descripción versión 1 Acciones Mla_smp_transactional_percentiles 2 Ver re…" at bounding box center [797, 293] width 1474 height 141
click at [200, 160] on button "USR" at bounding box center [209, 160] width 37 height 23
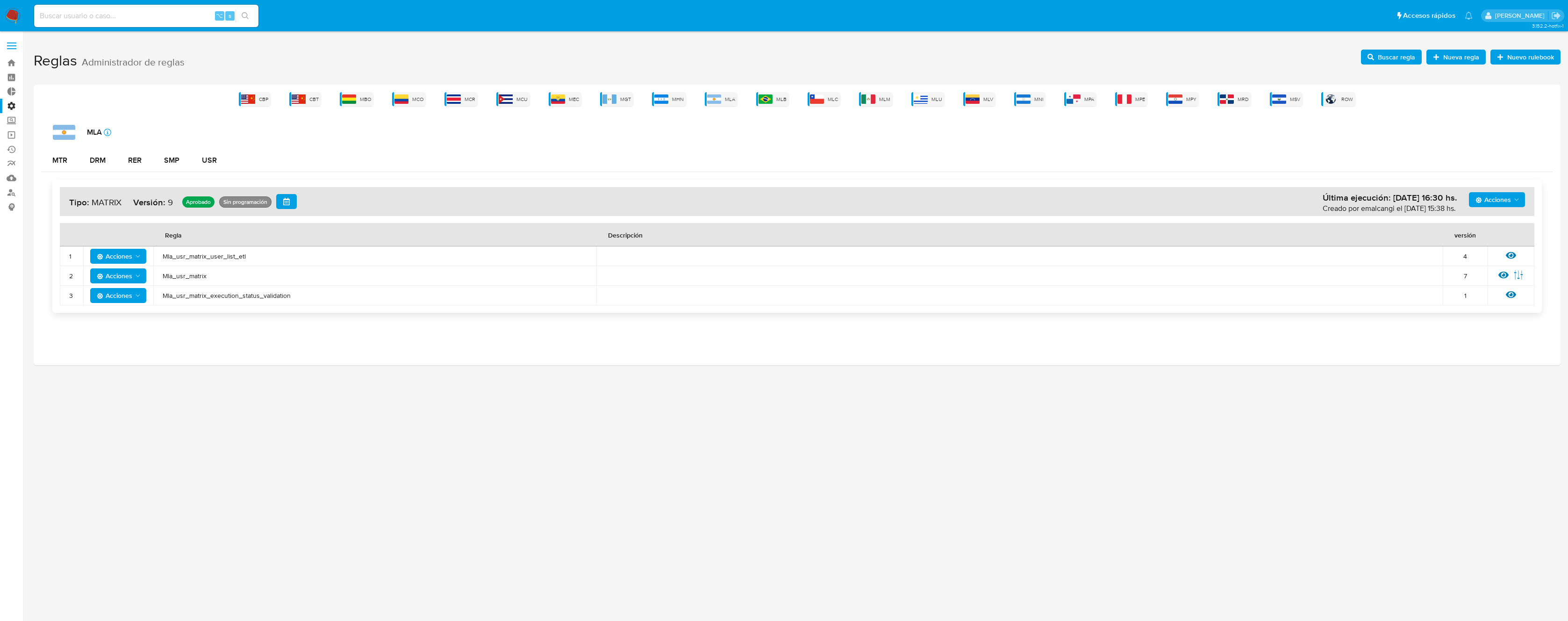
drag, startPoint x: 109, startPoint y: 230, endPoint x: 301, endPoint y: 292, distance: 201.8
click at [314, 298] on table "Regla Descripción versión 1 Acciones Mla_usr_matrix_user_list_etl 4 Ver regla 2…" at bounding box center [797, 264] width 1474 height 82
click at [874, 98] on img at bounding box center [868, 99] width 14 height 10
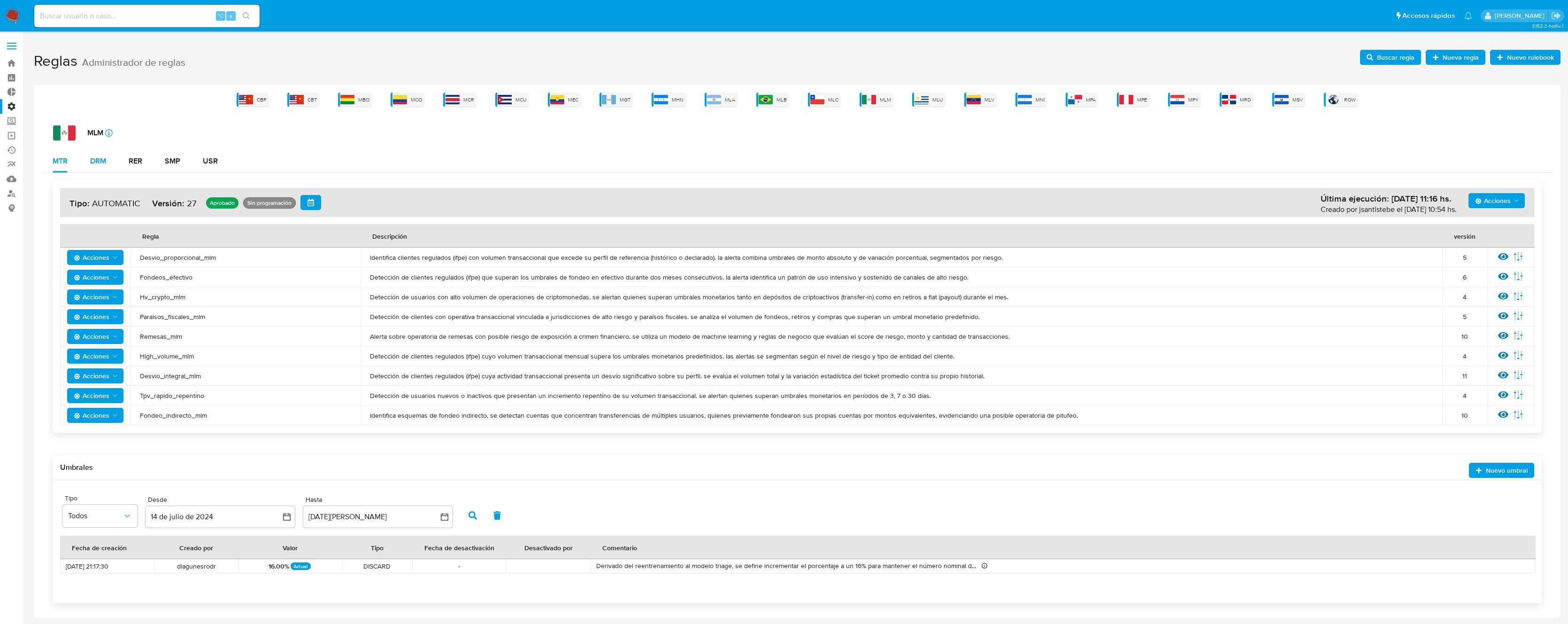
click at [96, 154] on div "DRM" at bounding box center [98, 161] width 16 height 23
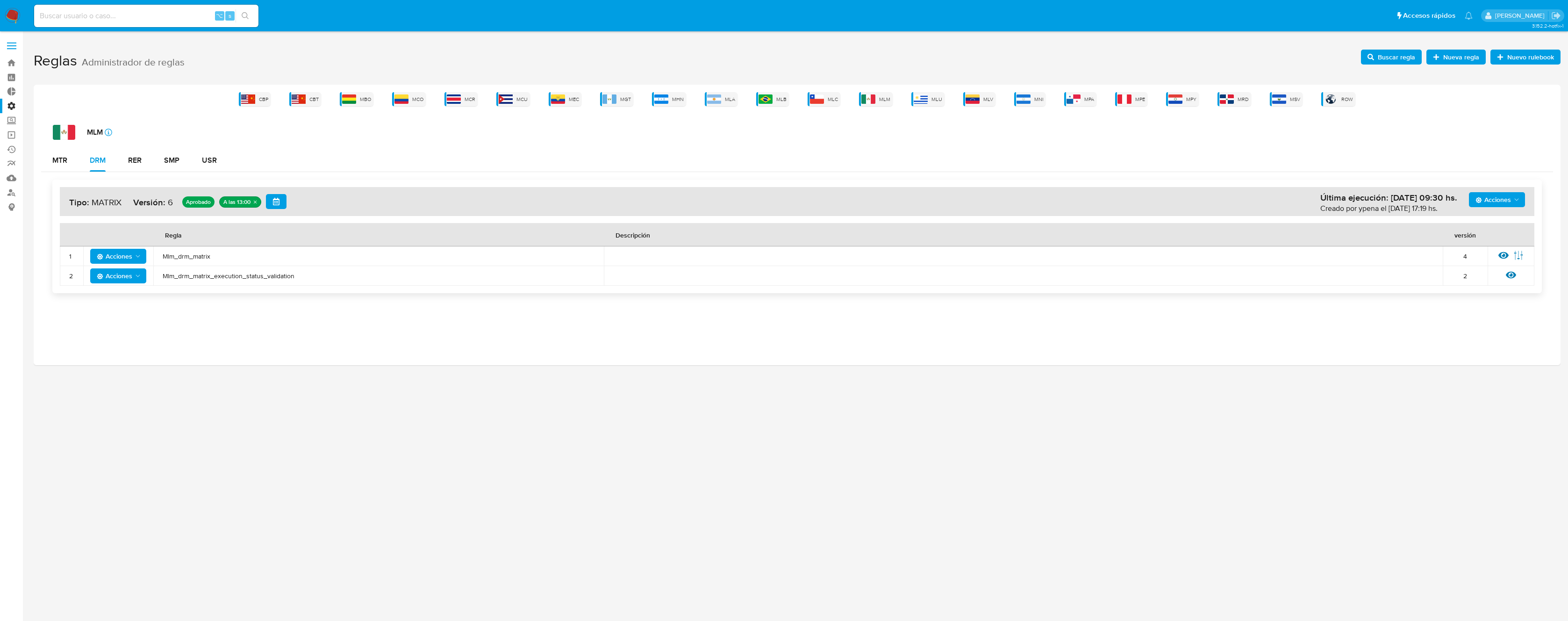
drag, startPoint x: 373, startPoint y: 283, endPoint x: 86, endPoint y: 252, distance: 288.7
click at [86, 252] on tbody "1 Acciones Mlm_drm_matrix 4 Ver regla Editar parámetros 2 Acciones Mlm_drm_matr…" at bounding box center [797, 265] width 1474 height 39
click at [174, 320] on div "CBP CBT MBO MCO MCR MCU MEC MGT MHN MLA MLB MLC MLM MLU MLV MNI MPA MPE MPY MRD…" at bounding box center [797, 225] width 1526 height 280
drag, startPoint x: 198, startPoint y: 296, endPoint x: 76, endPoint y: 236, distance: 136.0
click at [76, 236] on div "Acciones Última ejecución: [DATE] 09:30 hs. Creado por ypena el [DATE] 17:19 hs…" at bounding box center [796, 236] width 1512 height 128
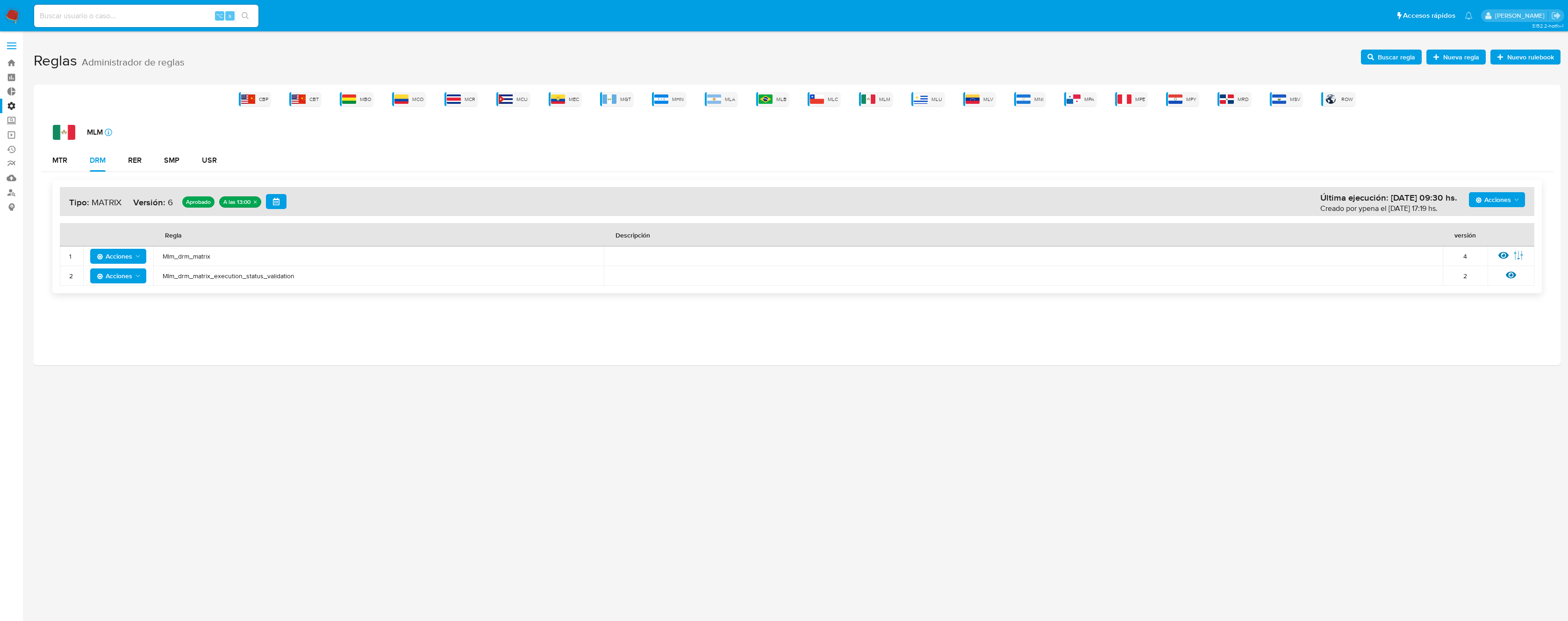
drag, startPoint x: 77, startPoint y: 229, endPoint x: 300, endPoint y: 276, distance: 227.9
click at [300, 276] on table "Regla Descripción versión 1 Acciones Mlm_drm_matrix 4 Ver regla Editar parámetr…" at bounding box center [797, 254] width 1474 height 62
click at [147, 160] on button "RER" at bounding box center [134, 160] width 36 height 23
drag, startPoint x: 320, startPoint y: 256, endPoint x: 160, endPoint y: 258, distance: 160.0
click at [160, 258] on td "Mlm_rer_regulated_users_expired_risks_user_list" at bounding box center [393, 256] width 479 height 20
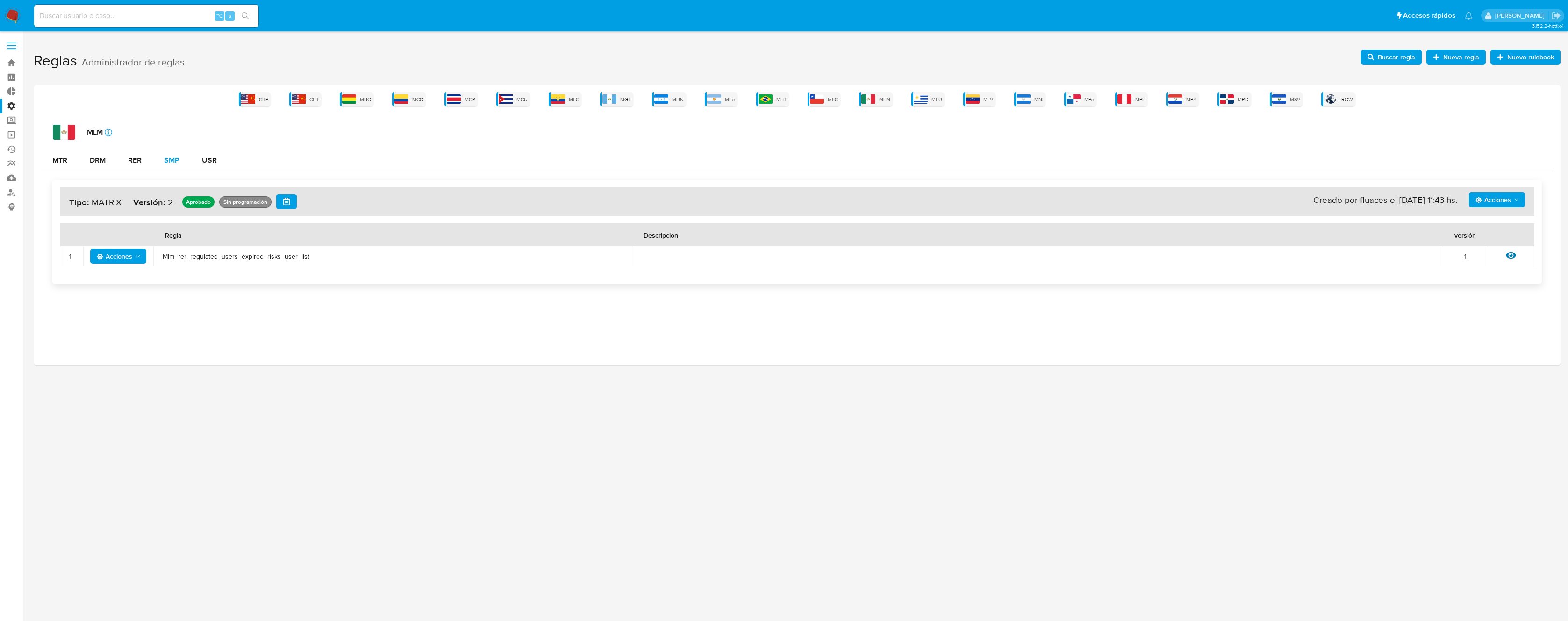
click at [165, 162] on div "SMP" at bounding box center [172, 160] width 16 height 8
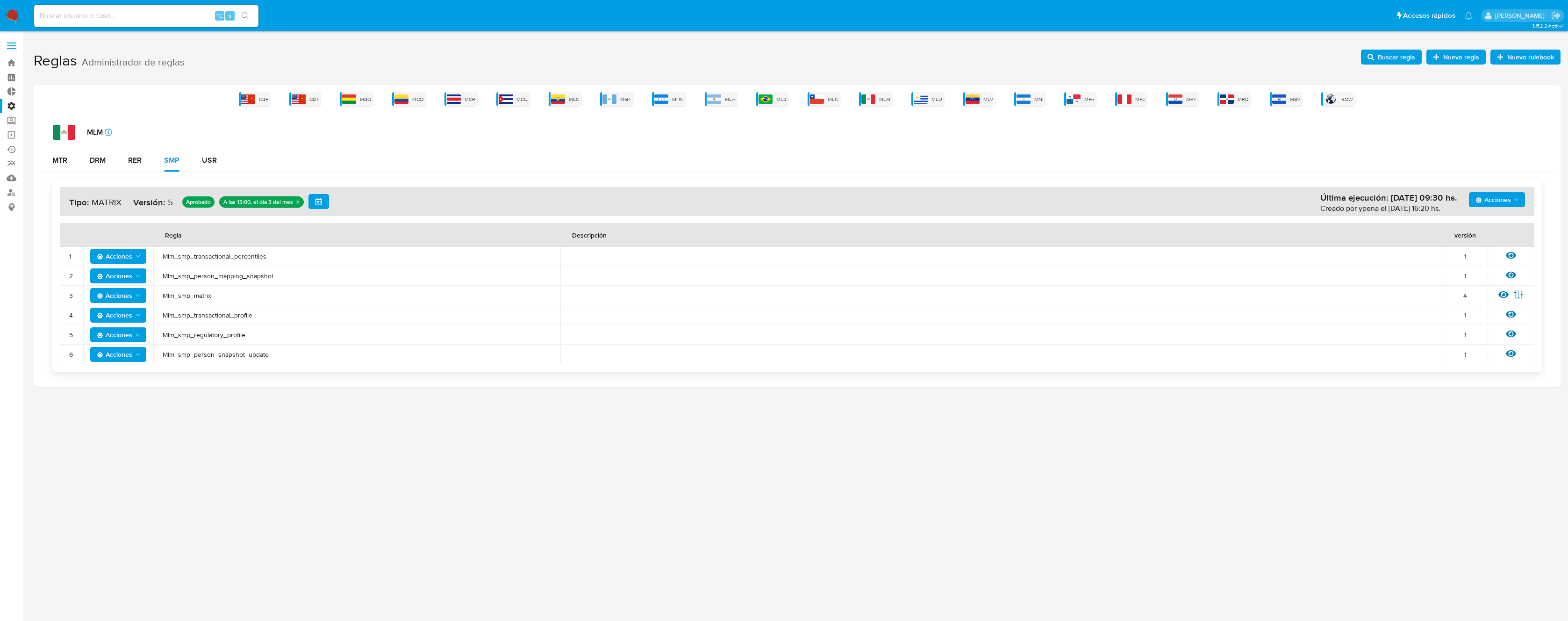
drag, startPoint x: 113, startPoint y: 231, endPoint x: 300, endPoint y: 363, distance: 228.9
click at [300, 363] on table "Regla Descripción versión 1 Acciones Mlm_smp_transactional_percentiles 1 Ver re…" at bounding box center [797, 293] width 1474 height 141
click at [210, 164] on div "USR" at bounding box center [209, 160] width 15 height 8
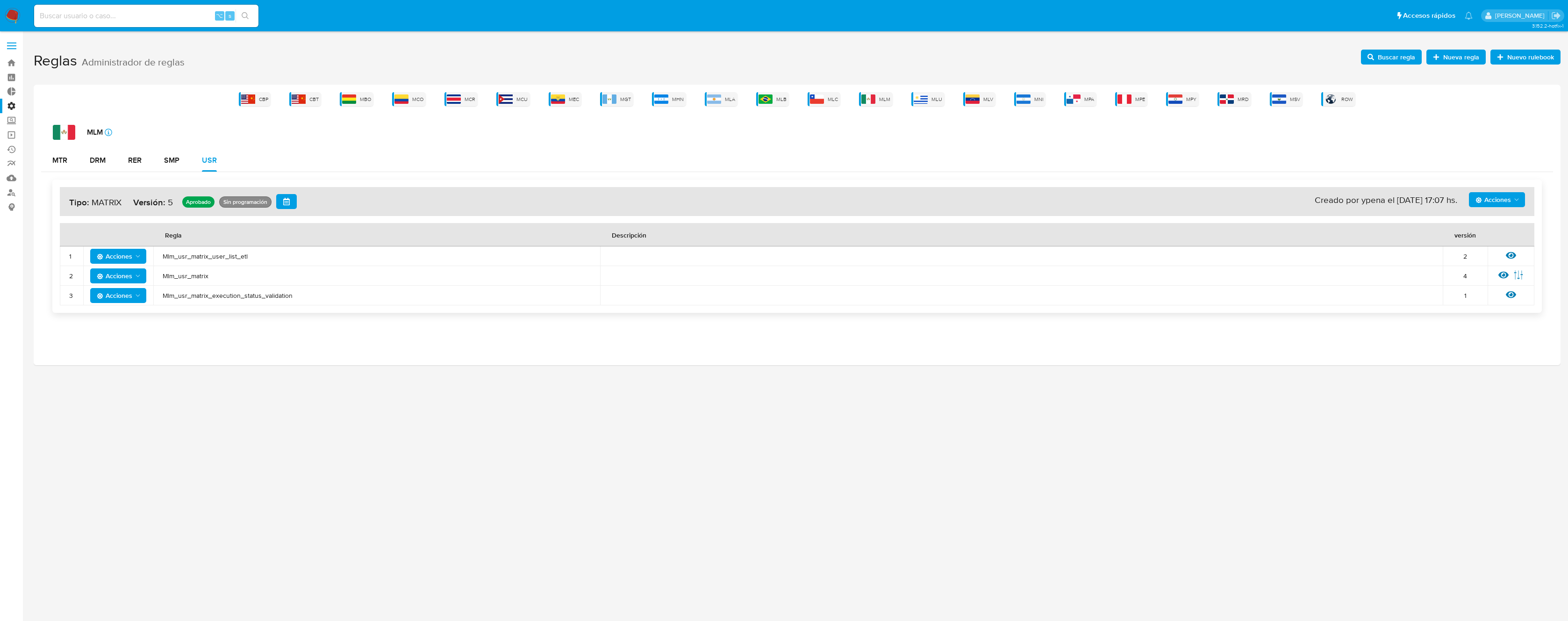
drag, startPoint x: 120, startPoint y: 232, endPoint x: 309, endPoint y: 297, distance: 199.9
click at [308, 298] on table "Regla Descripción versión 1 Acciones Mlm_usr_matrix_user_list_etl 2 Ver regla 2…" at bounding box center [797, 264] width 1474 height 82
click at [829, 101] on span "MLC" at bounding box center [833, 99] width 10 height 7
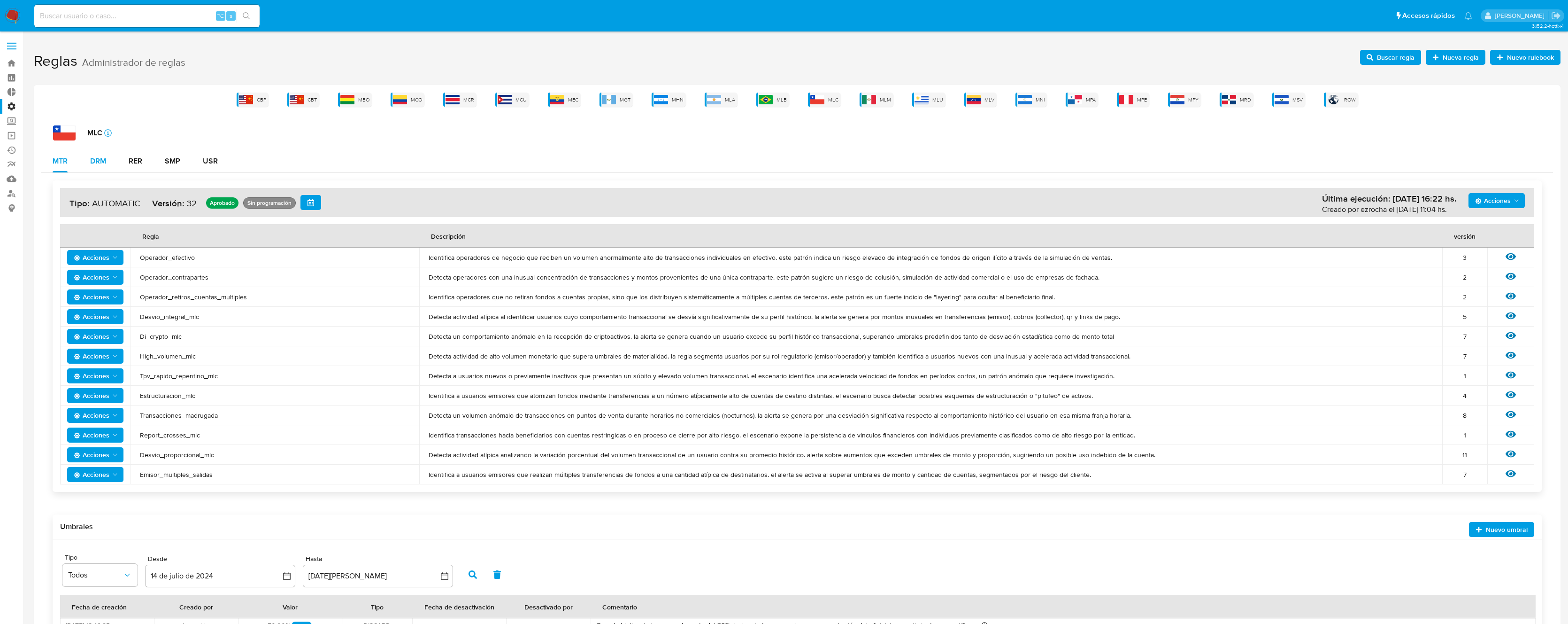
click at [104, 159] on div "DRM" at bounding box center [98, 160] width 16 height 8
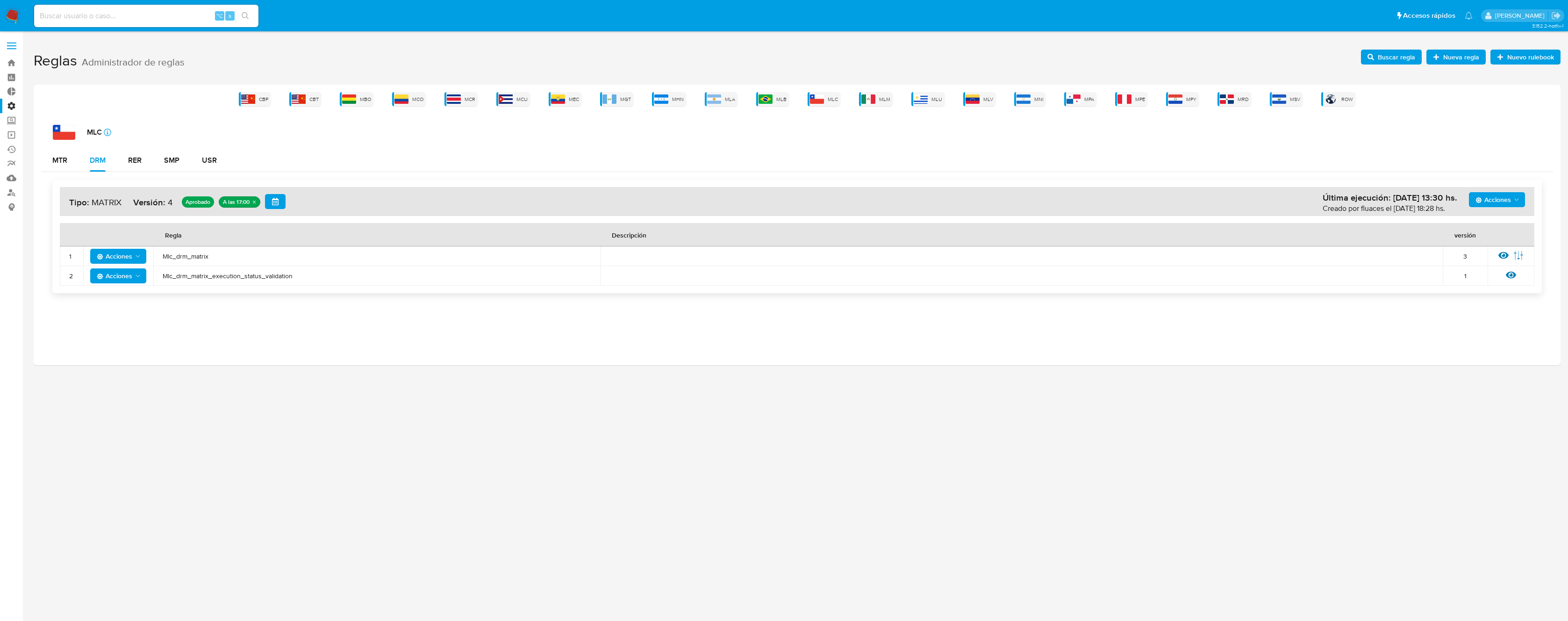
drag, startPoint x: 311, startPoint y: 278, endPoint x: 85, endPoint y: 232, distance: 230.6
click at [85, 231] on table "Regla Descripción versión 1 Acciones Mlc_drm_matrix 3 Ver regla Editar parámetr…" at bounding box center [797, 254] width 1474 height 62
click at [130, 160] on div "RER" at bounding box center [135, 160] width 14 height 8
click at [288, 262] on td "Mlc_rer_regulated_users_expired_risks_user_list" at bounding box center [390, 256] width 474 height 20
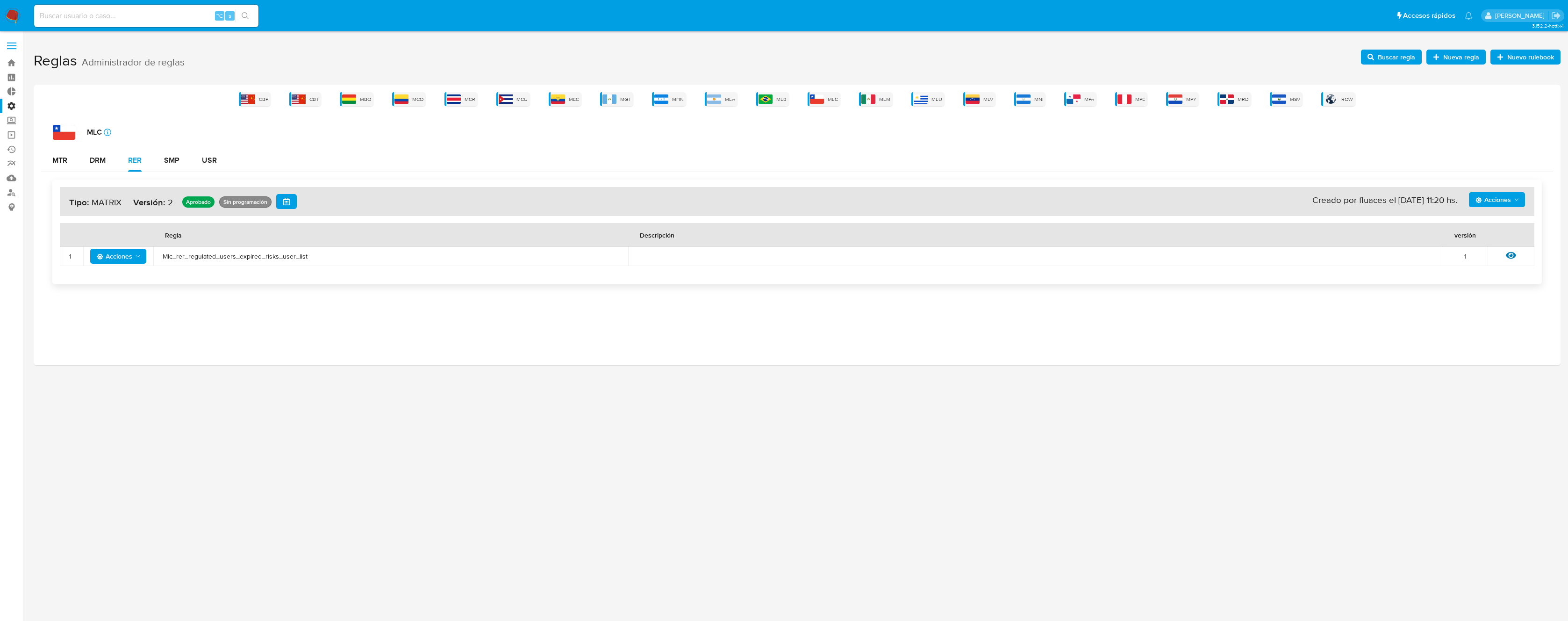
click at [282, 258] on span "Mlc_rer_regulated_users_expired_risks_user_list" at bounding box center [391, 256] width 456 height 9
click at [169, 160] on div "SMP" at bounding box center [172, 160] width 16 height 8
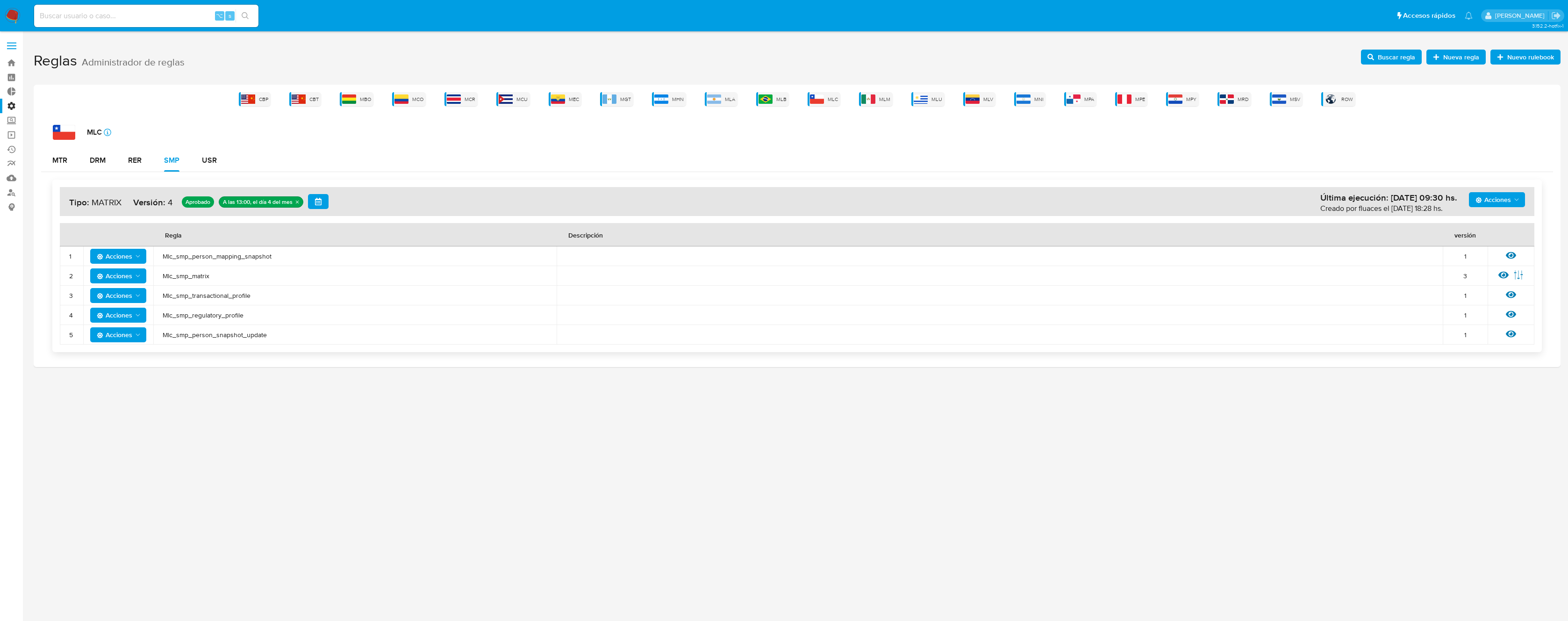
drag, startPoint x: 114, startPoint y: 230, endPoint x: 379, endPoint y: 325, distance: 281.5
click at [365, 344] on div "Acciones Última ejecución: [DATE] 09:30 hs. Creado por fluaces el [DATE] 18:28 …" at bounding box center [796, 265] width 1489 height 173
drag, startPoint x: 284, startPoint y: 332, endPoint x: 148, endPoint y: 246, distance: 160.9
click at [157, 255] on tbody "1 Acciones Mlc_smp_person_mapping_snapshot 1 Ver regla 2 Acciones Mlc_smp_matri…" at bounding box center [797, 295] width 1474 height 98
drag, startPoint x: 134, startPoint y: 229, endPoint x: 276, endPoint y: 341, distance: 180.9
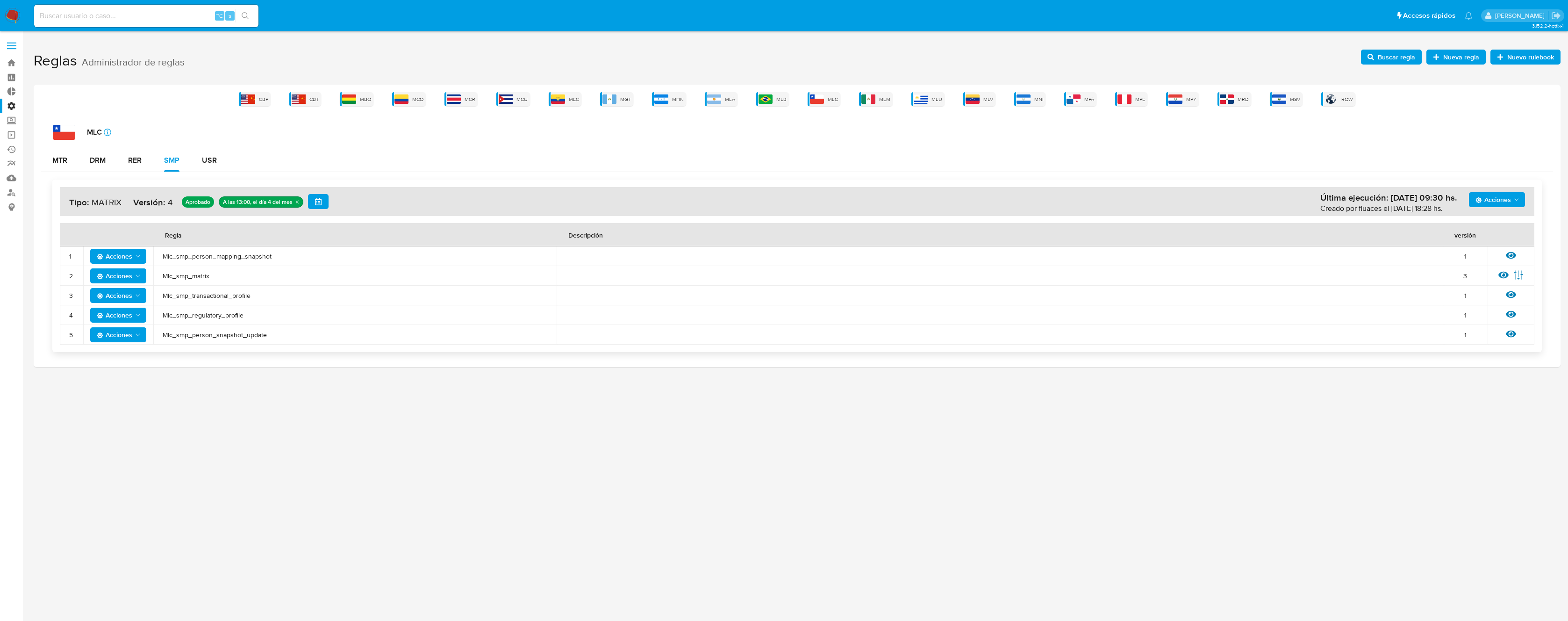
click at [276, 341] on table "Regla Descripción versión 1 Acciones Mlc_smp_person_mapping_snapshot 1 Ver regl…" at bounding box center [797, 284] width 1474 height 121
click at [406, 95] on img at bounding box center [402, 99] width 14 height 10
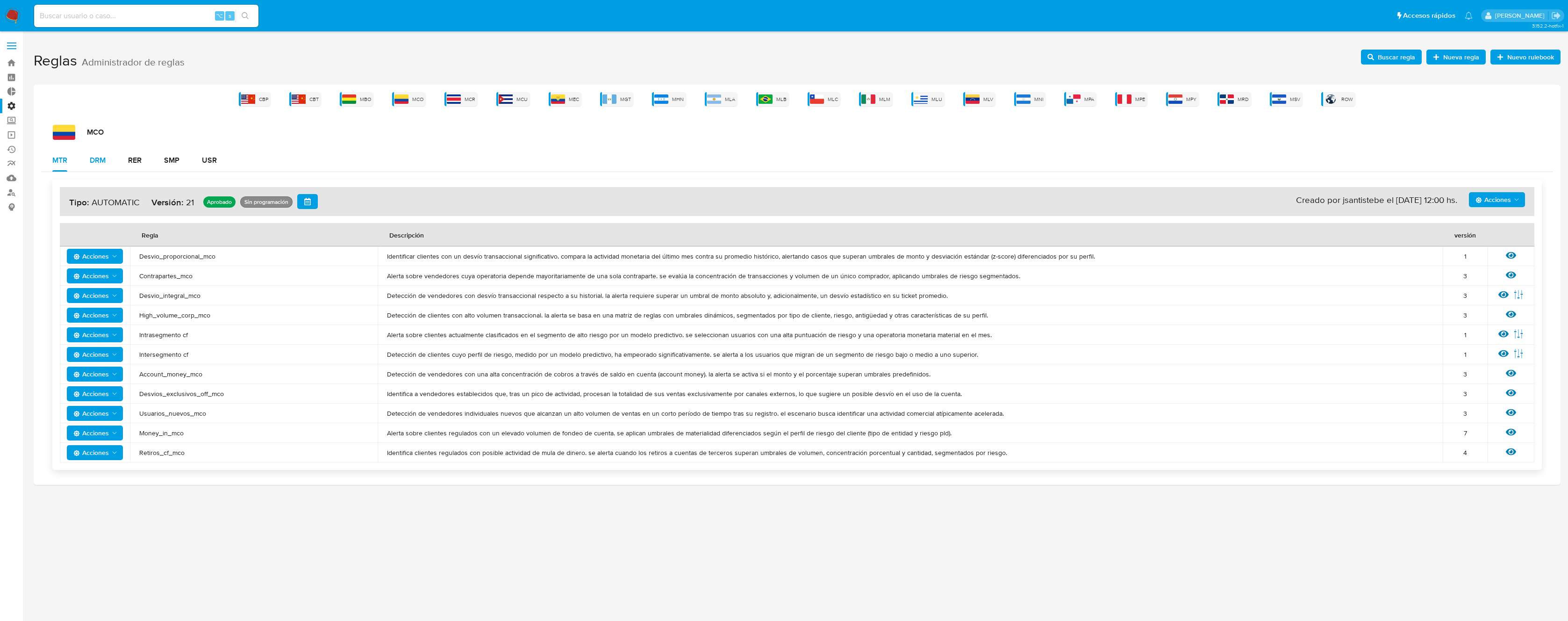
click at [97, 161] on div "DRM" at bounding box center [97, 160] width 16 height 8
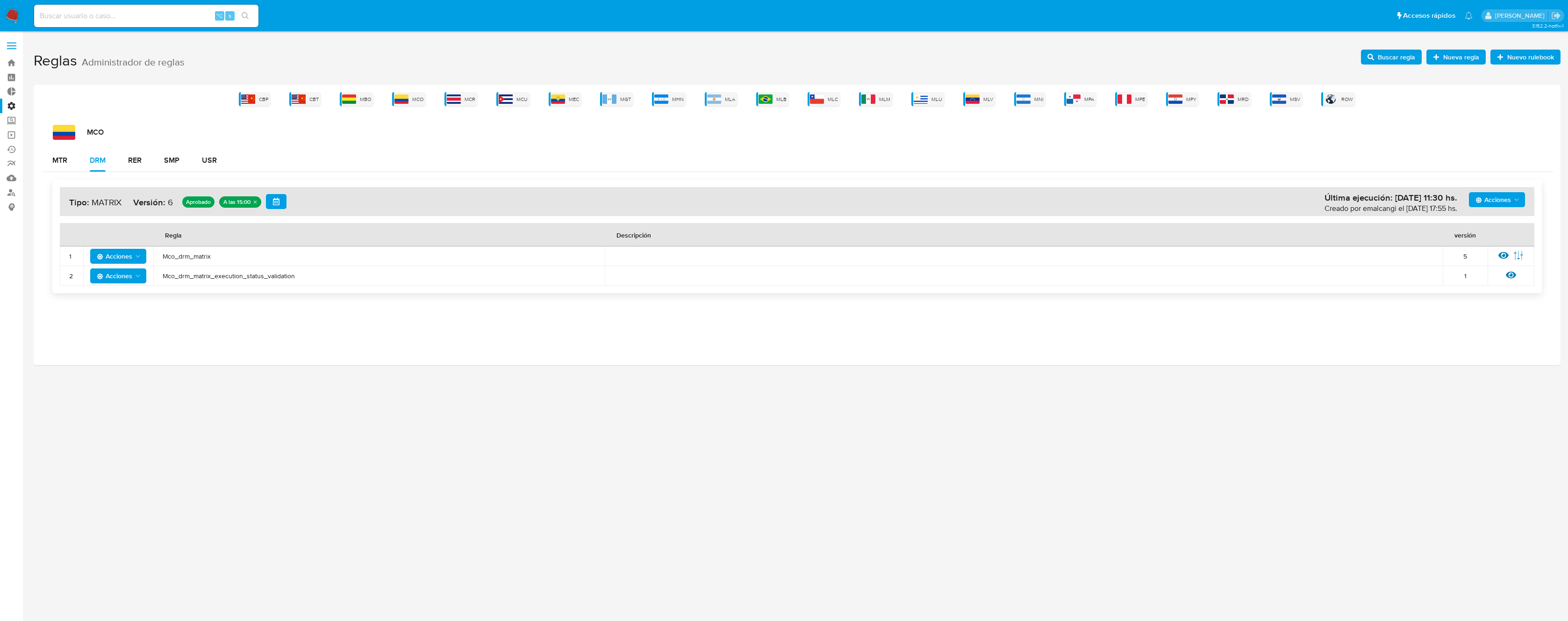
drag, startPoint x: 105, startPoint y: 230, endPoint x: 292, endPoint y: 280, distance: 193.6
click at [304, 285] on div "Acciones Última ejecución: [DATE] 11:30 hs. Creado por emalcangi el [DATE] 17:5…" at bounding box center [796, 236] width 1489 height 114
drag, startPoint x: 310, startPoint y: 278, endPoint x: 134, endPoint y: 226, distance: 183.5
click at [134, 226] on table "Regla Descripción versión 1 Acciones Mco_drm_matrix 5 Ver regla Editar parámetr…" at bounding box center [797, 254] width 1474 height 62
click at [118, 159] on button "RER" at bounding box center [134, 160] width 36 height 23
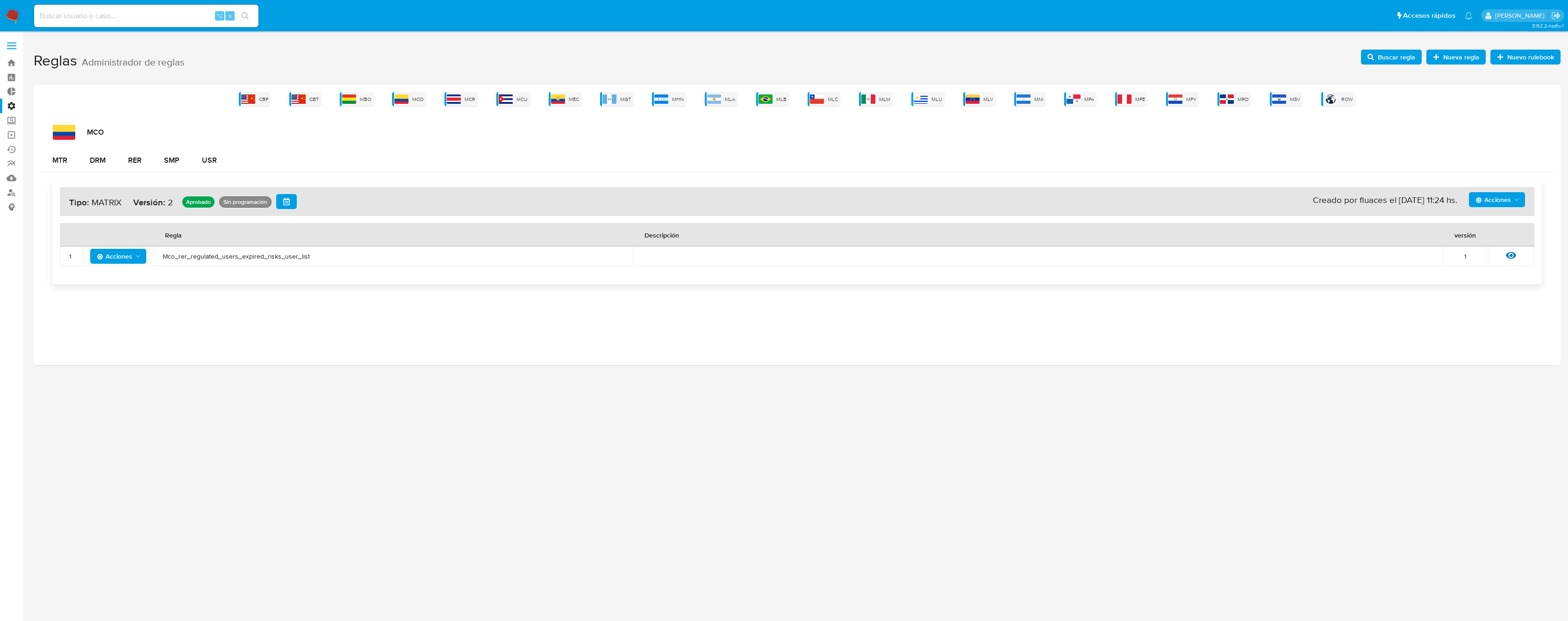
drag, startPoint x: 332, startPoint y: 257, endPoint x: 159, endPoint y: 258, distance: 173.0
click at [154, 258] on td "Mco_rer_regulated_users_expired_risks_user_list" at bounding box center [393, 256] width 480 height 20
click at [166, 162] on div "SMP" at bounding box center [172, 160] width 16 height 8
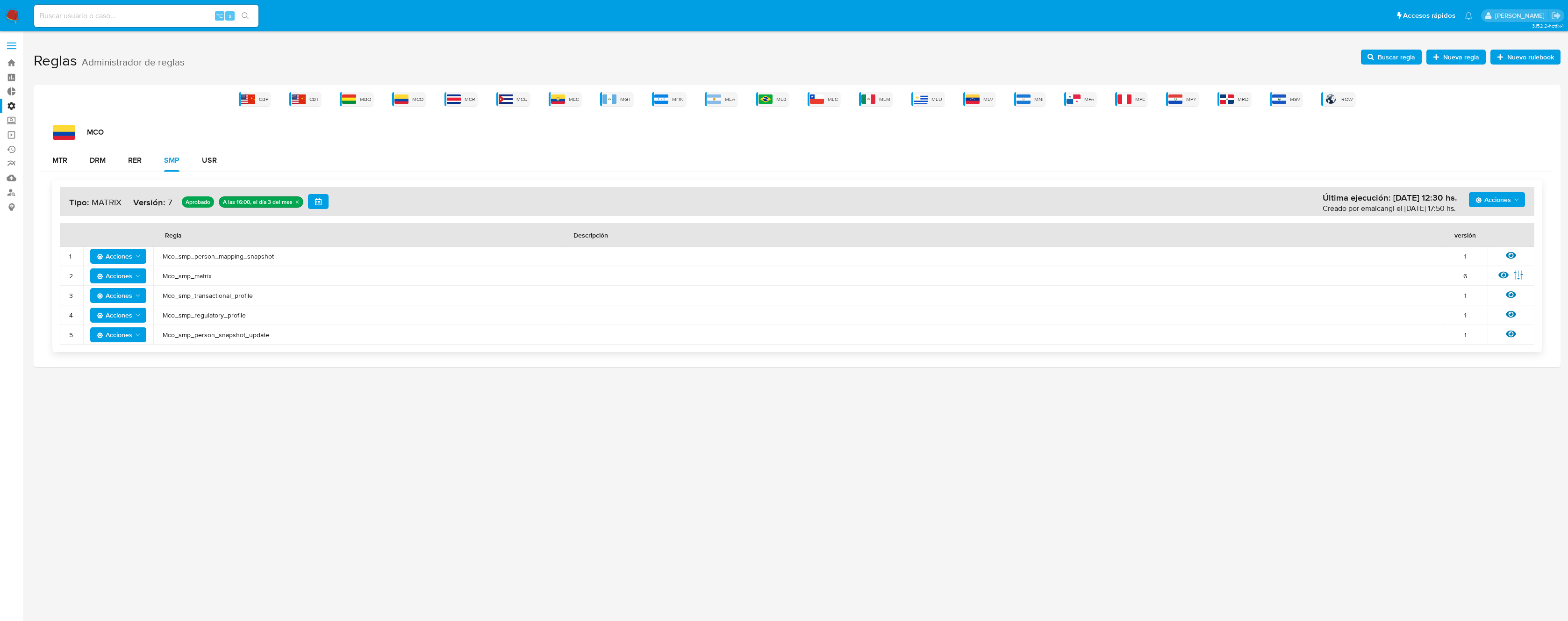
drag, startPoint x: 99, startPoint y: 231, endPoint x: 292, endPoint y: 344, distance: 223.6
click at [292, 344] on div "Acciones Última ejecución: [DATE] 12:30 hs. Creado por emalcangi el [DATE] 17:5…" at bounding box center [796, 265] width 1489 height 173
drag, startPoint x: 147, startPoint y: 232, endPoint x: 290, endPoint y: 337, distance: 177.4
click at [290, 337] on table "Regla Descripción versión 1 Acciones Mco_smp_person_mapping_snapshot 1 Ver regl…" at bounding box center [797, 284] width 1474 height 121
click at [211, 156] on div "USR" at bounding box center [209, 160] width 15 height 8
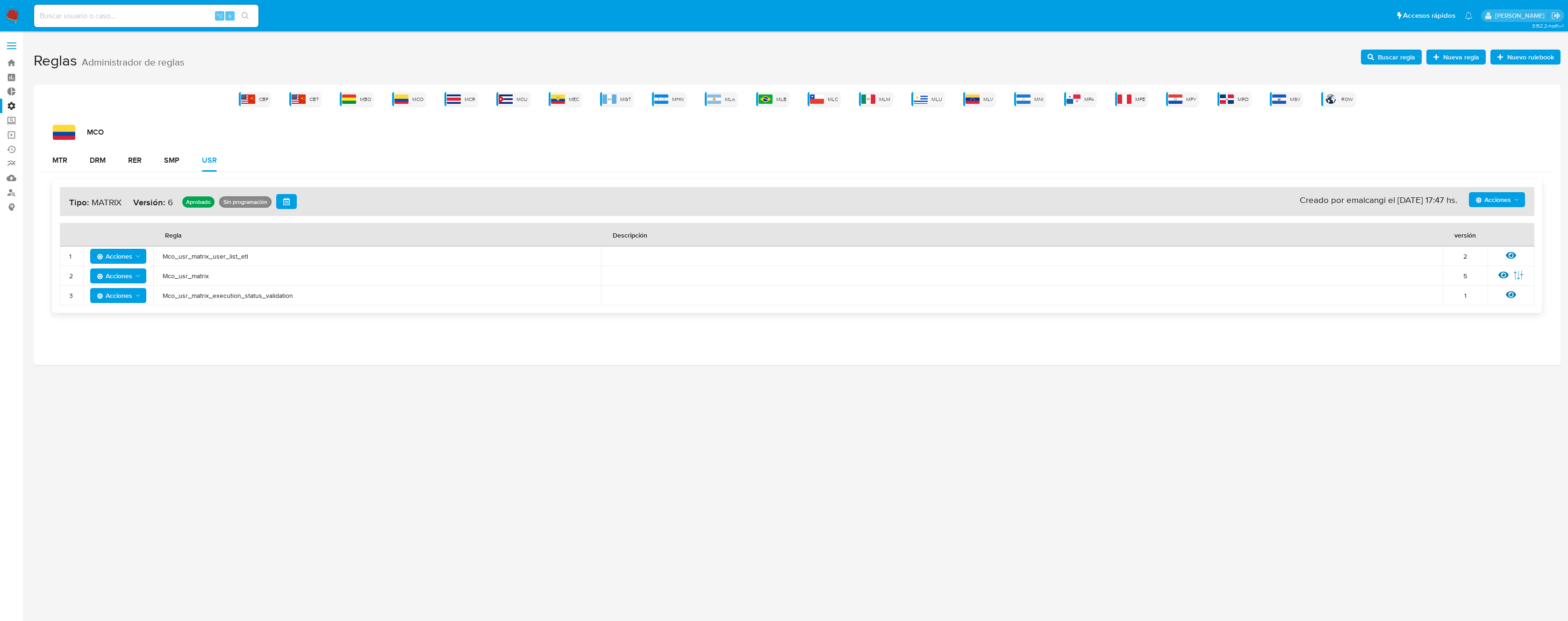
drag, startPoint x: 127, startPoint y: 232, endPoint x: 310, endPoint y: 297, distance: 194.2
click at [310, 297] on table "Regla Descripción versión 1 Acciones Mco_usr_matrix_user_list_etl 2 Ver regla 2…" at bounding box center [797, 264] width 1474 height 82
click at [927, 100] on img at bounding box center [920, 99] width 14 height 10
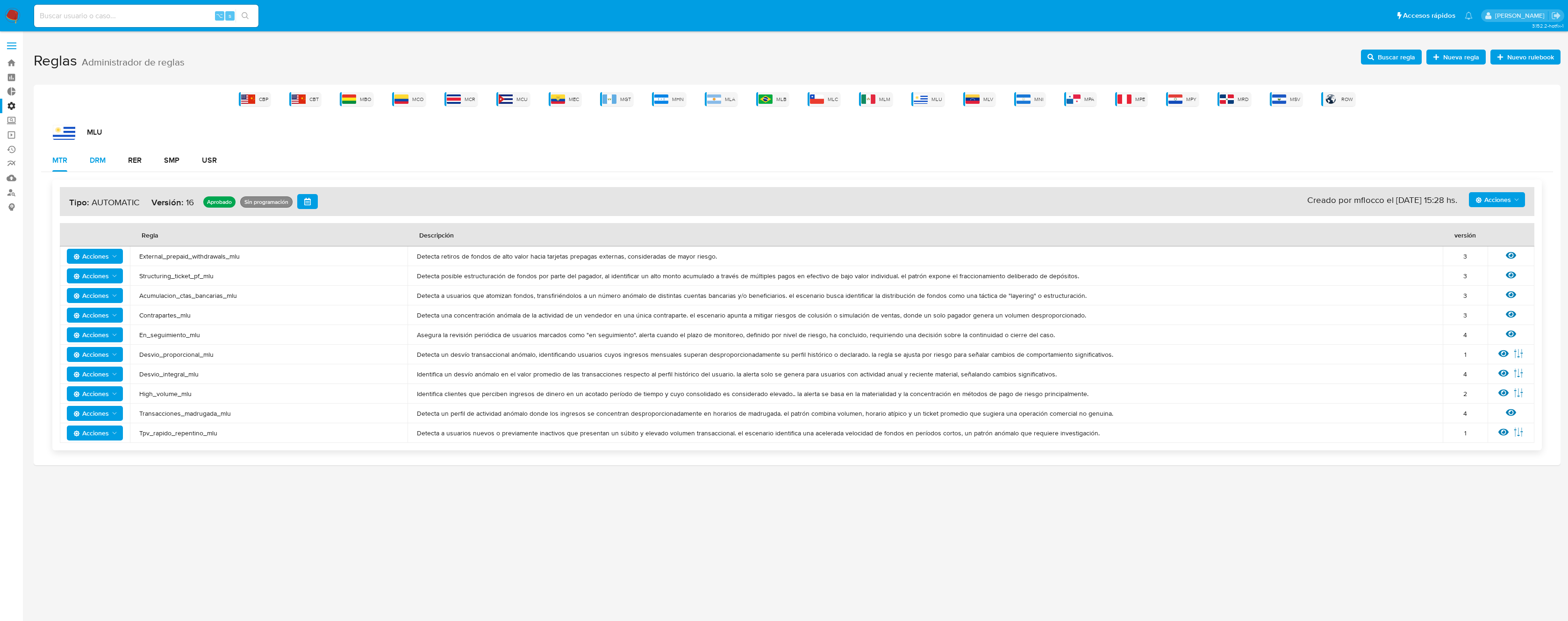
click at [105, 166] on div "DRM" at bounding box center [97, 160] width 16 height 23
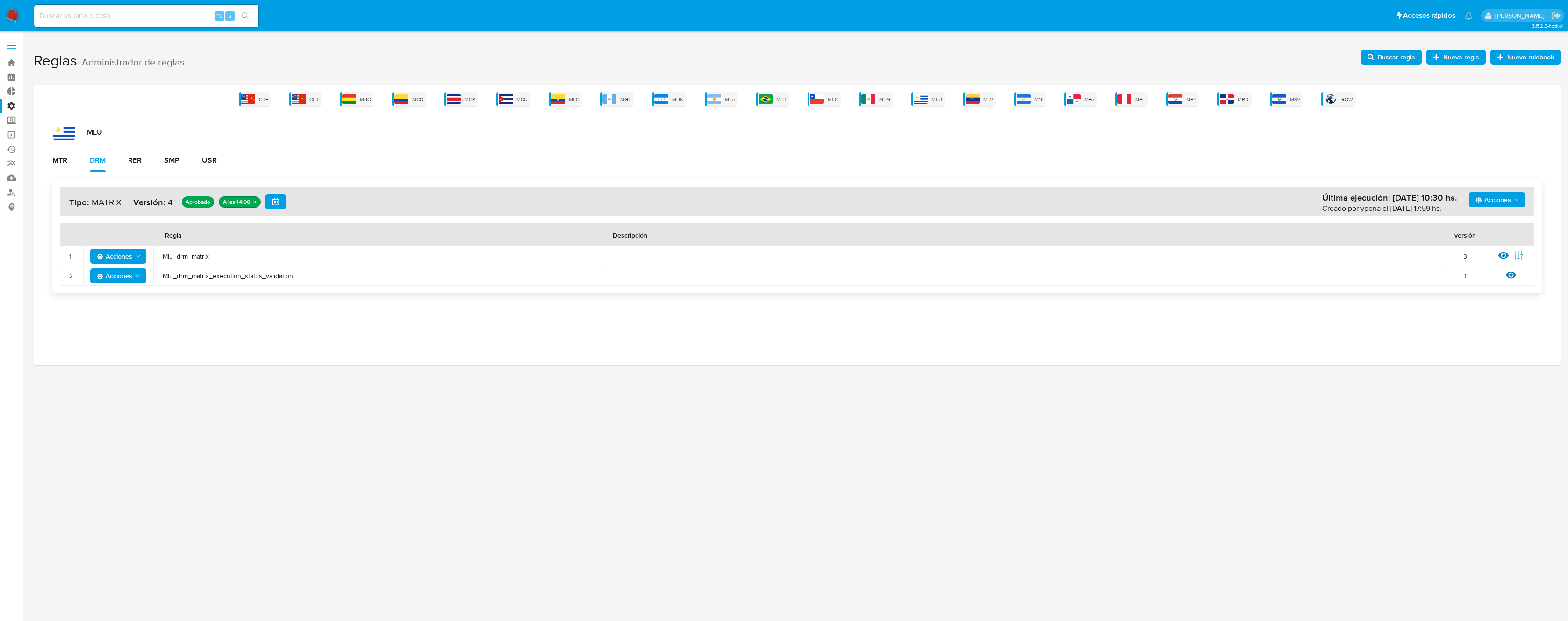
drag, startPoint x: 147, startPoint y: 232, endPoint x: 304, endPoint y: 281, distance: 164.5
click at [304, 281] on table "Regla Descripción versión 1 Acciones Mlu_drm_matrix 3 Ver regla Editar parámetr…" at bounding box center [797, 254] width 1474 height 62
click at [140, 157] on div "RER" at bounding box center [135, 160] width 14 height 8
drag, startPoint x: 137, startPoint y: 232, endPoint x: 311, endPoint y: 256, distance: 175.6
click at [311, 257] on table "Regla Descripción versión 1 Acciones Mlu_rer_regulated_users_expired_risks_user…" at bounding box center [797, 245] width 1474 height 43
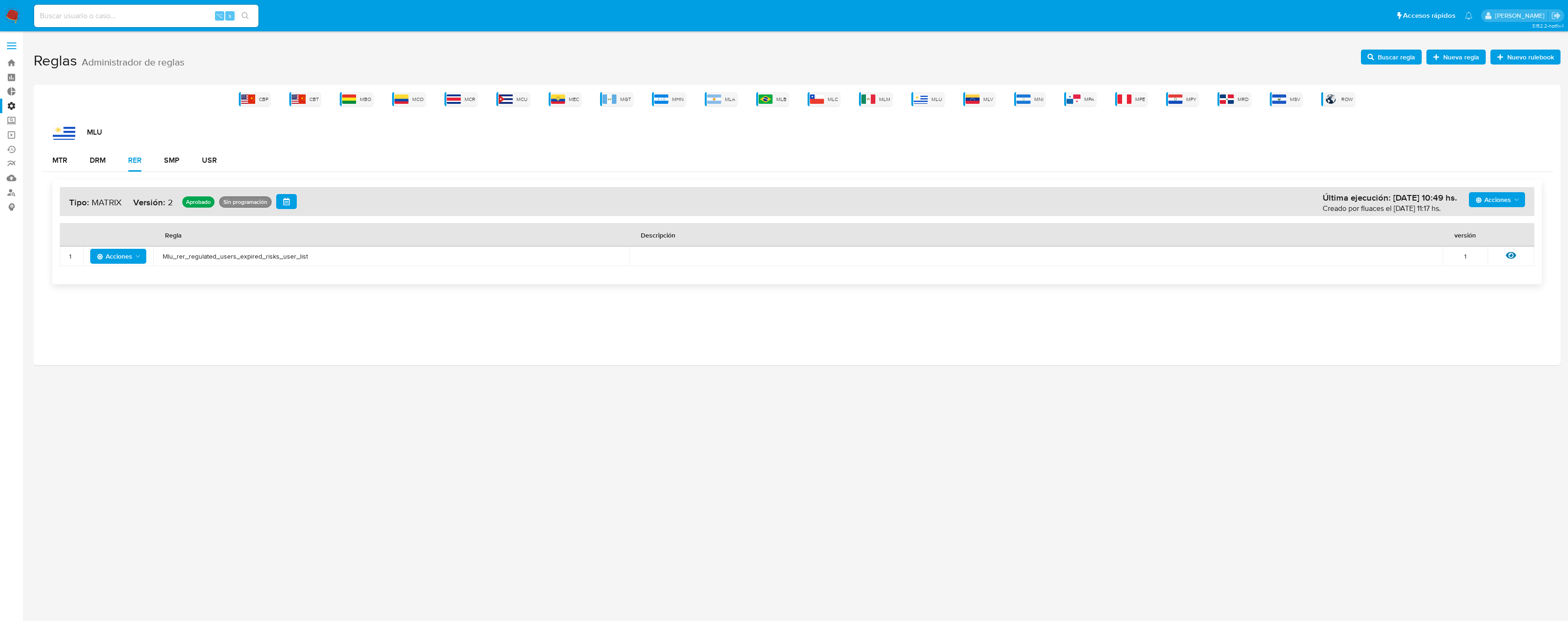
click at [160, 172] on div "Acciones Última ejecución: [DATE] 10:49 hs. Creado por fluaces el [DATE] 11:17 …" at bounding box center [796, 232] width 1512 height 120
click at [173, 160] on div "SMP" at bounding box center [172, 160] width 16 height 8
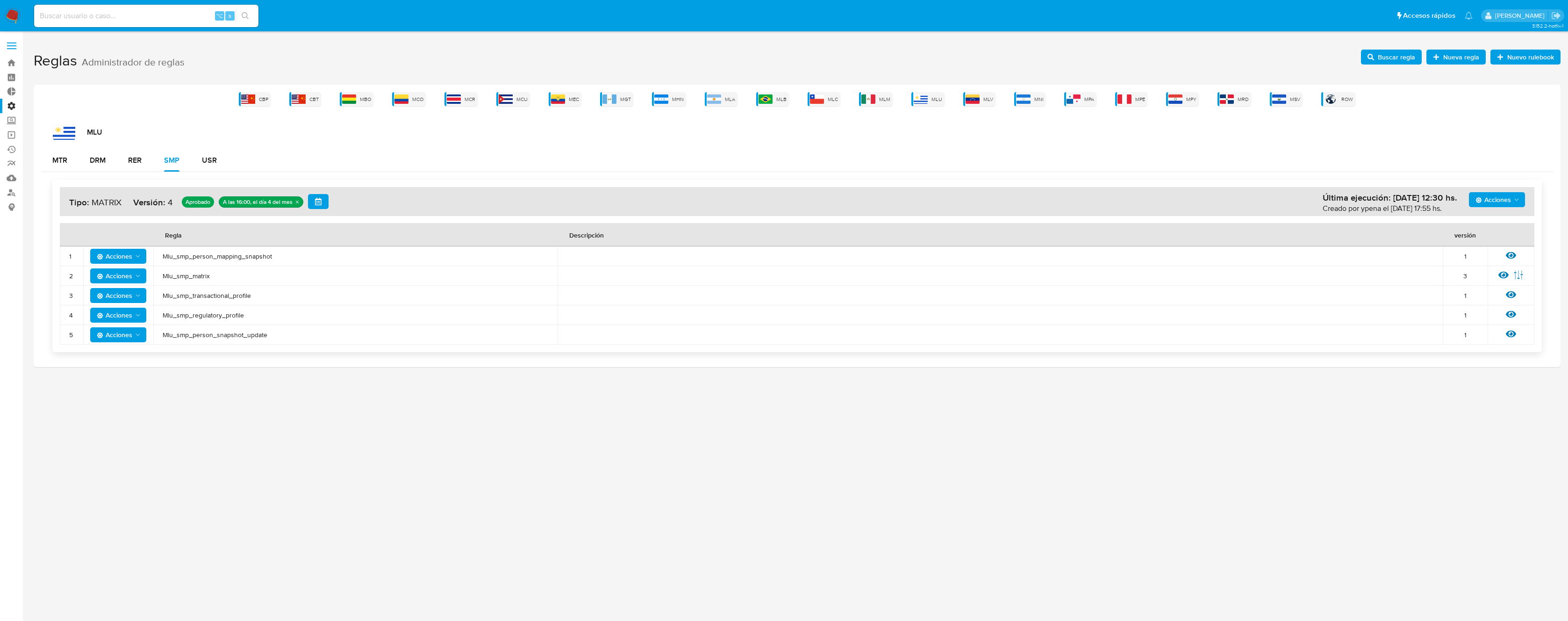
drag, startPoint x: 127, startPoint y: 232, endPoint x: 304, endPoint y: 340, distance: 207.3
click at [305, 341] on table "Regla Descripción versión 1 Acciones Mlu_smp_person_mapping_snapshot 1 Ver regl…" at bounding box center [797, 284] width 1474 height 121
click at [206, 163] on div "USR" at bounding box center [209, 160] width 15 height 8
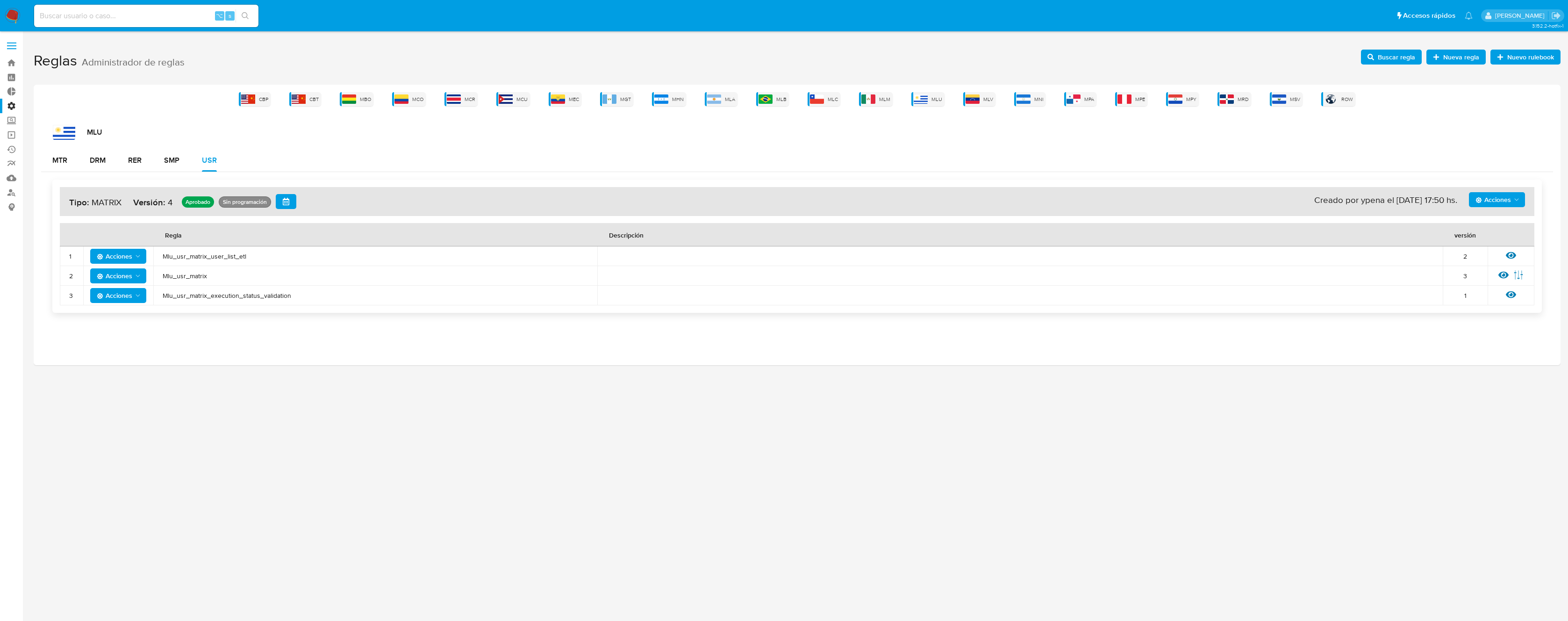
drag, startPoint x: 147, startPoint y: 231, endPoint x: 308, endPoint y: 297, distance: 174.0
click at [308, 299] on table "Regla Descripción versión 1 Acciones Mlu_usr_matrix_user_list_etl 2 Ver regla 2…" at bounding box center [797, 264] width 1474 height 82
click at [782, 149] on div "MTR DRM RER SMP USR" at bounding box center [796, 160] width 1512 height 23
click at [1138, 101] on span "MPE" at bounding box center [1140, 99] width 10 height 7
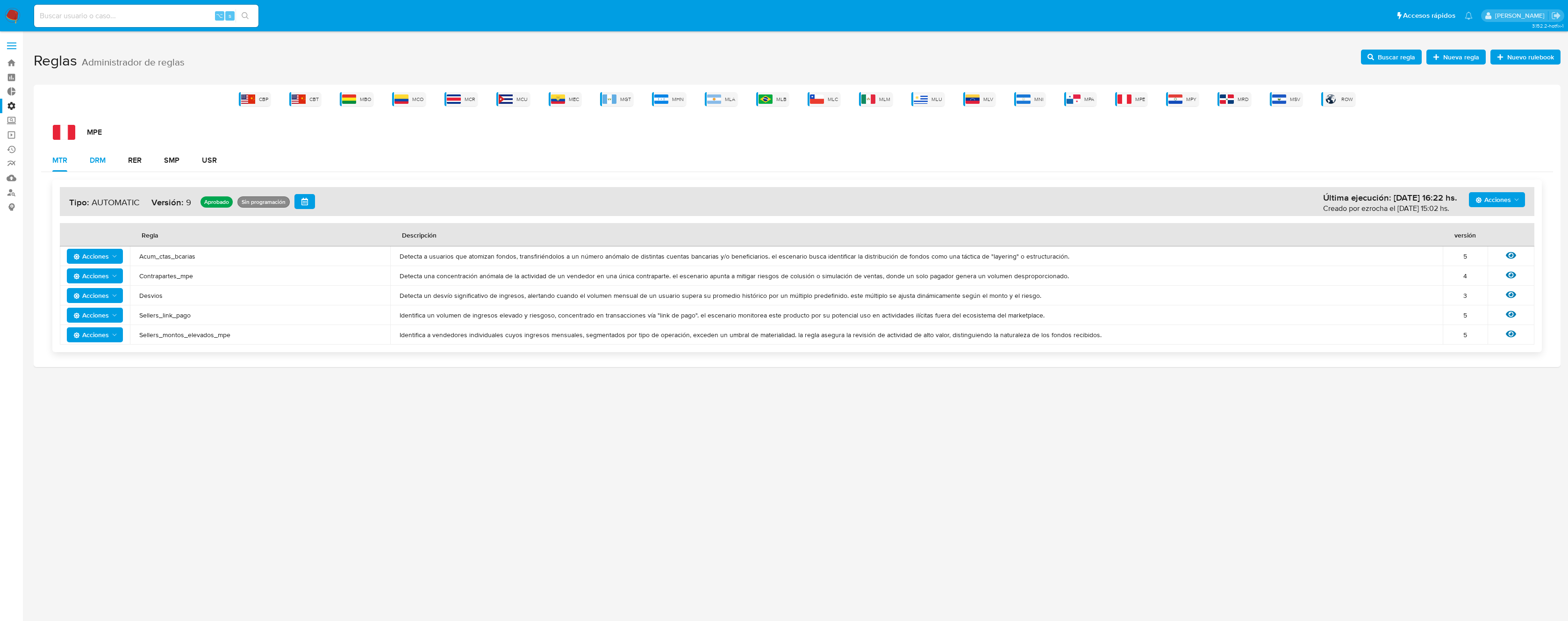
click at [106, 162] on button "DRM" at bounding box center [98, 160] width 38 height 23
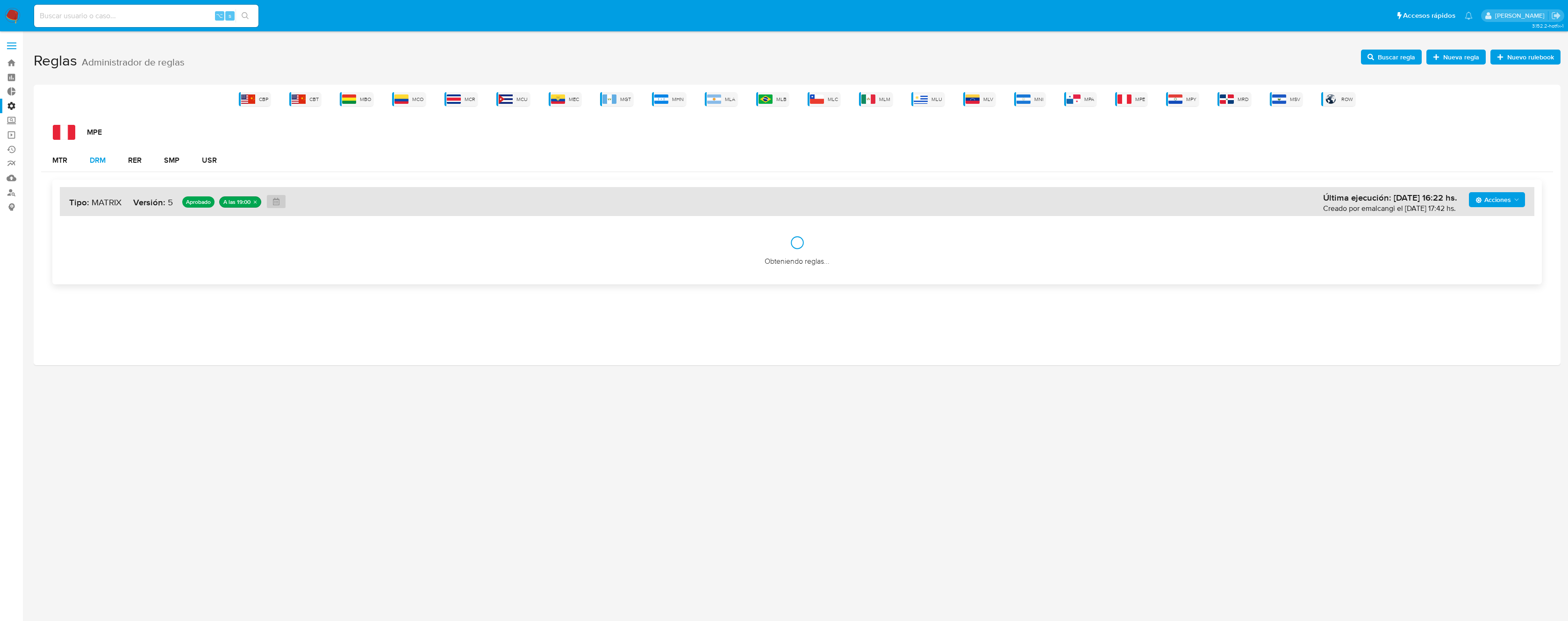
click at [108, 161] on button "DRM" at bounding box center [98, 160] width 38 height 23
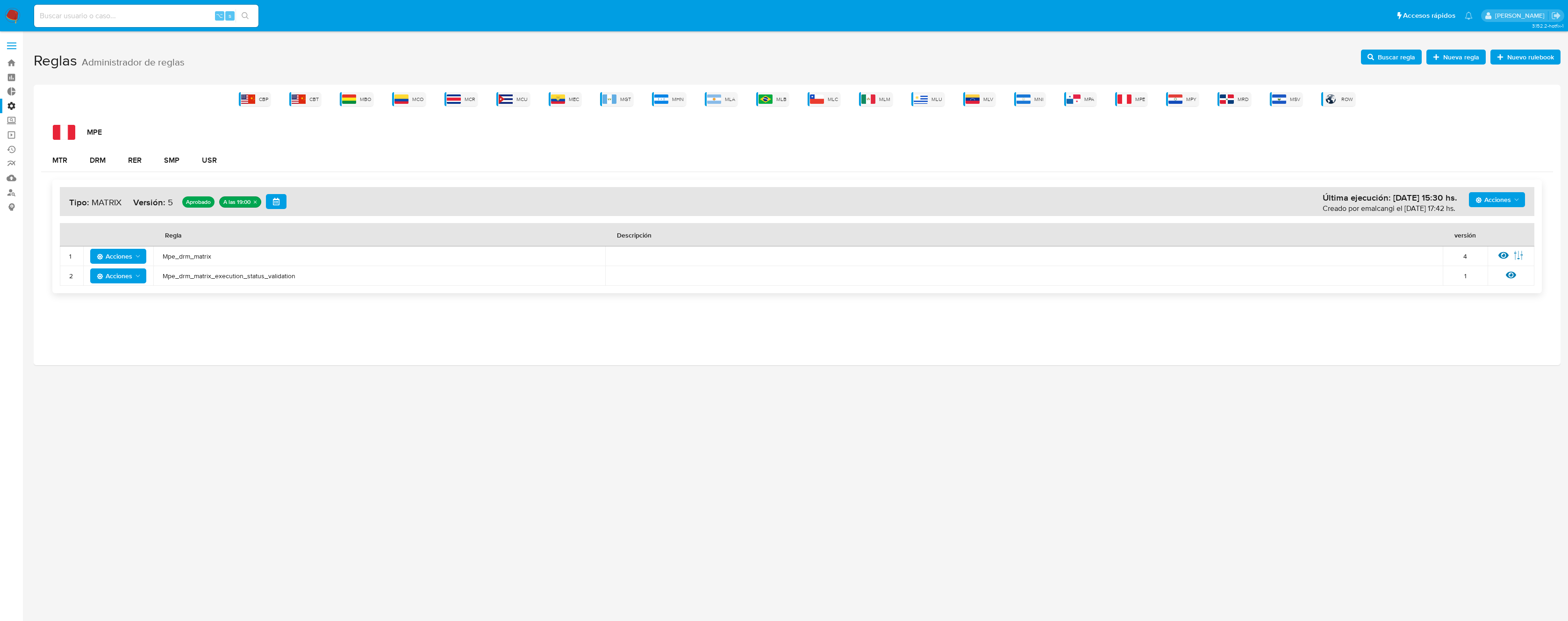
drag, startPoint x: 154, startPoint y: 229, endPoint x: 332, endPoint y: 279, distance: 184.9
click at [330, 281] on table "Regla Descripción versión 1 Acciones Mpe_drm_matrix 4 Ver regla Editar parámetr…" at bounding box center [797, 254] width 1474 height 62
click at [135, 161] on div "RER" at bounding box center [135, 160] width 14 height 8
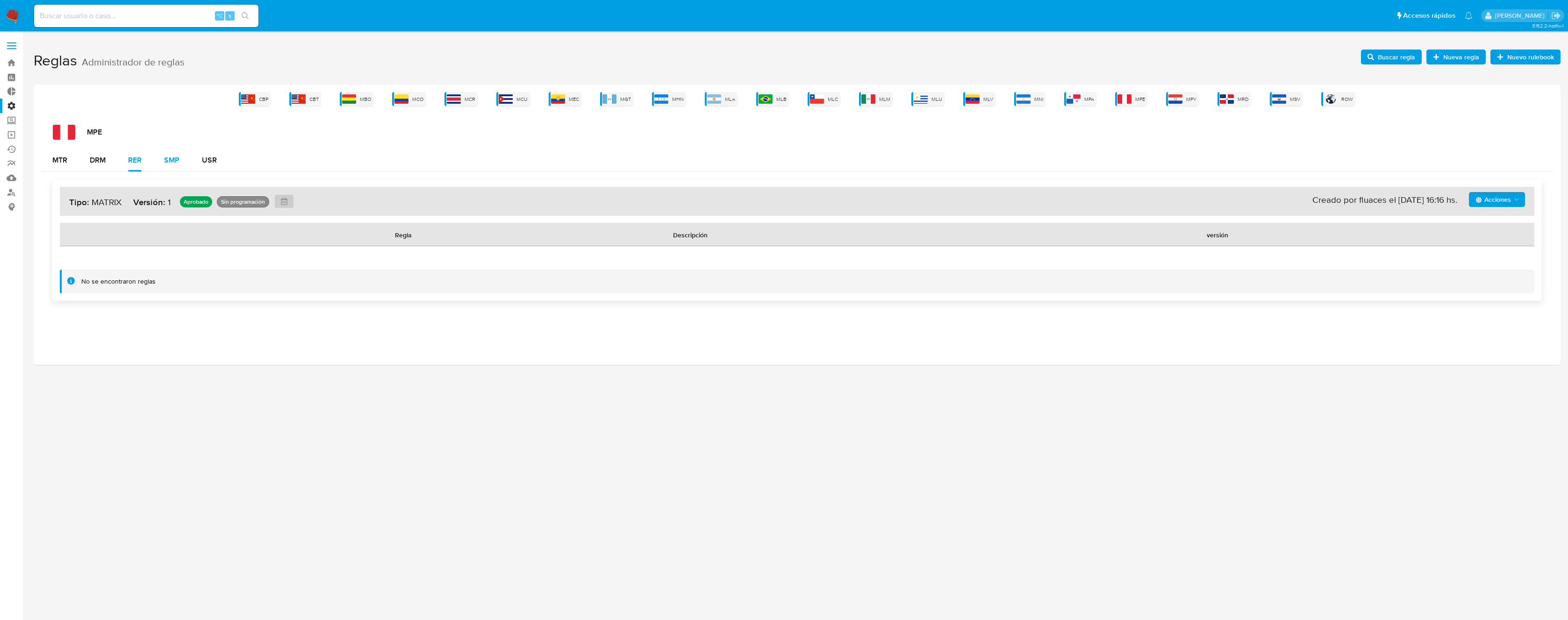
click at [180, 160] on button "SMP" at bounding box center [172, 160] width 38 height 23
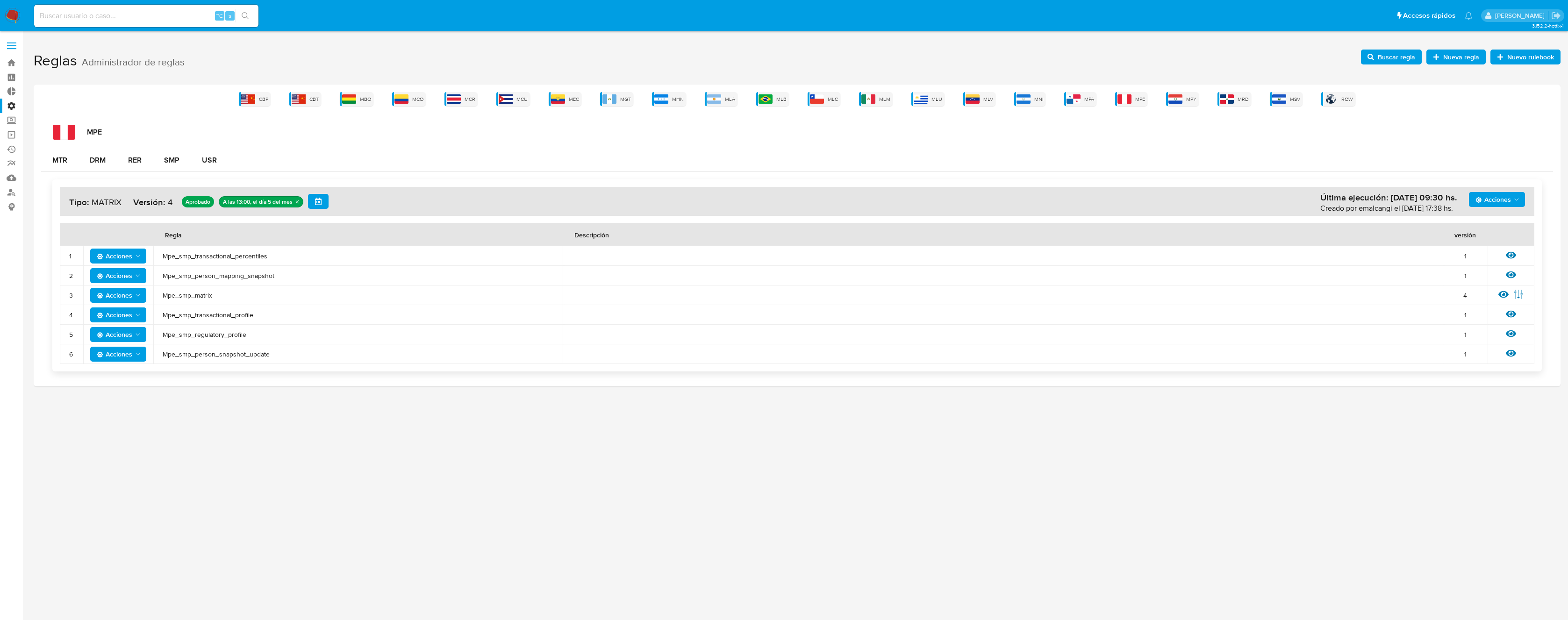
drag, startPoint x: 118, startPoint y: 228, endPoint x: 274, endPoint y: 357, distance: 202.4
click at [274, 357] on table "Regla Descripción versión 1 Acciones Mpe_smp_transactional_percentiles 1 Ver re…" at bounding box center [797, 293] width 1474 height 141
click at [214, 160] on div "USR" at bounding box center [209, 160] width 15 height 8
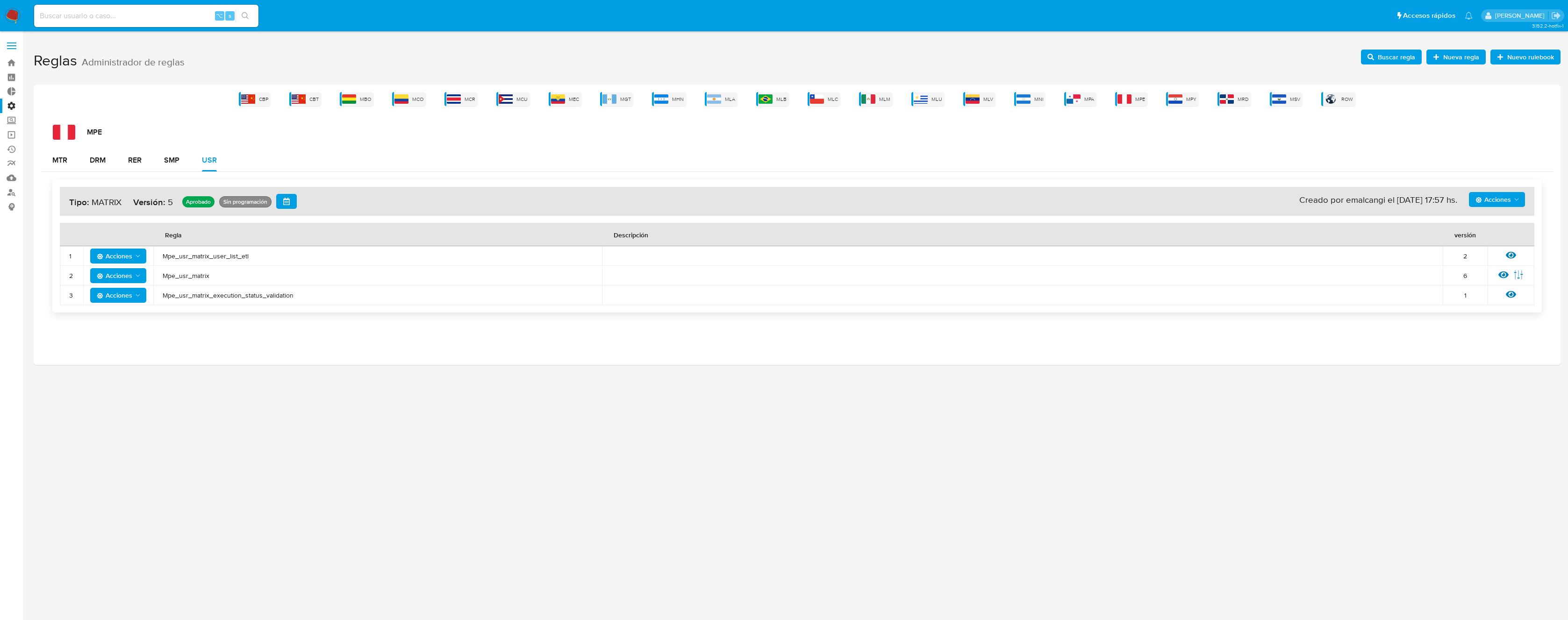
drag, startPoint x: 113, startPoint y: 232, endPoint x: 312, endPoint y: 294, distance: 208.4
click at [316, 297] on table "Regla Descripción versión 1 Acciones Mpe_usr_matrix_user_list_etl 2 Ver regla 2…" at bounding box center [797, 264] width 1474 height 82
click at [570, 104] on div "MEC" at bounding box center [565, 99] width 33 height 14
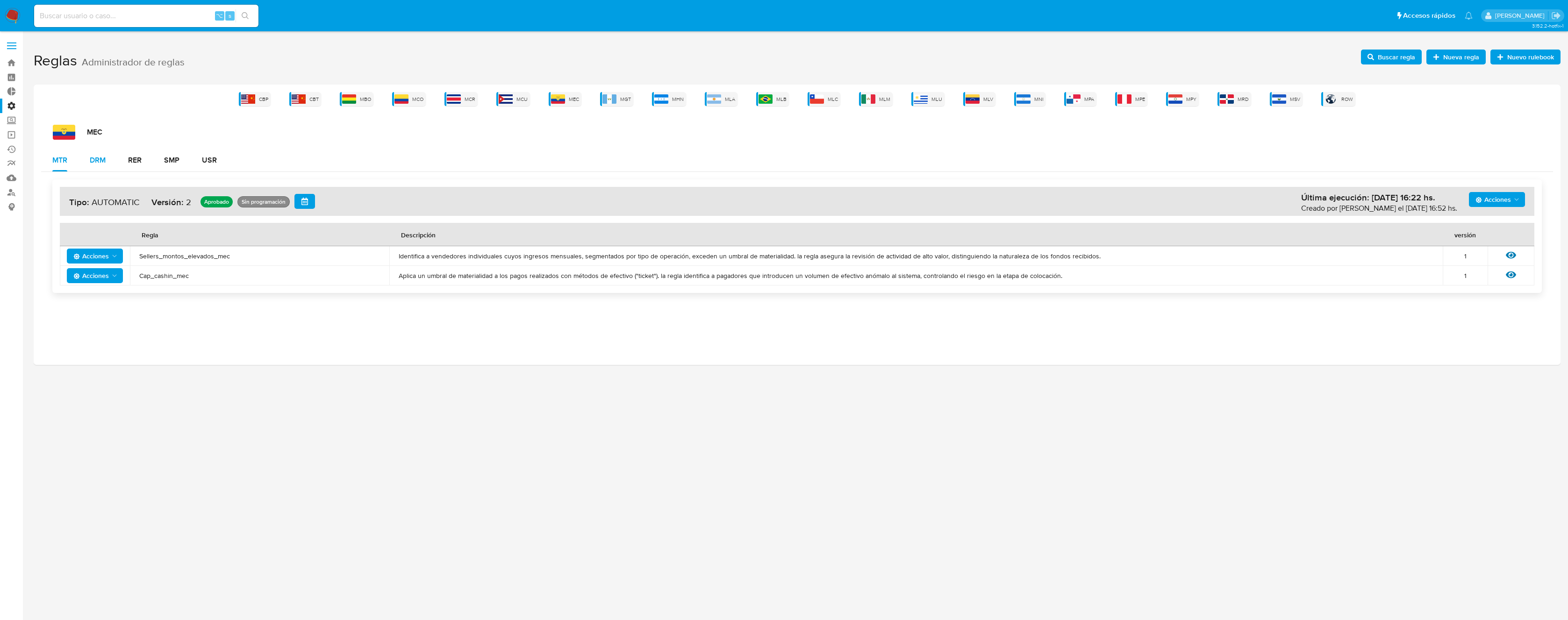
click at [109, 160] on button "DRM" at bounding box center [98, 160] width 38 height 23
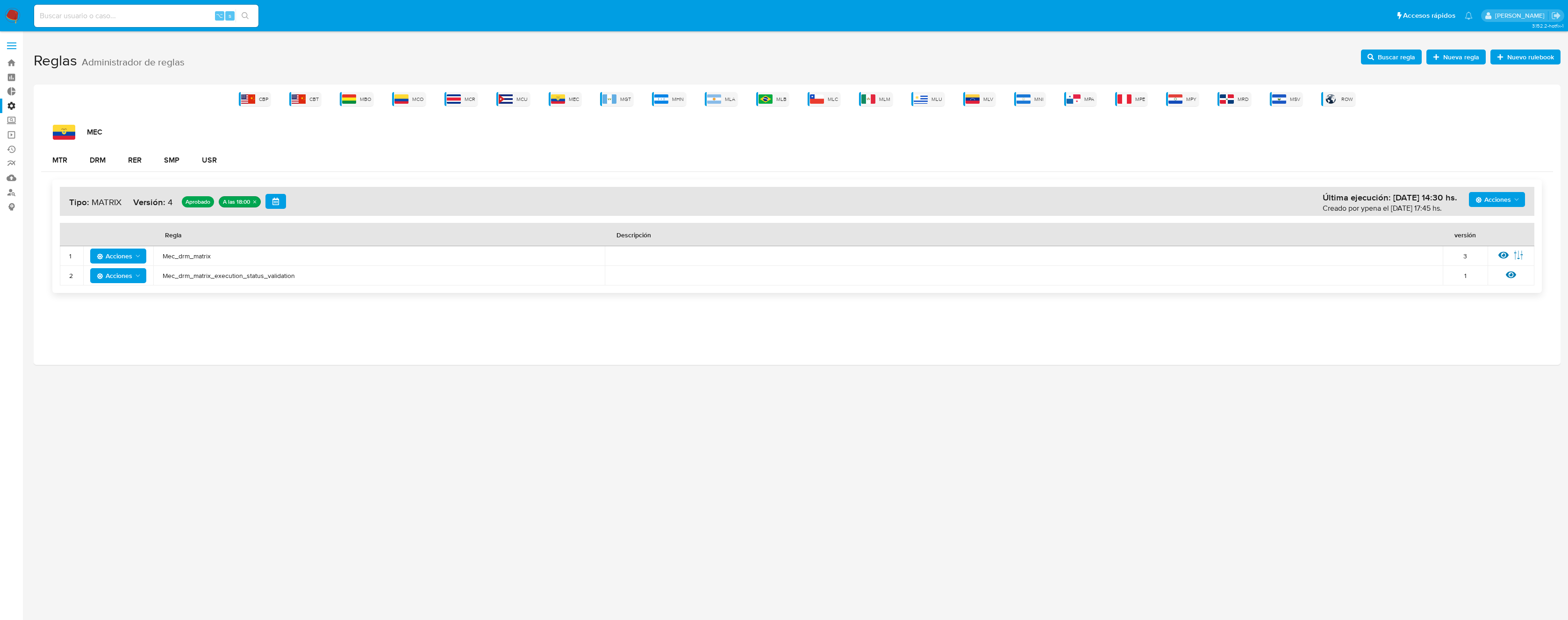
drag, startPoint x: 143, startPoint y: 231, endPoint x: 336, endPoint y: 284, distance: 200.1
click at [341, 283] on table "Regla Descripción versión 1 Acciones Mec_drm_matrix 3 Ver regla Editar parámetr…" at bounding box center [797, 254] width 1474 height 62
click at [136, 159] on div "RER" at bounding box center [135, 160] width 14 height 8
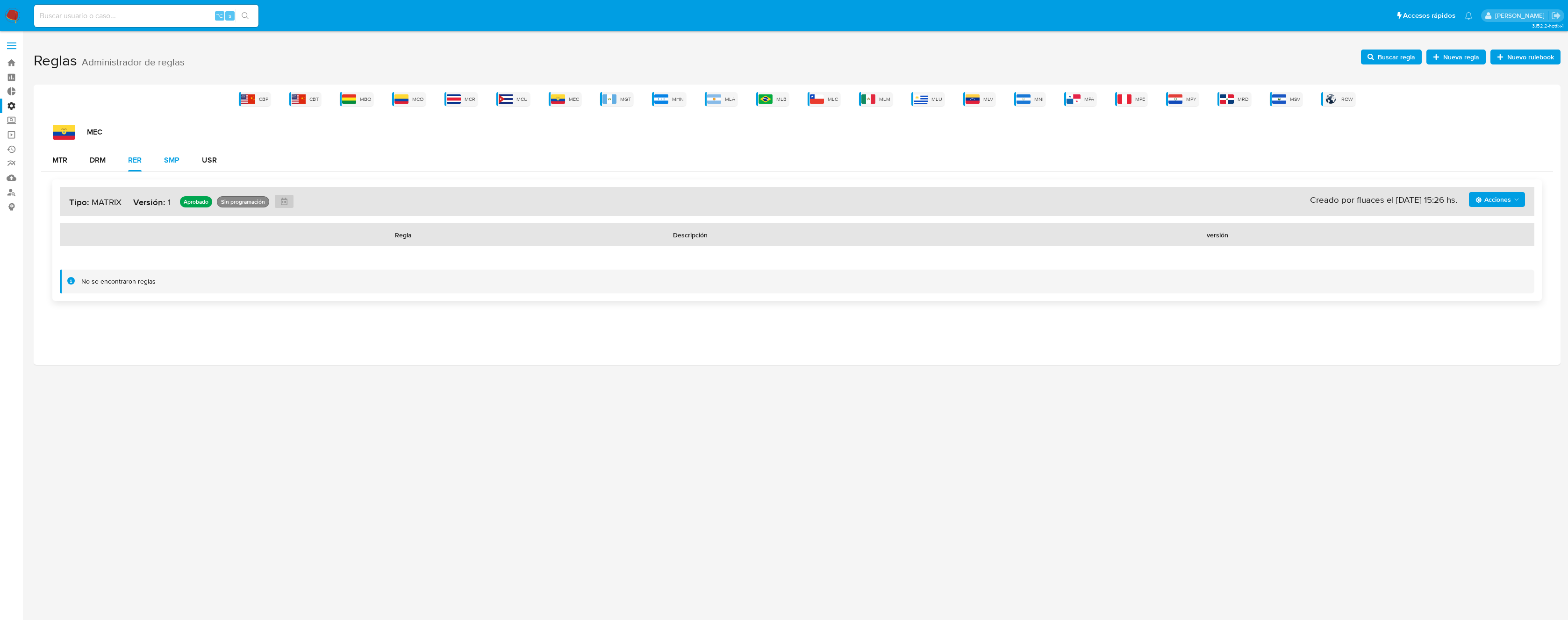
click at [173, 149] on div "SMP" at bounding box center [172, 160] width 16 height 23
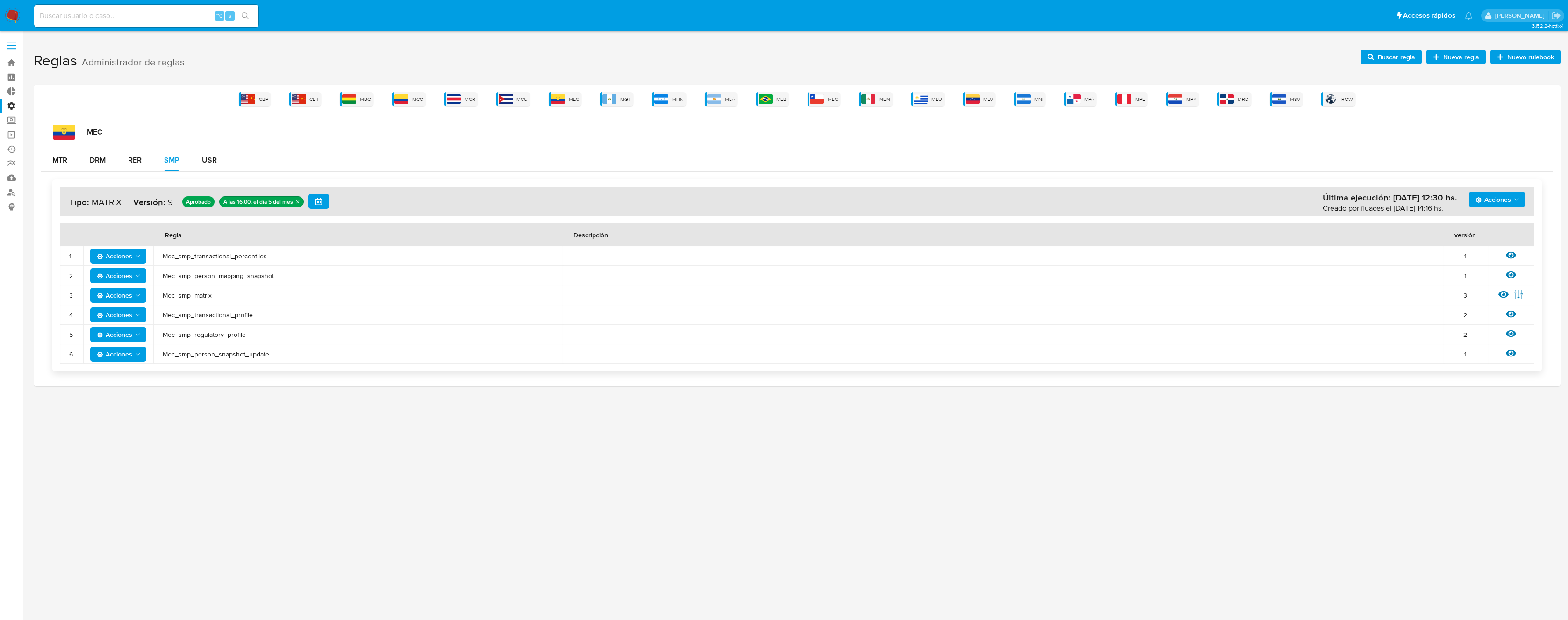
drag, startPoint x: 149, startPoint y: 236, endPoint x: 284, endPoint y: 361, distance: 184.0
click at [283, 362] on table "Regla Descripción versión 1 Acciones Mec_smp_transactional_percentiles 1 Ver re…" at bounding box center [797, 293] width 1474 height 141
click at [183, 154] on button "SMP" at bounding box center [172, 160] width 38 height 23
click at [203, 157] on div "USR" at bounding box center [209, 160] width 15 height 8
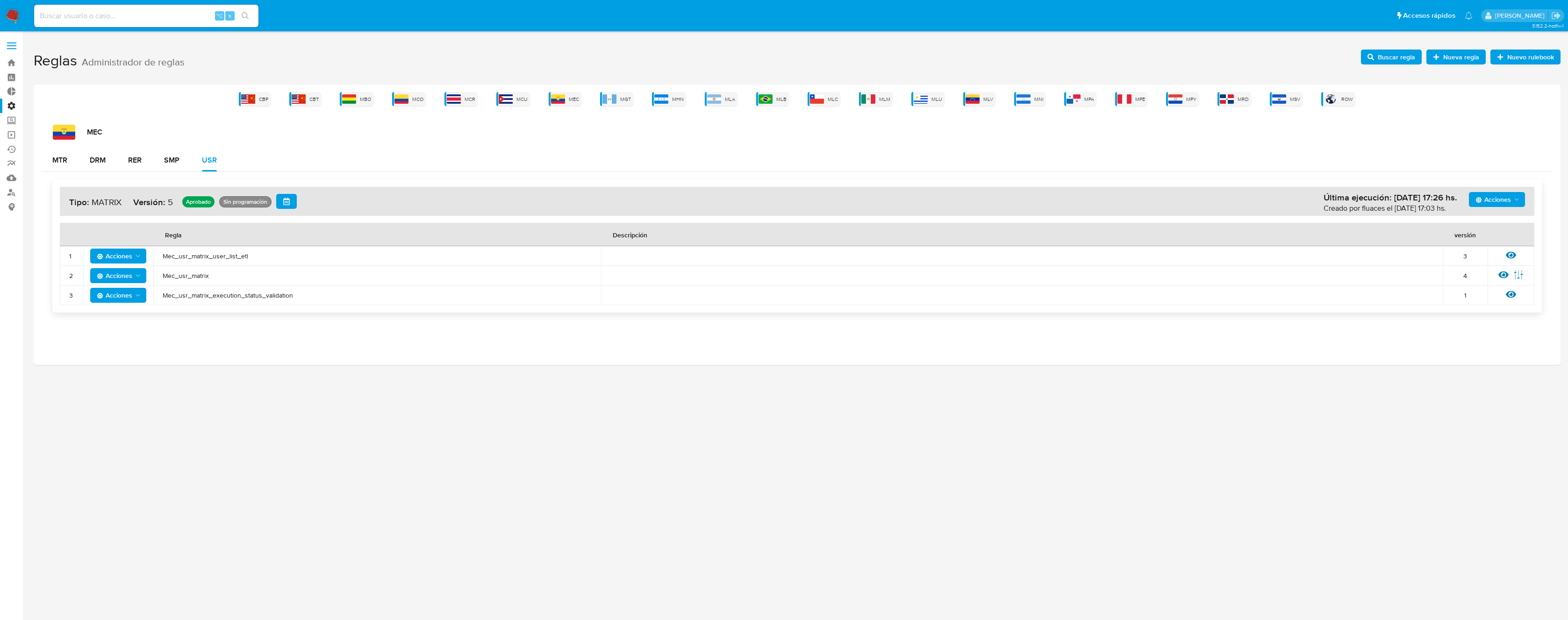
drag, startPoint x: 125, startPoint y: 231, endPoint x: 313, endPoint y: 295, distance: 198.6
click at [312, 300] on table "Regla Descripción versión 1 Acciones Mec_usr_matrix_user_list_etl 3 Ver regla 2…" at bounding box center [797, 264] width 1474 height 82
click at [815, 98] on img at bounding box center [817, 99] width 14 height 10
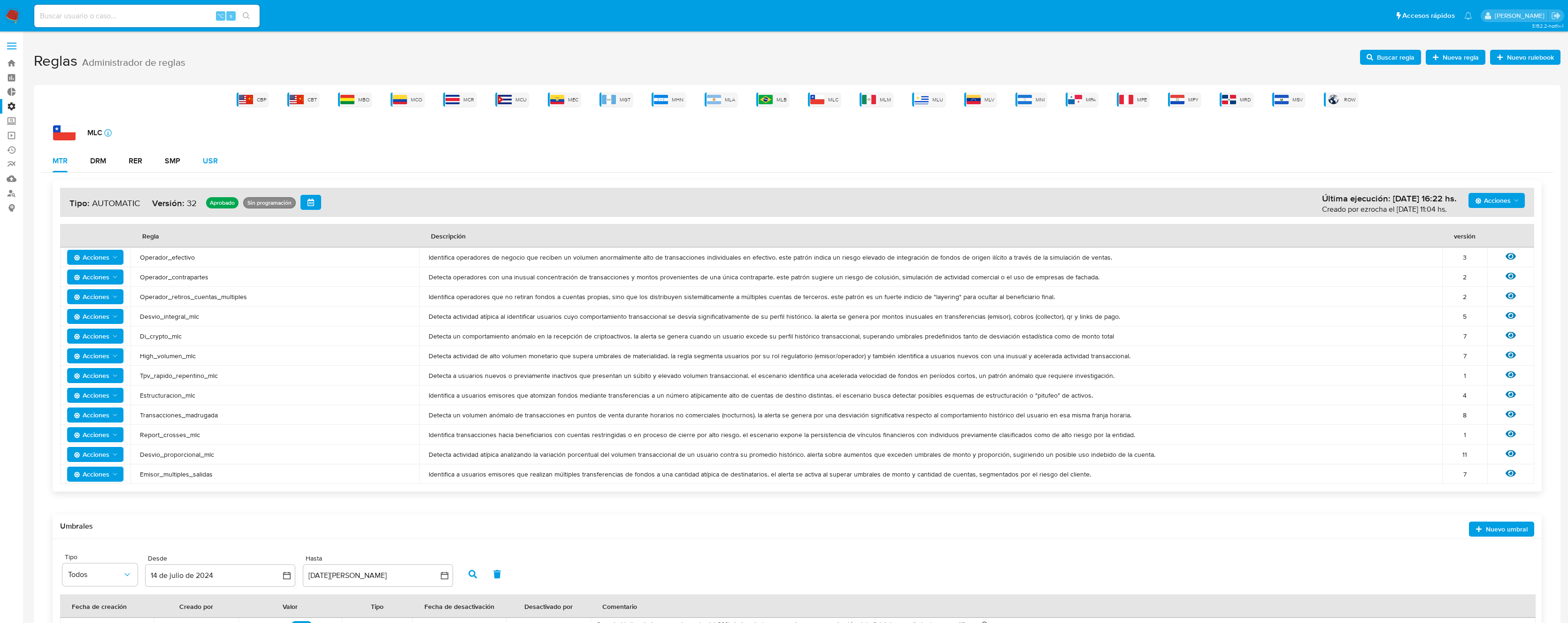
click at [214, 161] on div "USR" at bounding box center [210, 160] width 15 height 8
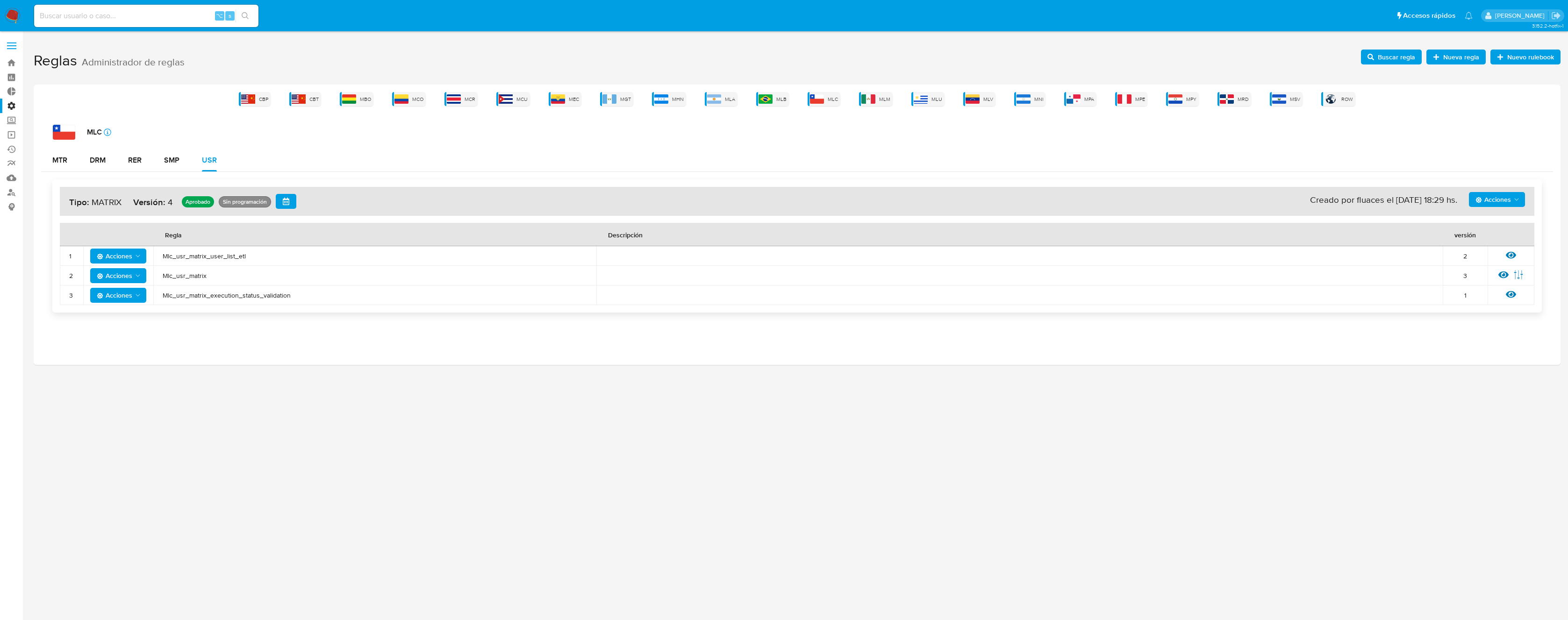
drag, startPoint x: 141, startPoint y: 231, endPoint x: 307, endPoint y: 300, distance: 179.8
click at [306, 304] on table "Regla Descripción versión 1 Acciones Mlc_usr_matrix_user_list_etl 2 Ver regla 2…" at bounding box center [797, 264] width 1474 height 82
click at [1401, 58] on span "Buscar regla" at bounding box center [1395, 56] width 37 height 15
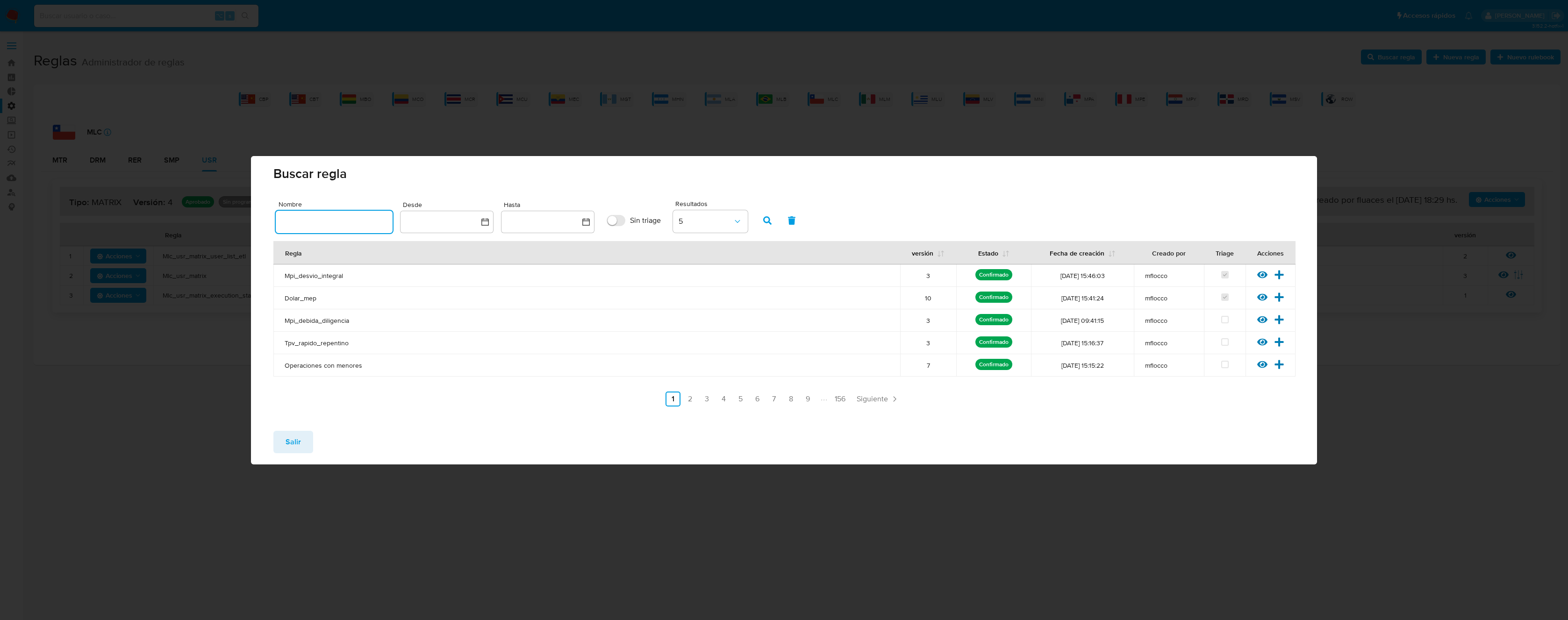
drag, startPoint x: 344, startPoint y: 225, endPoint x: 346, endPoint y: 221, distance: 4.5
click at [344, 225] on input "text" at bounding box center [334, 222] width 117 height 12
click at [764, 220] on icon "button" at bounding box center [768, 220] width 9 height 9
click at [802, 395] on span "Siguiente" at bounding box center [797, 399] width 31 height 8
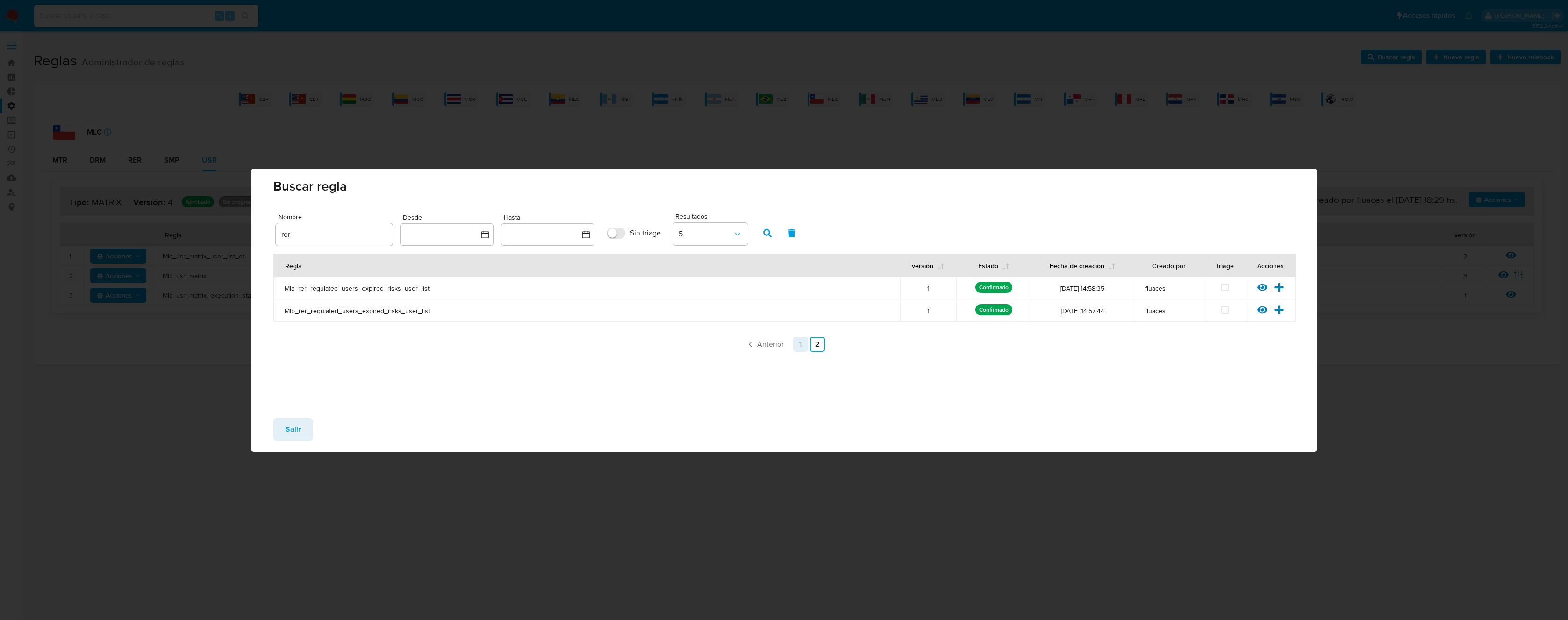
click at [797, 347] on link "1" at bounding box center [800, 343] width 15 height 15
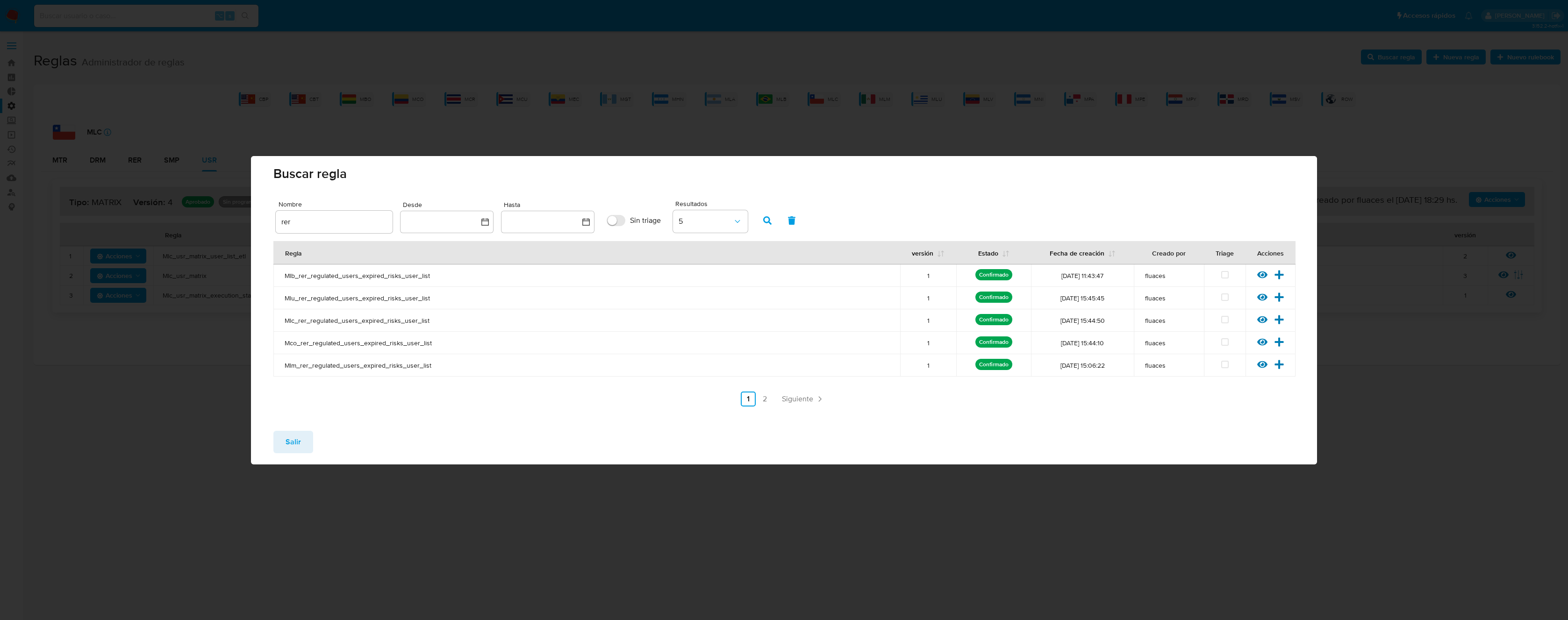
click at [330, 361] on span "Mlm_rer_regulated_users_expired_risks_user_list" at bounding box center [586, 365] width 604 height 9
drag, startPoint x: 316, startPoint y: 345, endPoint x: 320, endPoint y: 324, distance: 21.4
click at [316, 344] on span "Mco_rer_regulated_users_expired_risks_user_list" at bounding box center [586, 343] width 604 height 9
click at [319, 323] on span "Mlc_rer_regulated_users_expired_risks_user_list" at bounding box center [586, 321] width 604 height 9
click at [317, 299] on span "Mlu_rer_regulated_users_expired_risks_user_list" at bounding box center [586, 298] width 604 height 9
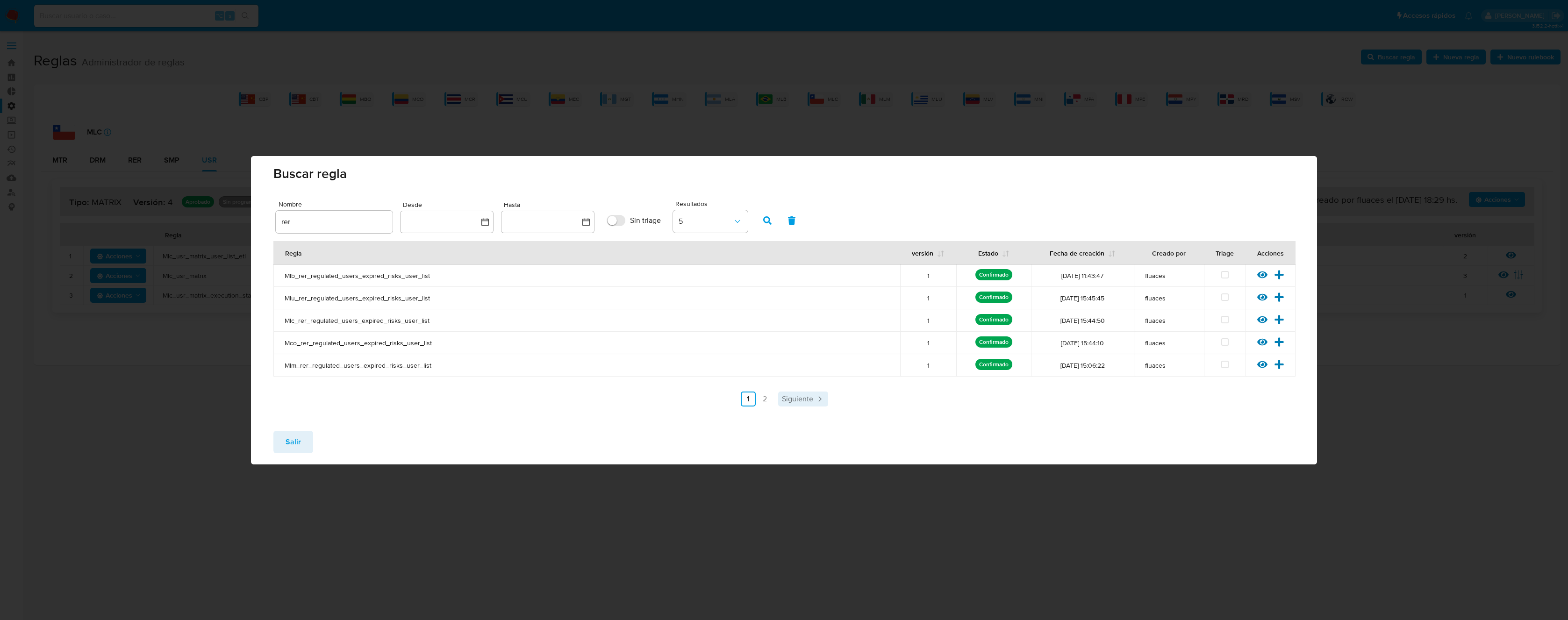
click at [808, 399] on span "Siguiente" at bounding box center [797, 399] width 31 height 8
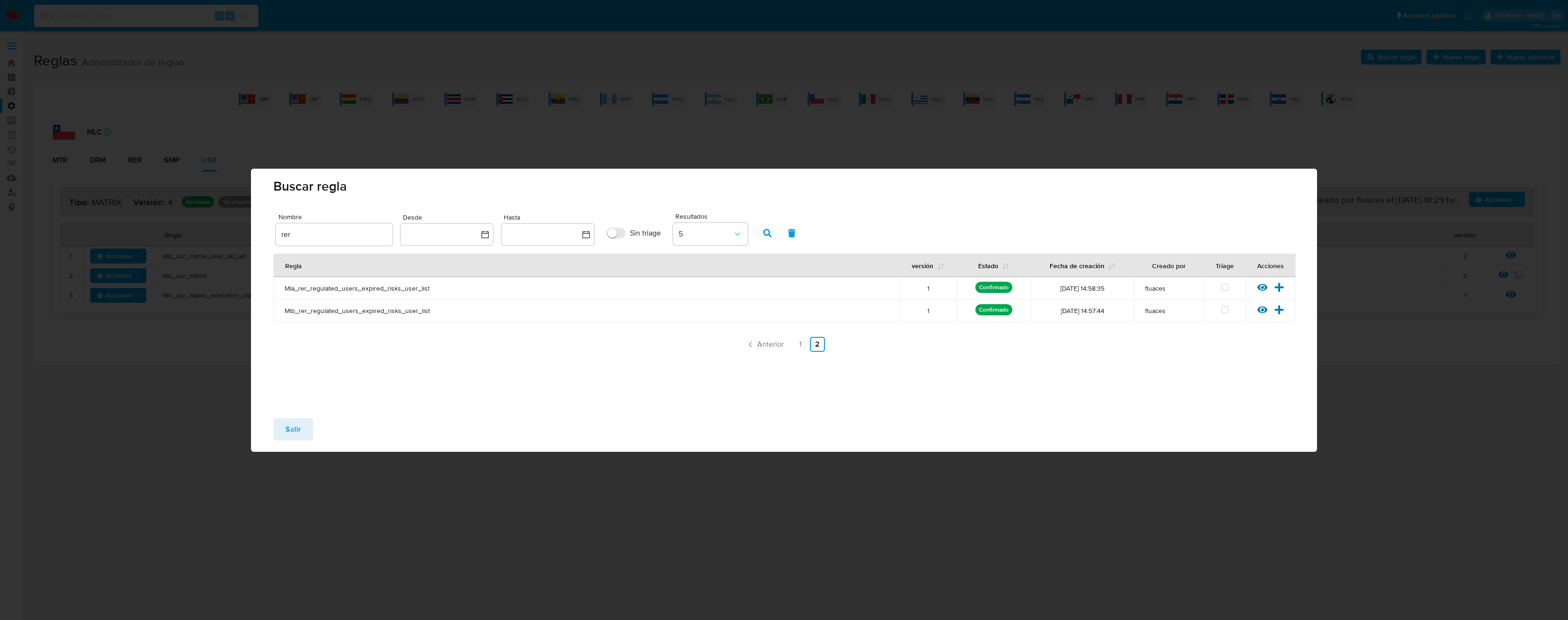
drag, startPoint x: 459, startPoint y: 312, endPoint x: 283, endPoint y: 310, distance: 176.0
click at [283, 310] on td "Mlb_rer_regulated_users_expired_risks_user_list" at bounding box center [586, 310] width 627 height 23
click at [772, 342] on span "Anterior" at bounding box center [770, 344] width 27 height 8
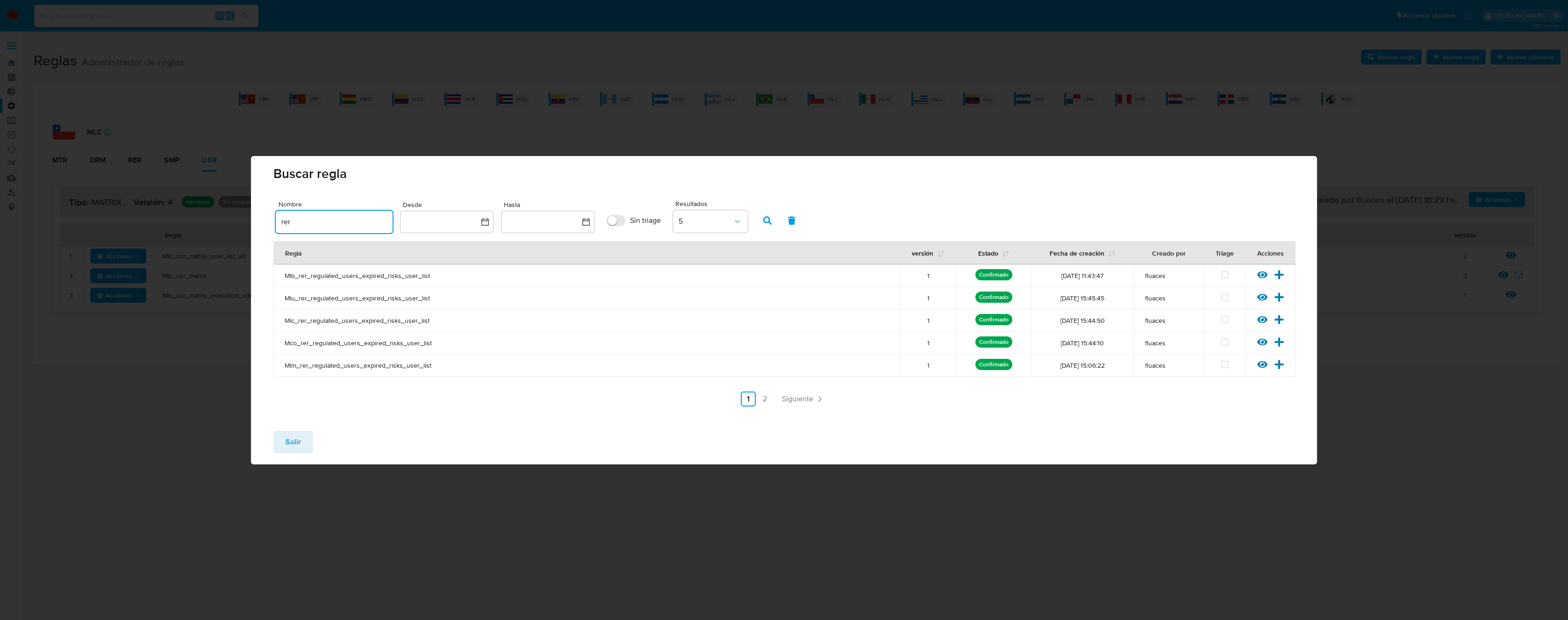
click at [360, 220] on input "rer" at bounding box center [334, 222] width 117 height 12
paste input "Mlb_rer_regulated_users_expired_risks_user_list"
type input "Mlb_rer_regulated_users_expired_risks_user_list"
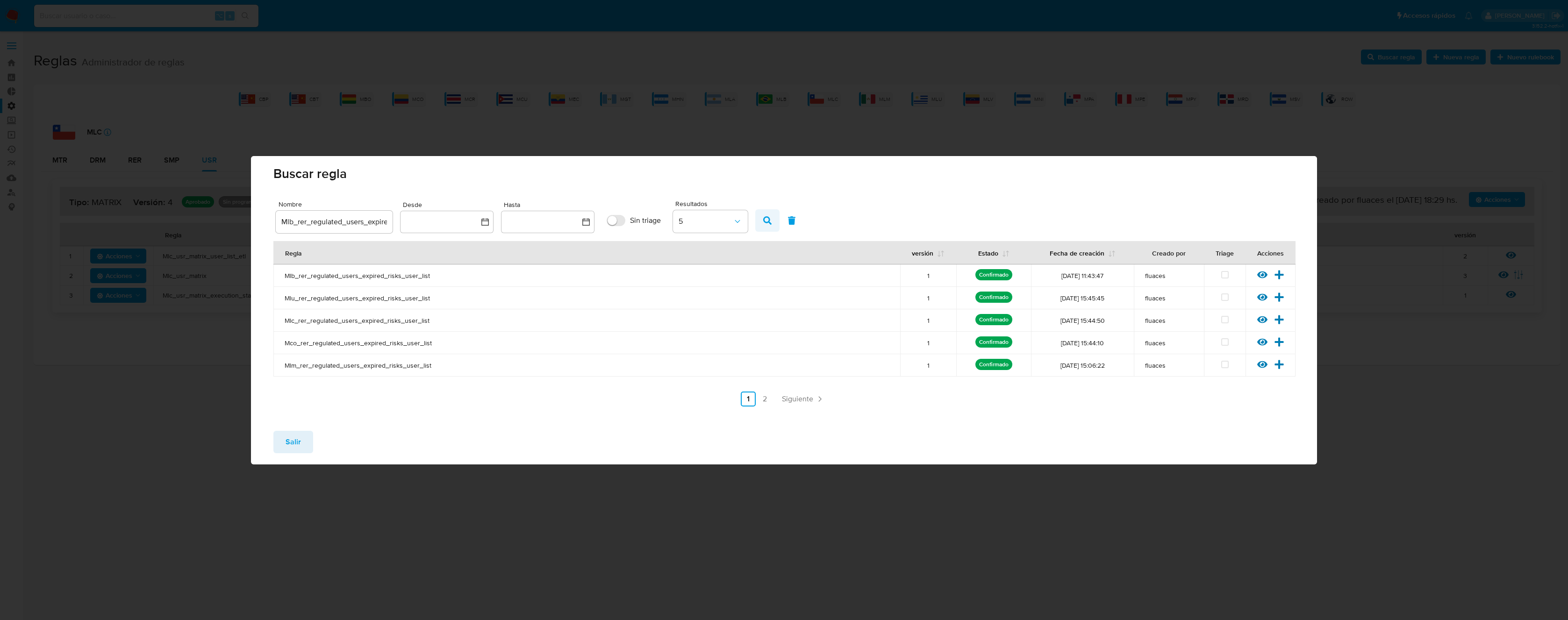
click at [769, 220] on icon "button" at bounding box center [768, 220] width 9 height 9
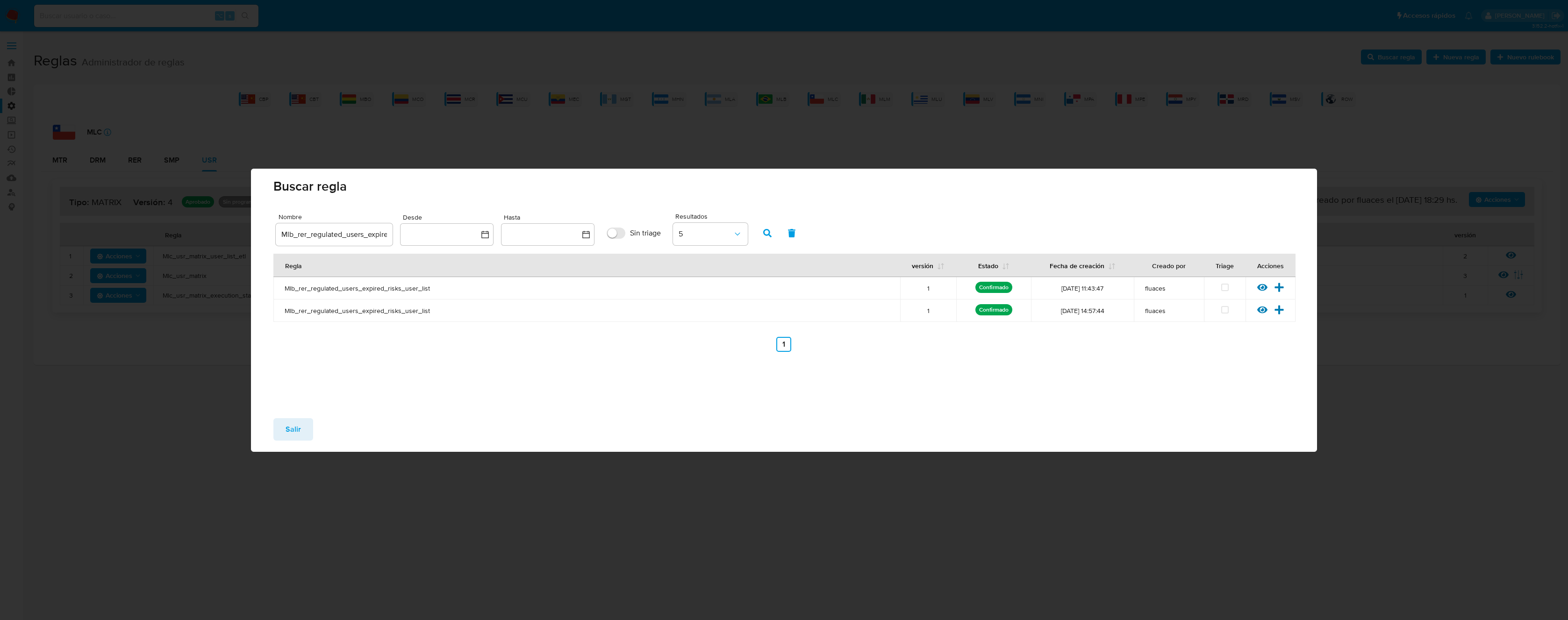
drag, startPoint x: 1124, startPoint y: 314, endPoint x: 1050, endPoint y: 304, distance: 74.7
click at [1050, 304] on td "[DATE] 14:57:44" at bounding box center [1082, 310] width 103 height 23
click at [1097, 360] on div "Regla versión Estado Fecha de creación Creado por Triage Acciones Mlb_rer_regul…" at bounding box center [783, 324] width 1021 height 140
click at [287, 426] on span "Salir" at bounding box center [293, 429] width 16 height 21
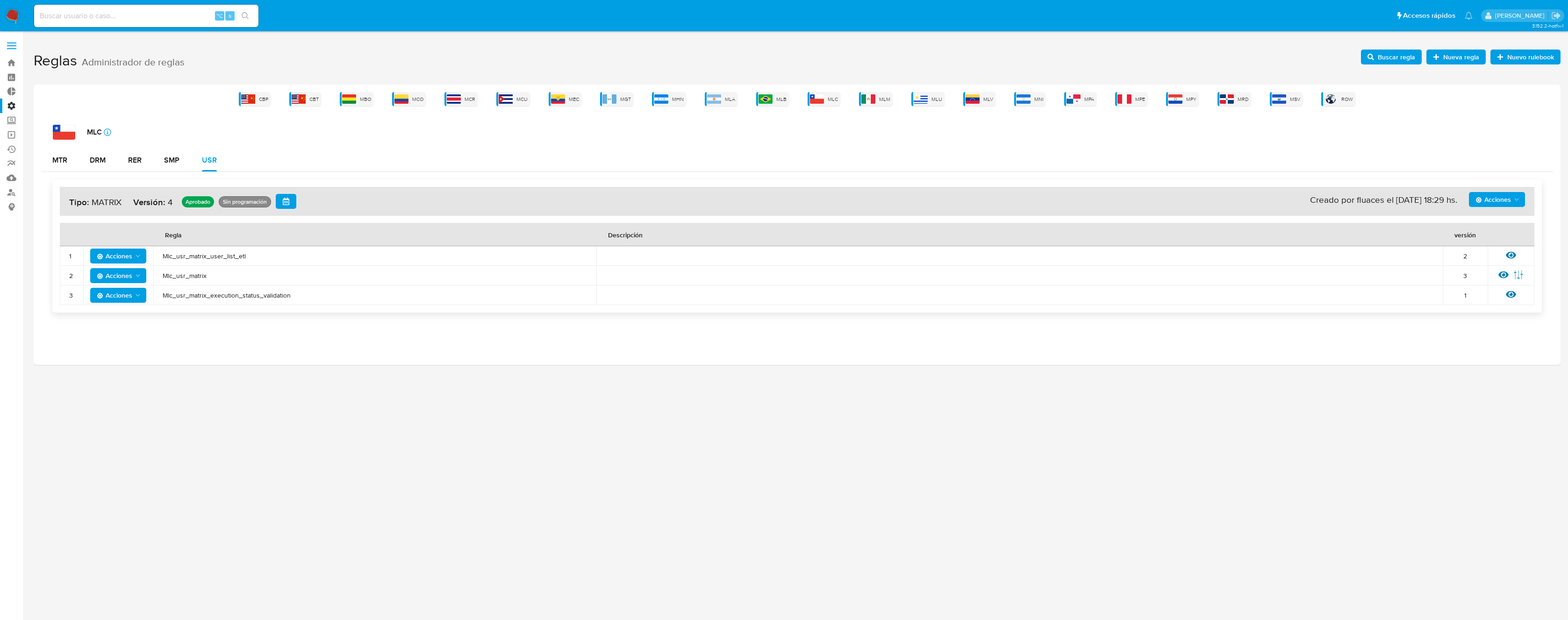
click at [1377, 59] on span "Buscar regla" at bounding box center [1391, 56] width 48 height 13
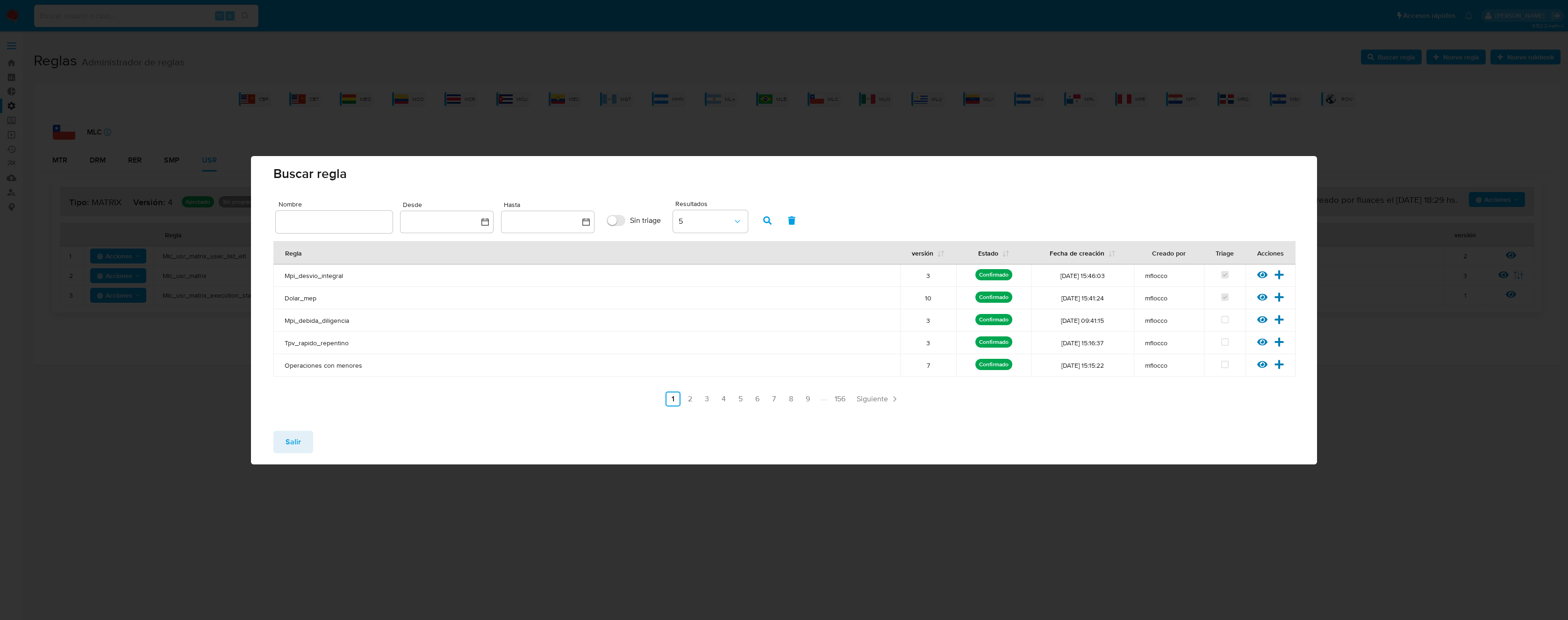
click at [356, 220] on input "text" at bounding box center [334, 222] width 117 height 12
type input "Mlb_rer_regulated_users_expired_risks_user_list"
click at [762, 219] on button "button" at bounding box center [768, 220] width 24 height 23
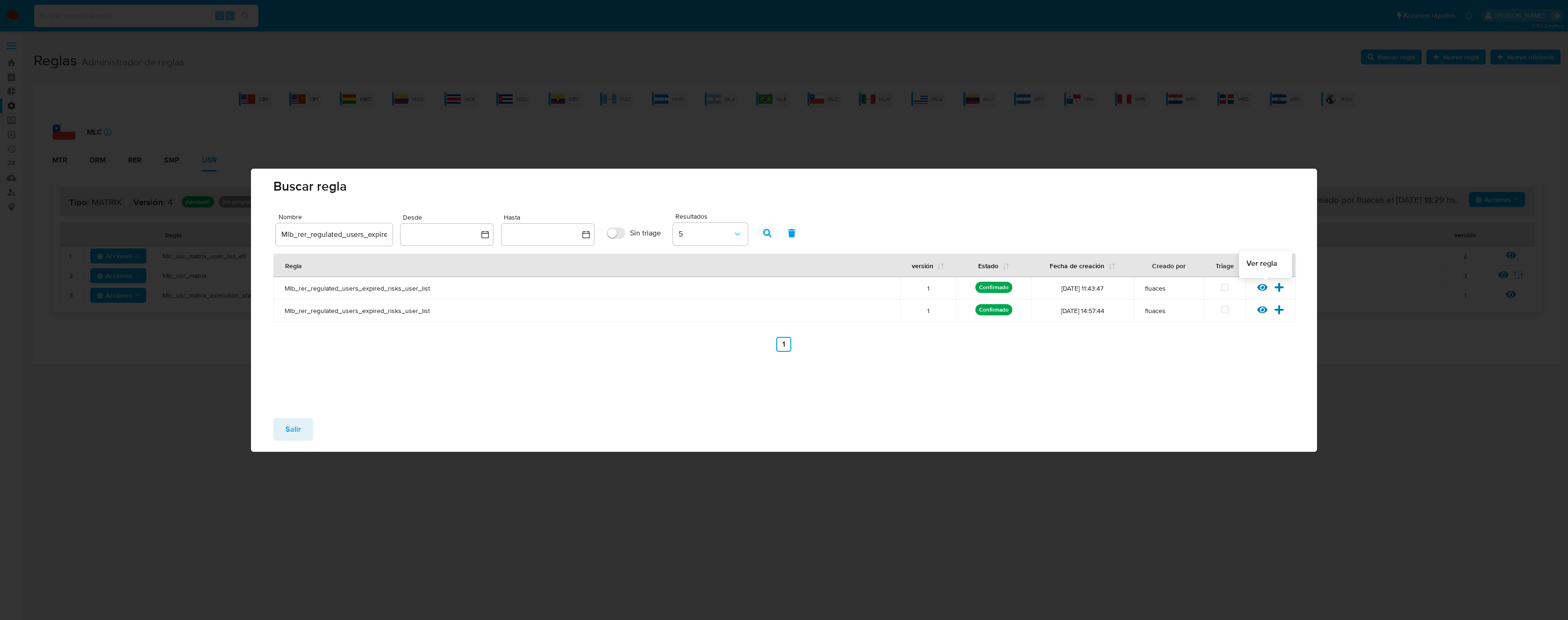
click at [1263, 288] on icon at bounding box center [1262, 287] width 10 height 7
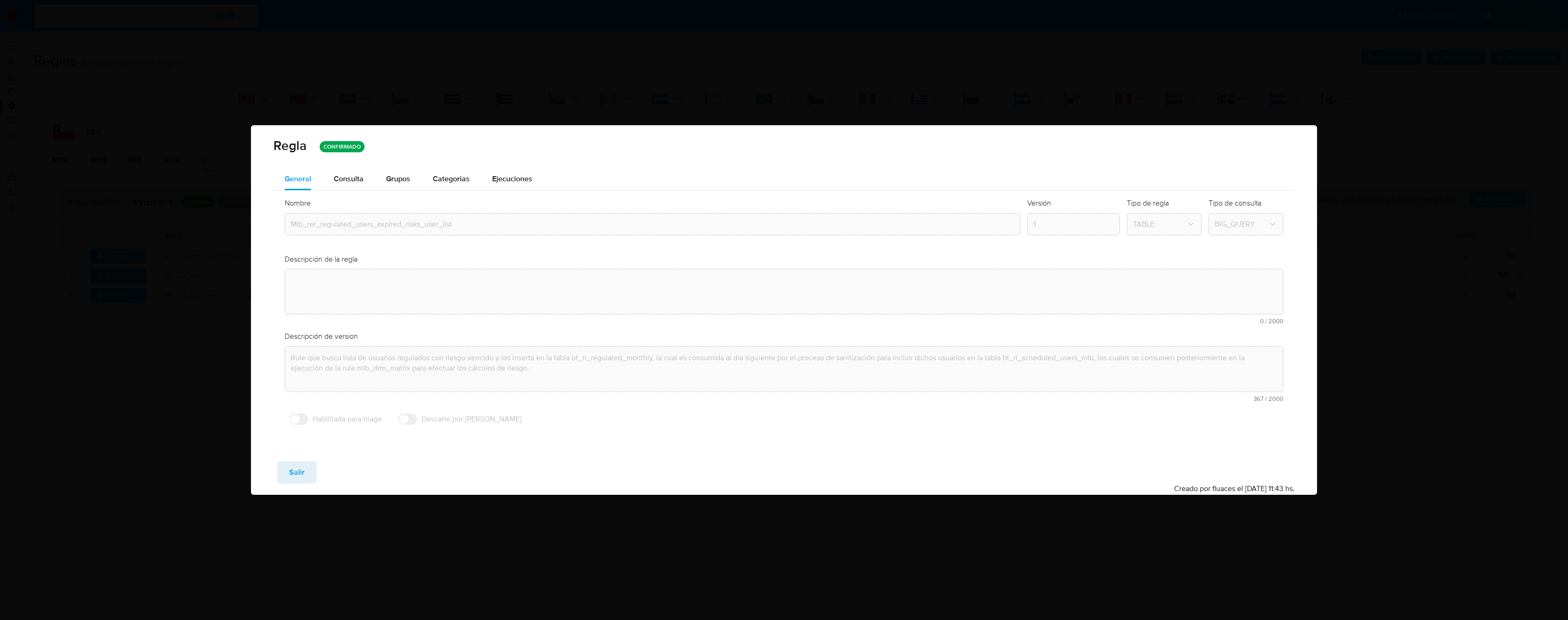
drag, startPoint x: 291, startPoint y: 467, endPoint x: 295, endPoint y: 375, distance: 92.1
click at [291, 467] on span "Salir" at bounding box center [297, 473] width 16 height 21
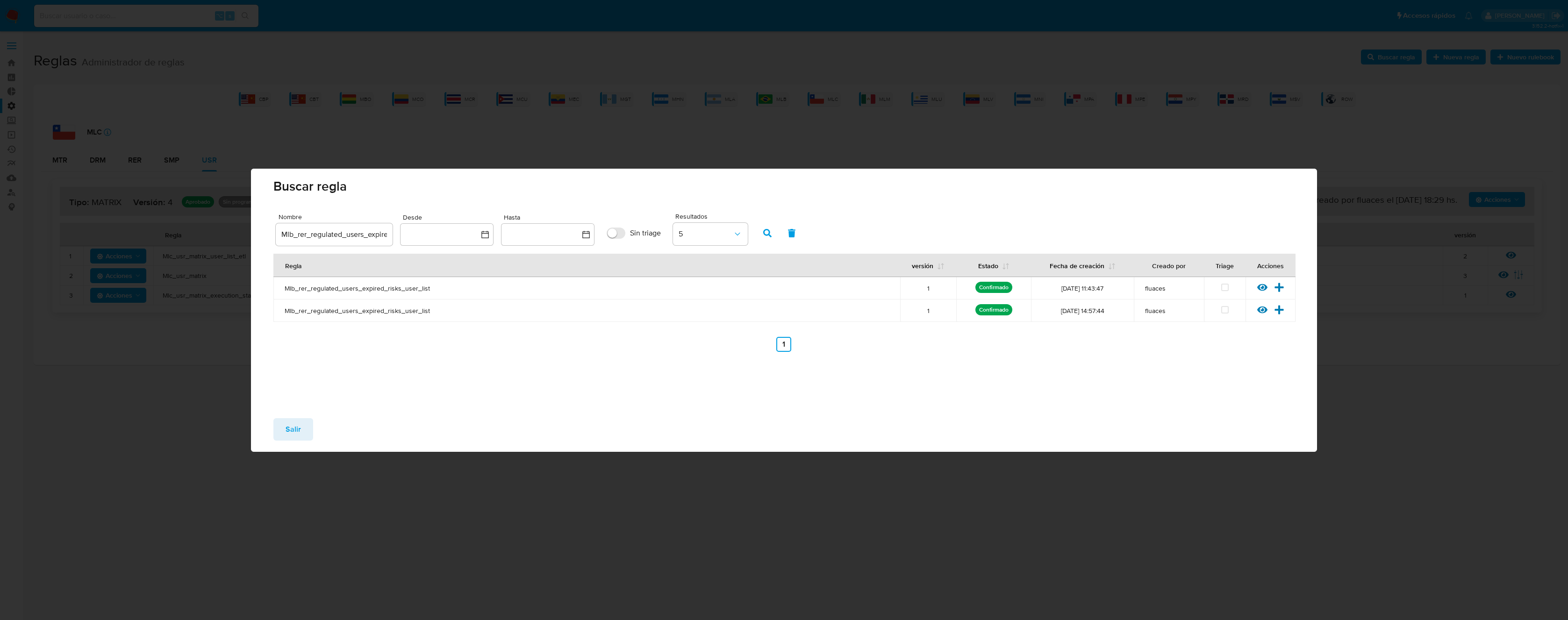
click at [281, 451] on div "Salir" at bounding box center [783, 431] width 1066 height 41
click at [290, 429] on span "Salir" at bounding box center [293, 429] width 16 height 21
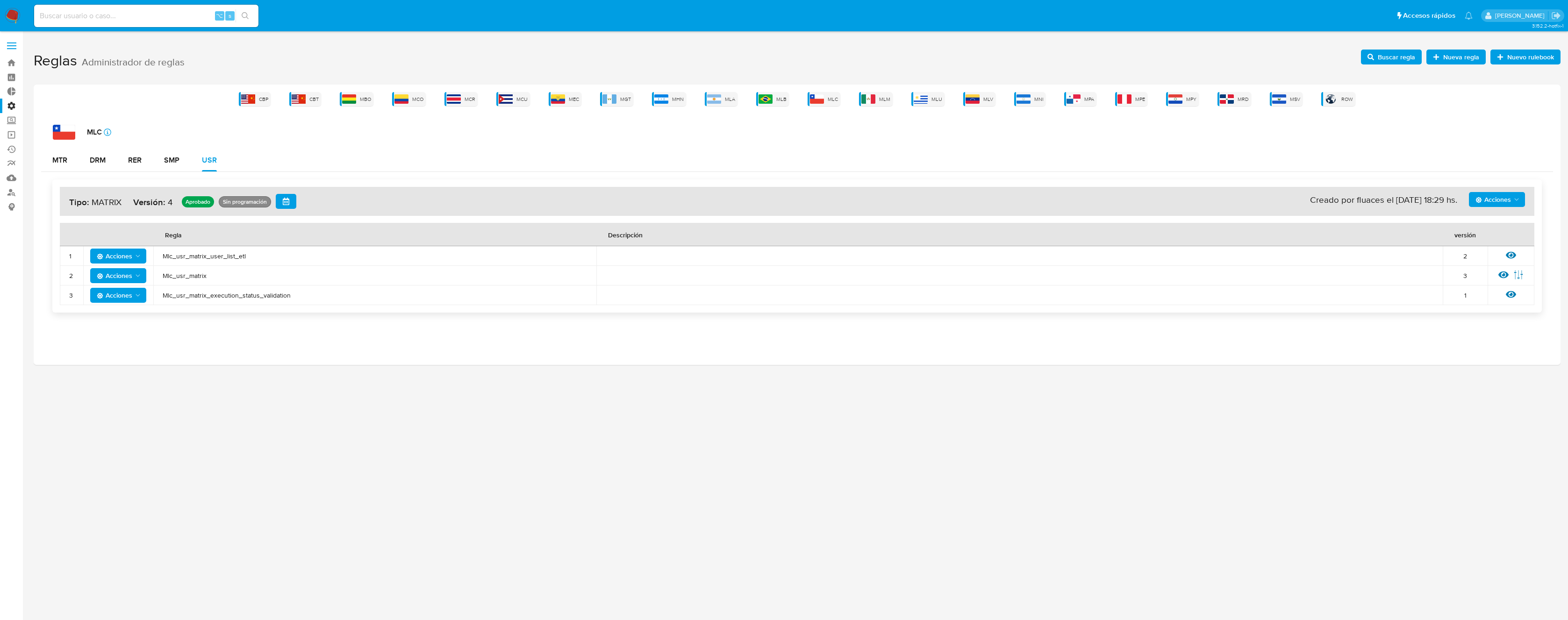
click at [772, 107] on div "CBP CBT MBO MCO MCR MCU MEC MGT MHN MLA MLB MLC MLM MLU MLV MNI MPA MPE MPY MRD…" at bounding box center [797, 225] width 1526 height 280
click at [769, 100] on img at bounding box center [765, 99] width 14 height 10
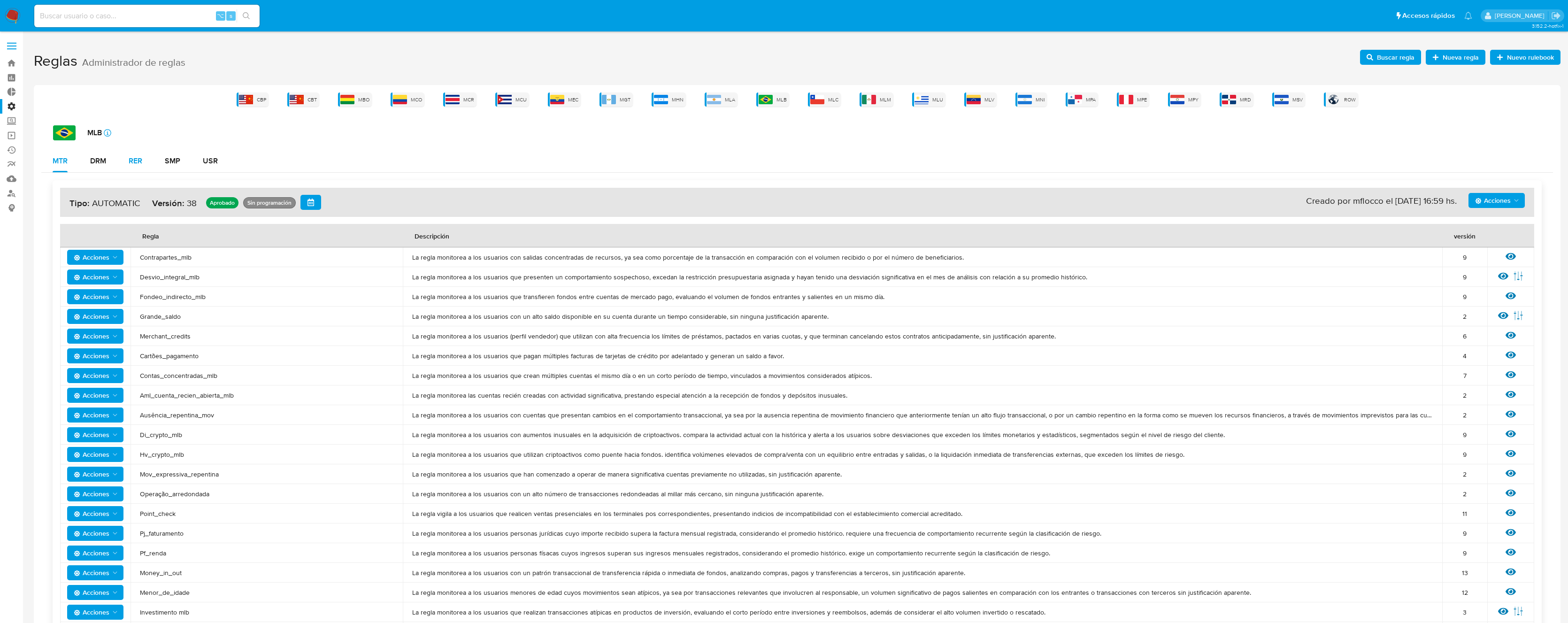
click at [138, 162] on div "RER" at bounding box center [136, 160] width 14 height 8
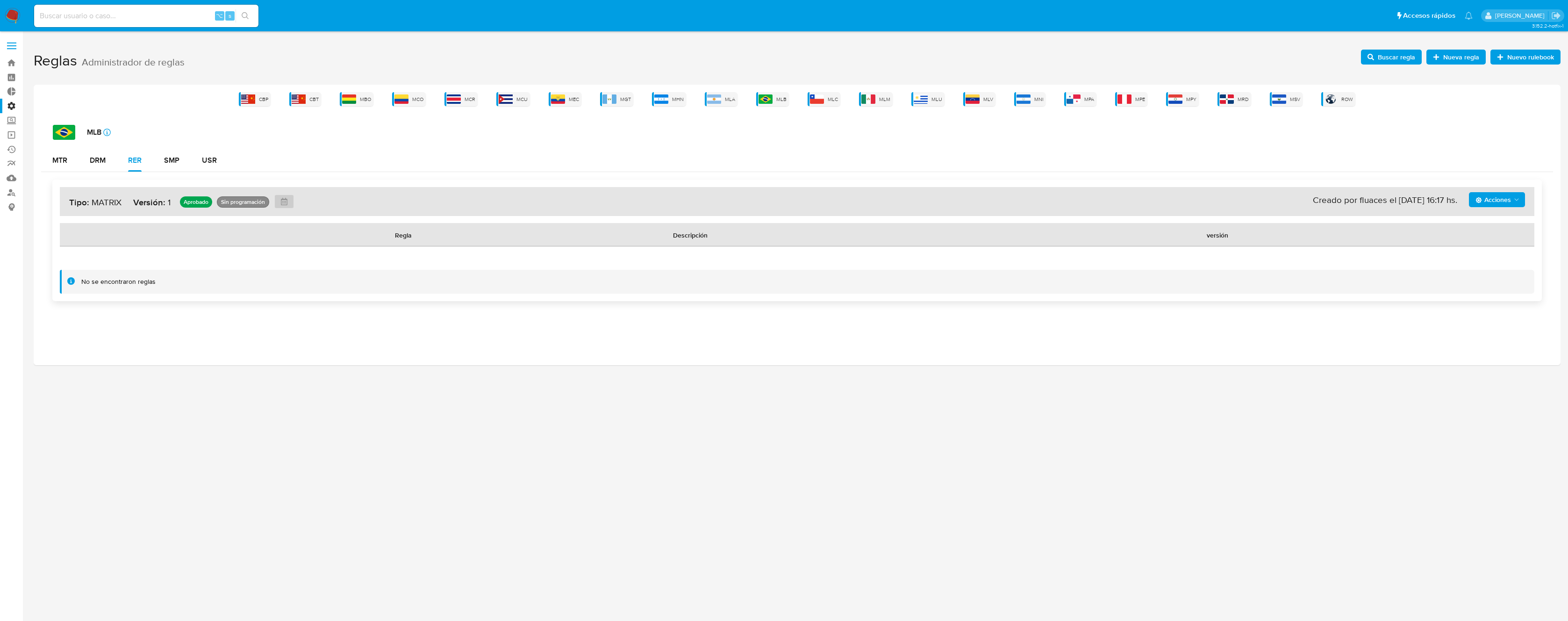
click at [55, 147] on div "MLB icon-info-16 MTR DRM RER SMP USR Acciones Sin ejecuciones realizadas Creado…" at bounding box center [796, 217] width 1512 height 184
click at [56, 160] on div "MTR" at bounding box center [59, 160] width 15 height 8
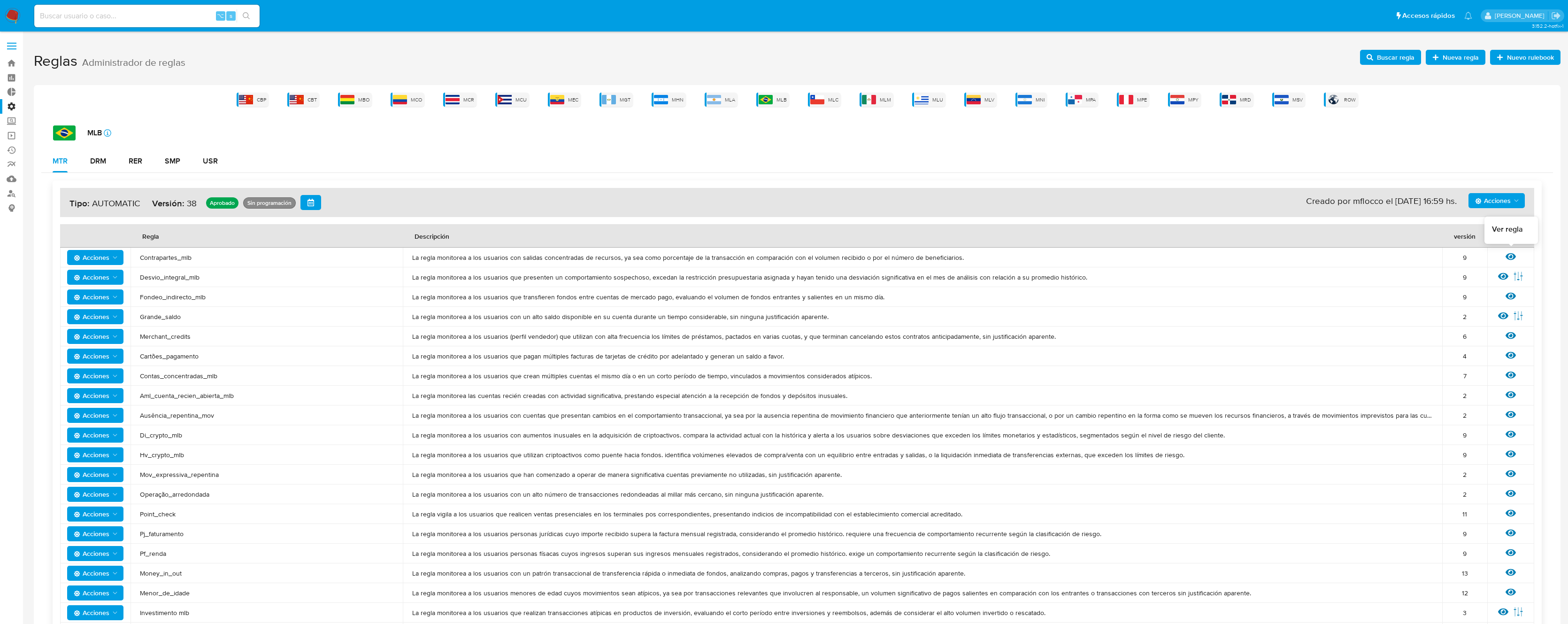
click at [1509, 256] on icon at bounding box center [1511, 256] width 10 height 10
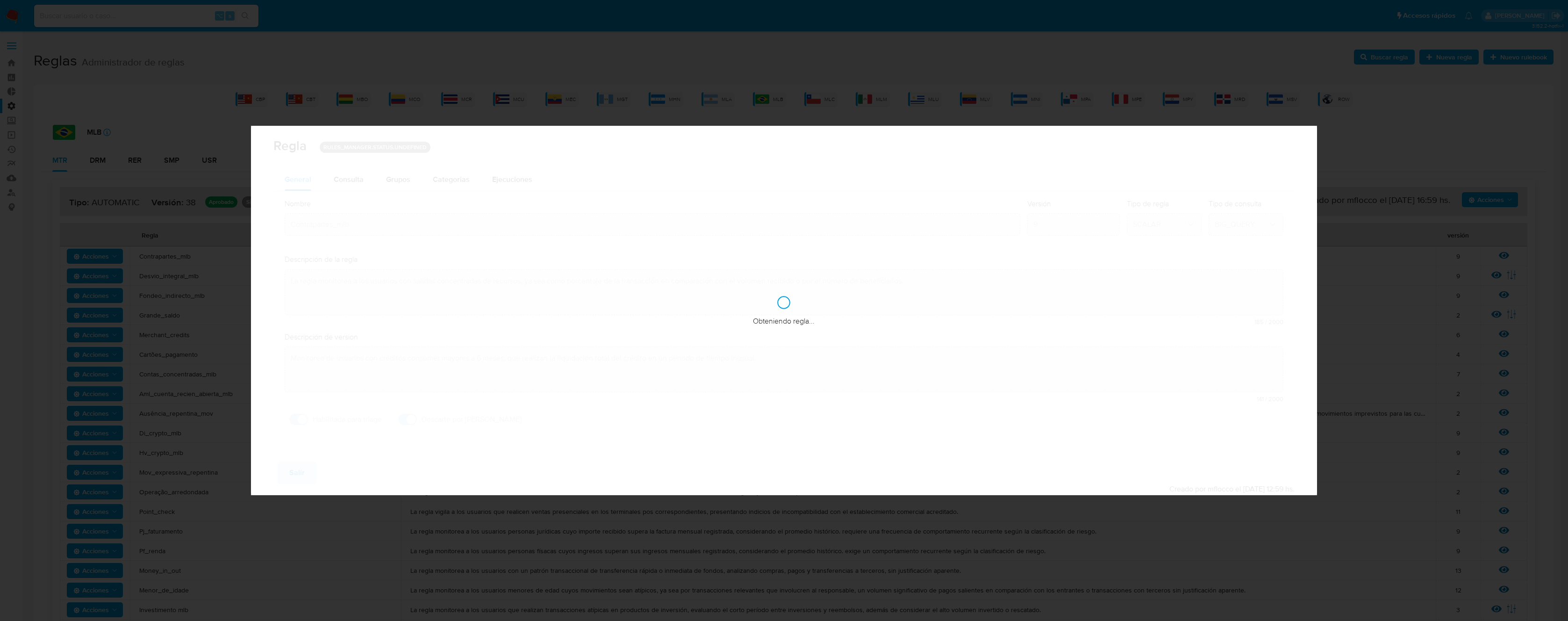
checkbox input "true"
